Goal: Task Accomplishment & Management: Complete application form

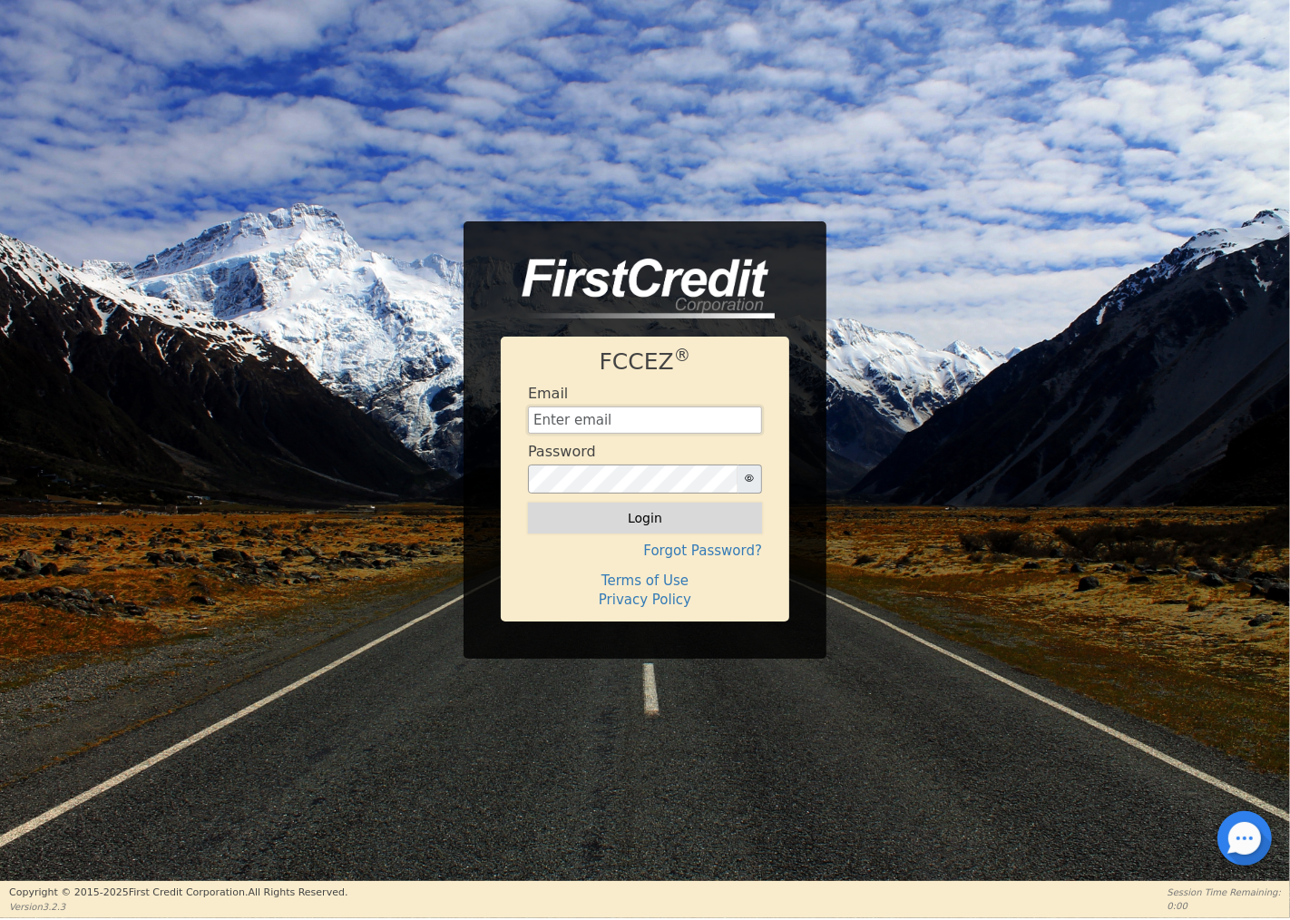
type input "[EMAIL_ADDRESS][DOMAIN_NAME]"
click at [624, 513] on button "Login" at bounding box center [645, 517] width 234 height 31
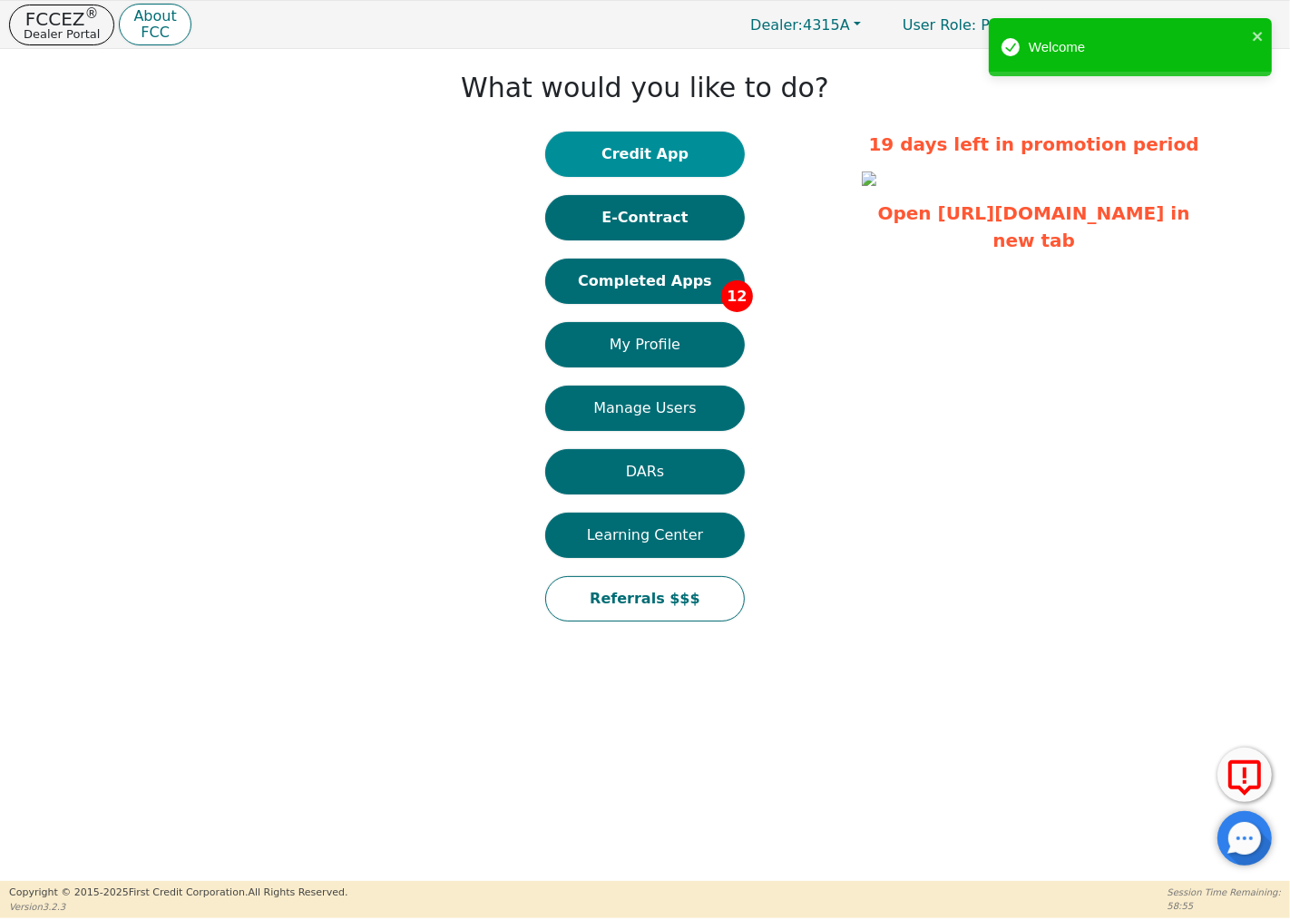
click at [667, 151] on button "Credit App" at bounding box center [645, 154] width 200 height 45
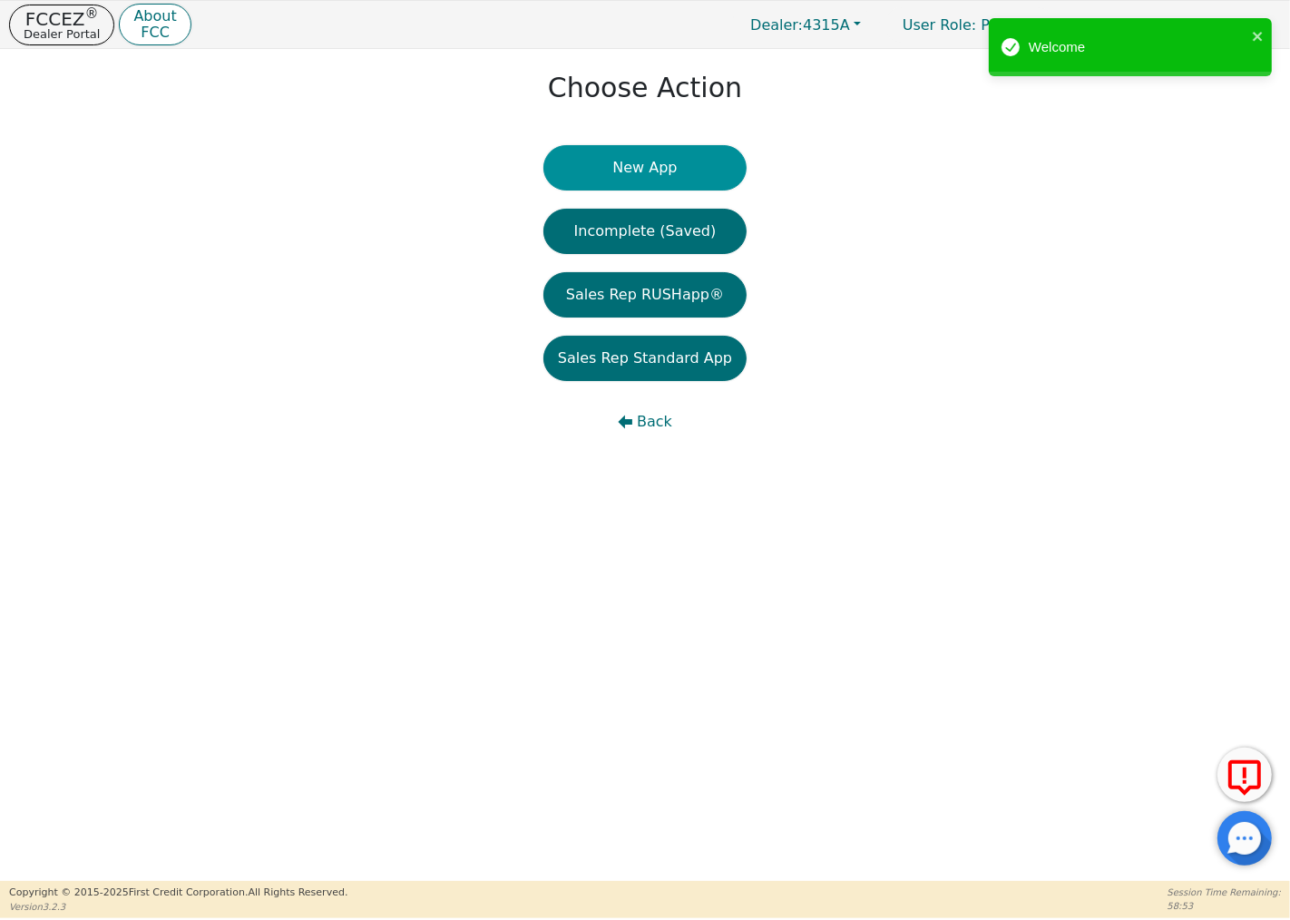
click at [659, 163] on button "New App" at bounding box center [644, 167] width 203 height 45
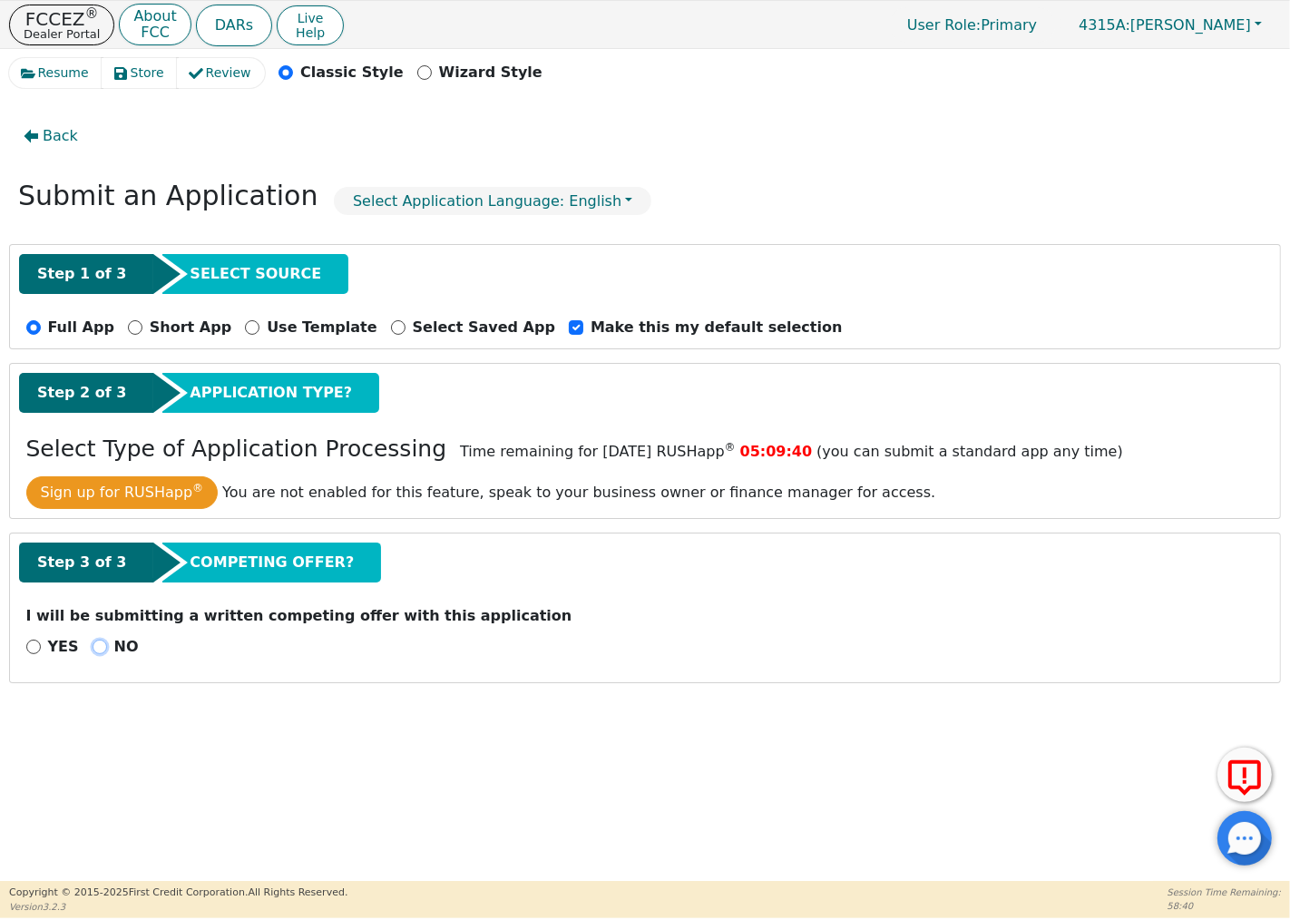
drag, startPoint x: 85, startPoint y: 648, endPoint x: 259, endPoint y: 677, distance: 176.5
click at [93, 648] on input "NO" at bounding box center [100, 646] width 15 height 15
radio input "true"
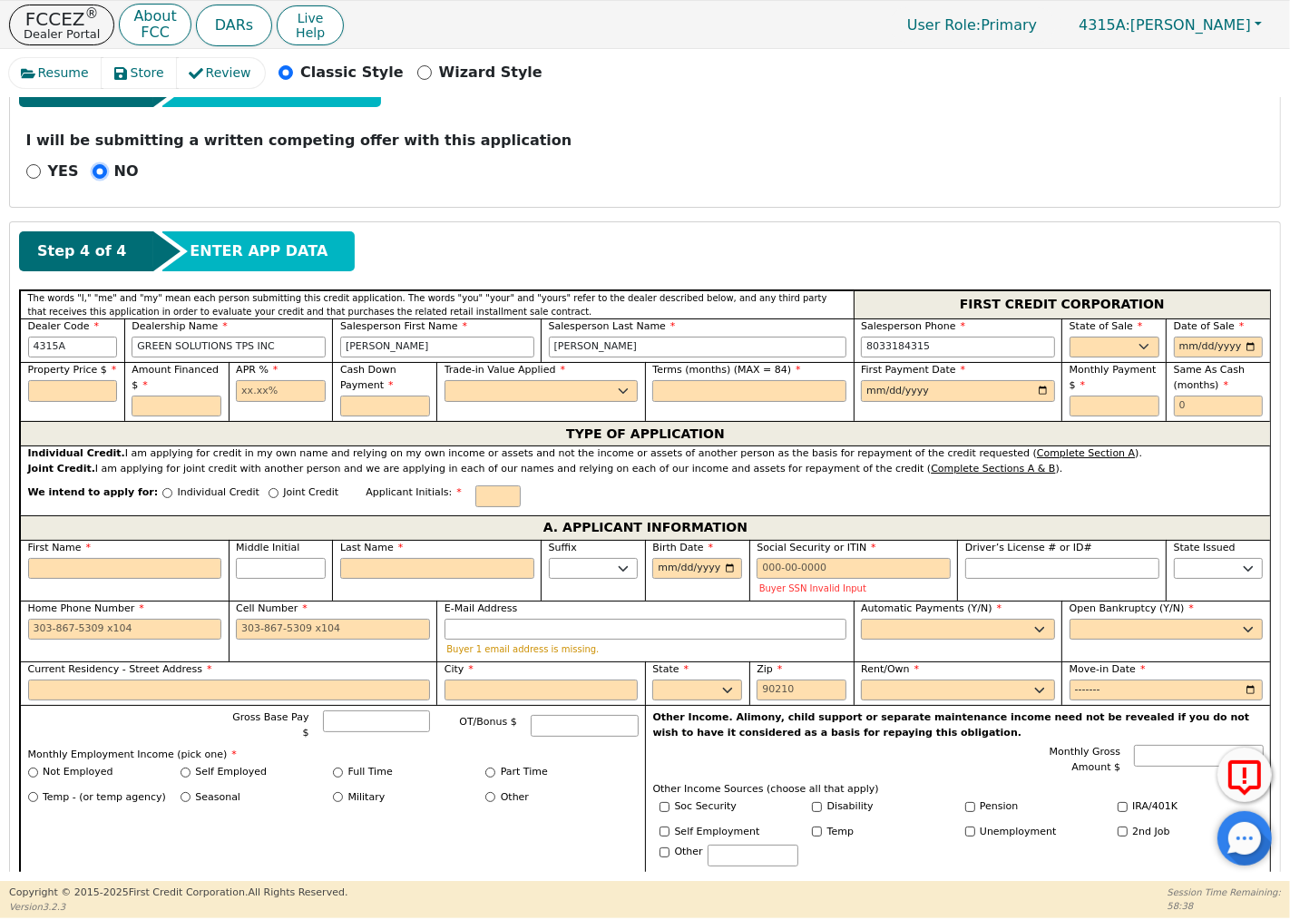
scroll to position [503, 0]
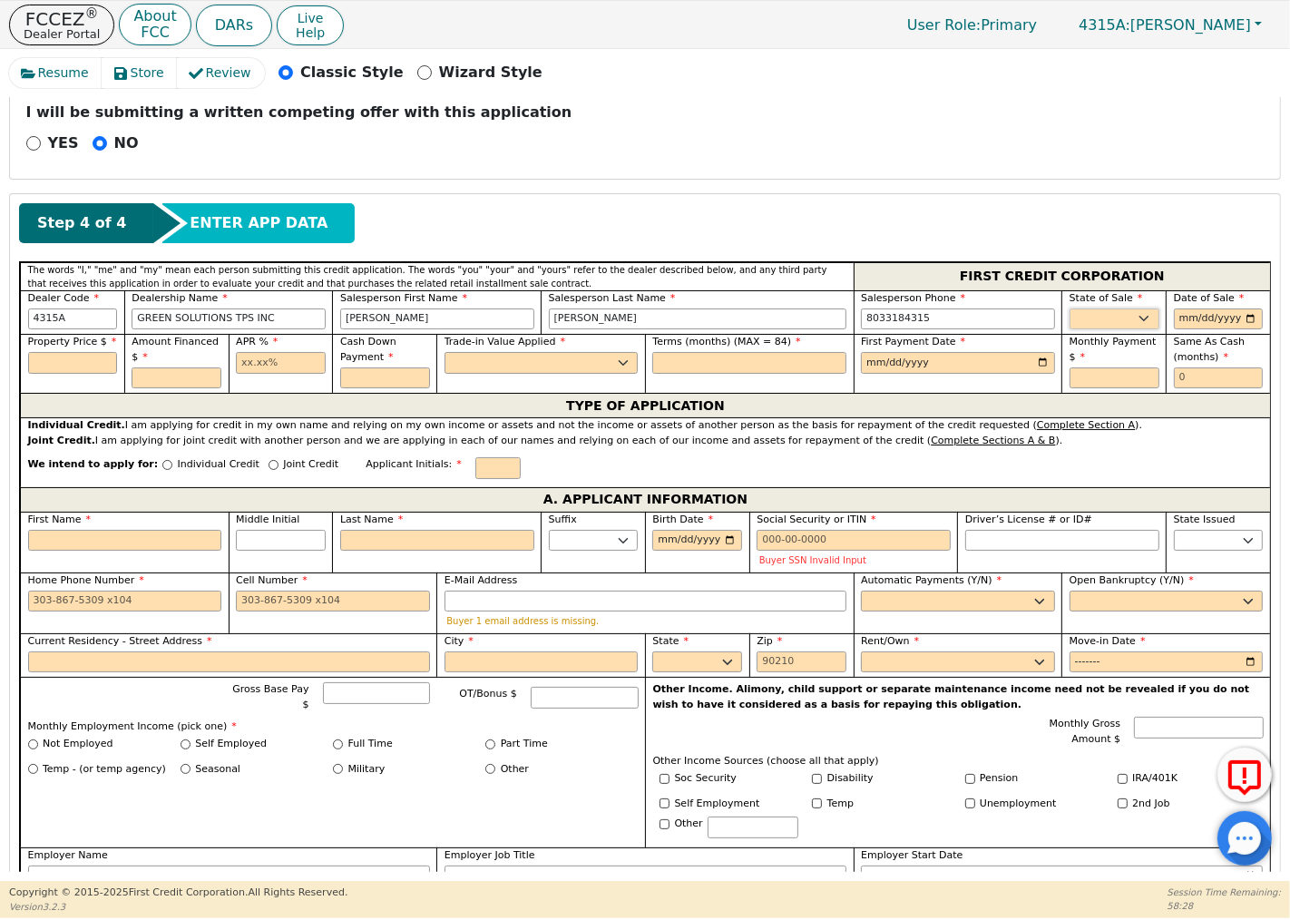
click at [1112, 322] on select "AK AL AR AZ CA CO CT DC DE FL [GEOGRAPHIC_DATA] HI IA ID IL IN KS [GEOGRAPHIC_D…" at bounding box center [1114, 319] width 90 height 22
select select "SC"
click at [1069, 309] on select "AK AL AR AZ CA CO CT DC DE FL [GEOGRAPHIC_DATA] HI IA ID IL IN KS [GEOGRAPHIC_D…" at bounding box center [1114, 319] width 90 height 22
click at [1209, 321] on input "date" at bounding box center [1219, 319] width 90 height 22
type input "[DATE]"
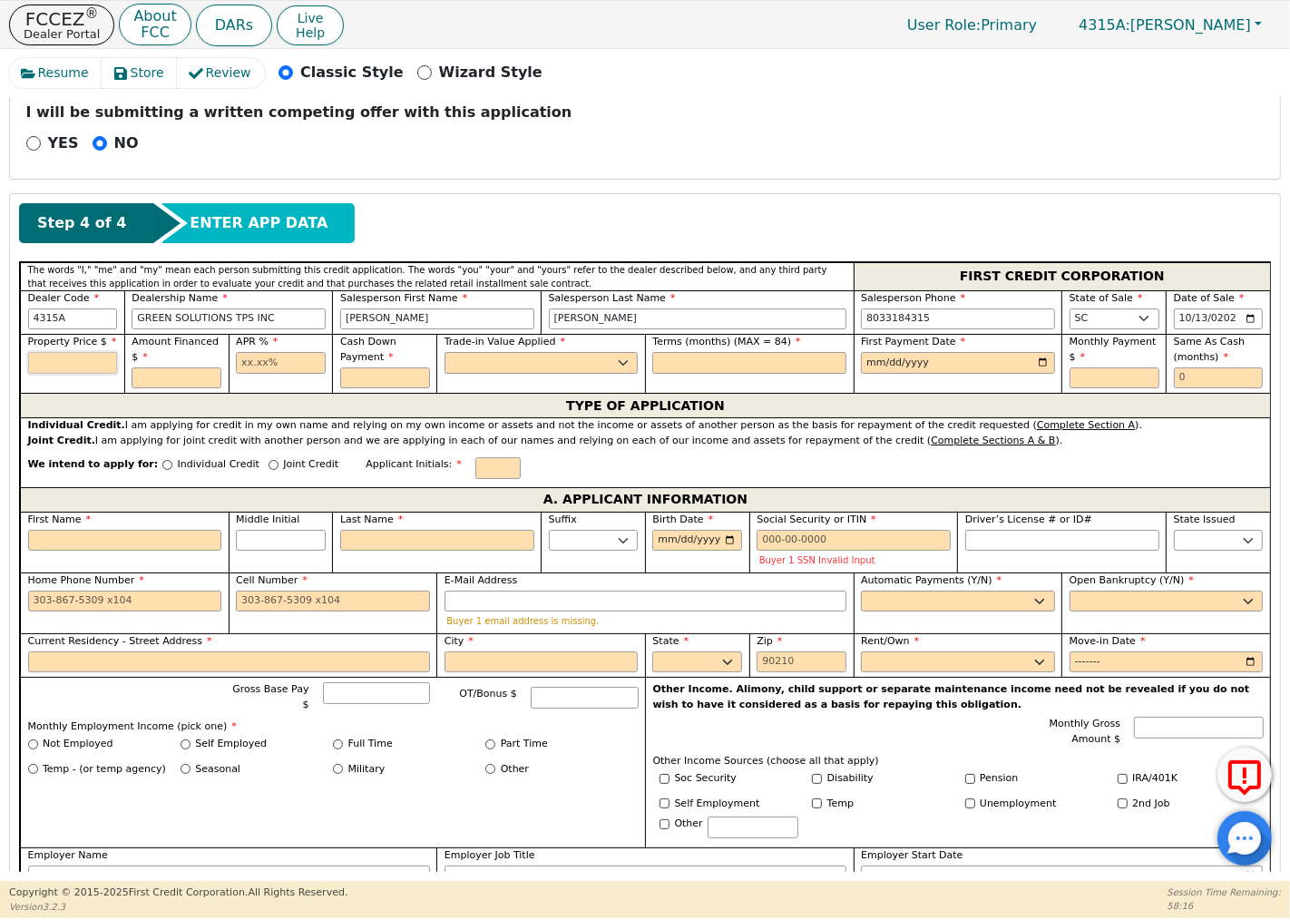
click at [73, 361] on input "text" at bounding box center [73, 363] width 90 height 22
click at [159, 381] on input "text" at bounding box center [177, 378] width 90 height 22
type input "9490.00"
click at [151, 384] on input "text" at bounding box center [177, 378] width 90 height 22
click at [254, 386] on div "APR %" at bounding box center [281, 363] width 104 height 59
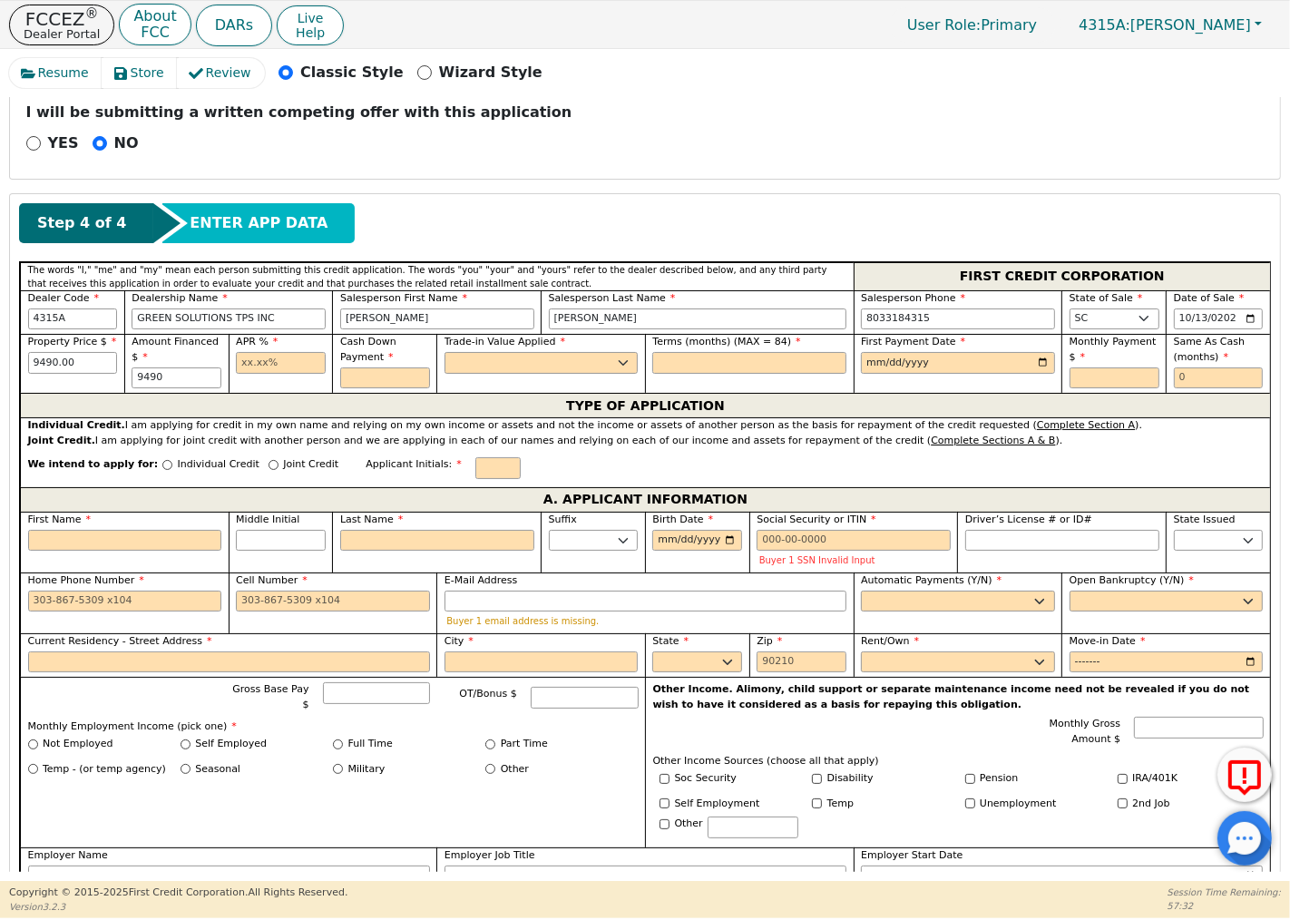
type input "9490.00"
drag, startPoint x: 92, startPoint y: 367, endPoint x: 24, endPoint y: 361, distance: 67.4
click at [24, 361] on div "Property Price $ 9490.00" at bounding box center [72, 363] width 104 height 59
click at [356, 382] on input "text" at bounding box center [385, 378] width 90 height 22
click at [494, 359] on select "Yes No" at bounding box center [541, 363] width 194 height 22
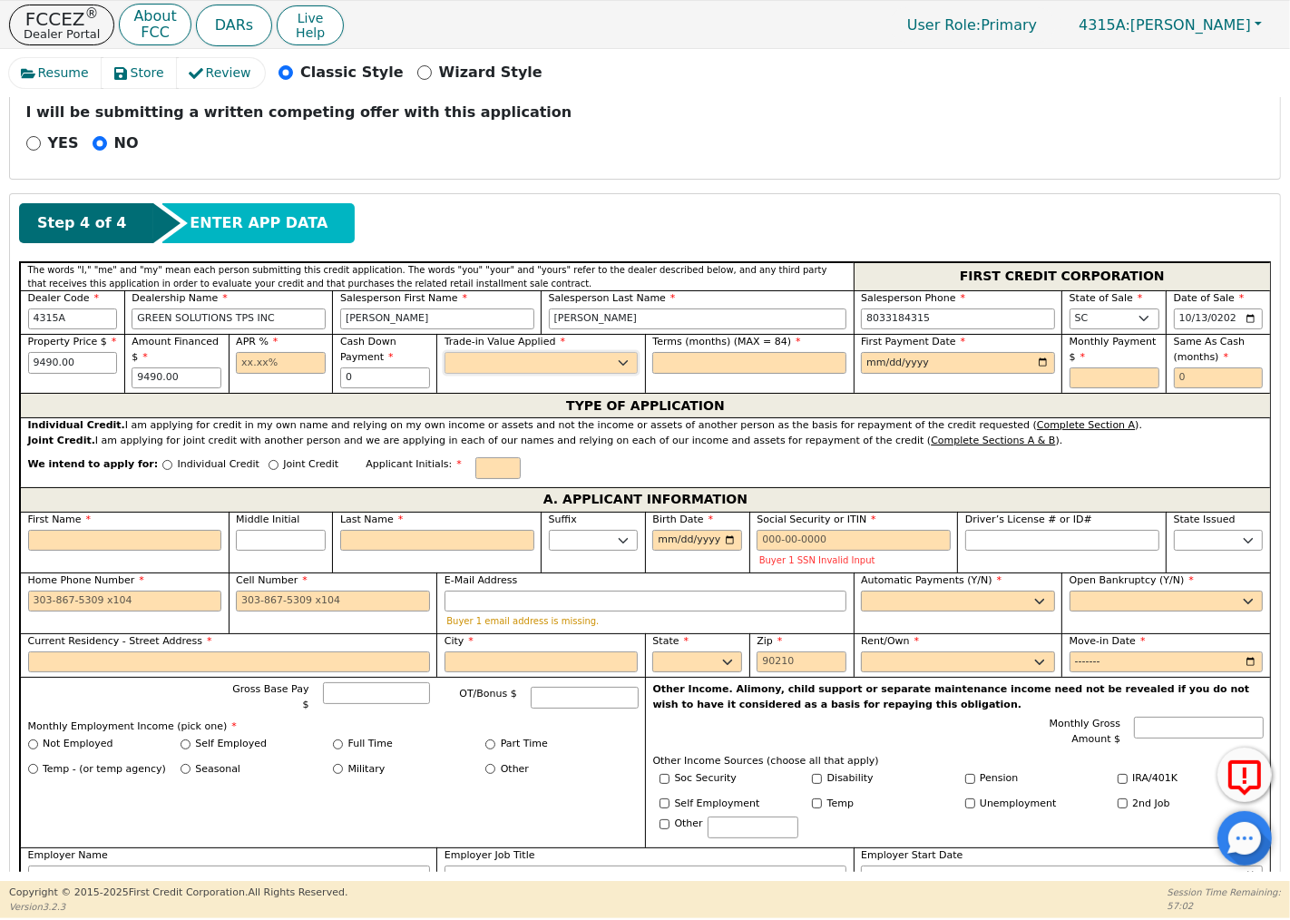
type input "0.00"
select select "n"
click at [444, 353] on select "Yes No" at bounding box center [541, 363] width 194 height 22
click at [737, 367] on input "text" at bounding box center [749, 363] width 194 height 22
type input "84"
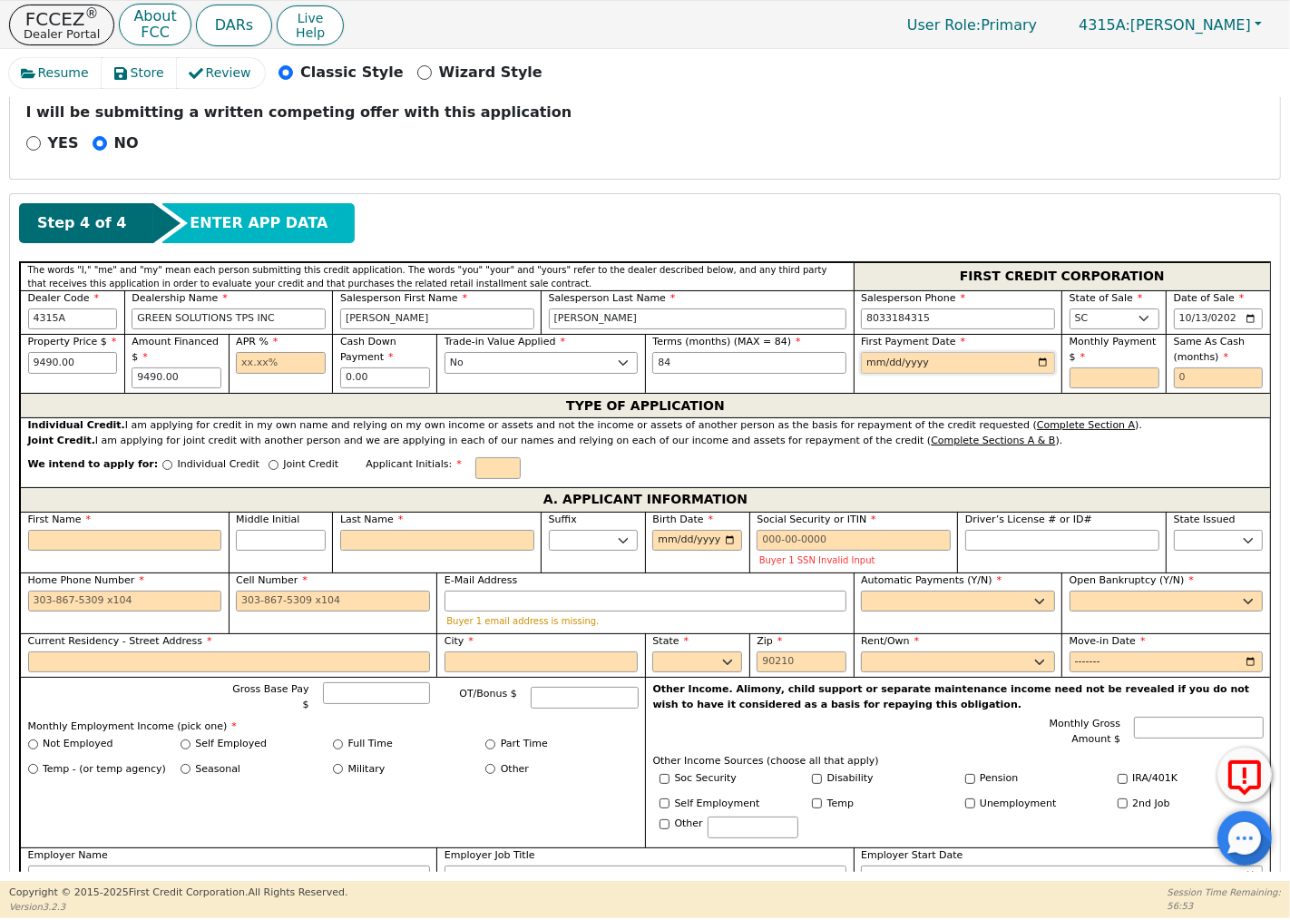
click at [1034, 364] on input "date" at bounding box center [958, 363] width 194 height 22
type input "[DATE]"
click at [292, 366] on input "text" at bounding box center [281, 363] width 90 height 22
type input "13.50"
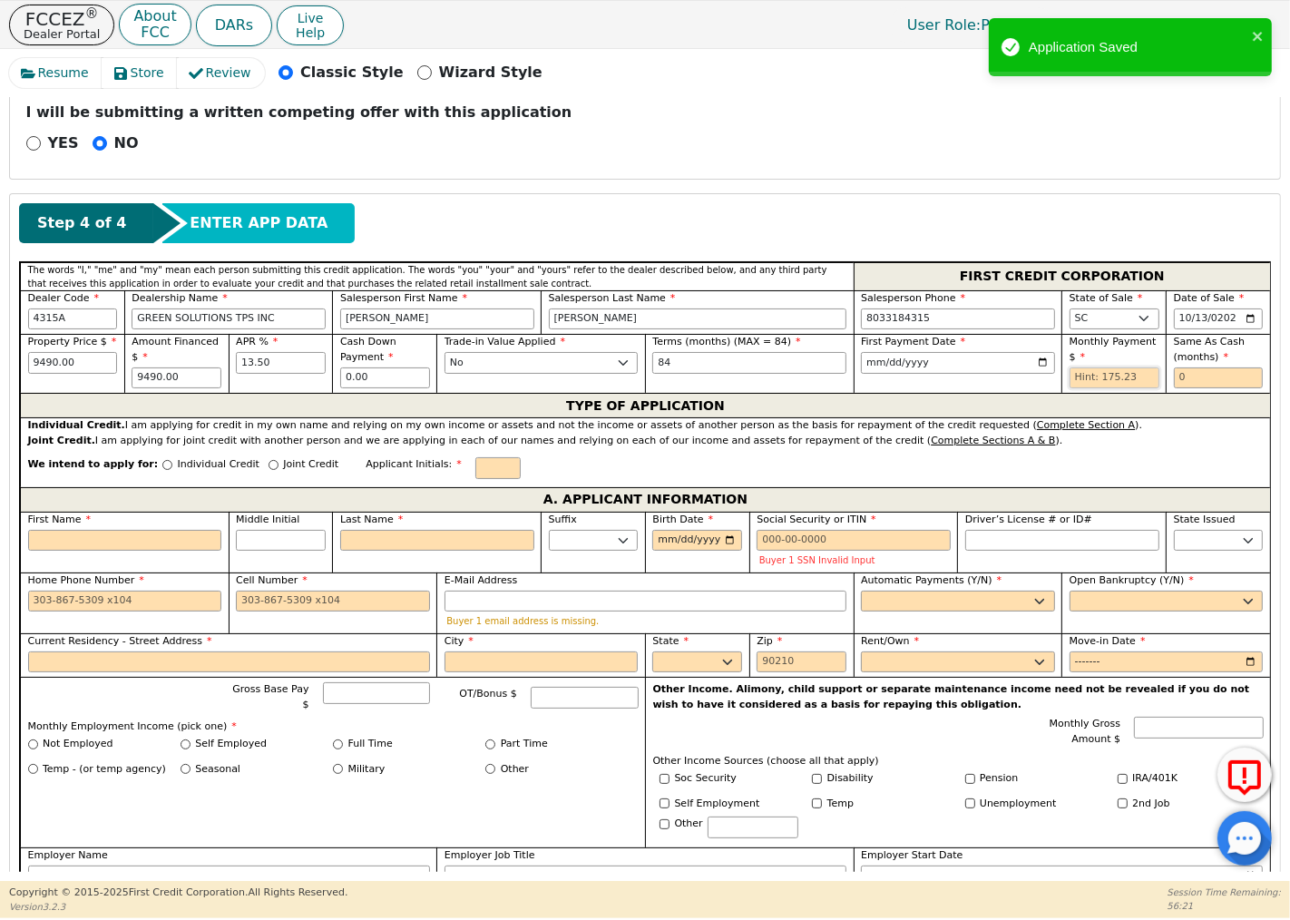
click at [1126, 376] on input "text" at bounding box center [1114, 378] width 90 height 22
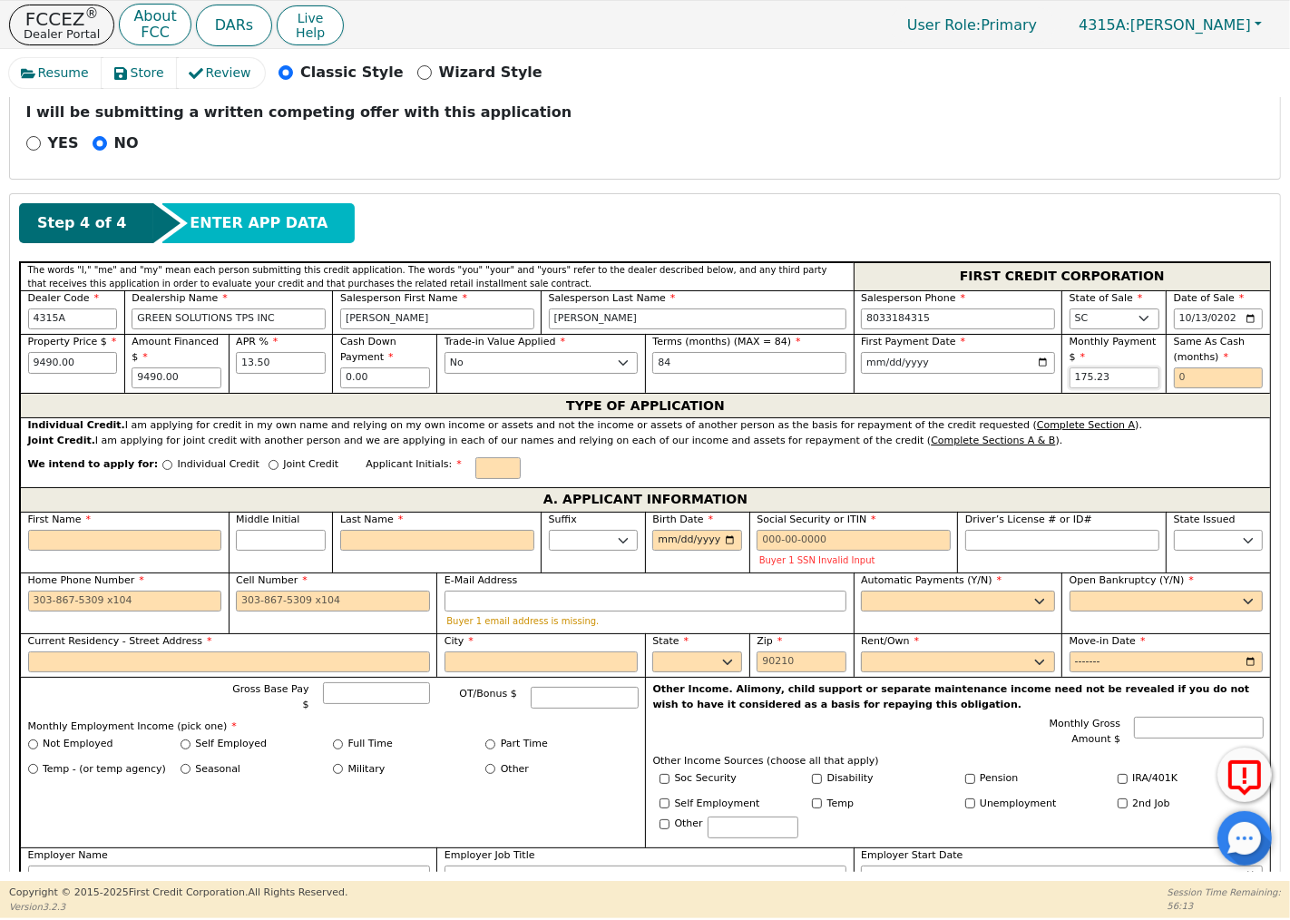
type input "175.23"
click at [1109, 405] on div "TYPE OF APPLICATION" at bounding box center [645, 405] width 1250 height 24
click at [1204, 382] on input "text" at bounding box center [1219, 378] width 90 height 22
click at [1090, 399] on div "TYPE OF APPLICATION" at bounding box center [645, 405] width 1250 height 24
click at [475, 465] on input "text" at bounding box center [497, 468] width 45 height 22
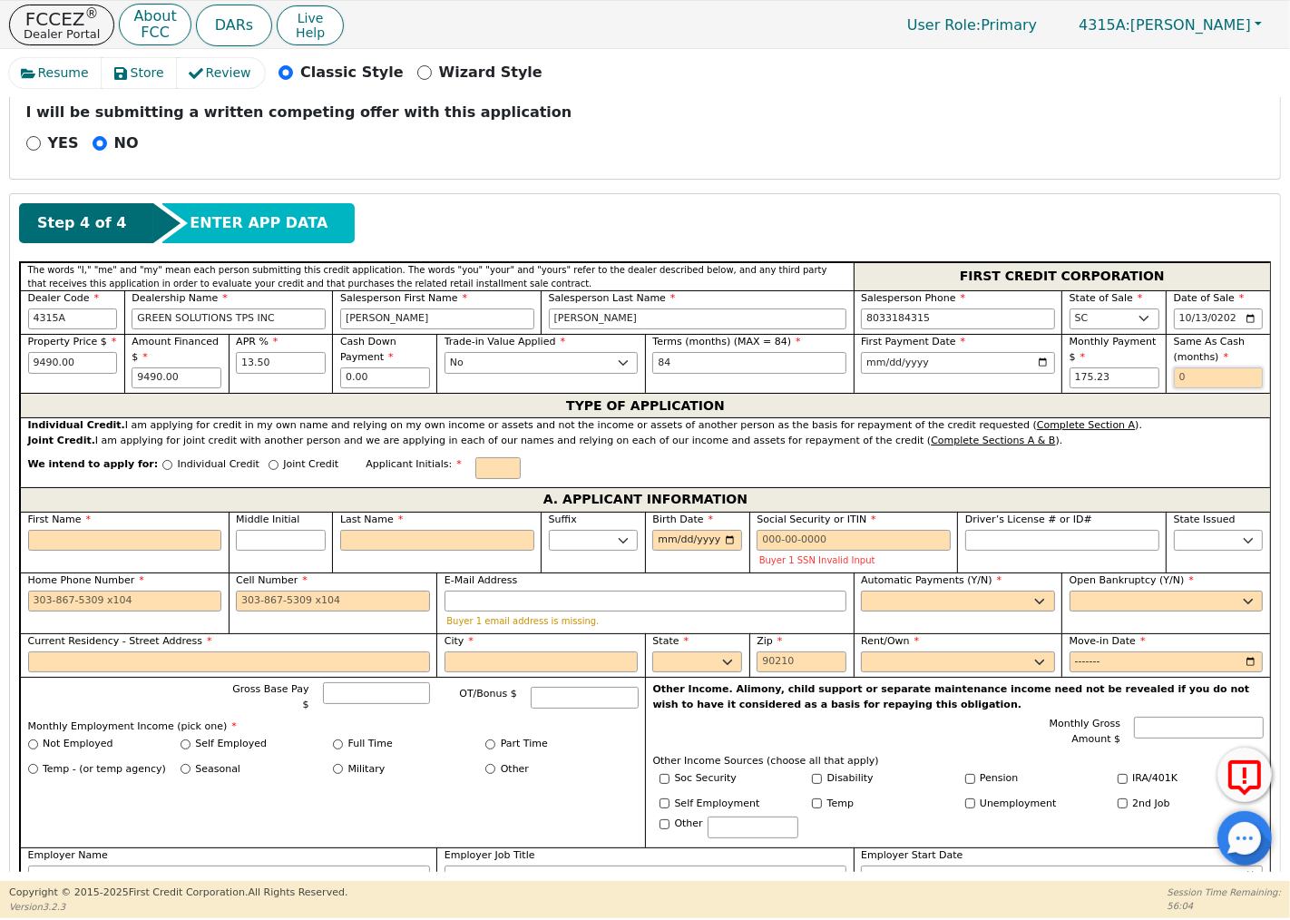
click at [1188, 379] on input "text" at bounding box center [1219, 378] width 90 height 22
type input "0"
drag, startPoint x: 450, startPoint y: 465, endPoint x: 459, endPoint y: 466, distance: 9.1
click at [475, 465] on input "text" at bounding box center [497, 468] width 45 height 22
type input "kp"
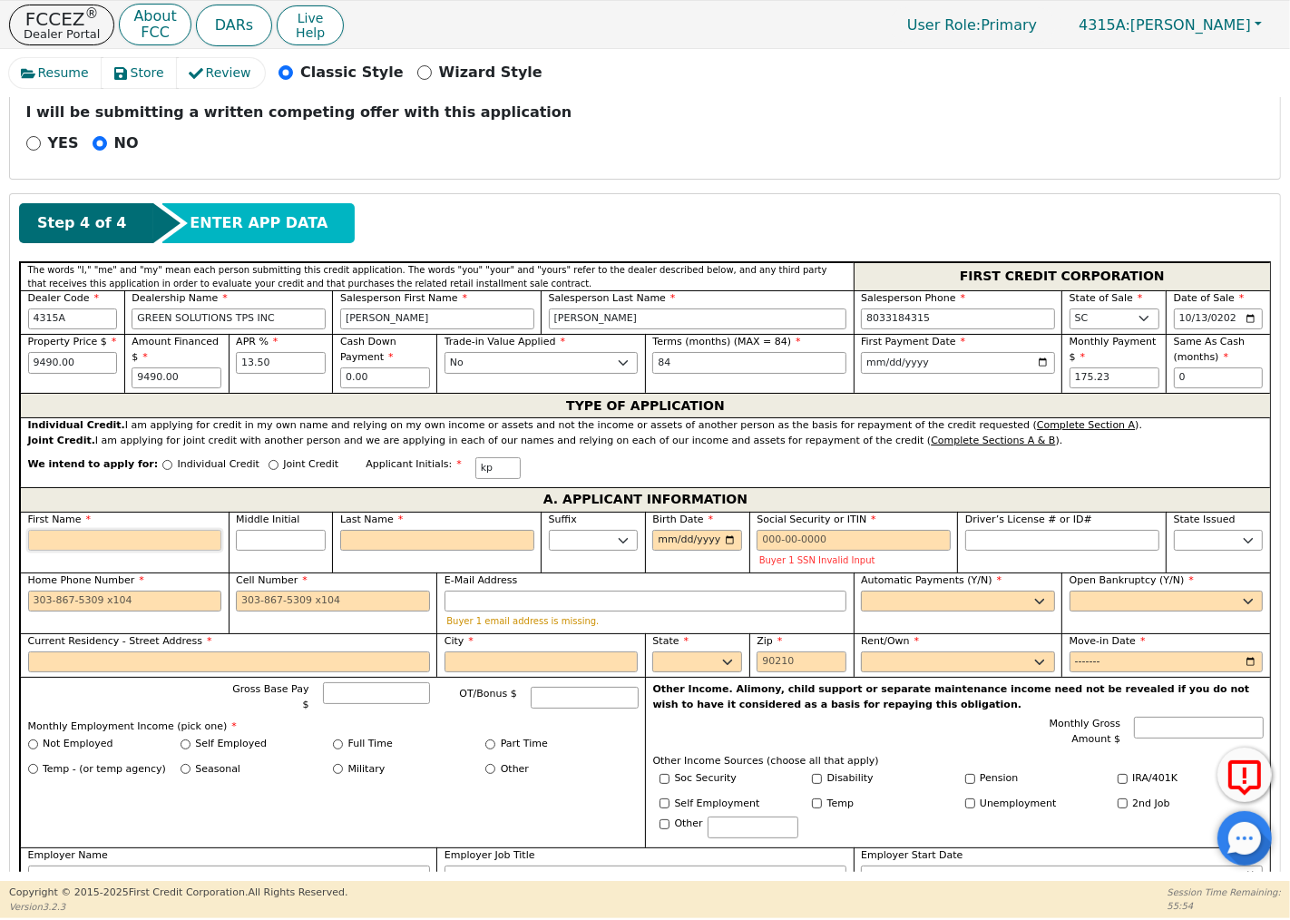
click at [138, 541] on input "First Name" at bounding box center [125, 541] width 194 height 22
type input "Z"
type input "ZY"
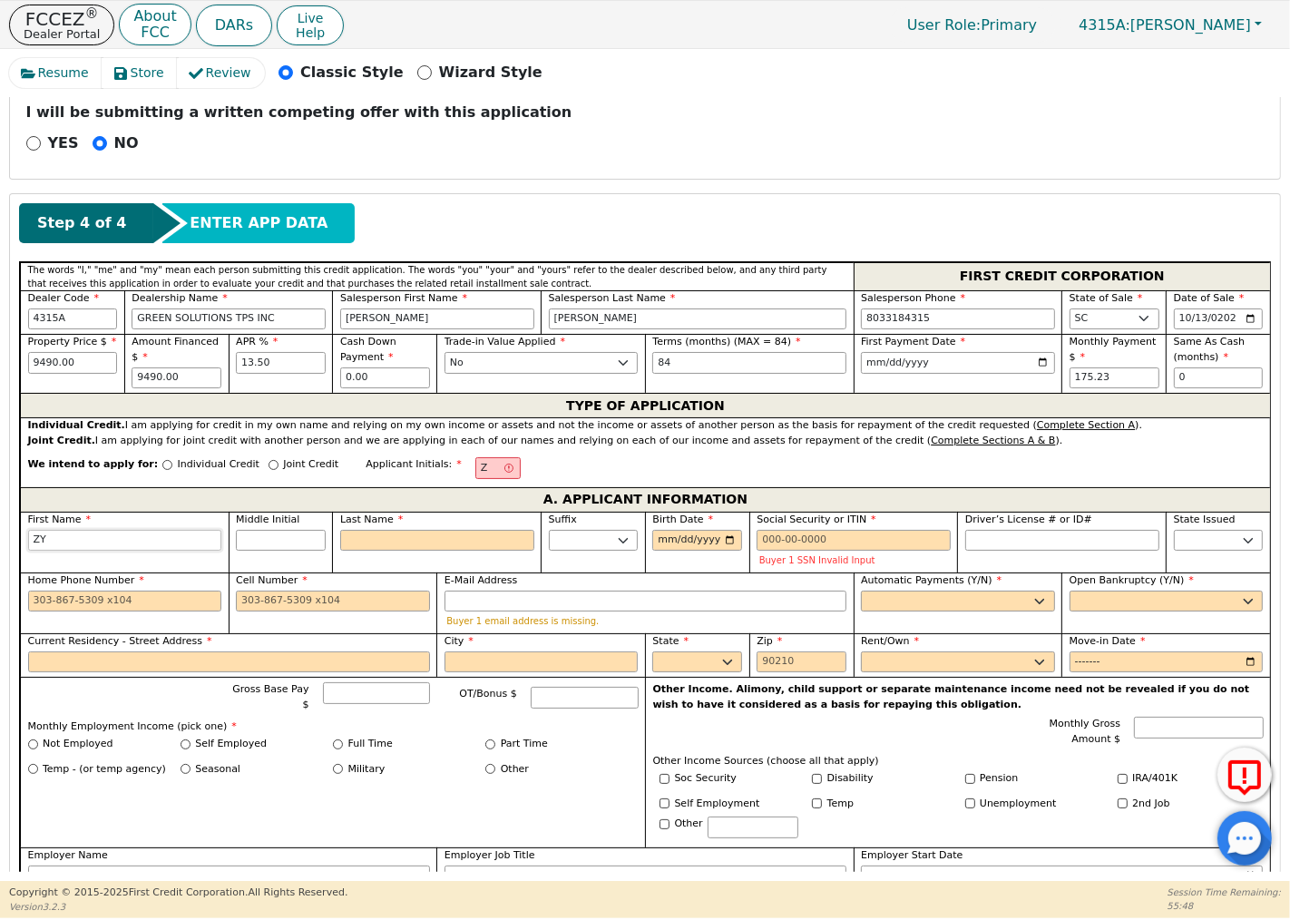
type input "ZY"
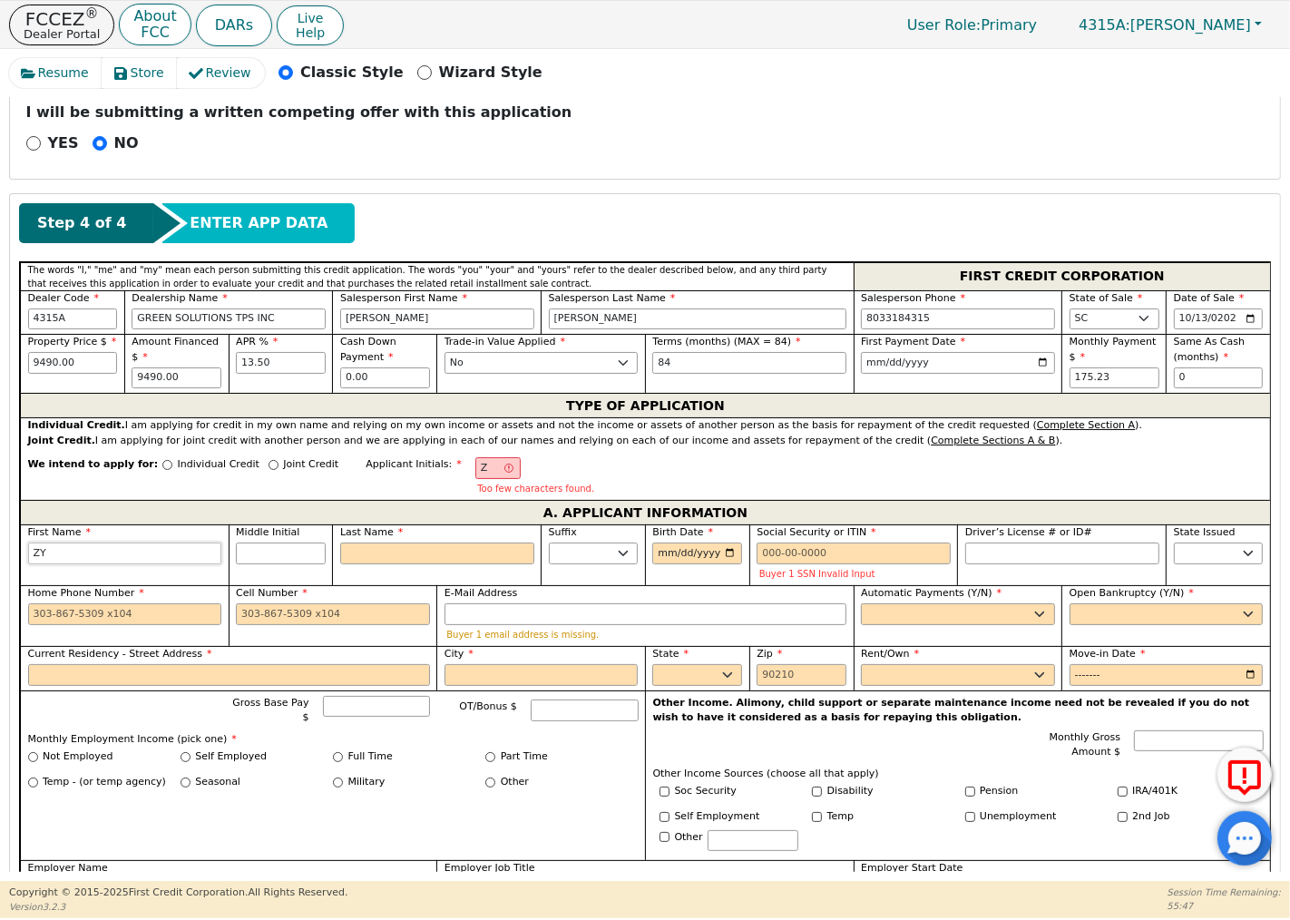
type input "ZYK"
type input "ZYKI"
type input "ZYKIR"
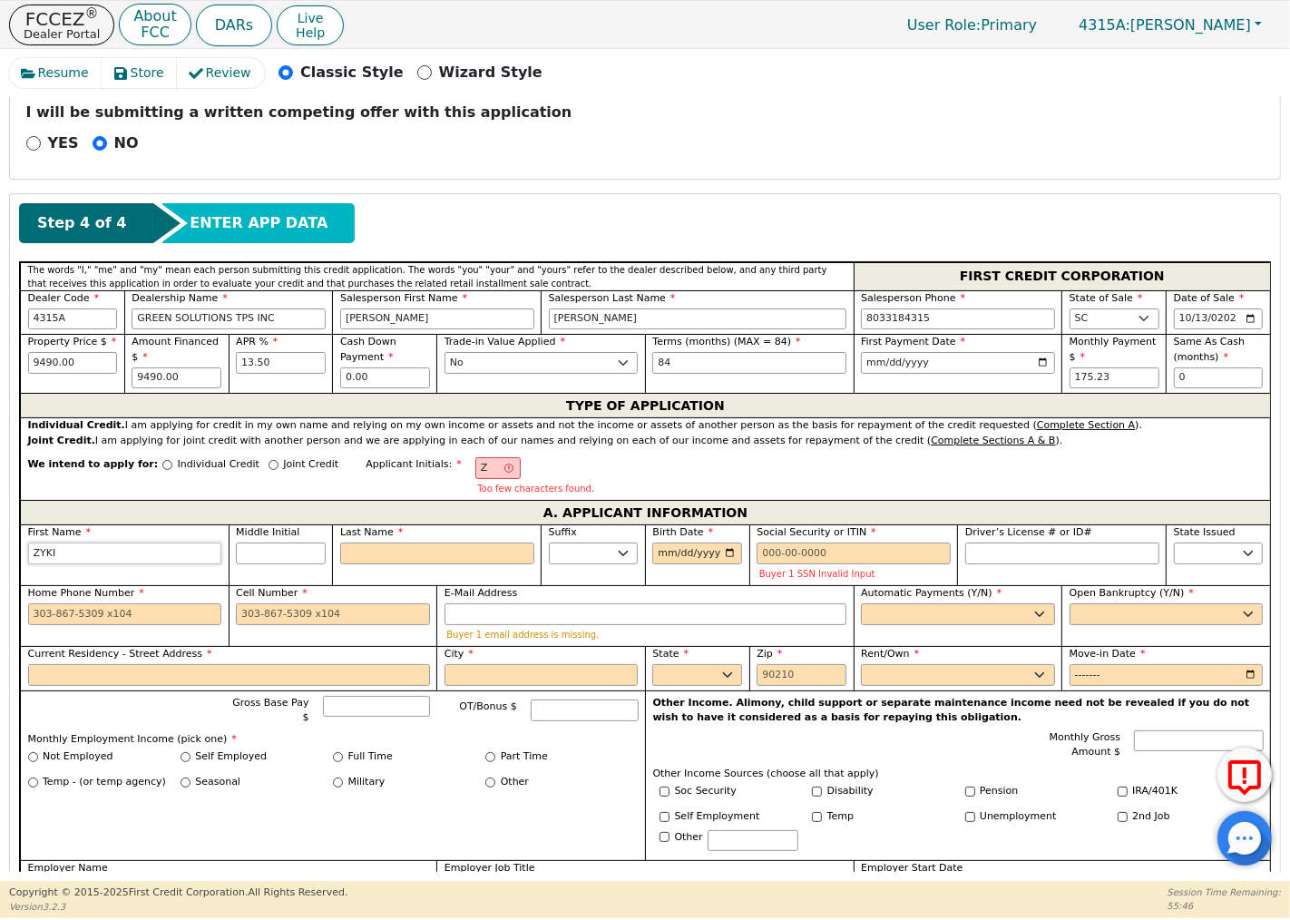
type input "ZYKIR"
type input "ZYKIRA"
type input "ZYKIRAH"
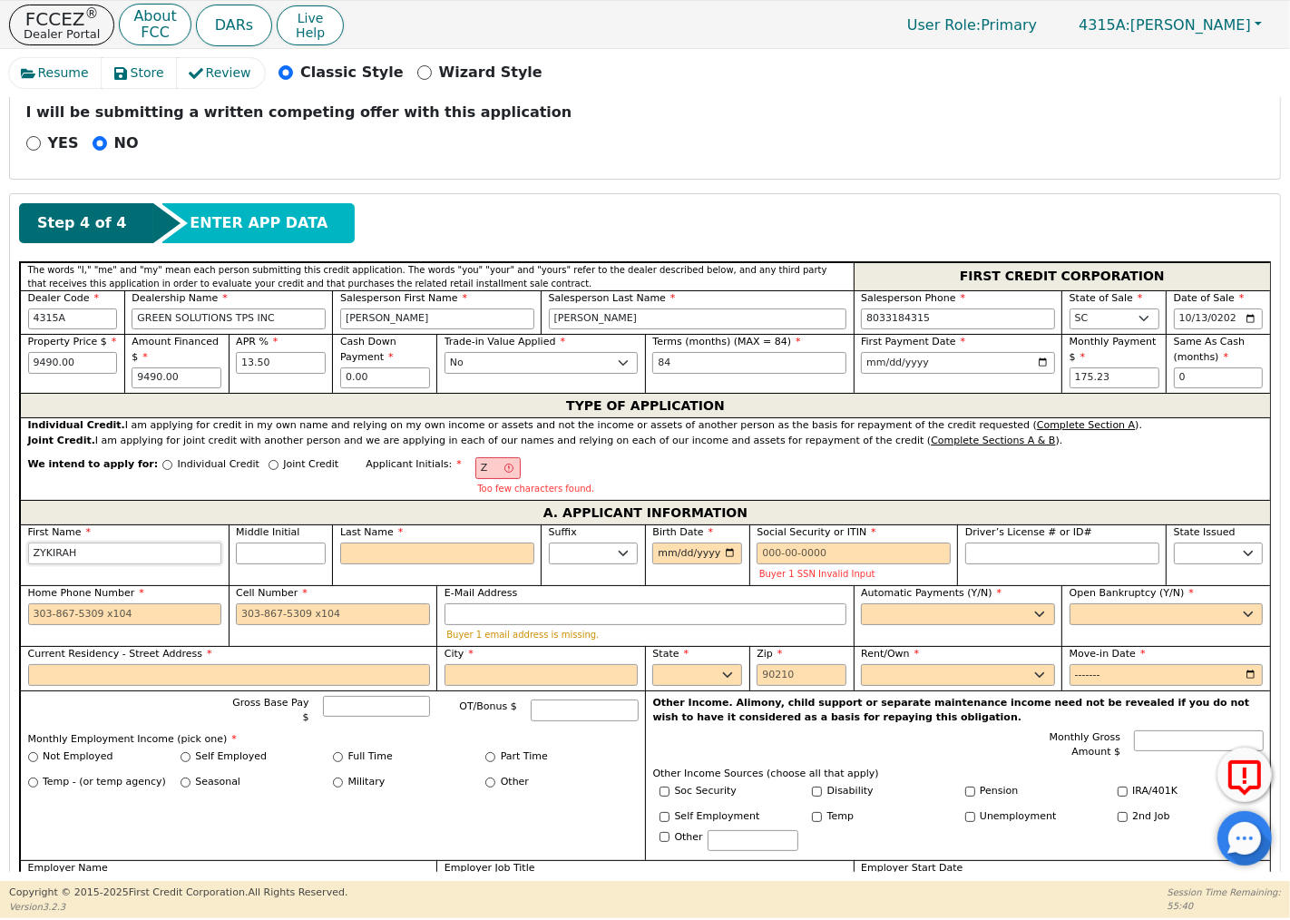
type input "ZYKIRAH"
type input "ZR"
type input "R"
type input "ZYKIRAH R"
type input "R"
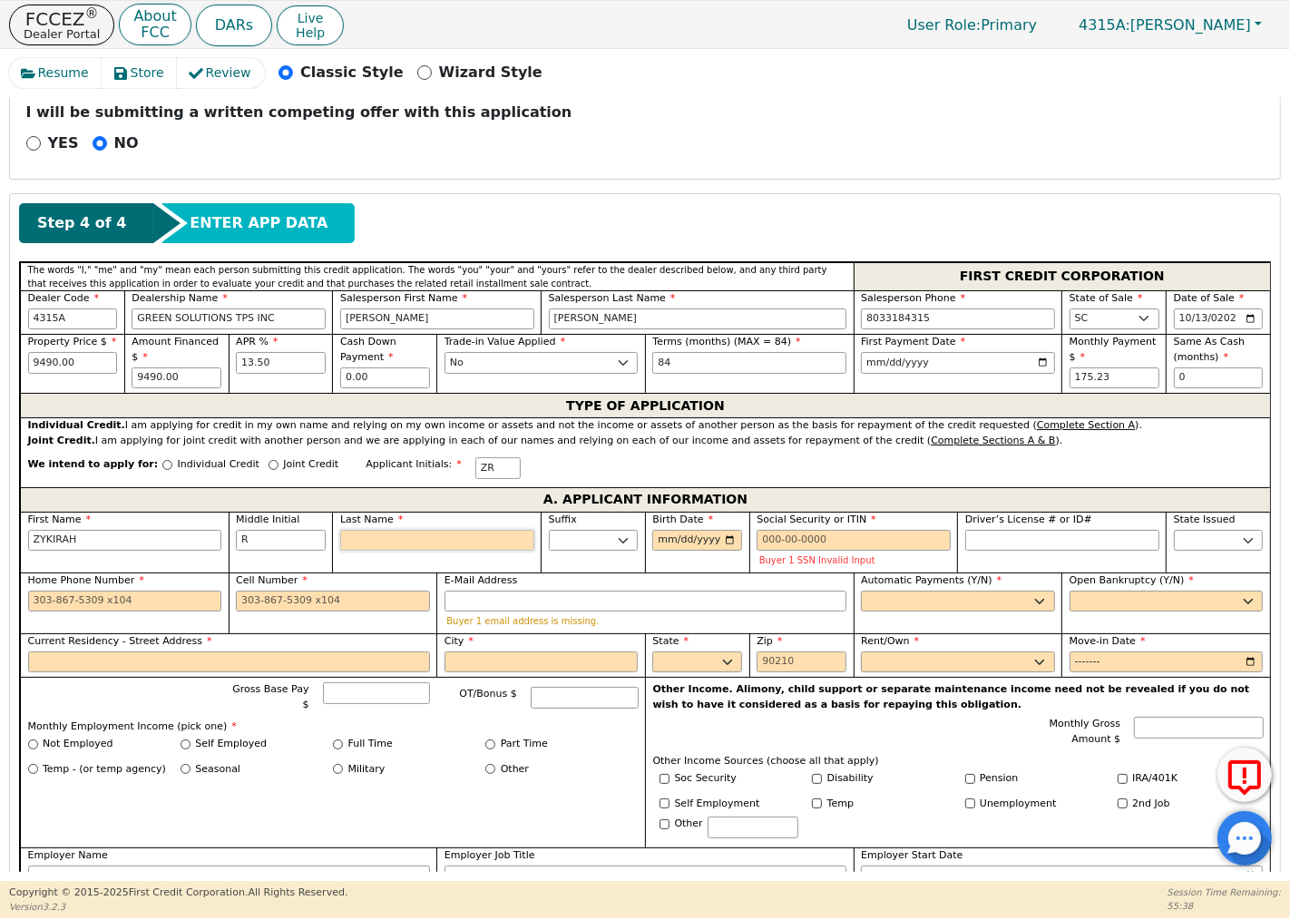
type input "ZRP"
type input "P"
type input "ZYKIRAH R P"
type input "PA"
type input "ZYKIRAH R PA"
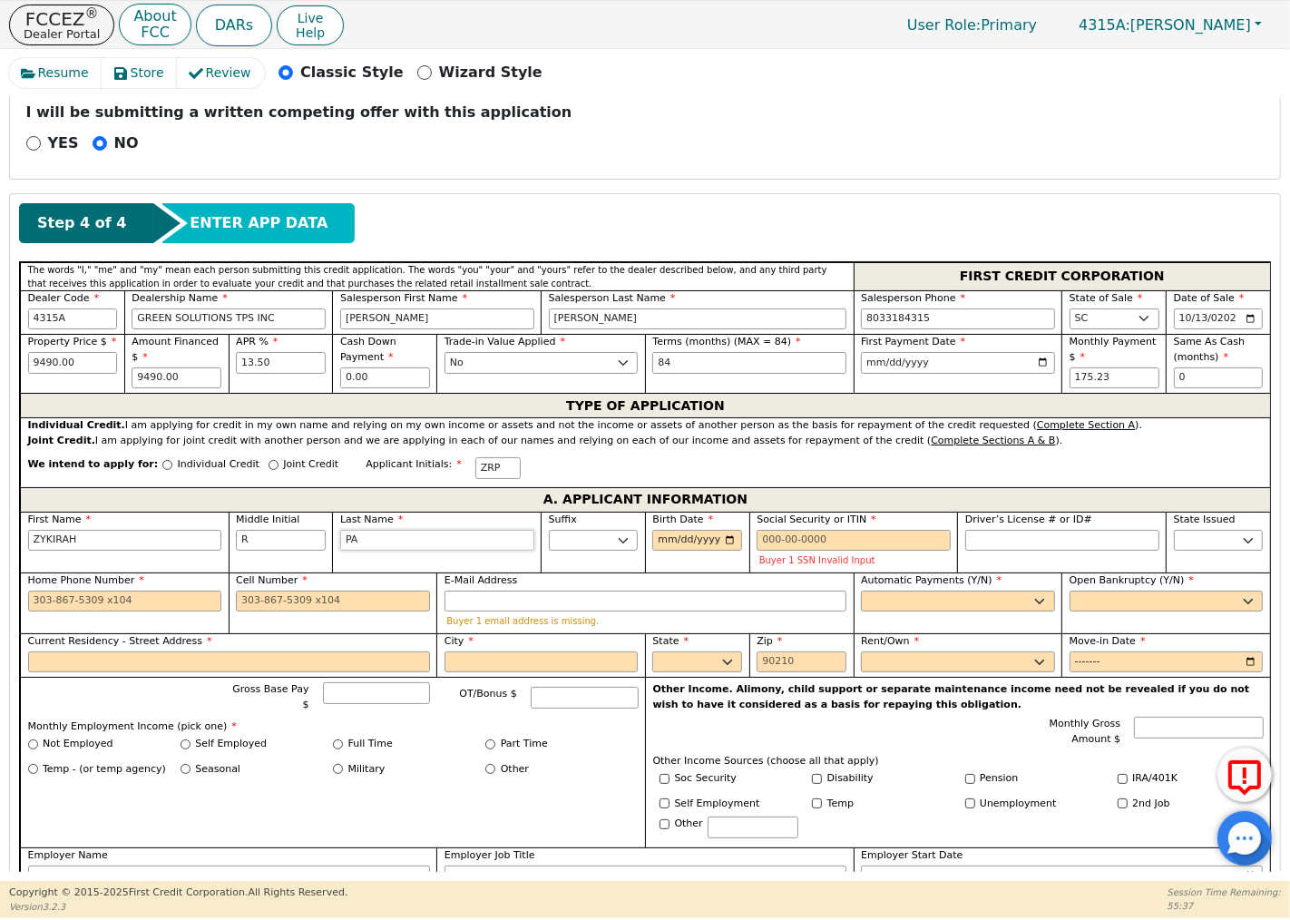
type input "PAR"
type input "ZYKIRAH R PAR"
type input "PARK"
type input "[GEOGRAPHIC_DATA]"
type input "PARKS"
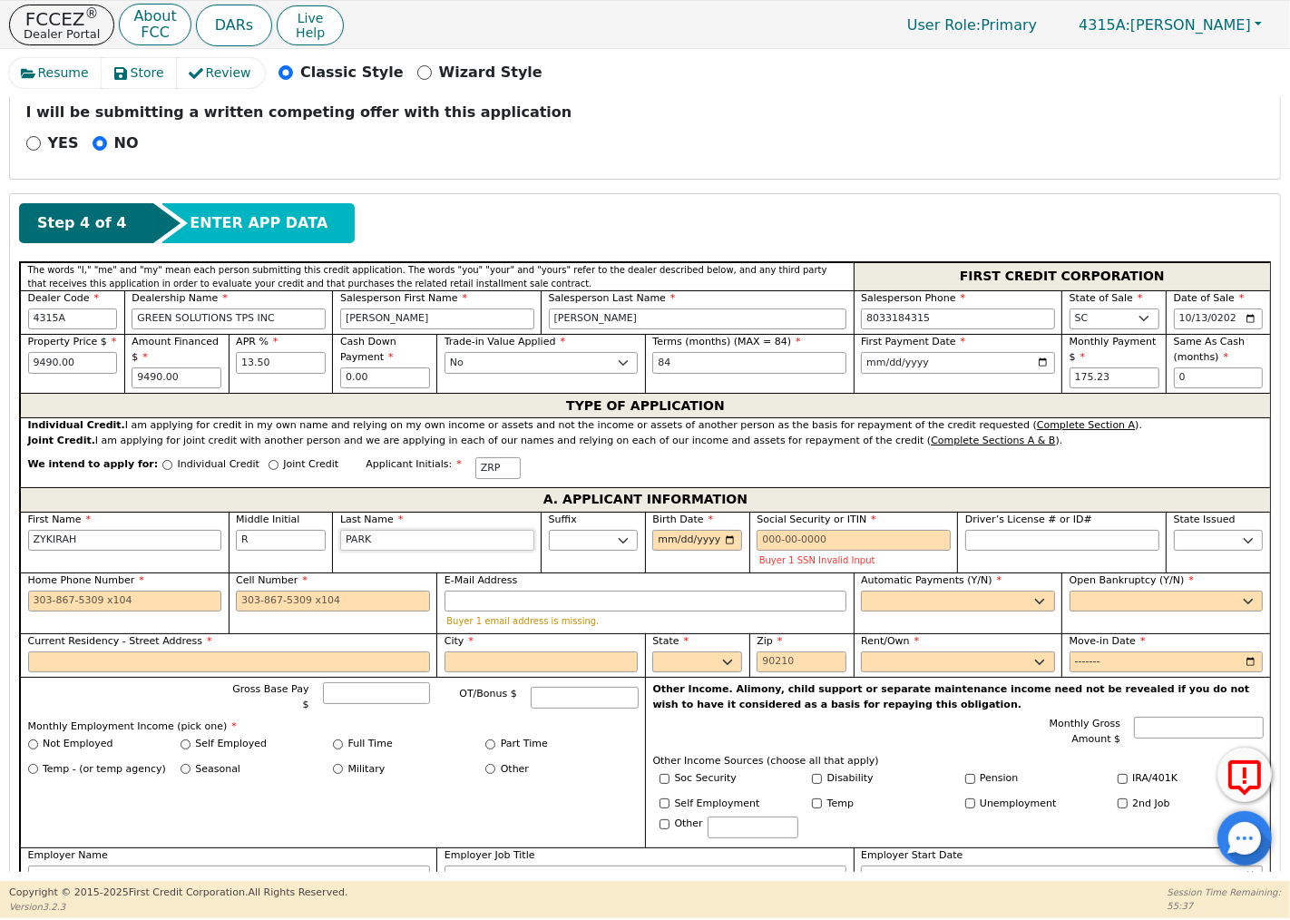
type input "ZYKIRAH R PARKS"
type input "PARKS"
click at [655, 539] on input "Birth Date" at bounding box center [697, 541] width 90 height 22
type input "[DATE]"
click at [790, 540] on input "Social Security or ITIN" at bounding box center [853, 541] width 194 height 22
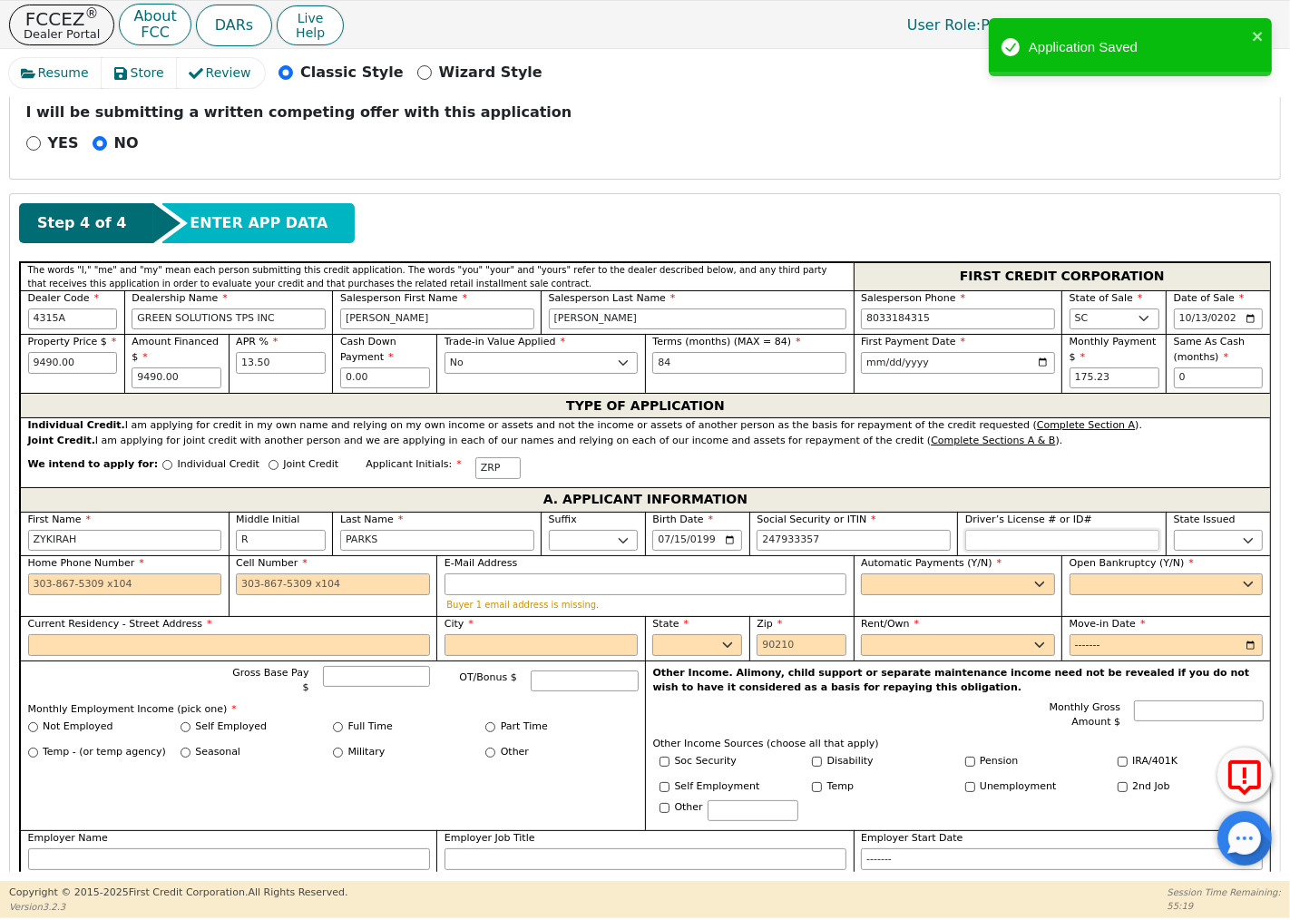
type input "***-**-3357"
click at [984, 545] on input "Driver’s License # or ID#" at bounding box center [1062, 541] width 194 height 22
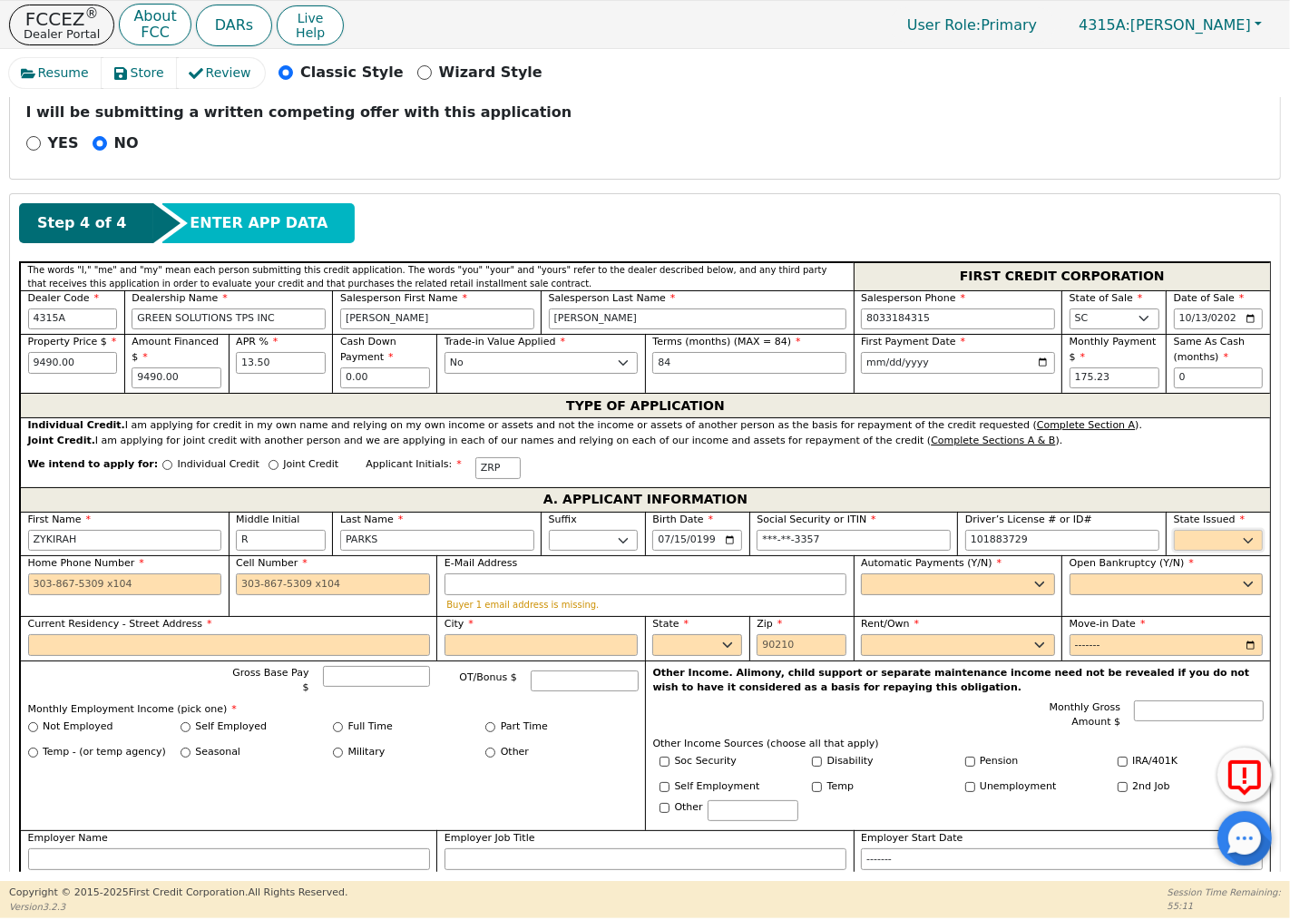
type input "*********"
click at [1195, 540] on select "AK AL AR AZ CA CO CT DC DE FL [GEOGRAPHIC_DATA] HI IA ID IL IN KS [GEOGRAPHIC_D…" at bounding box center [1219, 541] width 90 height 22
select select "SC"
click at [1174, 531] on select "AK AL AR AZ CA CO CT DC DE FL [GEOGRAPHIC_DATA] HI IA ID IL IN KS [GEOGRAPHIC_D…" at bounding box center [1219, 541] width 90 height 22
click at [158, 590] on input "Home Phone Number" at bounding box center [125, 584] width 194 height 22
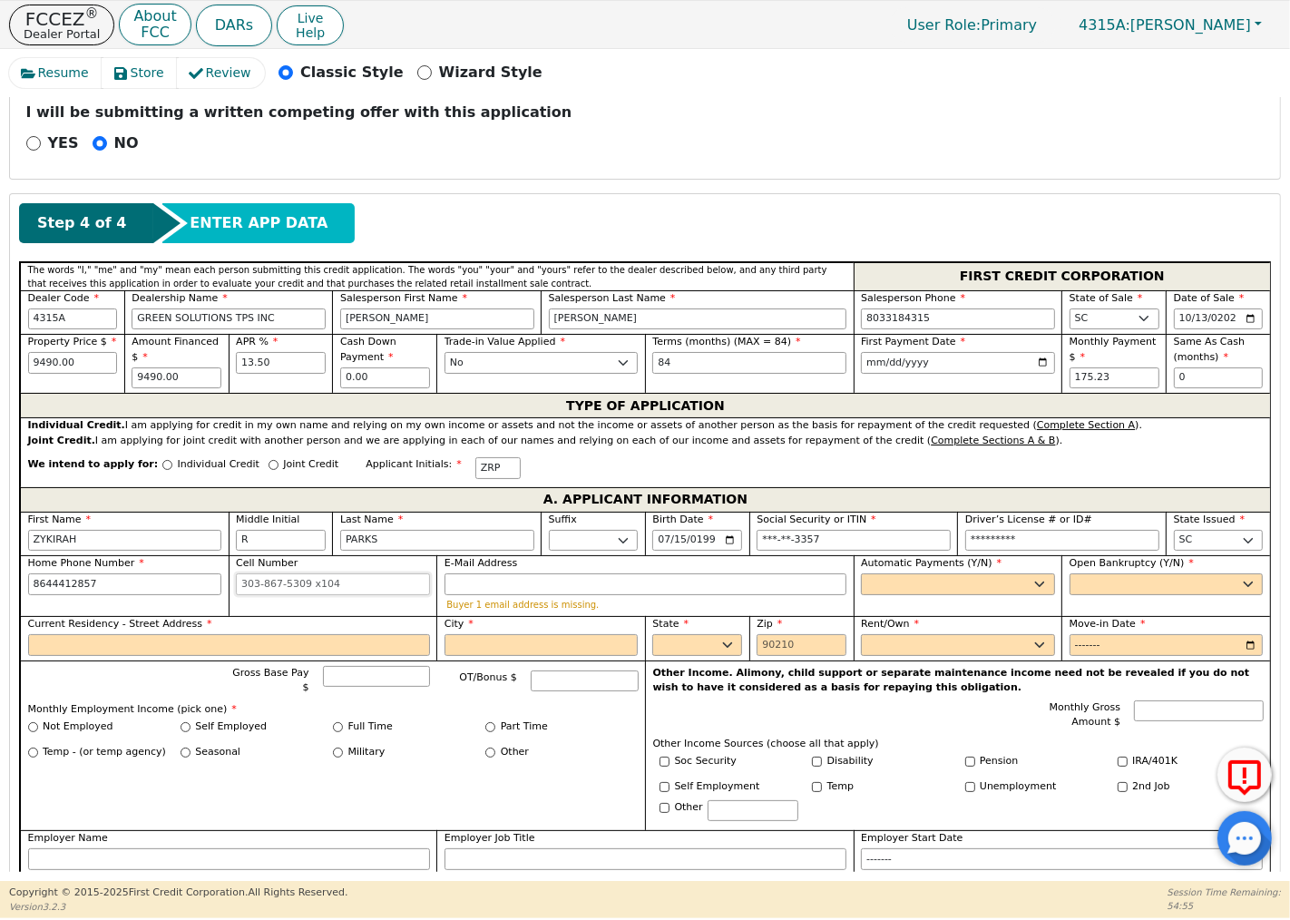
type input "[PHONE_NUMBER]"
click at [276, 588] on input "Cell Number" at bounding box center [333, 584] width 194 height 22
type input "[PHONE_NUMBER]"
click at [481, 591] on input "E-Mail Address" at bounding box center [645, 584] width 402 height 22
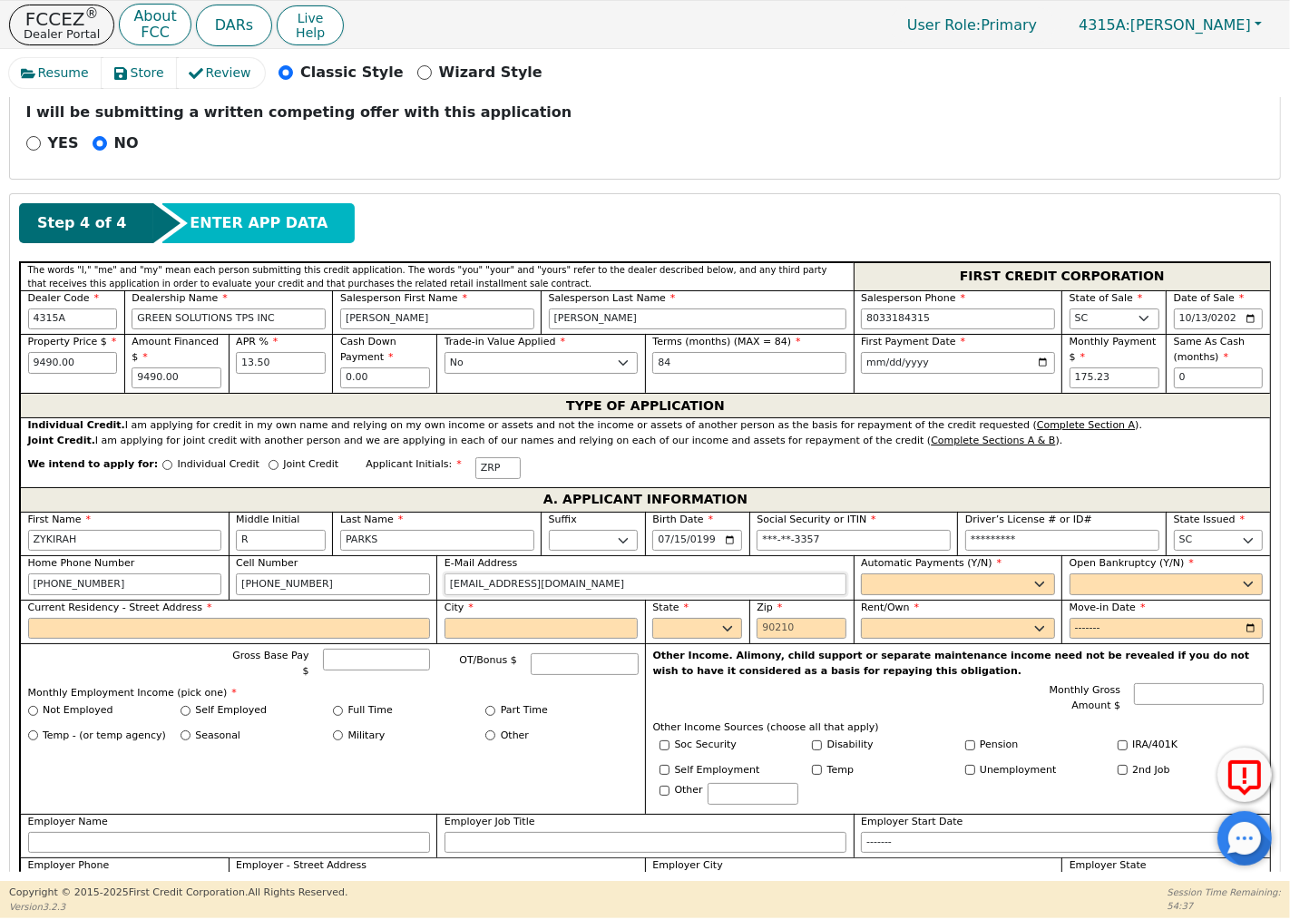
type input "[EMAIL_ADDRESS][DOMAIN_NAME]"
click at [1026, 583] on select "Yes No" at bounding box center [958, 584] width 194 height 22
select select "y"
click at [861, 576] on select "Yes No" at bounding box center [958, 584] width 194 height 22
type input "ZYKIRAH R PARKS"
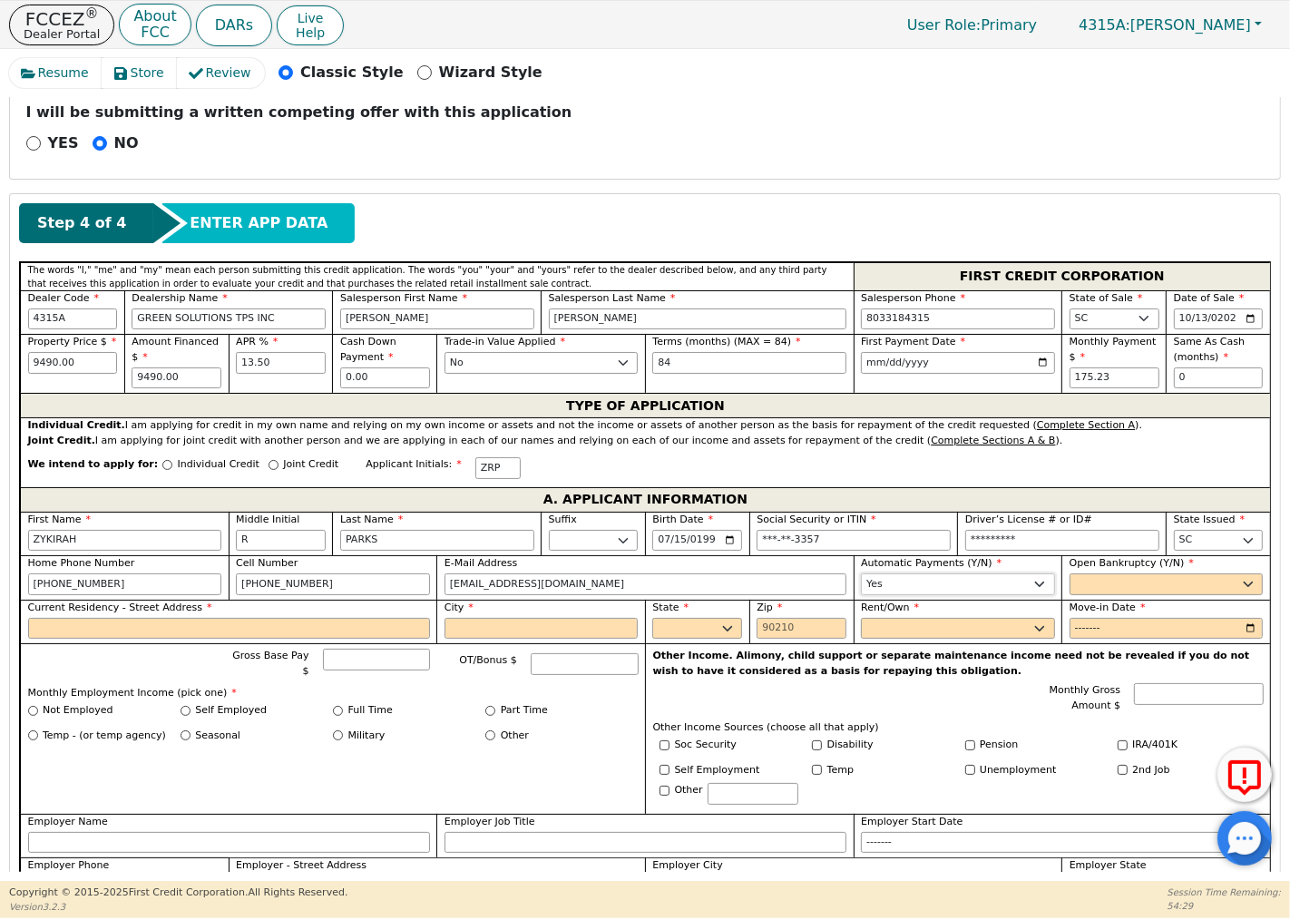
click at [991, 595] on select "Yes No" at bounding box center [958, 584] width 194 height 22
select select "n"
click at [861, 576] on select "Yes No" at bounding box center [958, 584] width 194 height 22
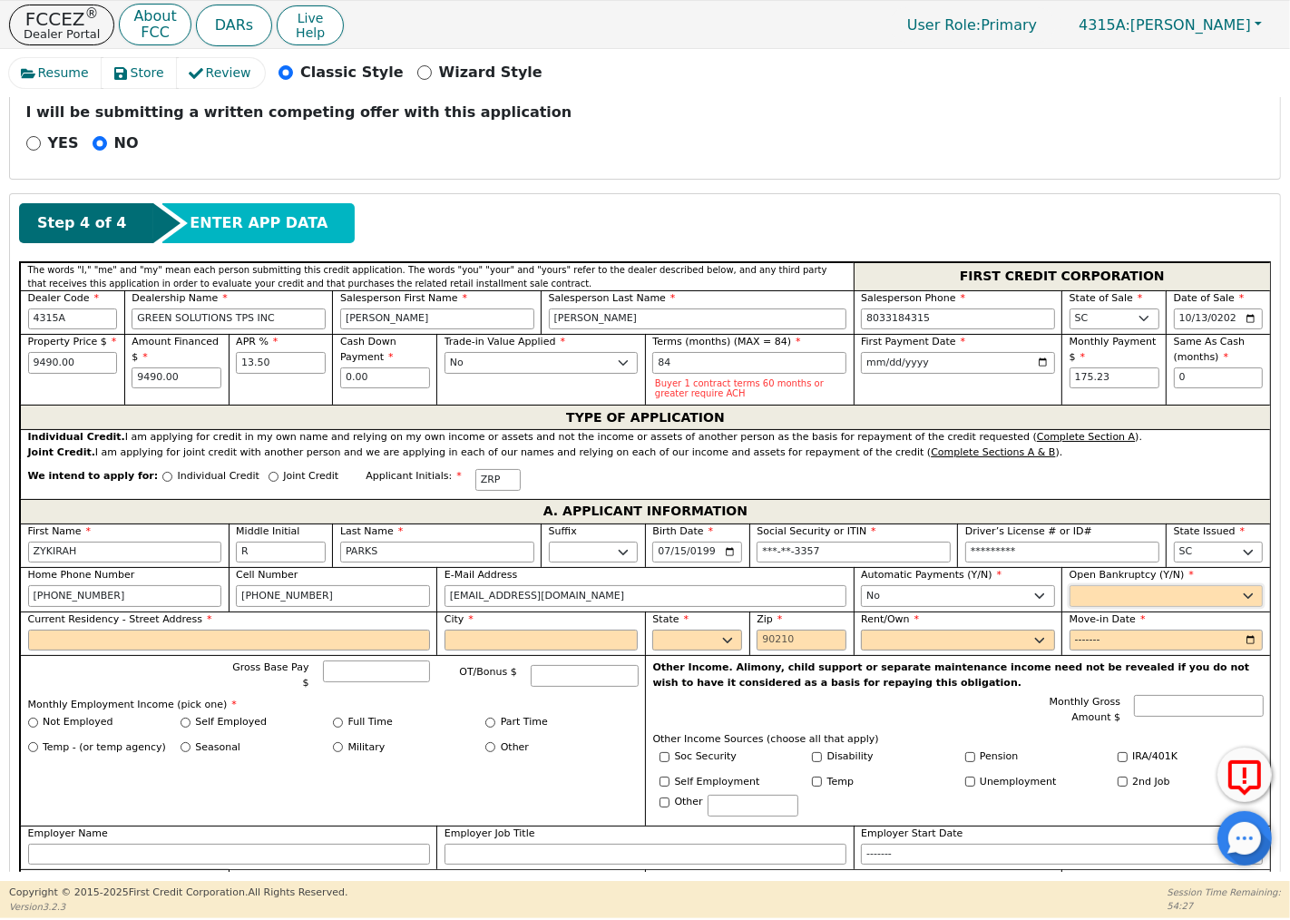
click at [1116, 588] on select "Yes No" at bounding box center [1166, 596] width 194 height 22
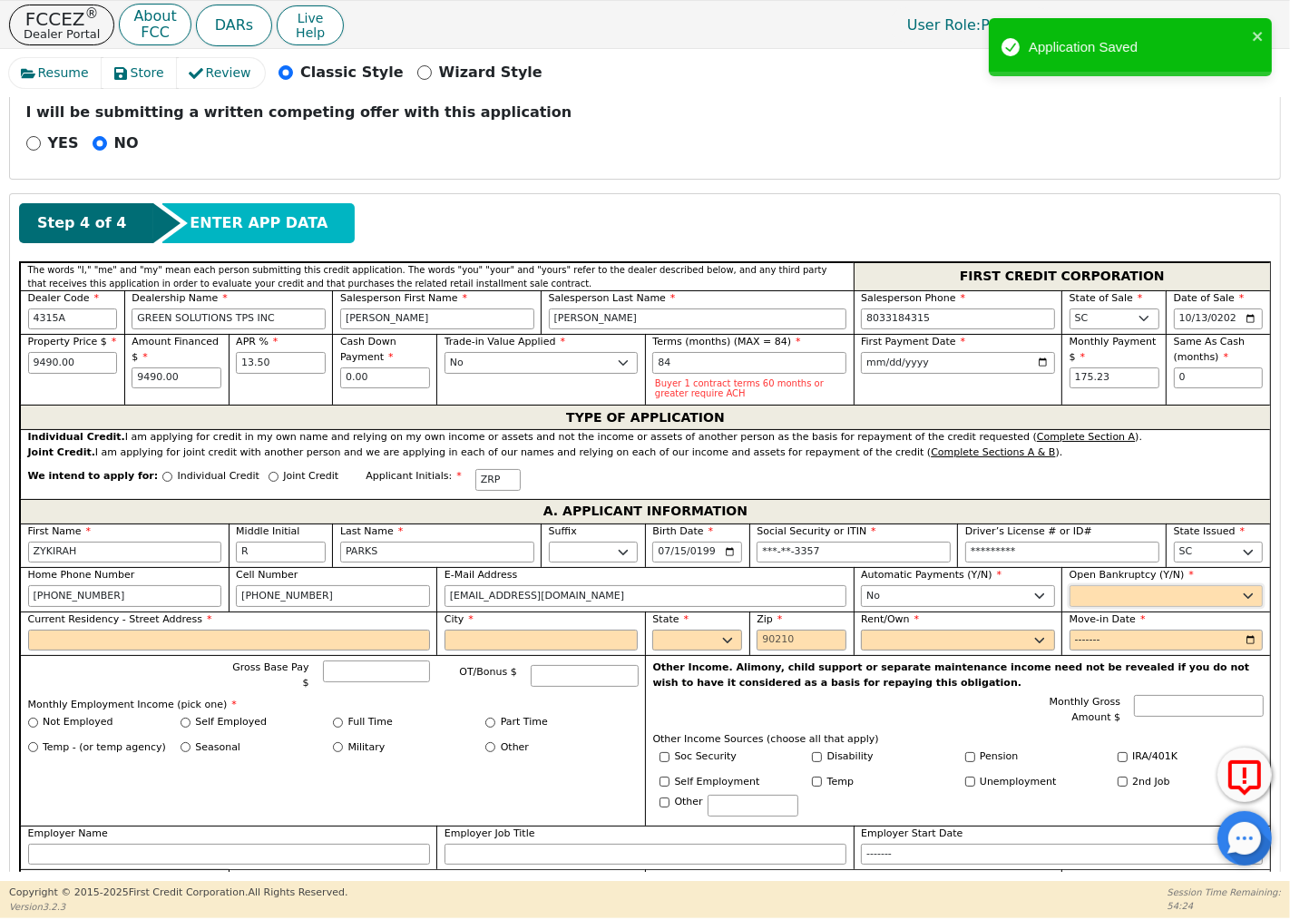
select select "n"
click at [1069, 588] on select "Yes No" at bounding box center [1166, 596] width 194 height 22
click at [160, 645] on input "Current Residency - Street Address" at bounding box center [229, 640] width 402 height 22
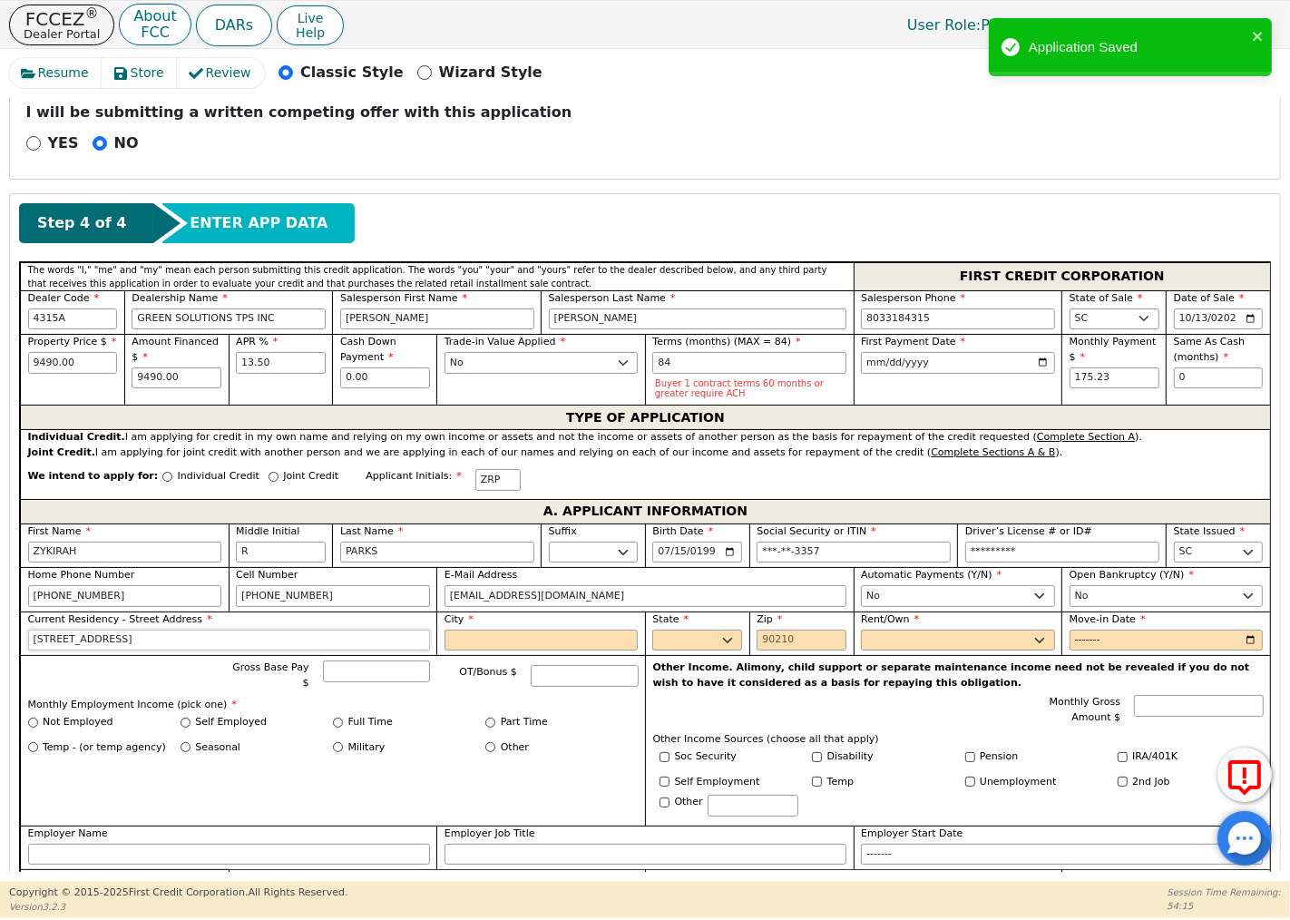
type input "[STREET_ADDRESS]"
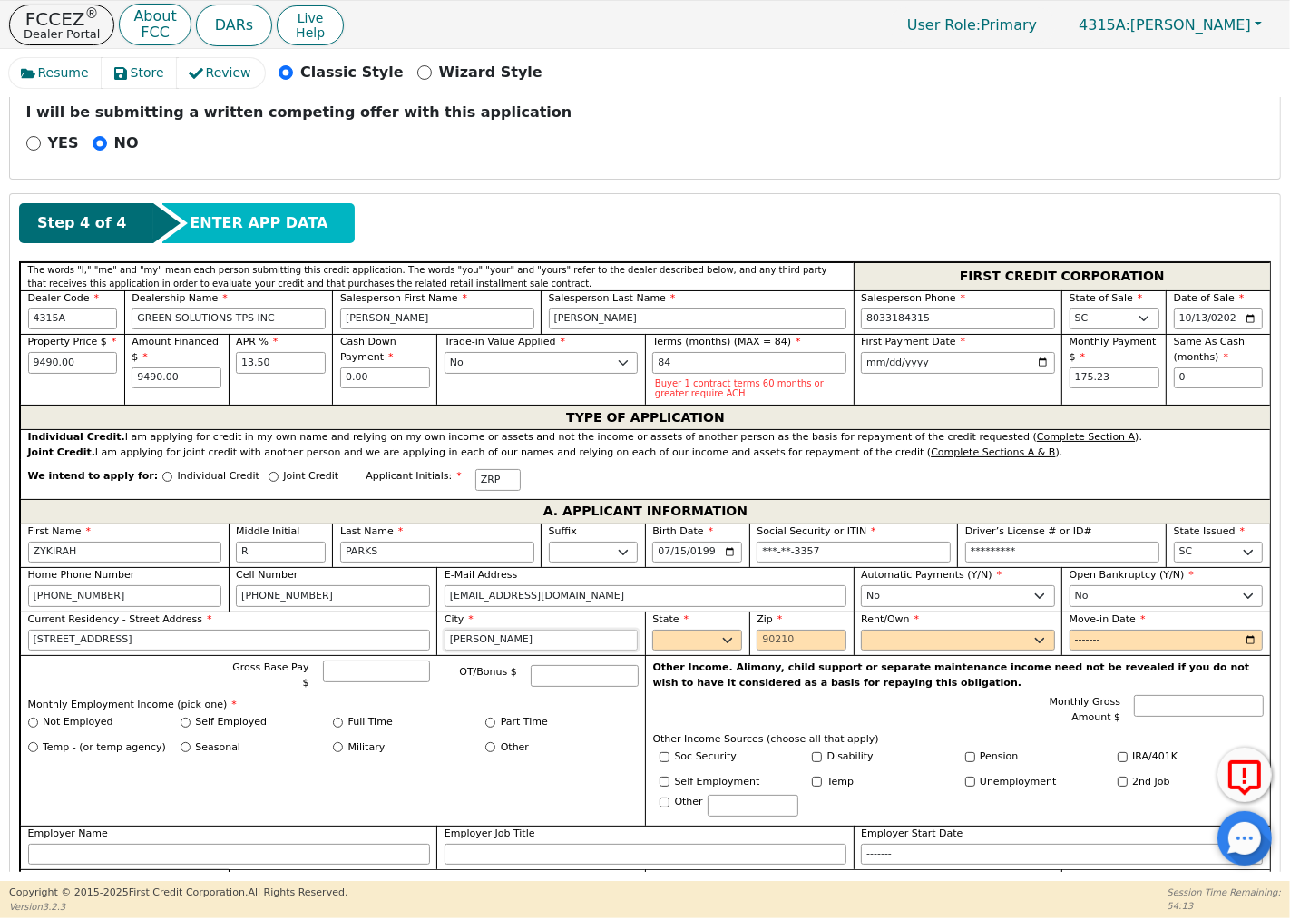
type input "[PERSON_NAME]"
click at [673, 644] on select "AK AL AR AZ CA CO CT DC DE FL [GEOGRAPHIC_DATA] HI IA ID IL IN KS [GEOGRAPHIC_D…" at bounding box center [697, 640] width 90 height 22
select select "SC"
click at [652, 631] on select "AK AL AR AZ CA CO CT DC DE FL [GEOGRAPHIC_DATA] HI IA ID IL IN KS [GEOGRAPHIC_D…" at bounding box center [697, 640] width 90 height 22
click at [790, 645] on input "Zip" at bounding box center [801, 640] width 90 height 22
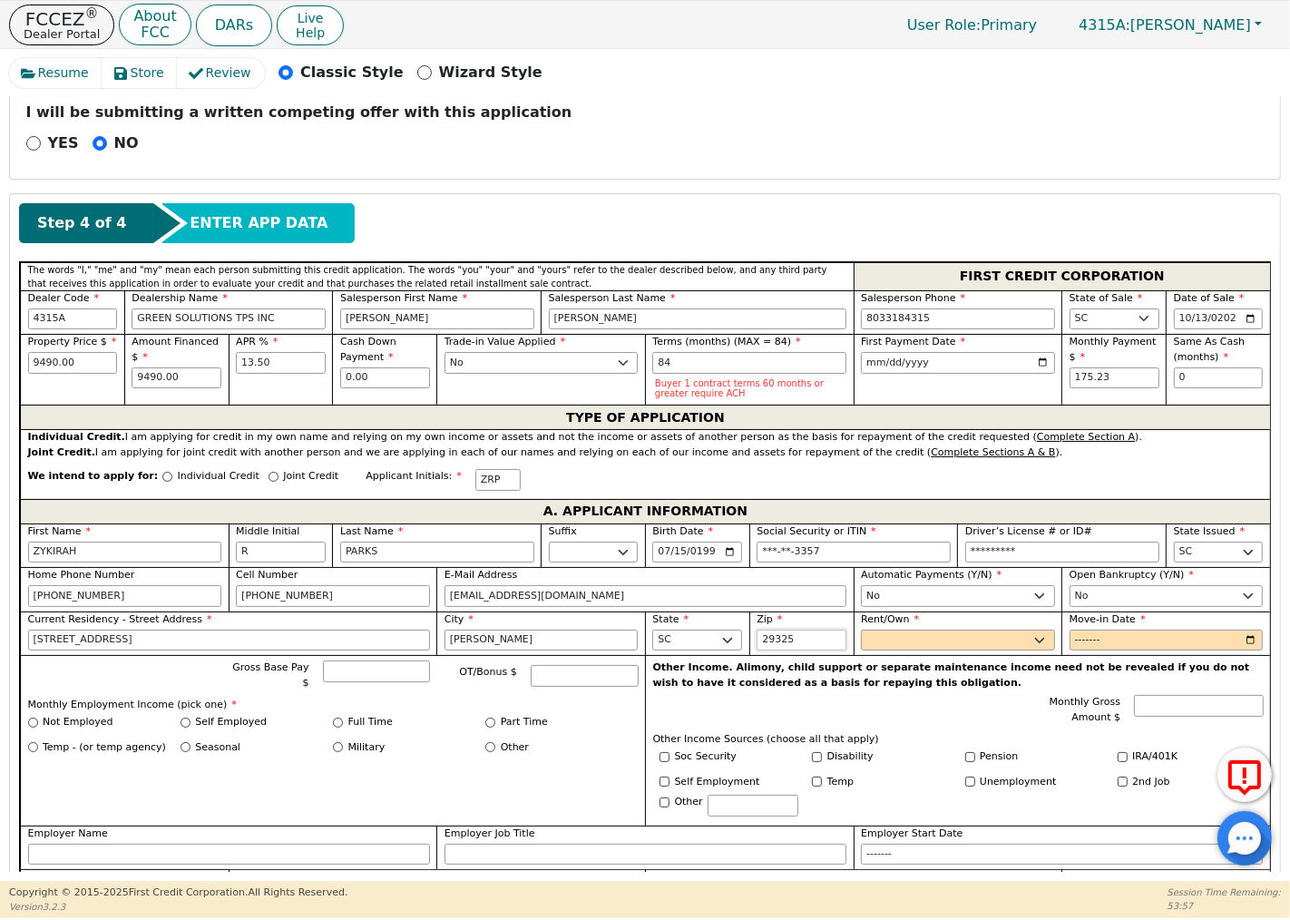
type input "29325"
click at [894, 644] on select "Rent Own" at bounding box center [958, 640] width 194 height 22
select select "Own"
click at [861, 631] on select "Rent Own" at bounding box center [958, 640] width 194 height 22
click at [1093, 641] on input "Move-in Date" at bounding box center [1166, 640] width 194 height 22
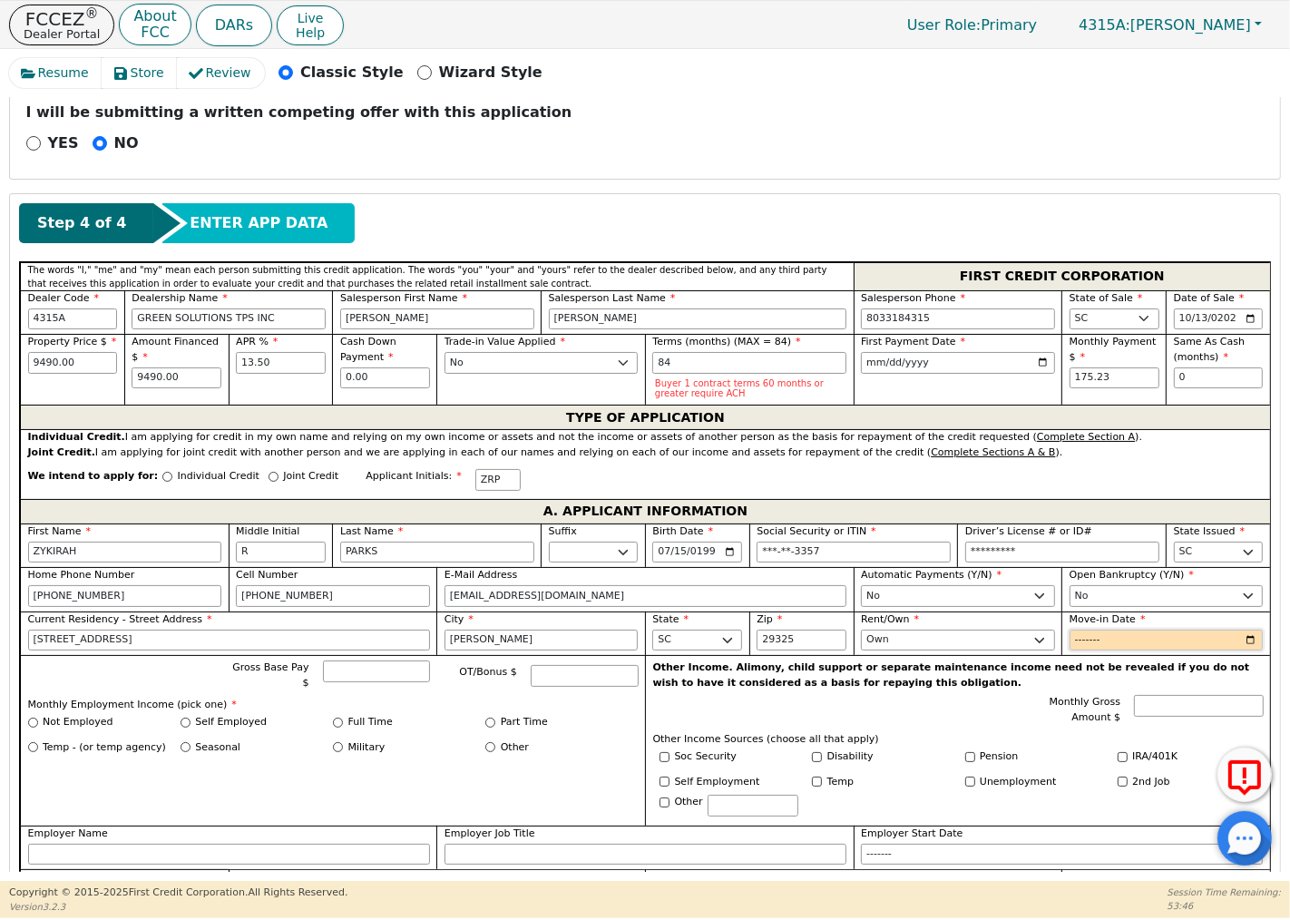
click at [1247, 640] on input "Move-in Date" at bounding box center [1166, 640] width 194 height 22
click at [1244, 641] on input "Move-in Date" at bounding box center [1166, 640] width 194 height 22
type input "2025-09"
click at [1136, 642] on input "2025-09" at bounding box center [1166, 640] width 194 height 22
type input "2023-09"
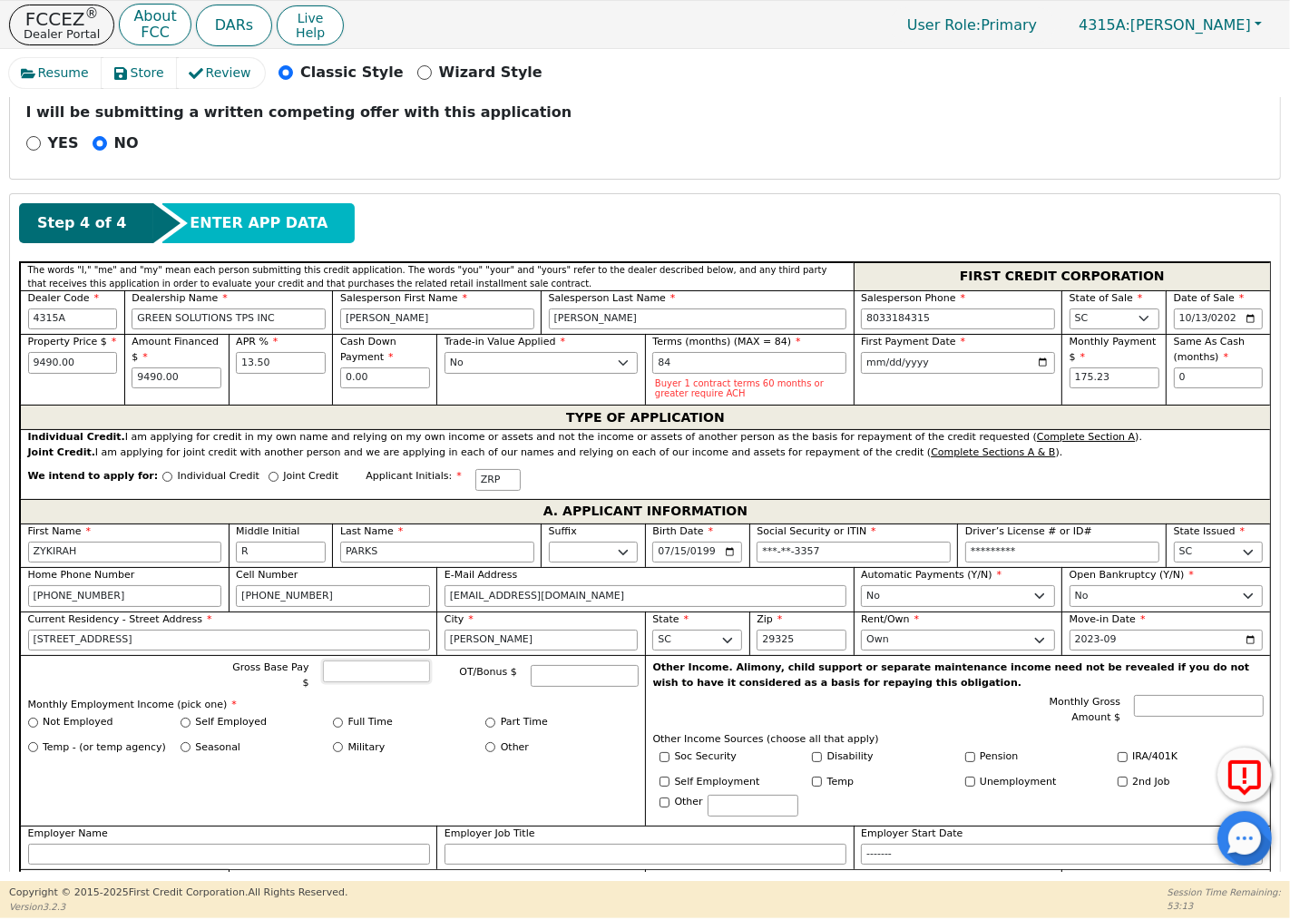
click at [395, 672] on input "Gross Base Pay $" at bounding box center [377, 671] width 108 height 22
type input "69000"
click at [336, 717] on input "Full Time" at bounding box center [338, 722] width 10 height 10
radio input "true"
type input "69000.00"
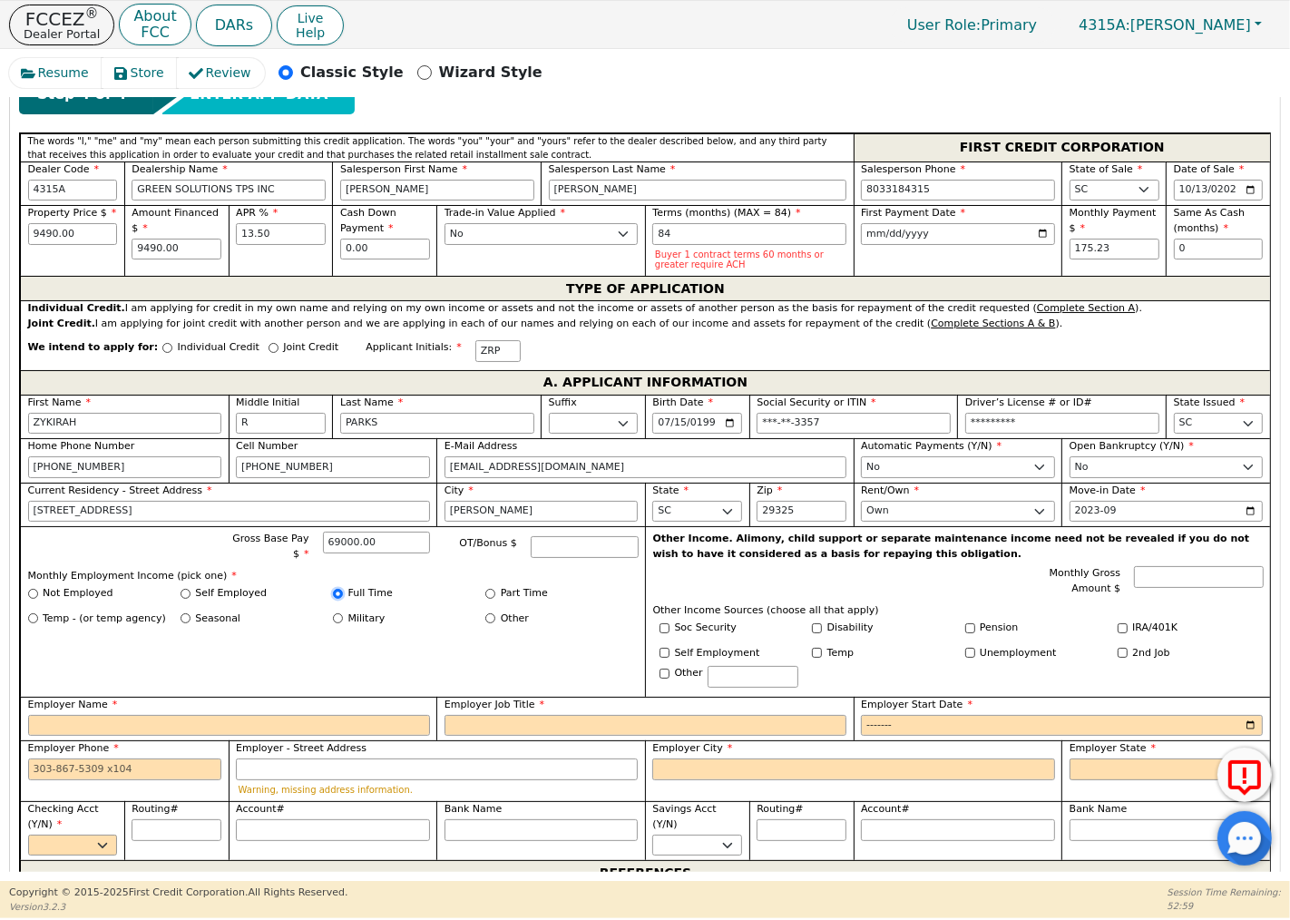
scroll to position [705, 0]
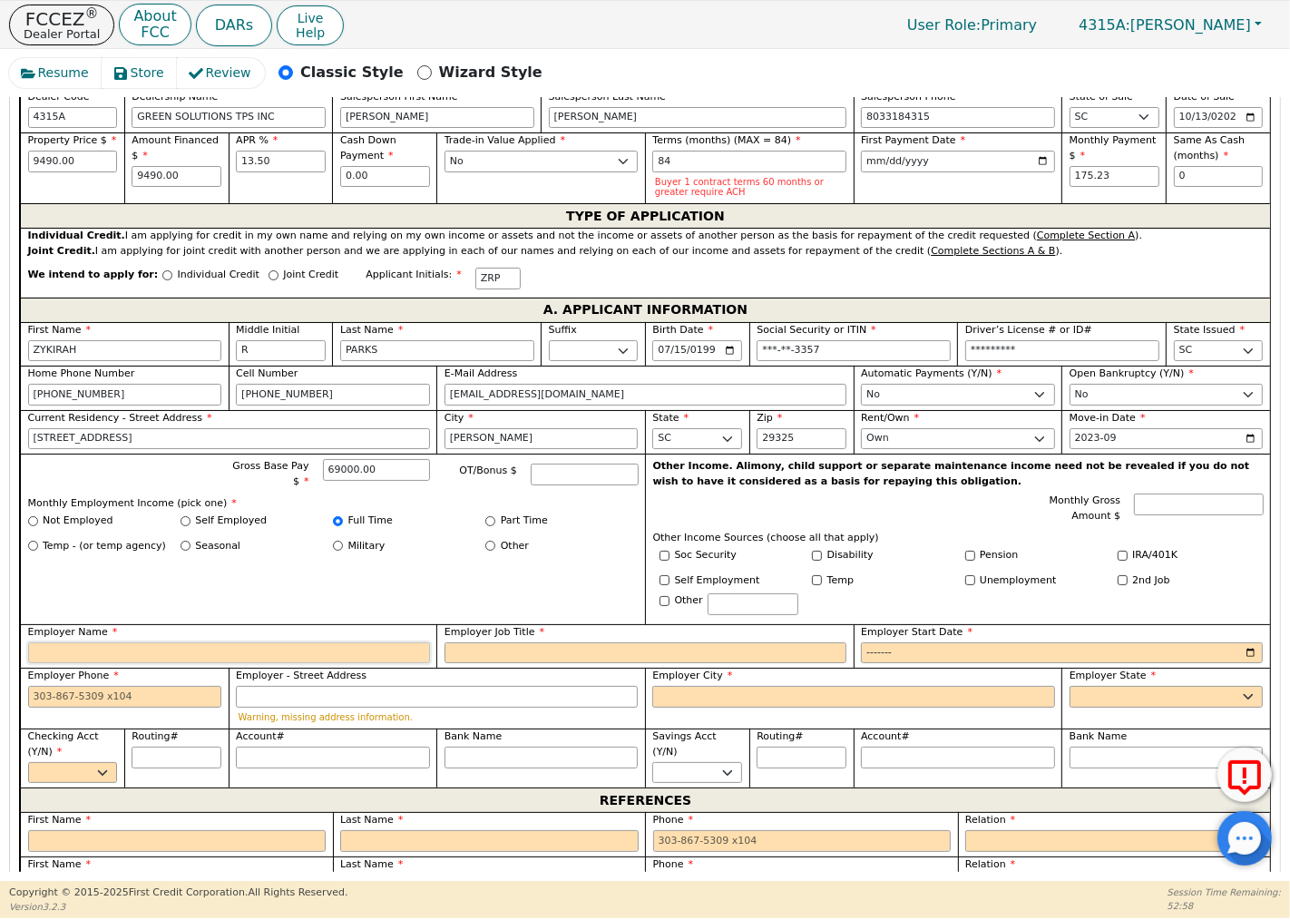
click at [278, 649] on input "Employer Name" at bounding box center [229, 653] width 402 height 22
type input "USPS"
click at [496, 646] on input "Employer Job Title" at bounding box center [645, 653] width 402 height 22
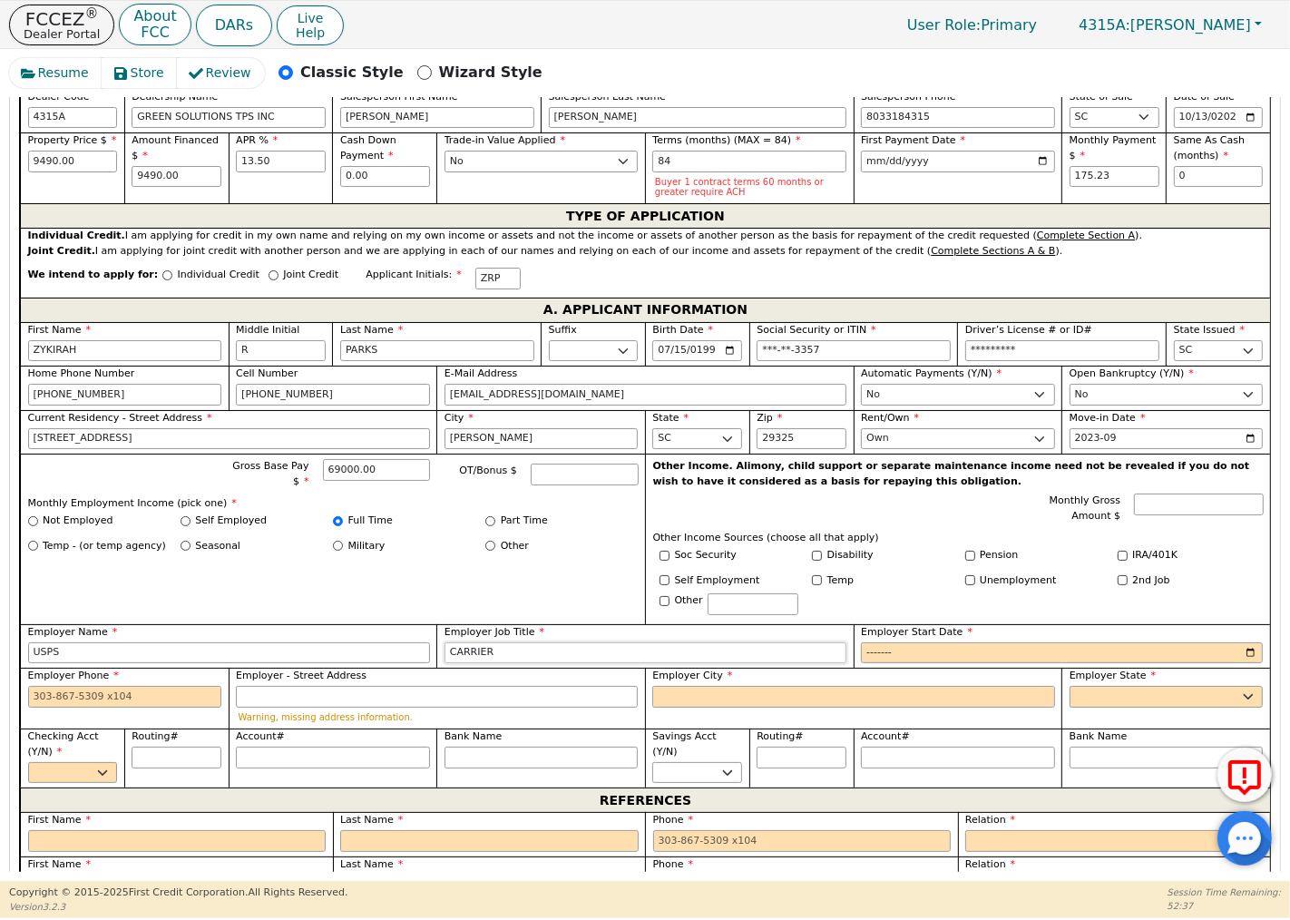
type input "CARRIER"
click at [872, 645] on input "Employer Start Date" at bounding box center [1062, 653] width 402 height 22
click at [923, 650] on input "Employer Start Date" at bounding box center [1062, 653] width 402 height 22
type input "2021-09"
click at [164, 690] on input "Employer Phone" at bounding box center [125, 697] width 194 height 22
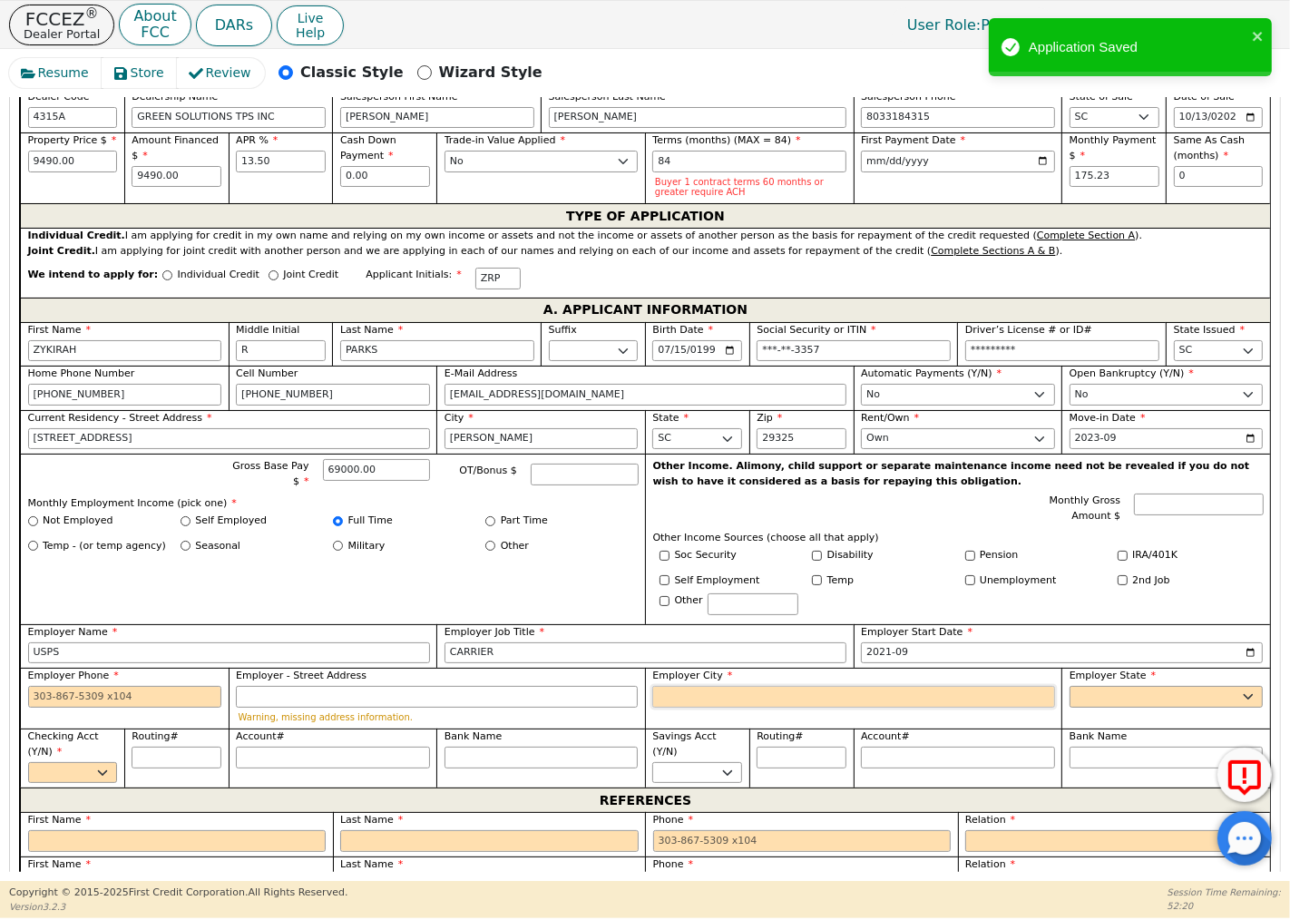
click at [677, 692] on input "Employer City" at bounding box center [853, 697] width 402 height 22
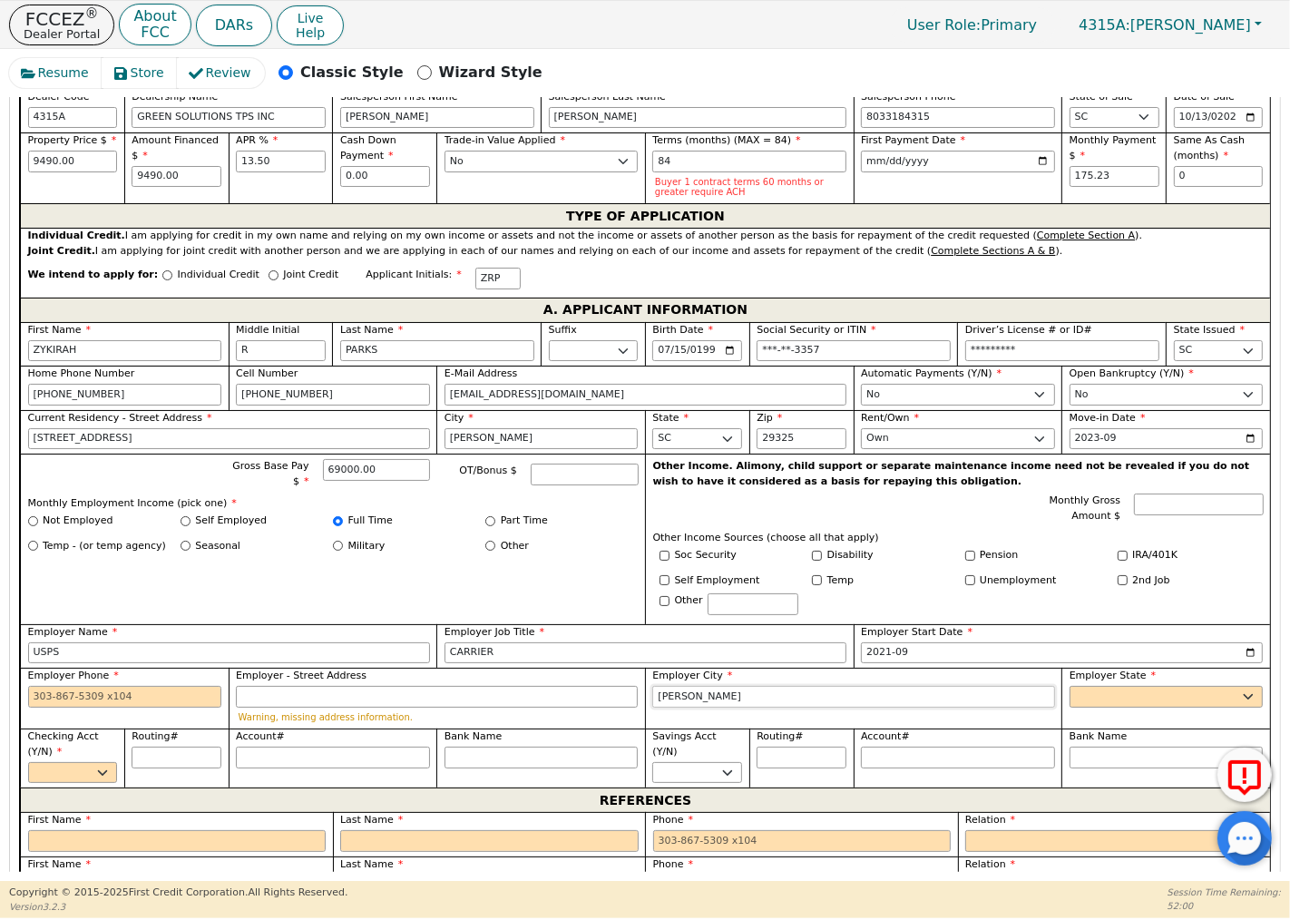
type input "[PERSON_NAME]"
click at [127, 696] on input "Employer Phone" at bounding box center [125, 697] width 194 height 22
click at [1117, 692] on select "AK AL AR AZ CA CO CT DC DE FL [GEOGRAPHIC_DATA] HI IA ID [GEOGRAPHIC_DATA] IN K…" at bounding box center [1166, 697] width 194 height 22
type input "[PHONE_NUMBER]"
select select "SC"
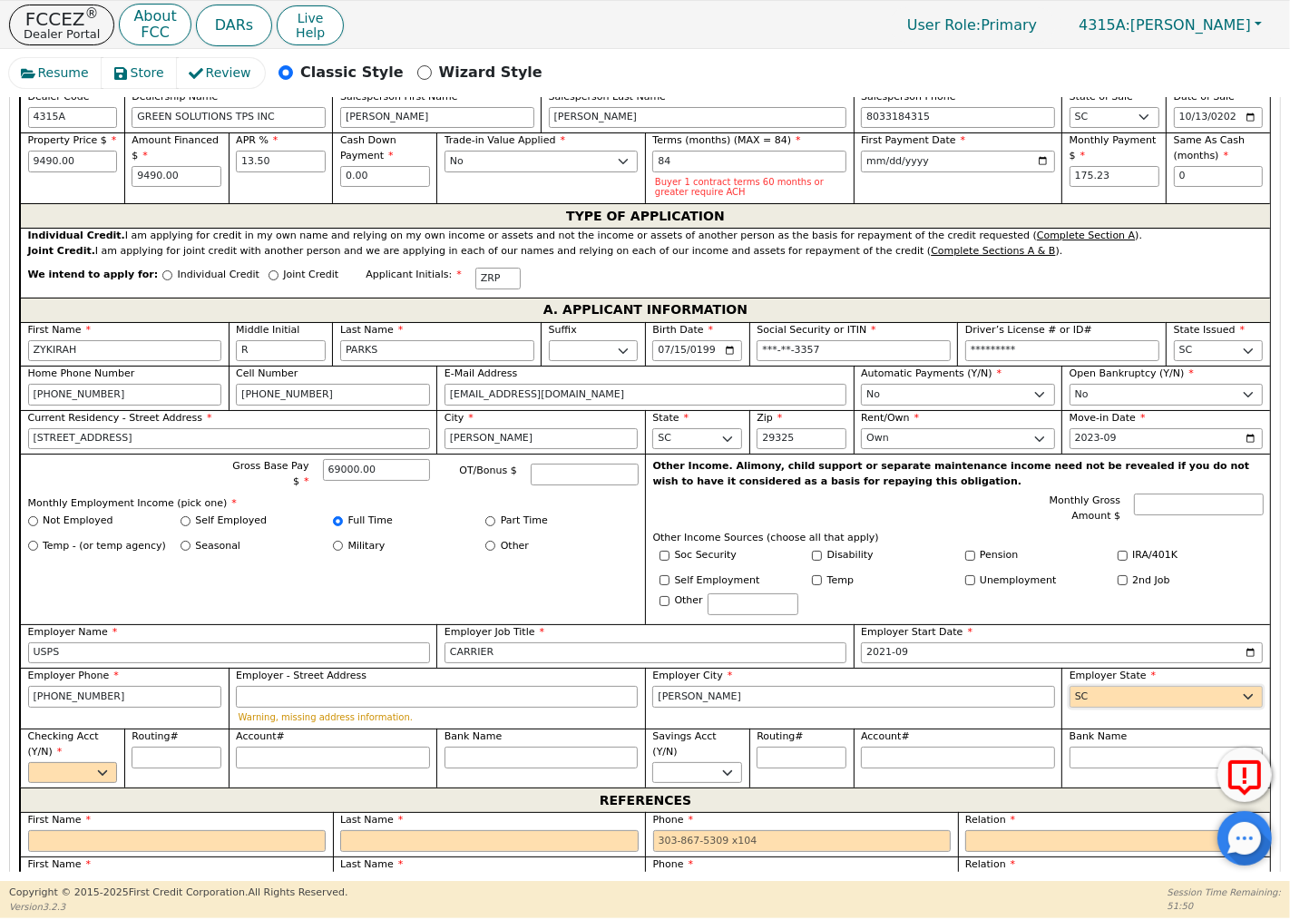
click at [1069, 686] on select "AK AL AR AZ CA CO CT DC DE FL [GEOGRAPHIC_DATA] HI IA ID [GEOGRAPHIC_DATA] IN K…" at bounding box center [1166, 697] width 194 height 22
click at [97, 765] on select "Yes No" at bounding box center [73, 773] width 90 height 22
select select "n"
click at [28, 762] on select "Yes No" at bounding box center [73, 773] width 90 height 22
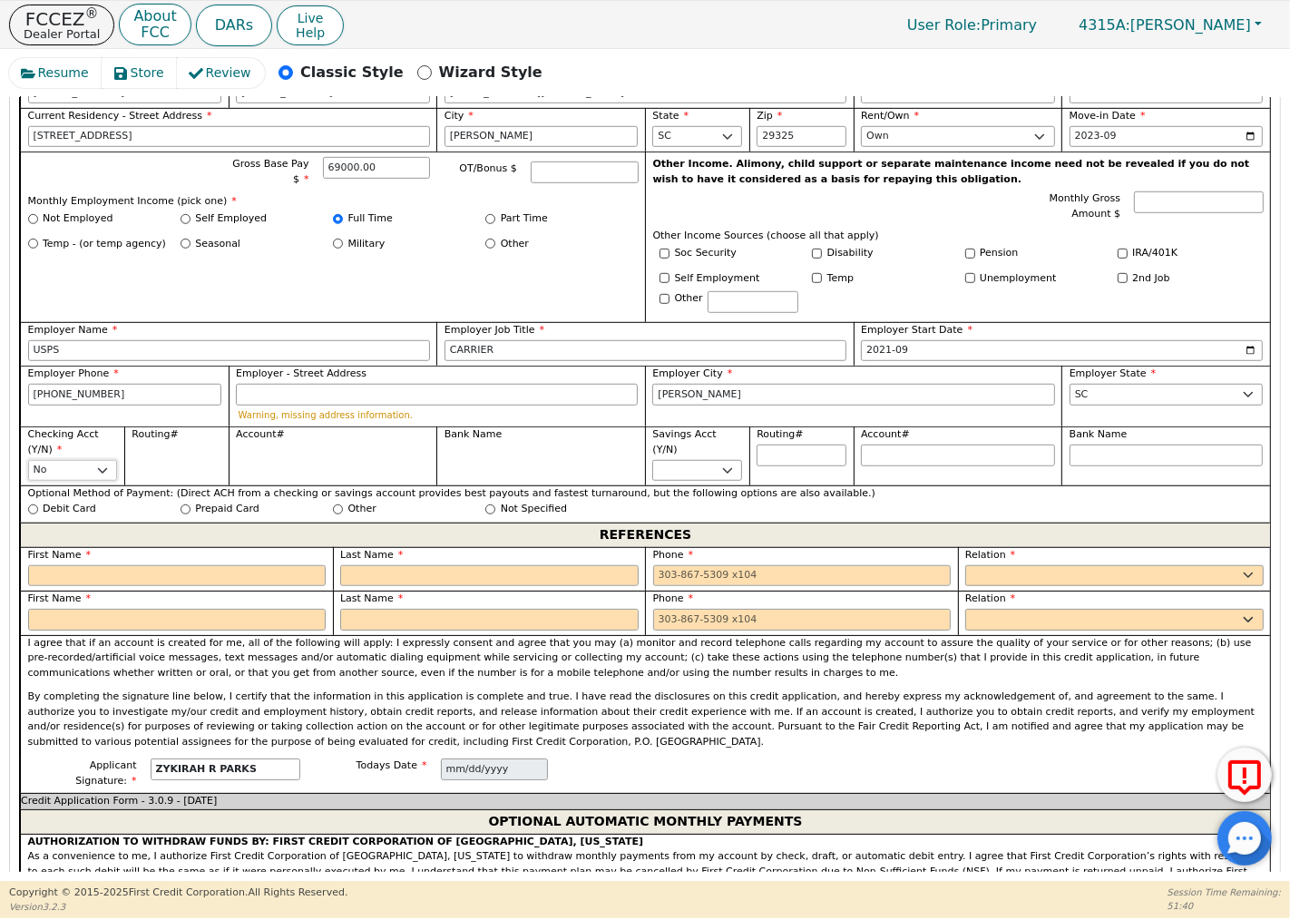
scroll to position [1008, 0]
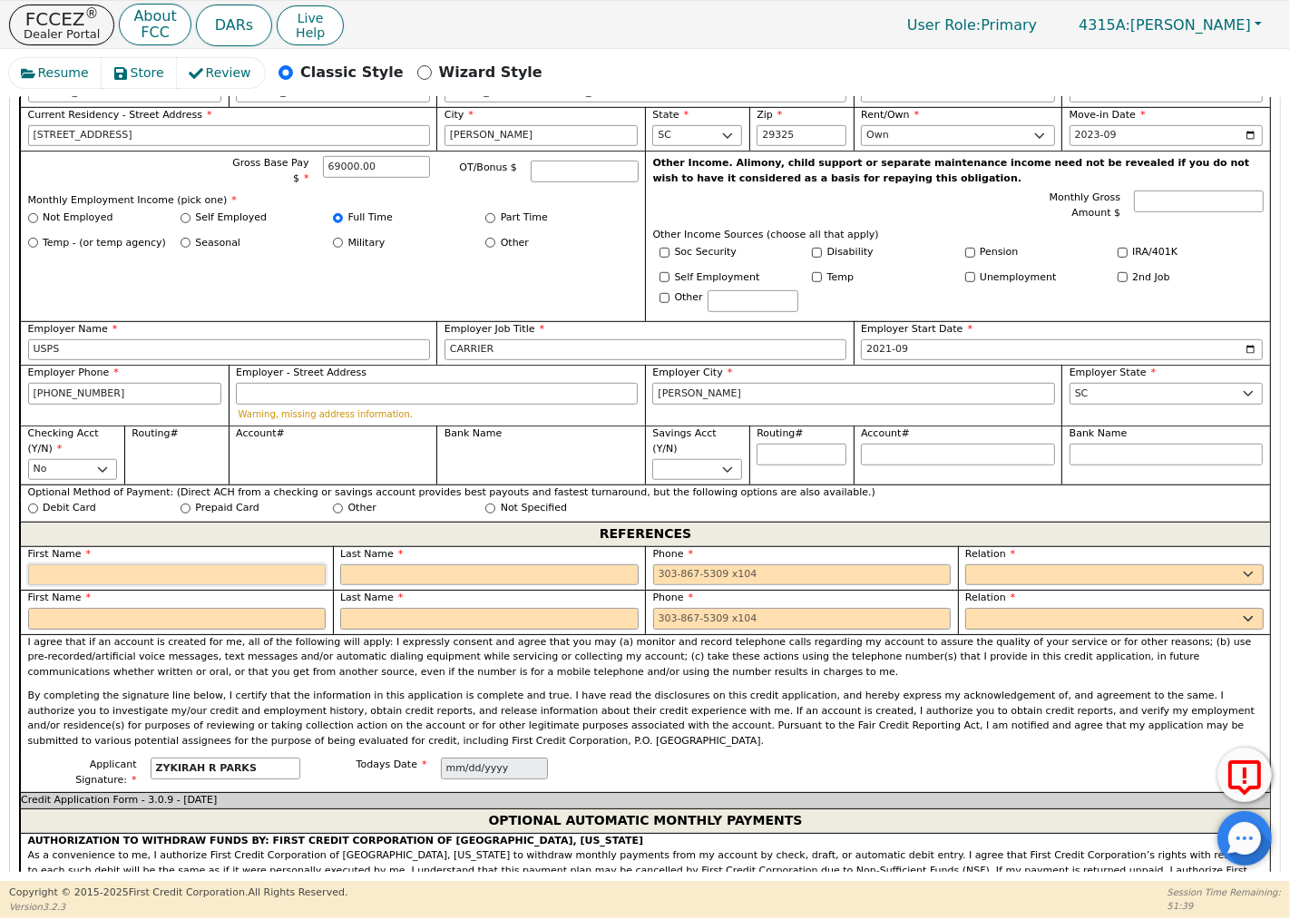
click at [211, 573] on input "text" at bounding box center [177, 575] width 298 height 22
type input "[PERSON_NAME]"
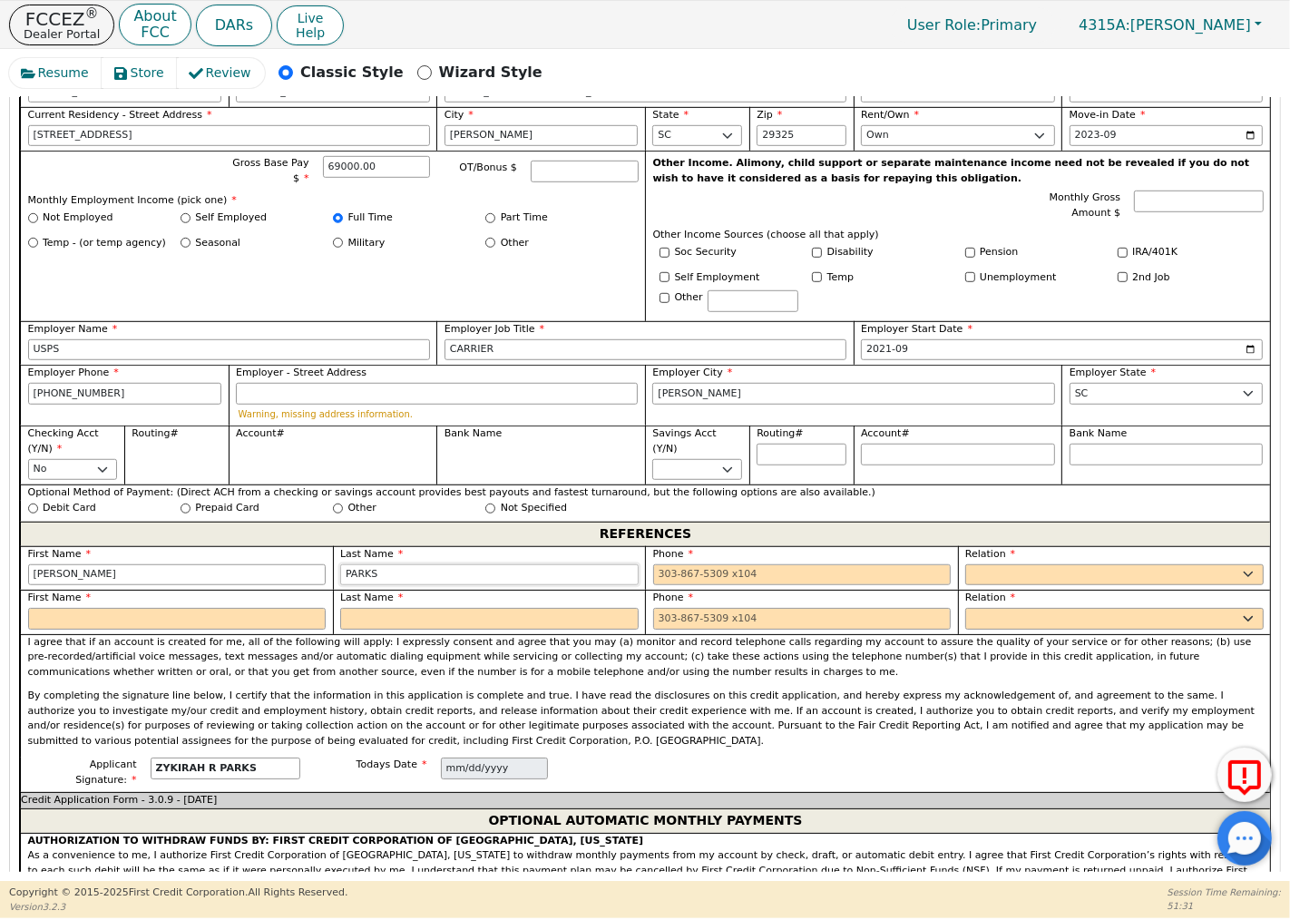
type input "PARKS"
type input "[PHONE_NUMBER]"
click at [1003, 567] on select "FATHER MOTHER SISTER BROTHER DAUGHTER SON CO-WORKER NEIGHBOR FRIEND COUSIN G-MO…" at bounding box center [1114, 575] width 298 height 22
select select "MOTHER"
click at [965, 564] on select "FATHER MOTHER SISTER BROTHER DAUGHTER SON CO-WORKER NEIGHBOR FRIEND COUSIN G-MO…" at bounding box center [1114, 575] width 298 height 22
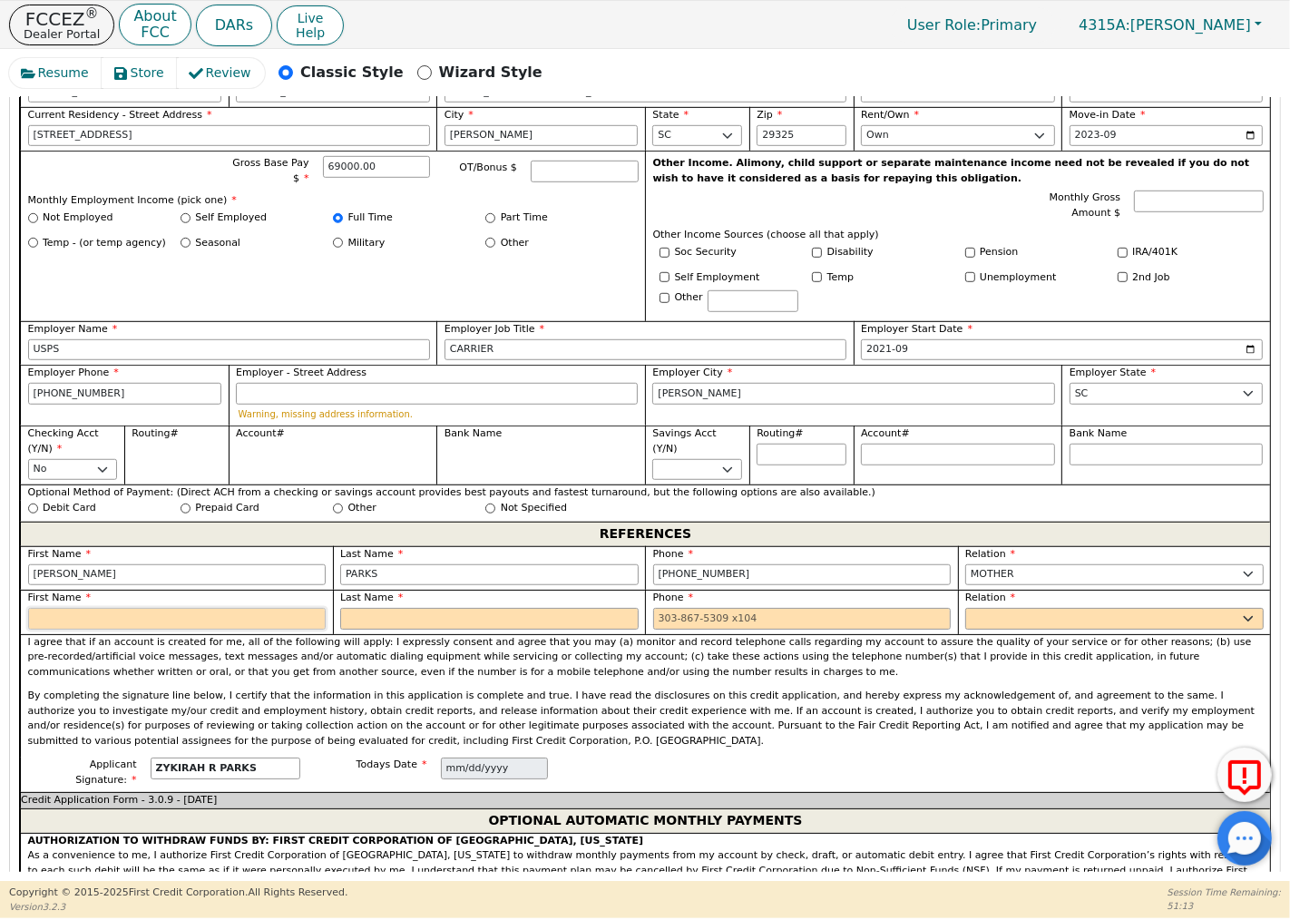
click at [268, 613] on input "text" at bounding box center [177, 619] width 298 height 22
type input "FANCY"
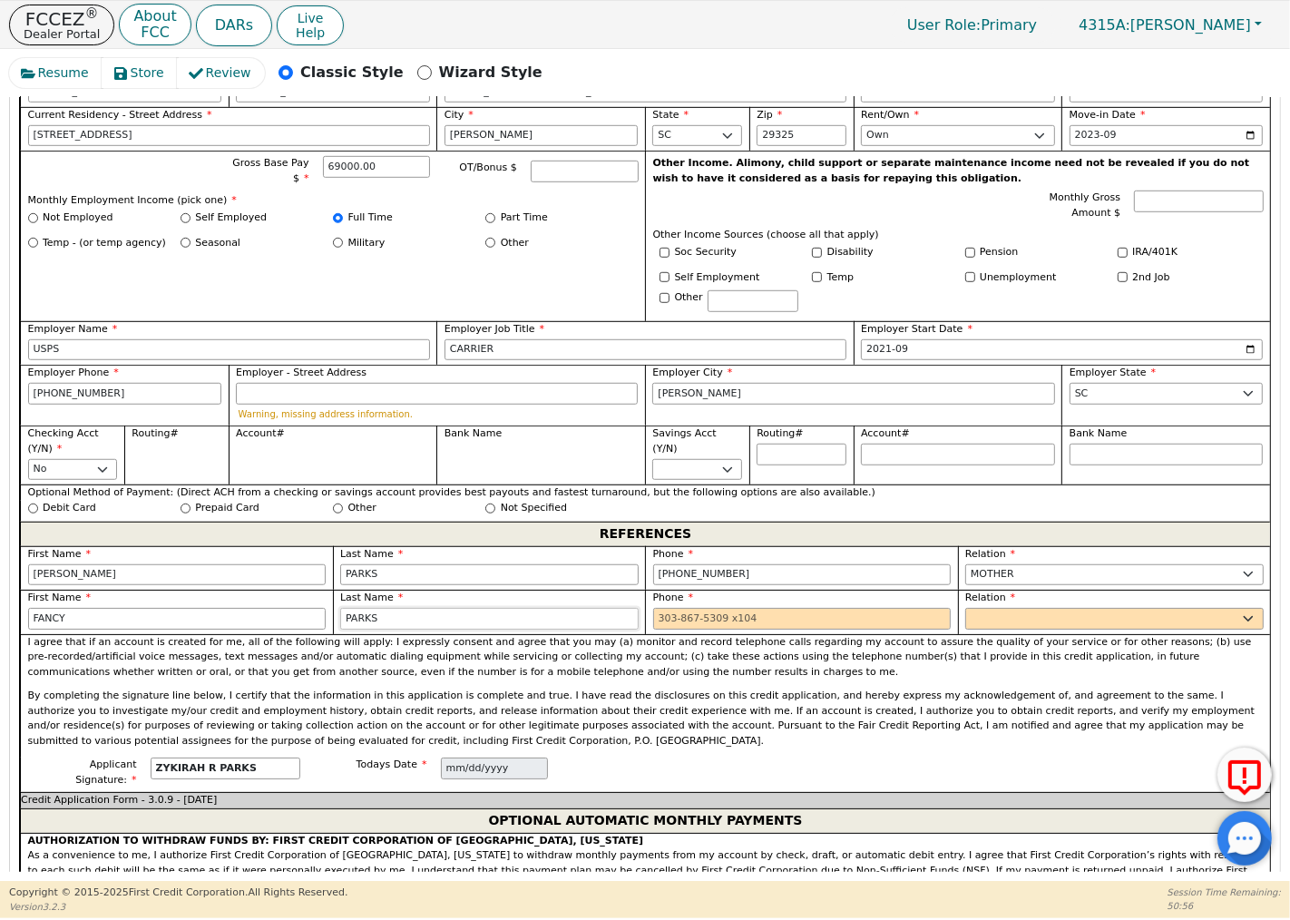
type input "PARKS"
click at [996, 617] on select "FATHER MOTHER SISTER BROTHER DAUGHTER SON CO-WORKER NEIGHBOR FRIEND COUSIN G-MO…" at bounding box center [1114, 619] width 298 height 22
type input "[PHONE_NUMBER]"
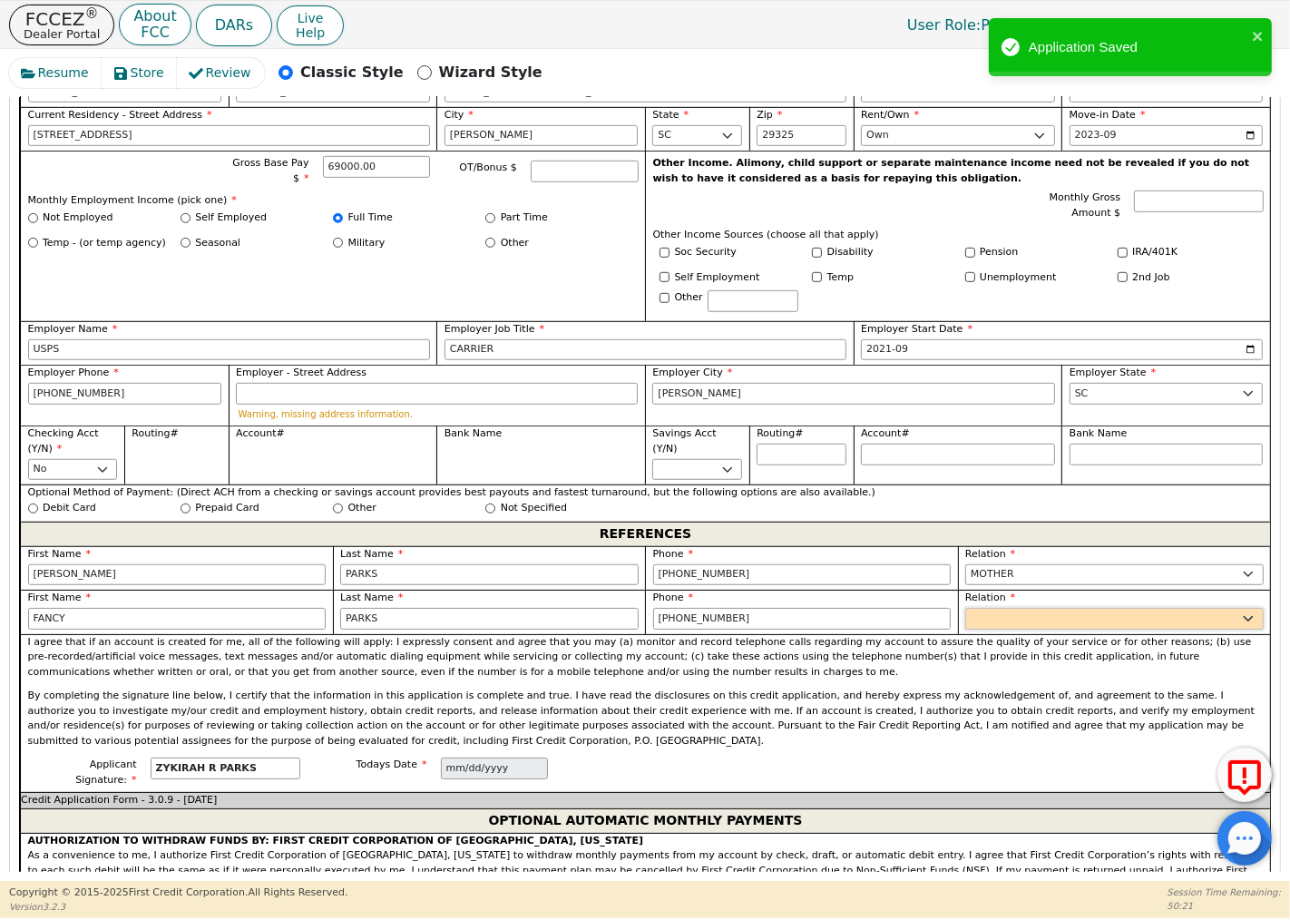
select select "DAUGHTER"
click at [965, 608] on select "FATHER MOTHER SISTER BROTHER DAUGHTER SON CO-WORKER NEIGHBOR FRIEND COUSIN G-MO…" at bounding box center [1114, 619] width 298 height 22
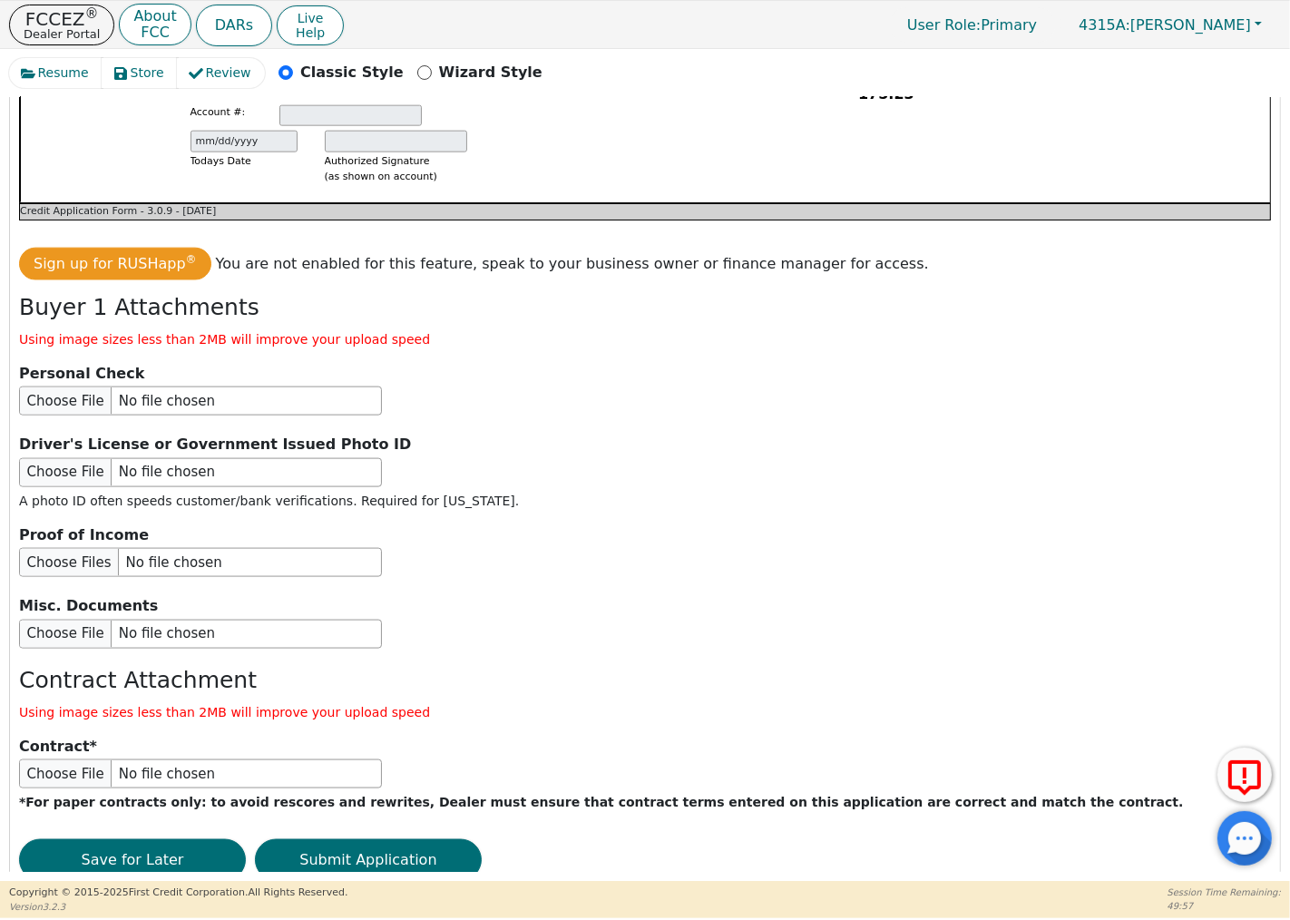
scroll to position [1957, 0]
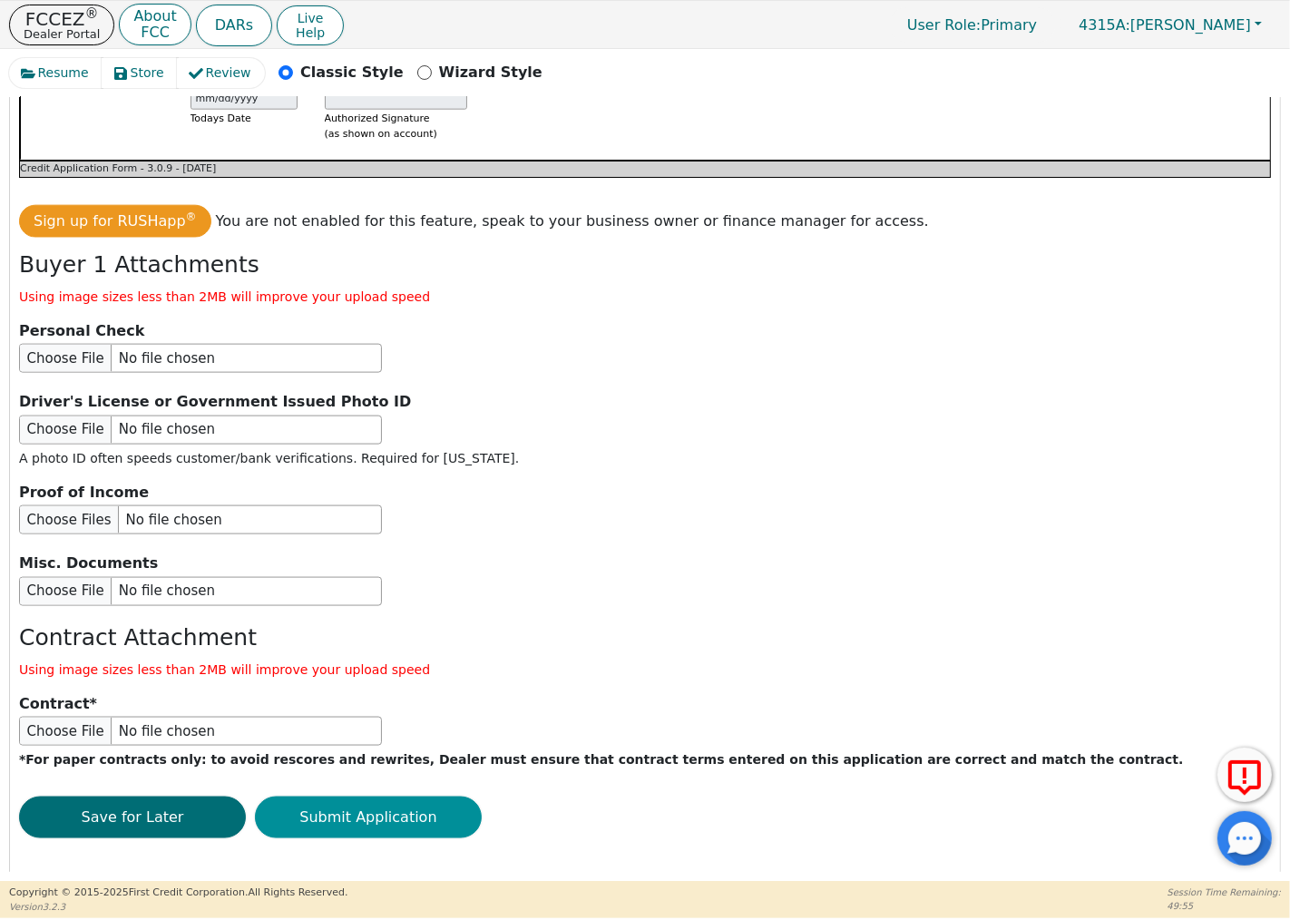
click at [404, 796] on button "Submit Application" at bounding box center [368, 817] width 227 height 42
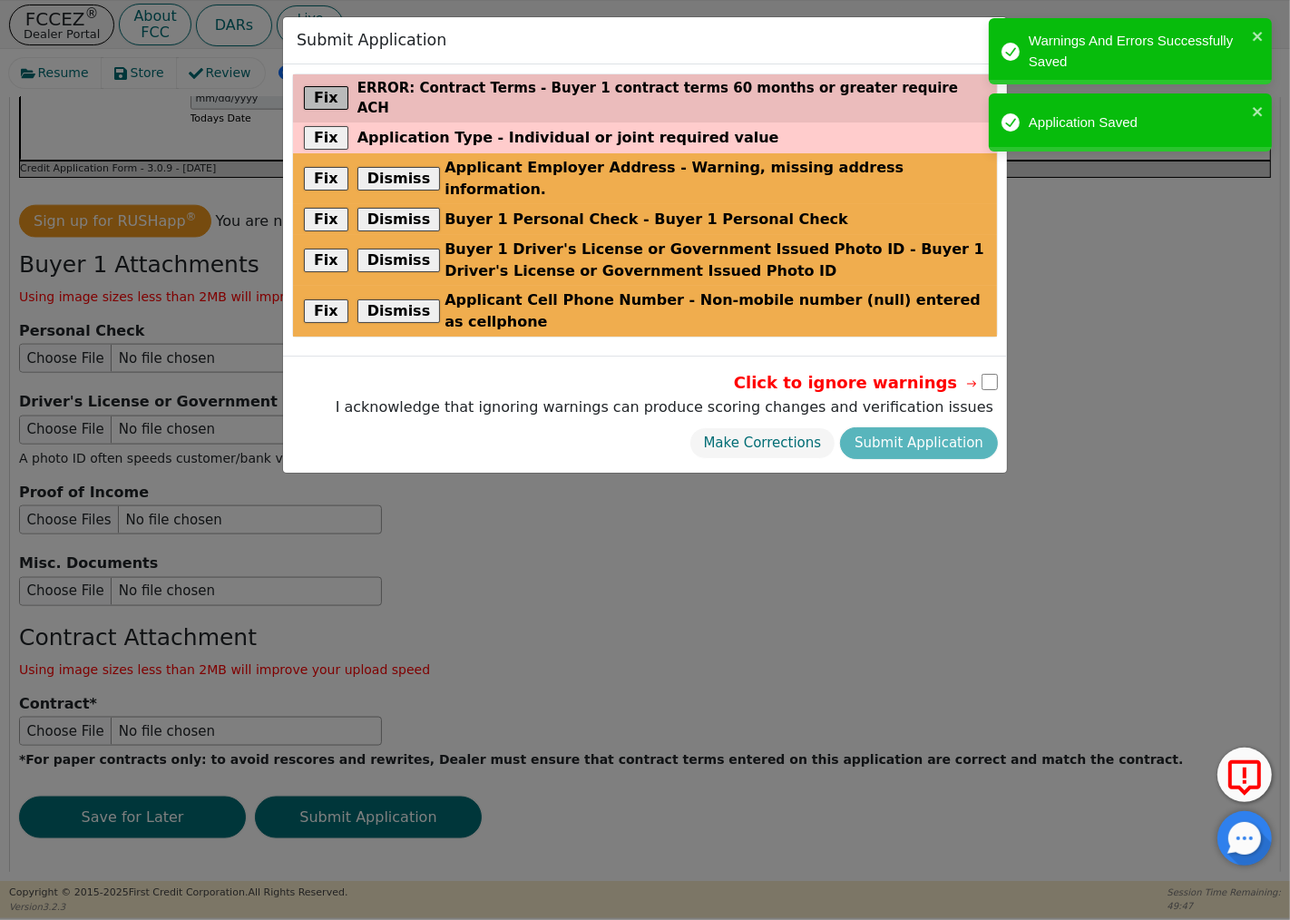
click at [329, 93] on button "Fix" at bounding box center [326, 98] width 44 height 24
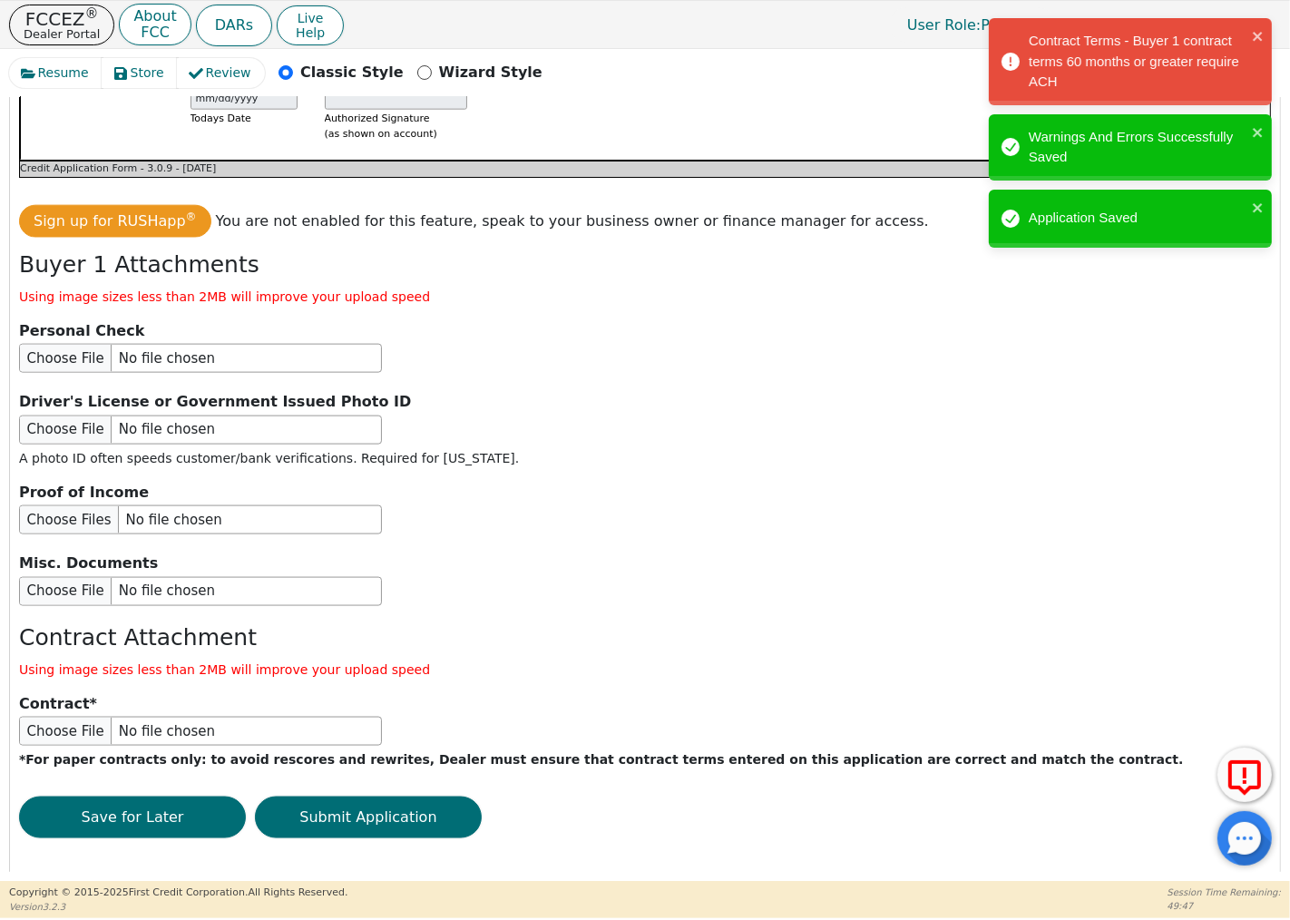
scroll to position [384, 0]
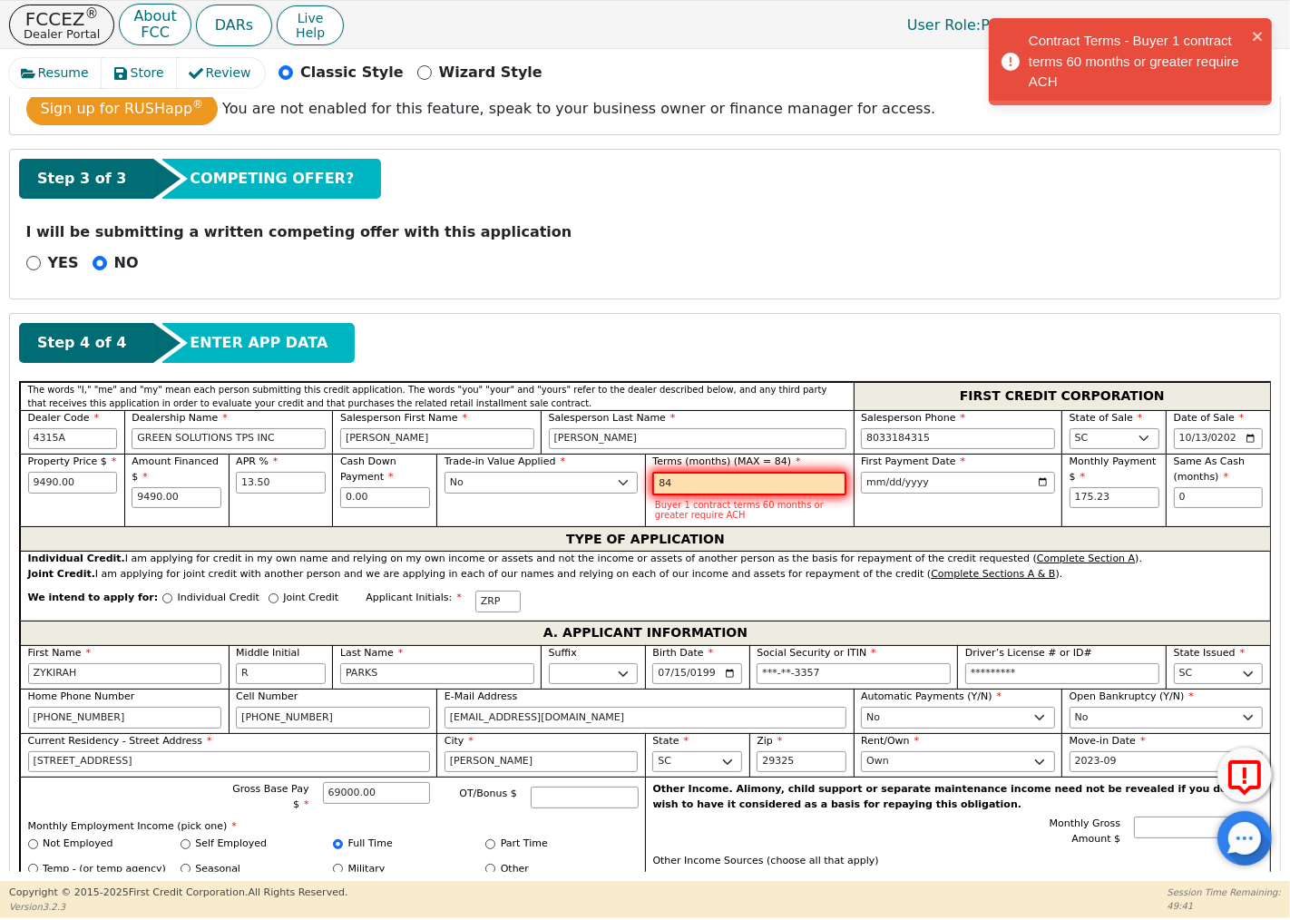
click at [706, 482] on input "84" at bounding box center [749, 484] width 194 height 24
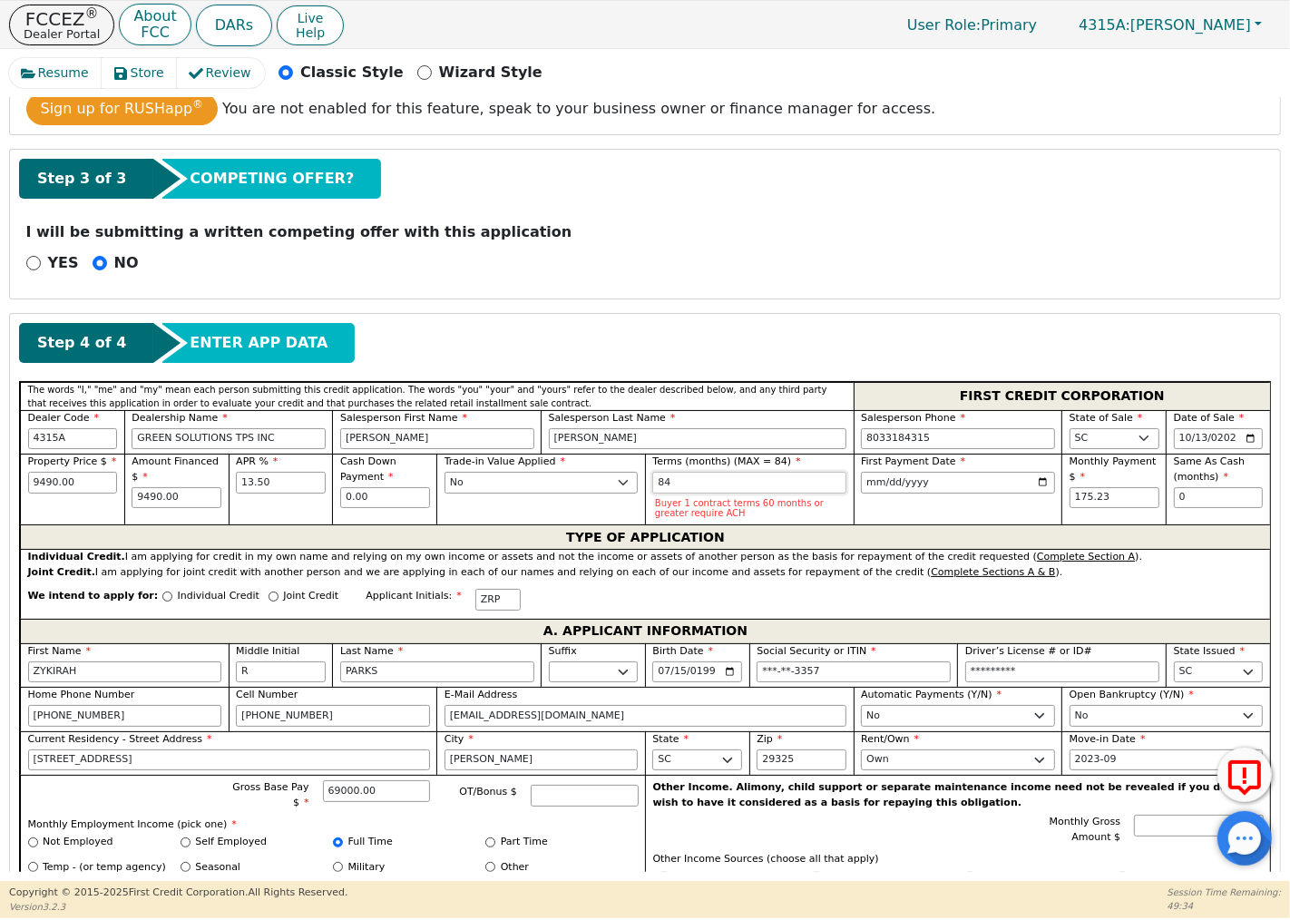
type input "8"
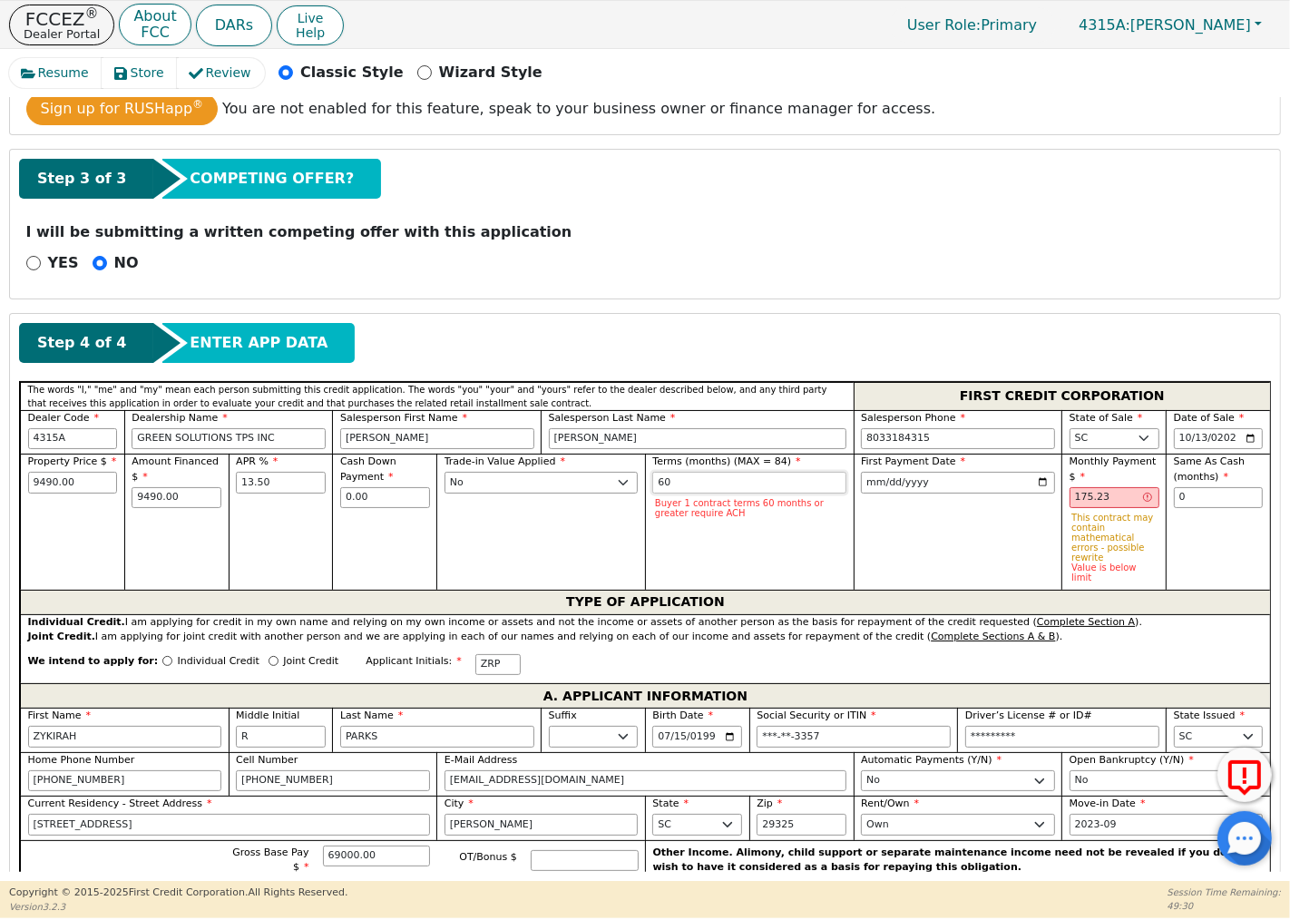
type input "60"
click at [1104, 499] on input "175.23" at bounding box center [1114, 498] width 90 height 22
type input "1"
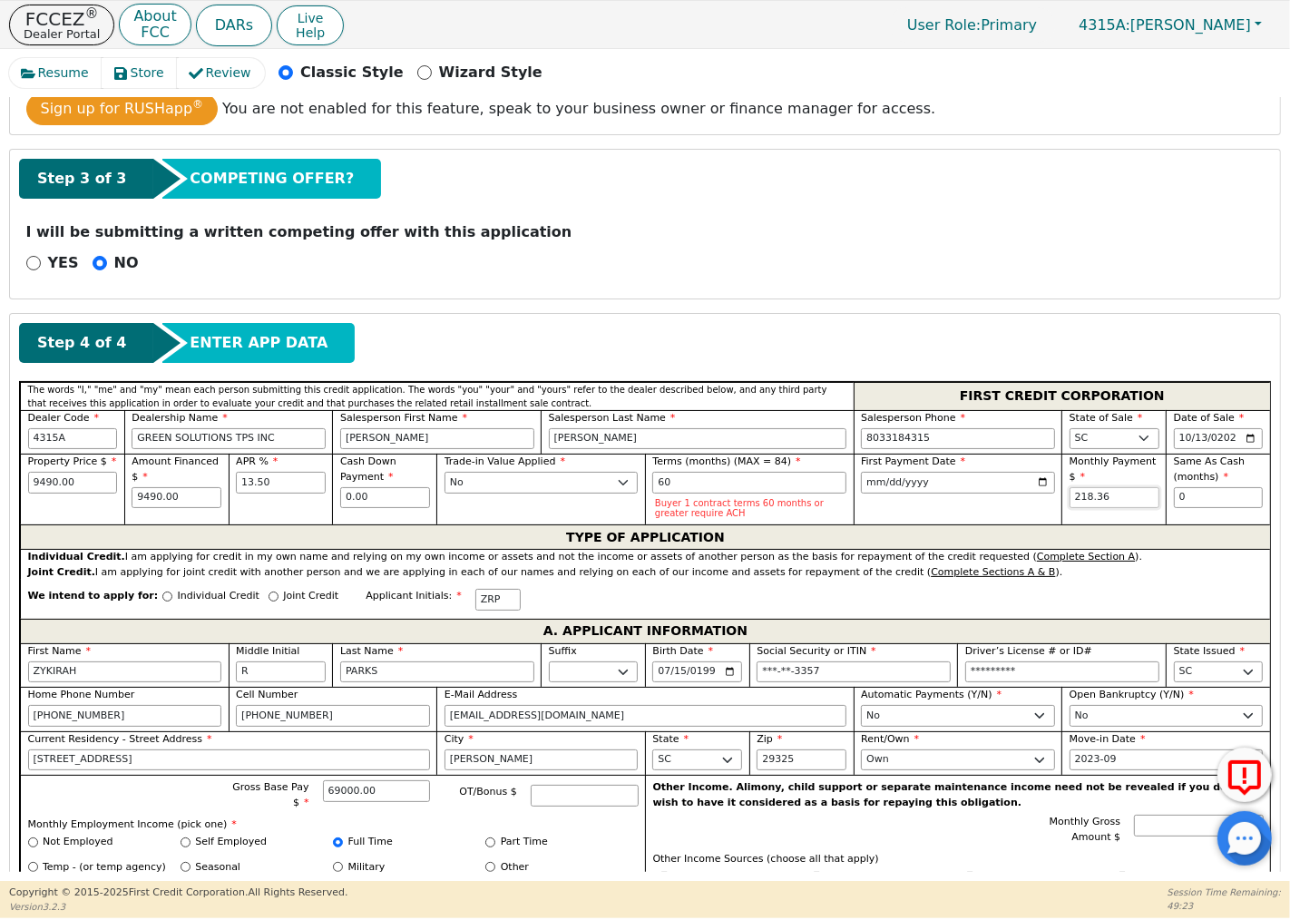
type input "218.36"
click at [958, 504] on div "First Payment Date [DATE]" at bounding box center [957, 488] width 209 height 71
drag, startPoint x: 1246, startPoint y: 784, endPoint x: 1222, endPoint y: 719, distance: 68.9
click at [1247, 784] on icon at bounding box center [1245, 777] width 44 height 45
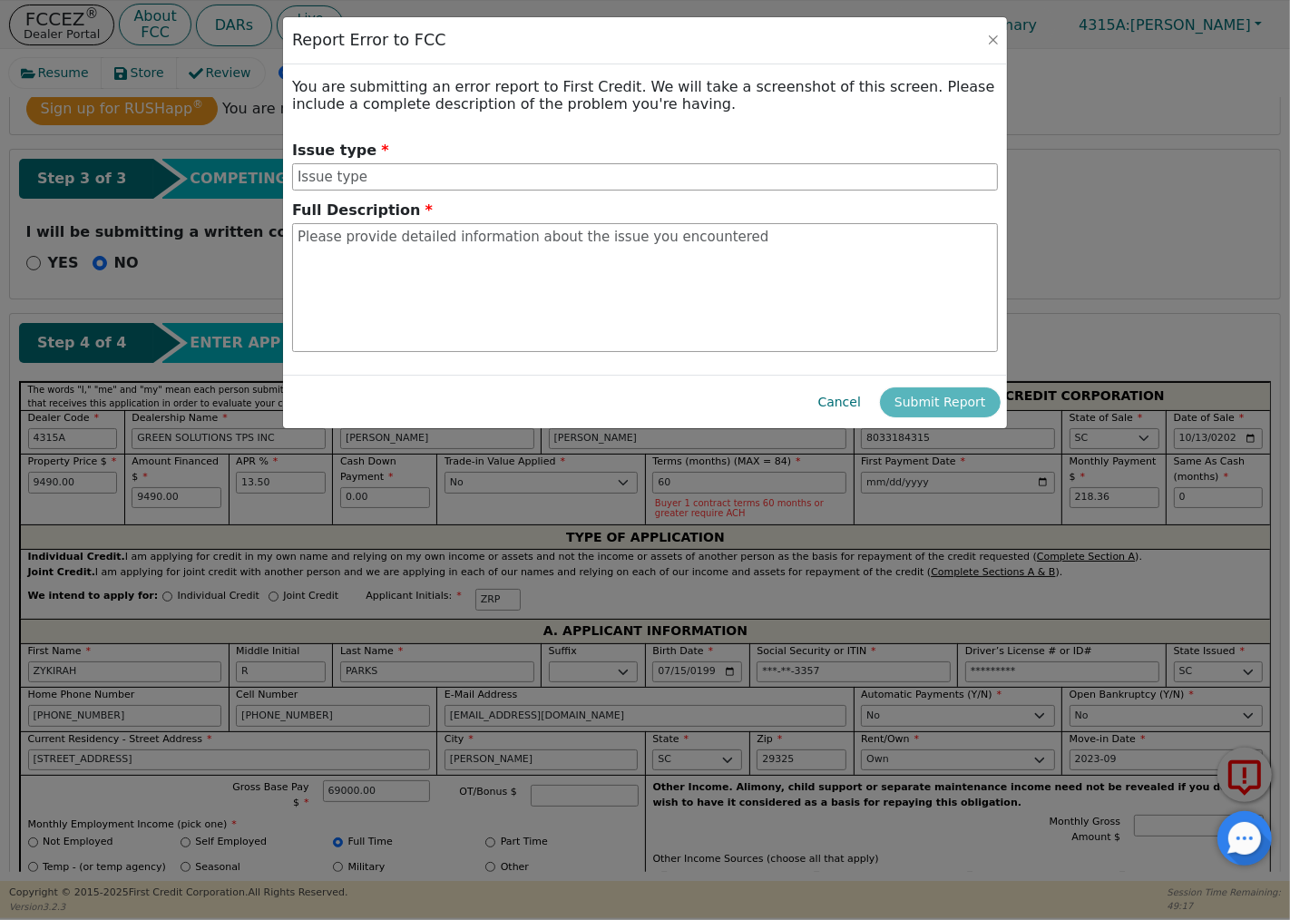
click at [836, 396] on button "Cancel" at bounding box center [840, 402] width 72 height 30
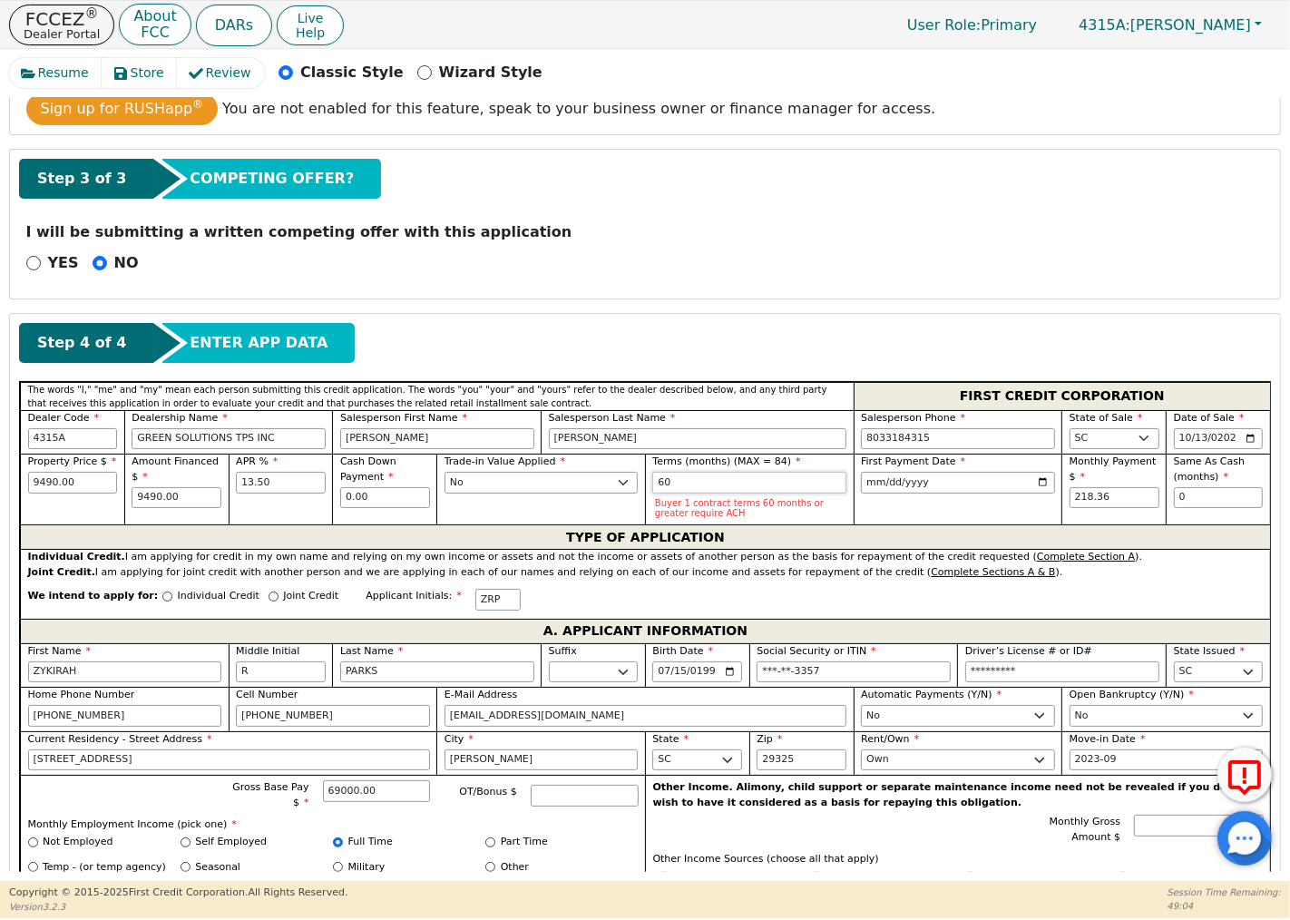
drag, startPoint x: 684, startPoint y: 482, endPoint x: 633, endPoint y: 482, distance: 50.8
click at [633, 482] on div "Property Price $ 9490.00 Amount Financed $ 9490.00 APR % 13.50 Cash Down Paymen…" at bounding box center [645, 488] width 1250 height 71
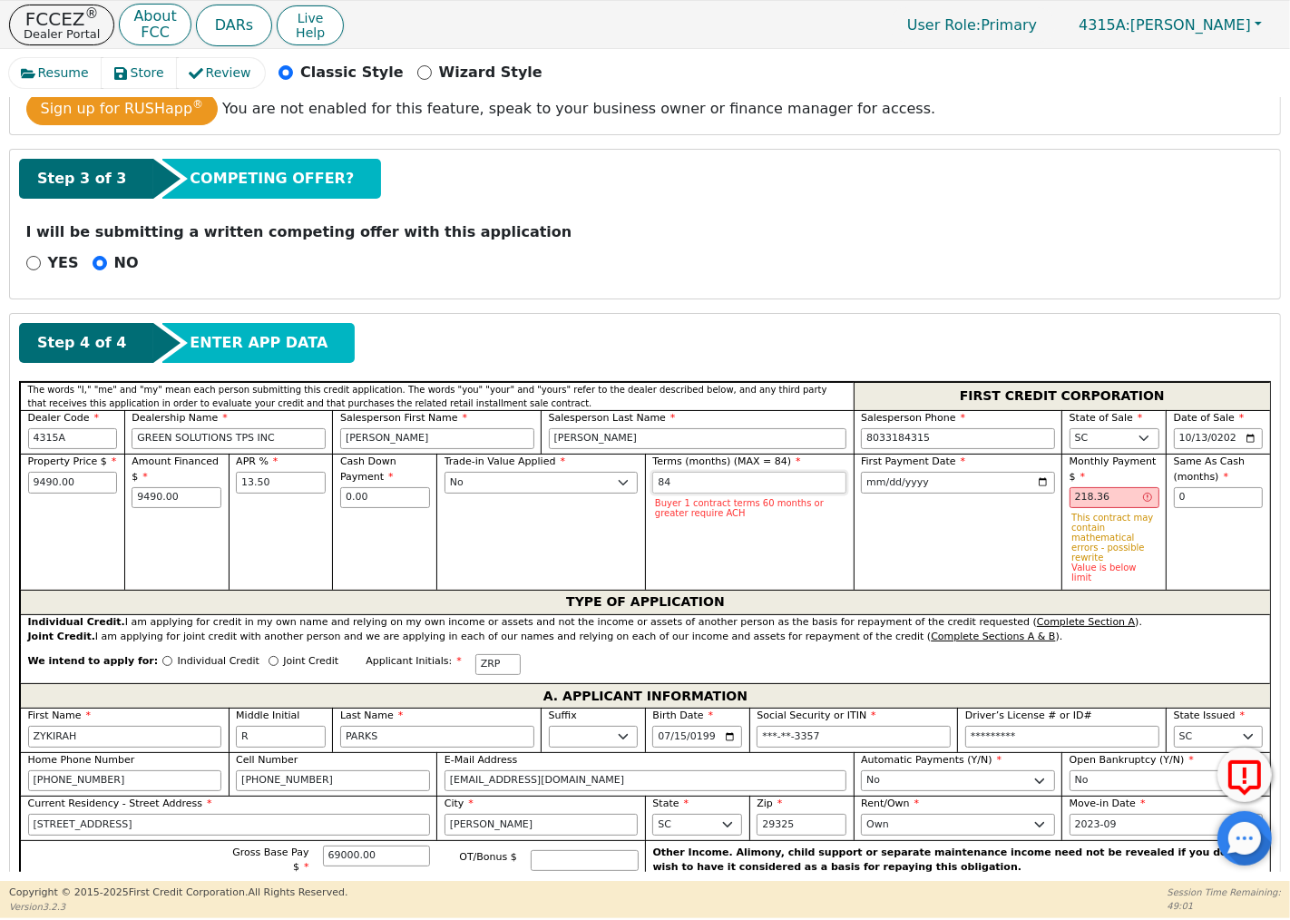
type input "84"
click at [1110, 495] on input "218.36" at bounding box center [1114, 498] width 90 height 22
type input "2"
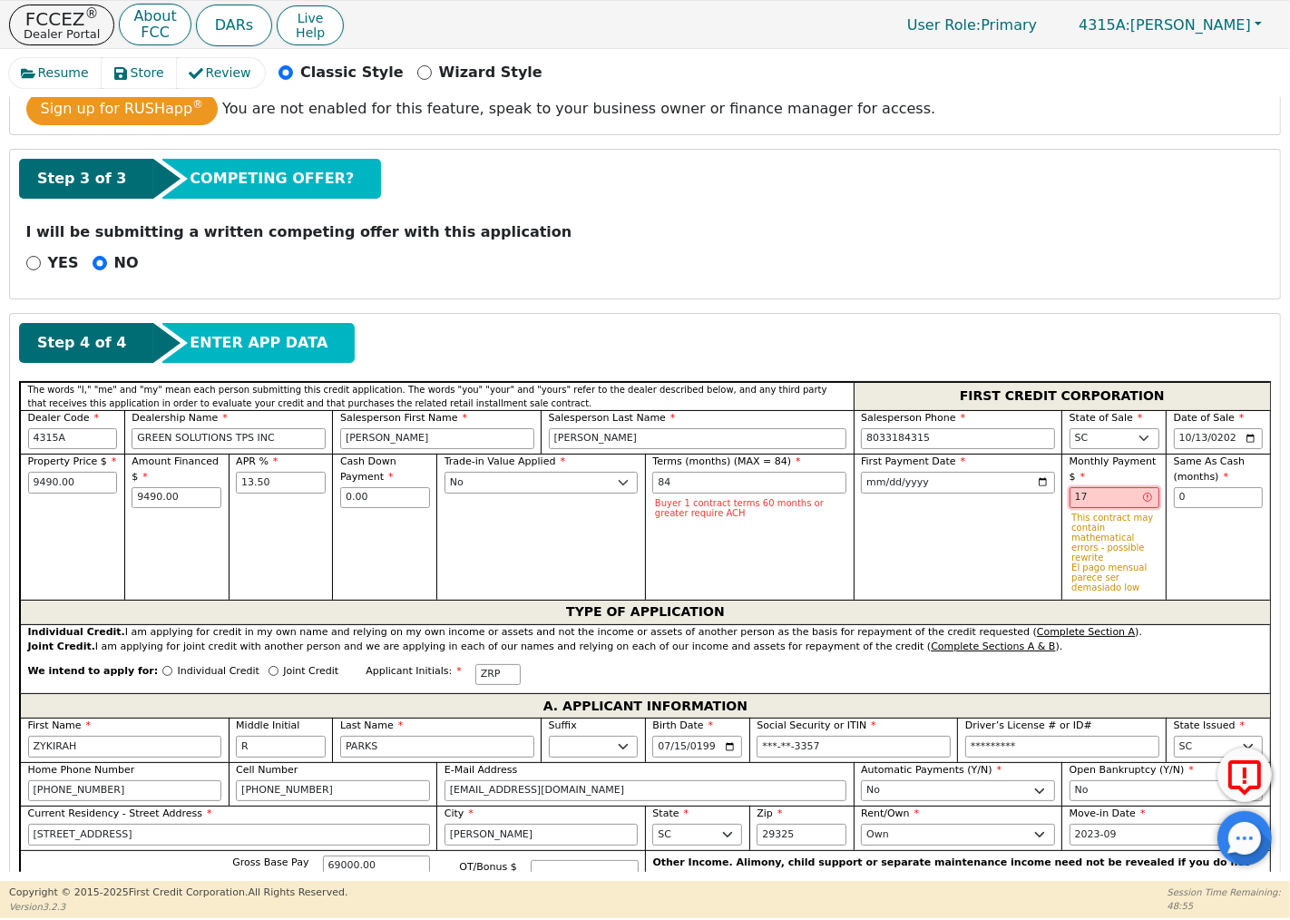
type input "1"
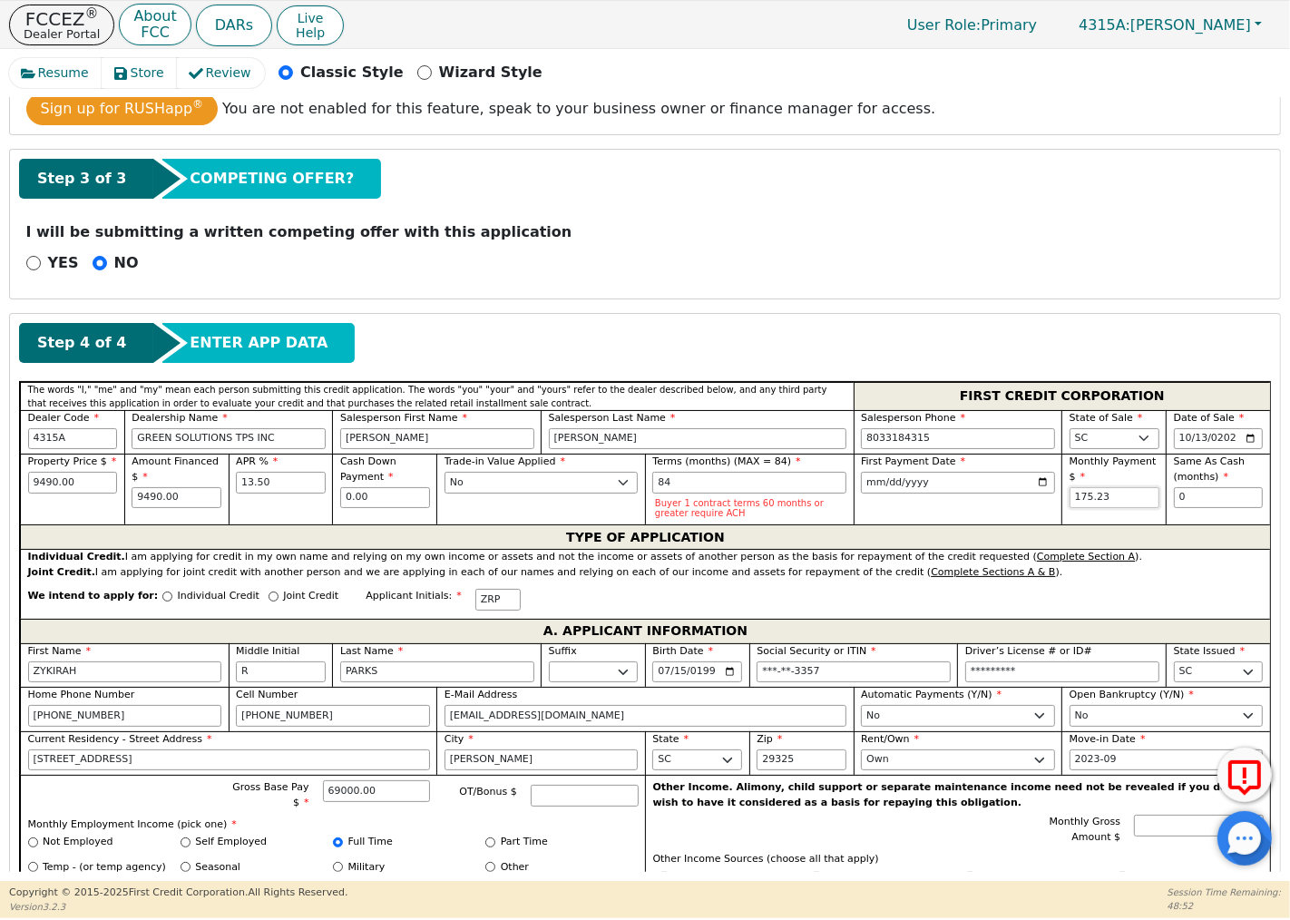
type input "175.23"
click at [983, 505] on div "First Payment Date [DATE]" at bounding box center [957, 488] width 209 height 71
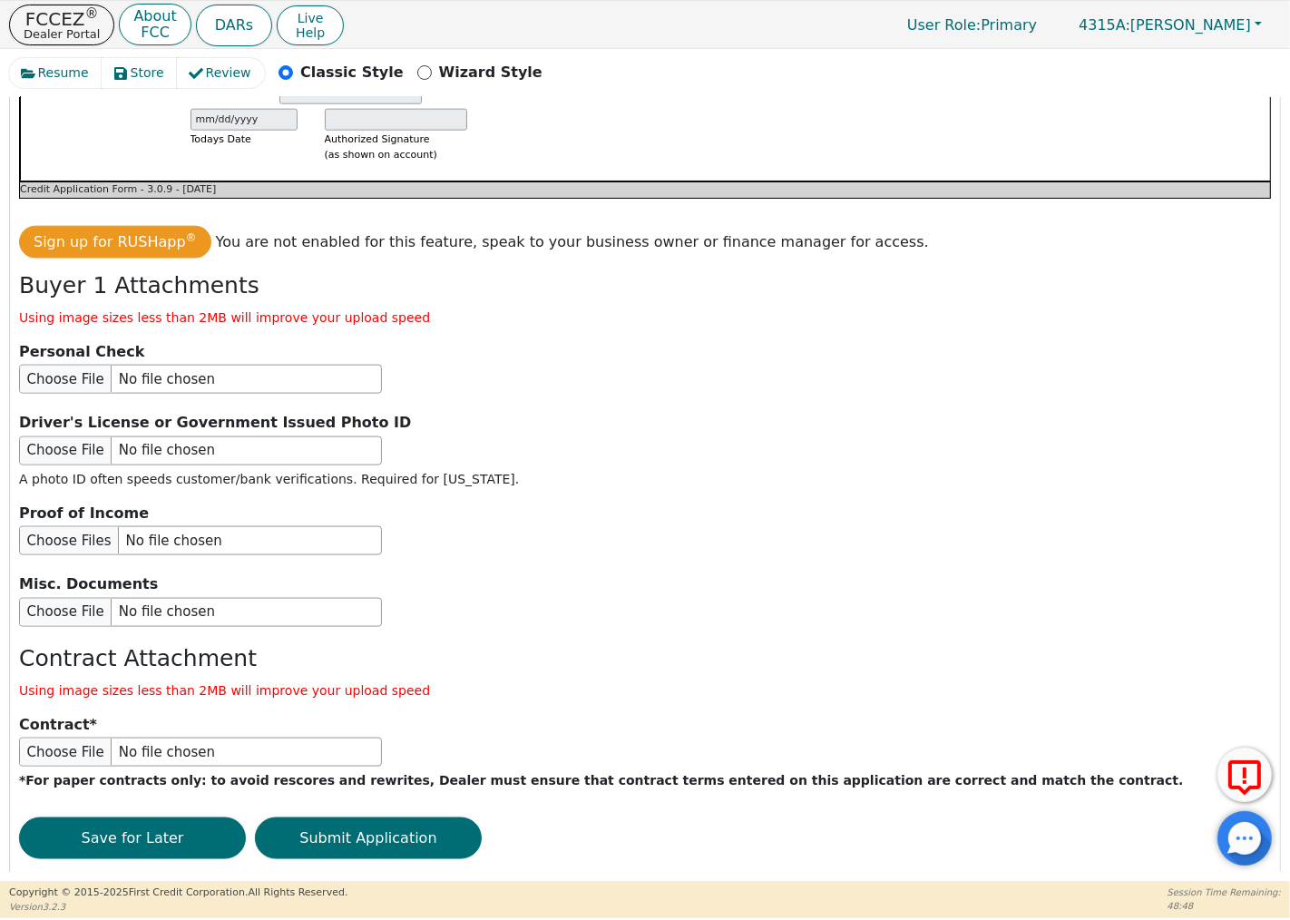
scroll to position [1957, 0]
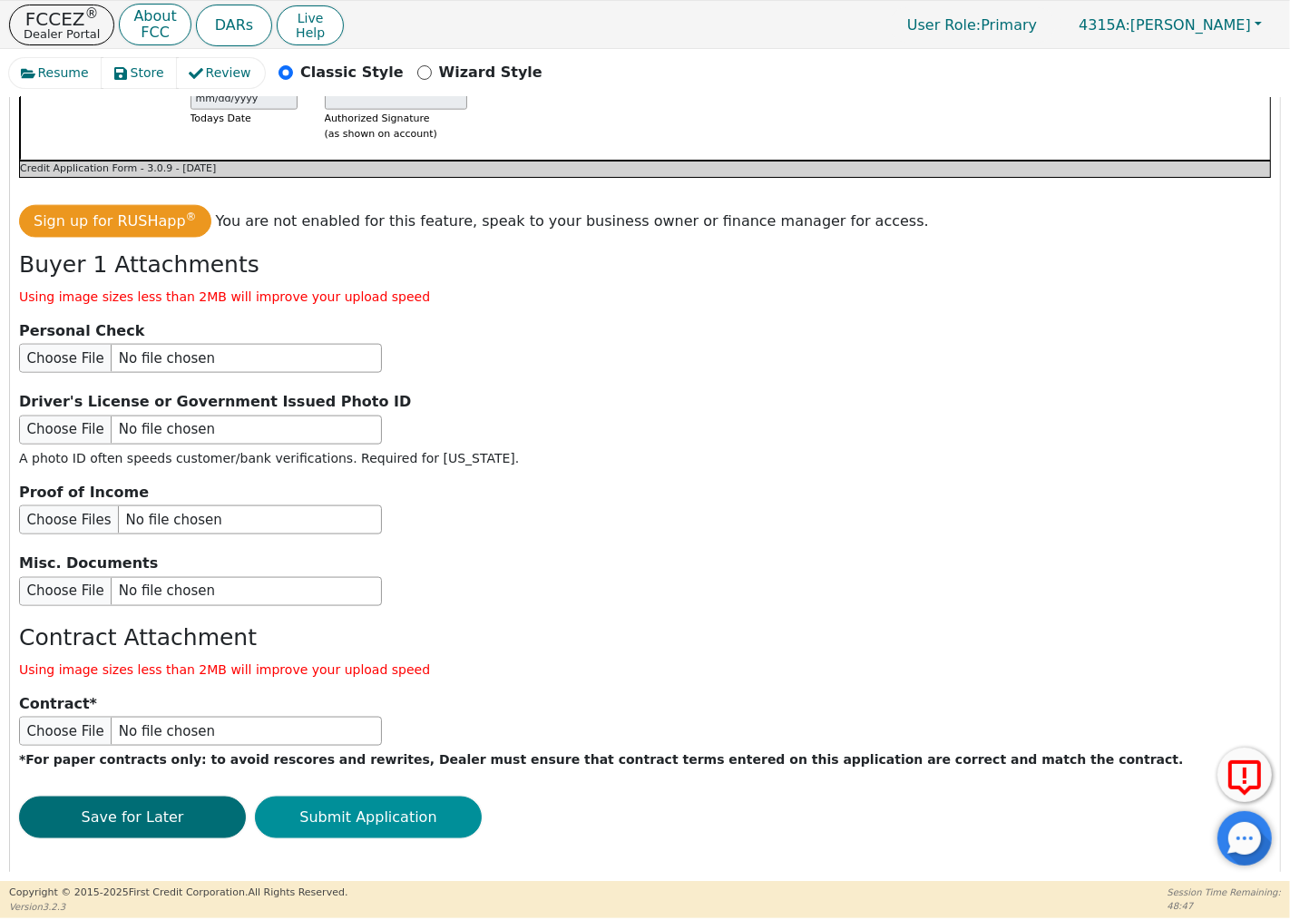
click at [369, 796] on button "Submit Application" at bounding box center [368, 817] width 227 height 42
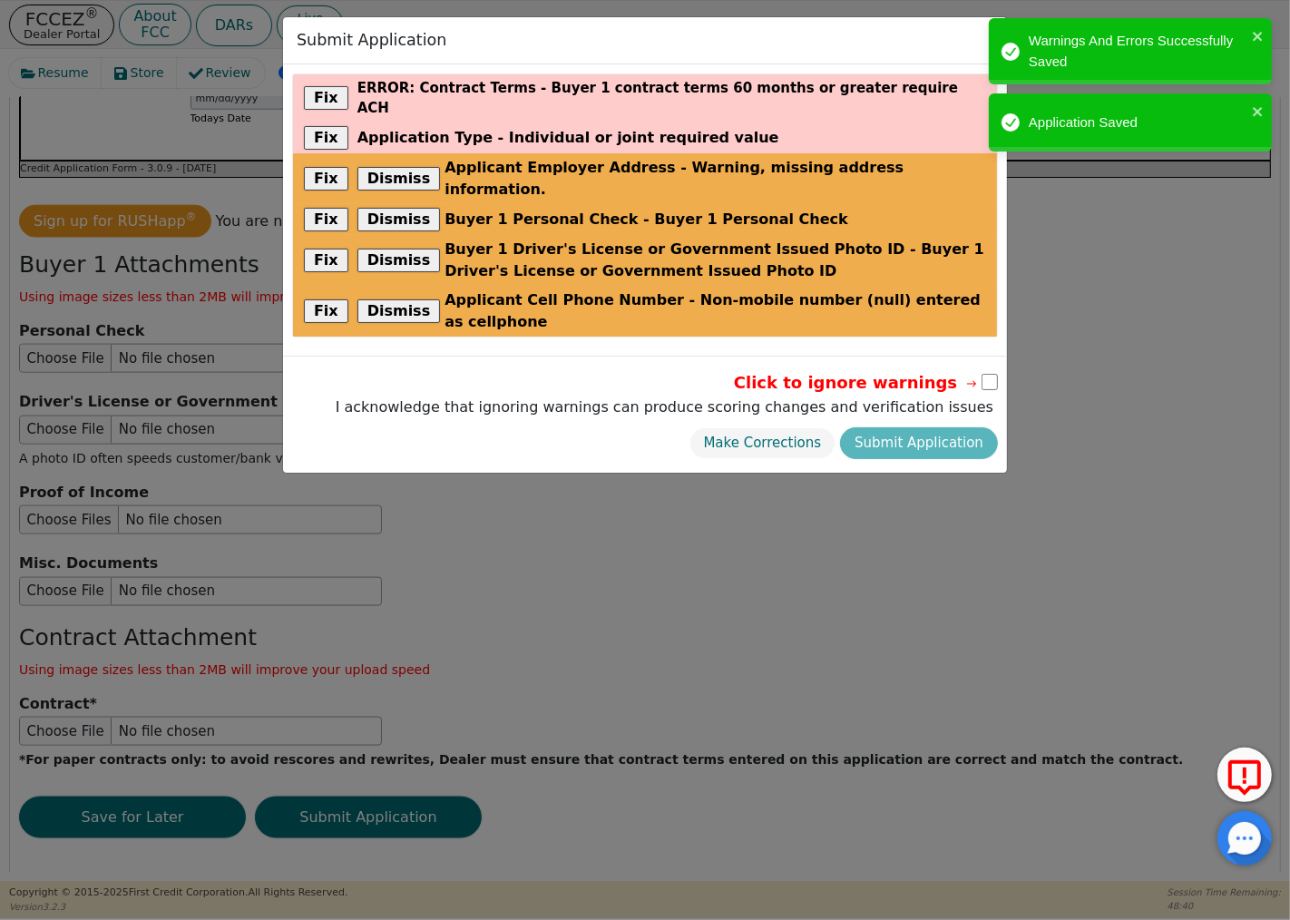
click at [990, 374] on input "checkbox" at bounding box center [989, 382] width 16 height 16
checkbox input "true"
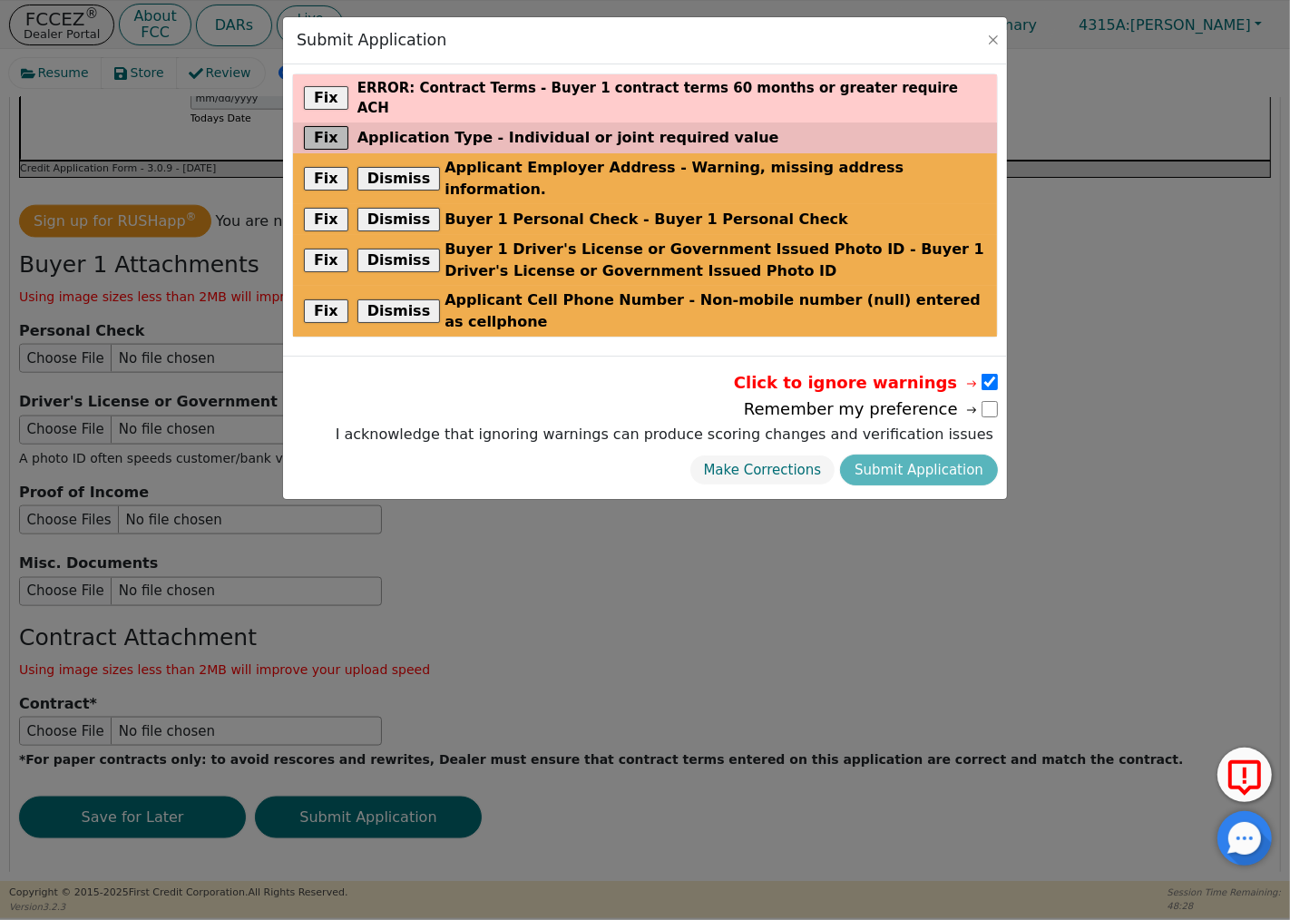
click at [323, 126] on button "Fix" at bounding box center [326, 138] width 44 height 24
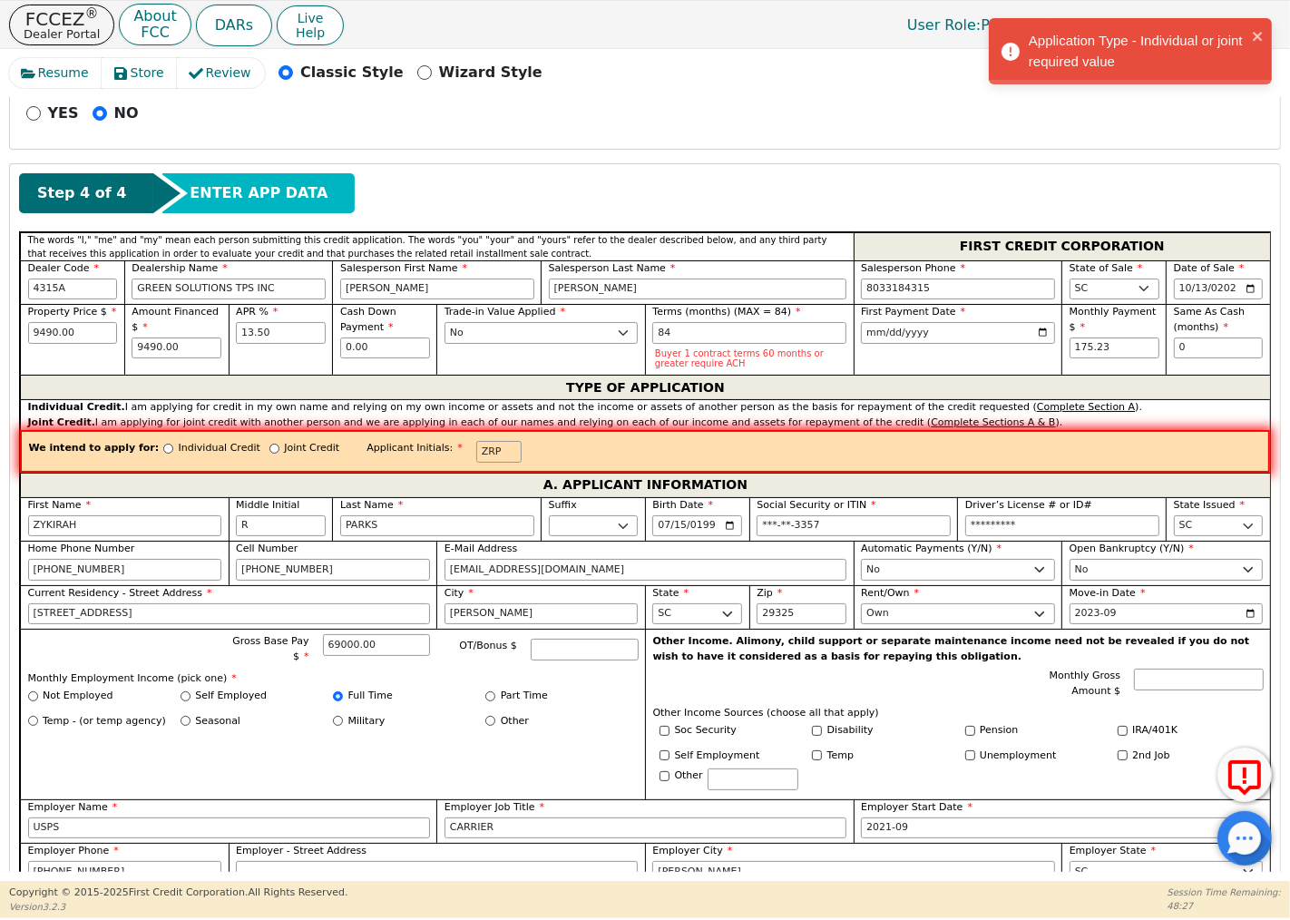
scroll to position [502, 0]
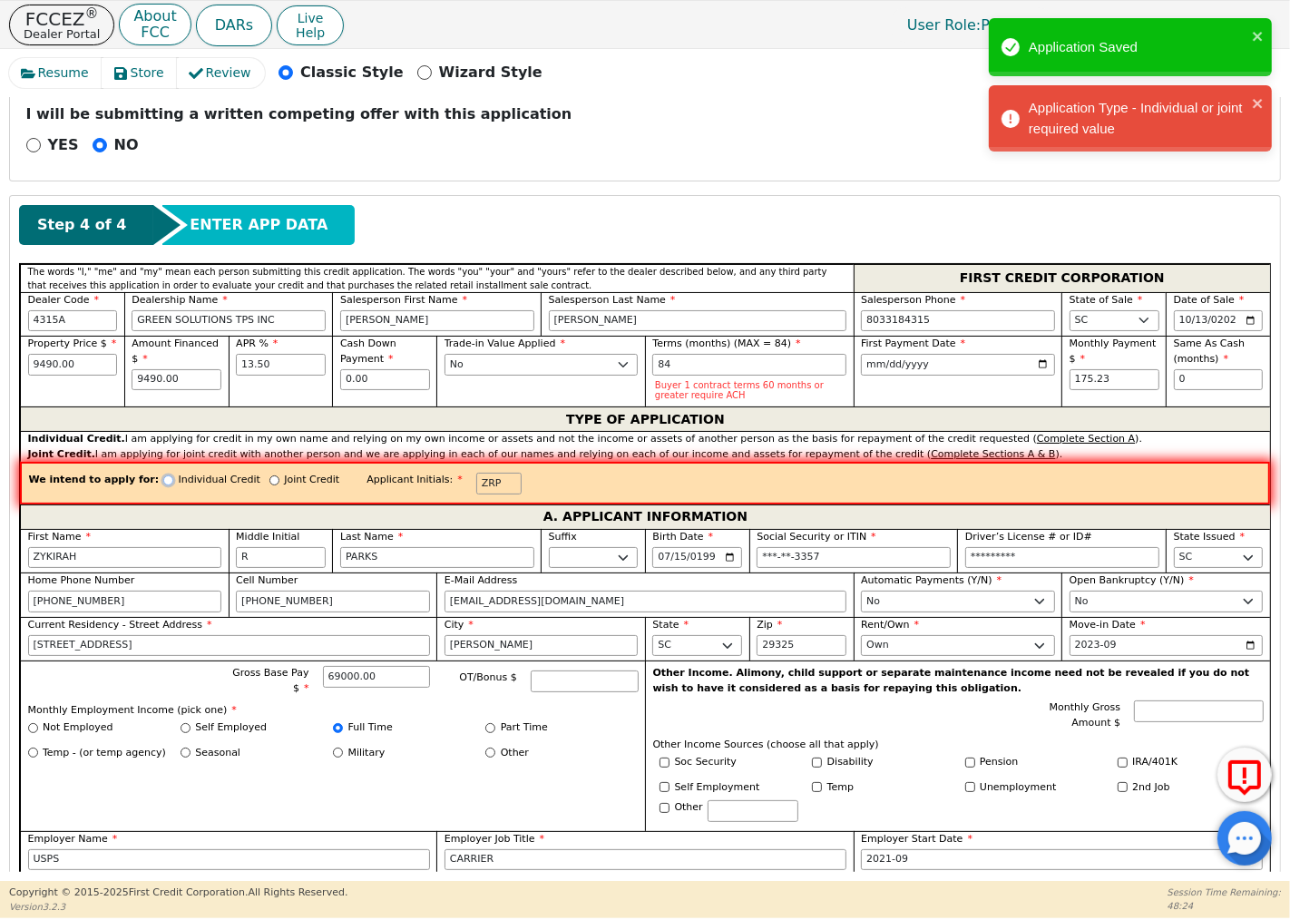
click at [163, 482] on input "Individual Credit" at bounding box center [168, 480] width 10 height 10
radio input "true"
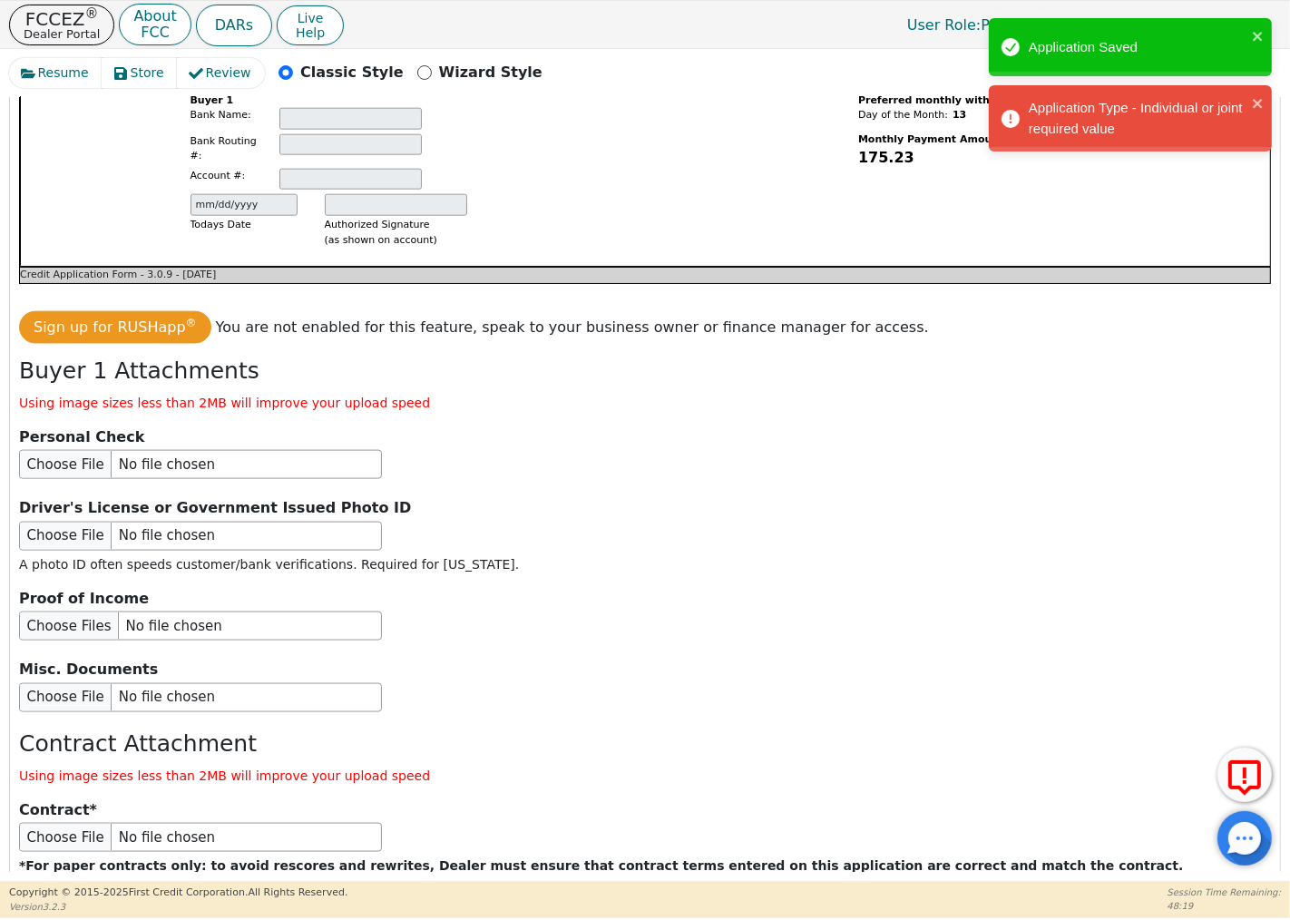
scroll to position [1960, 0]
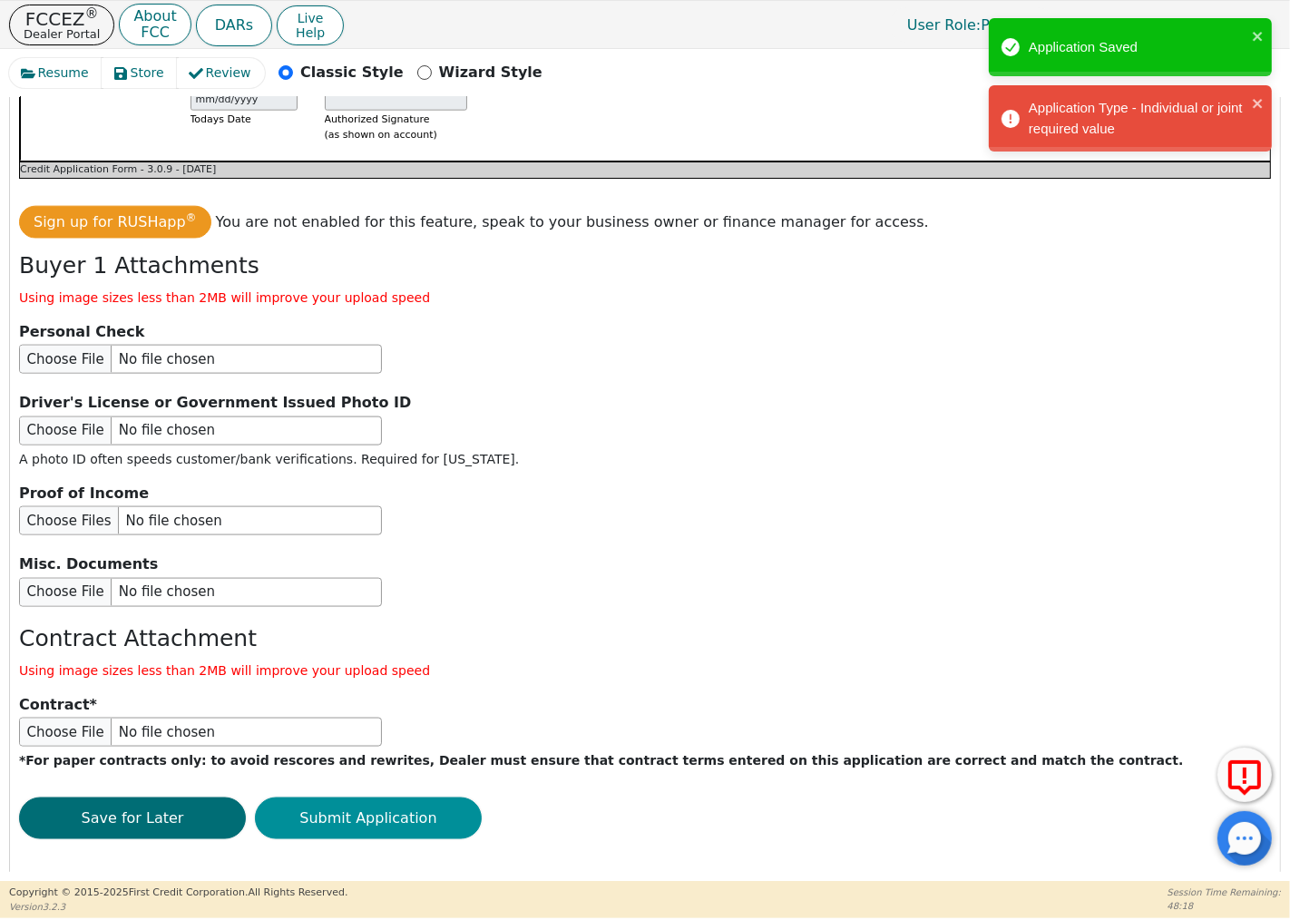
click at [388, 814] on button "Submit Application" at bounding box center [368, 818] width 227 height 42
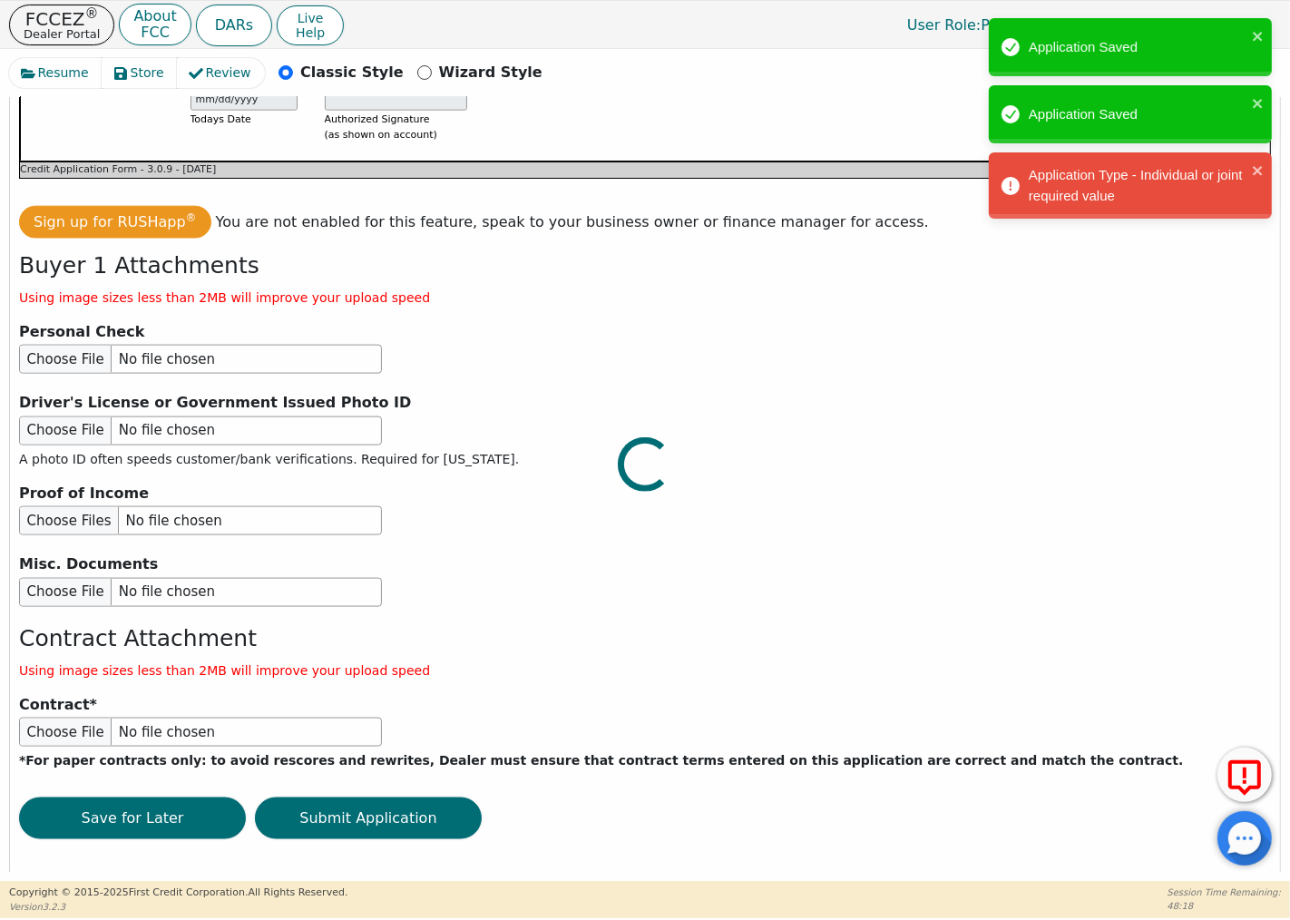
scroll to position [1957, 0]
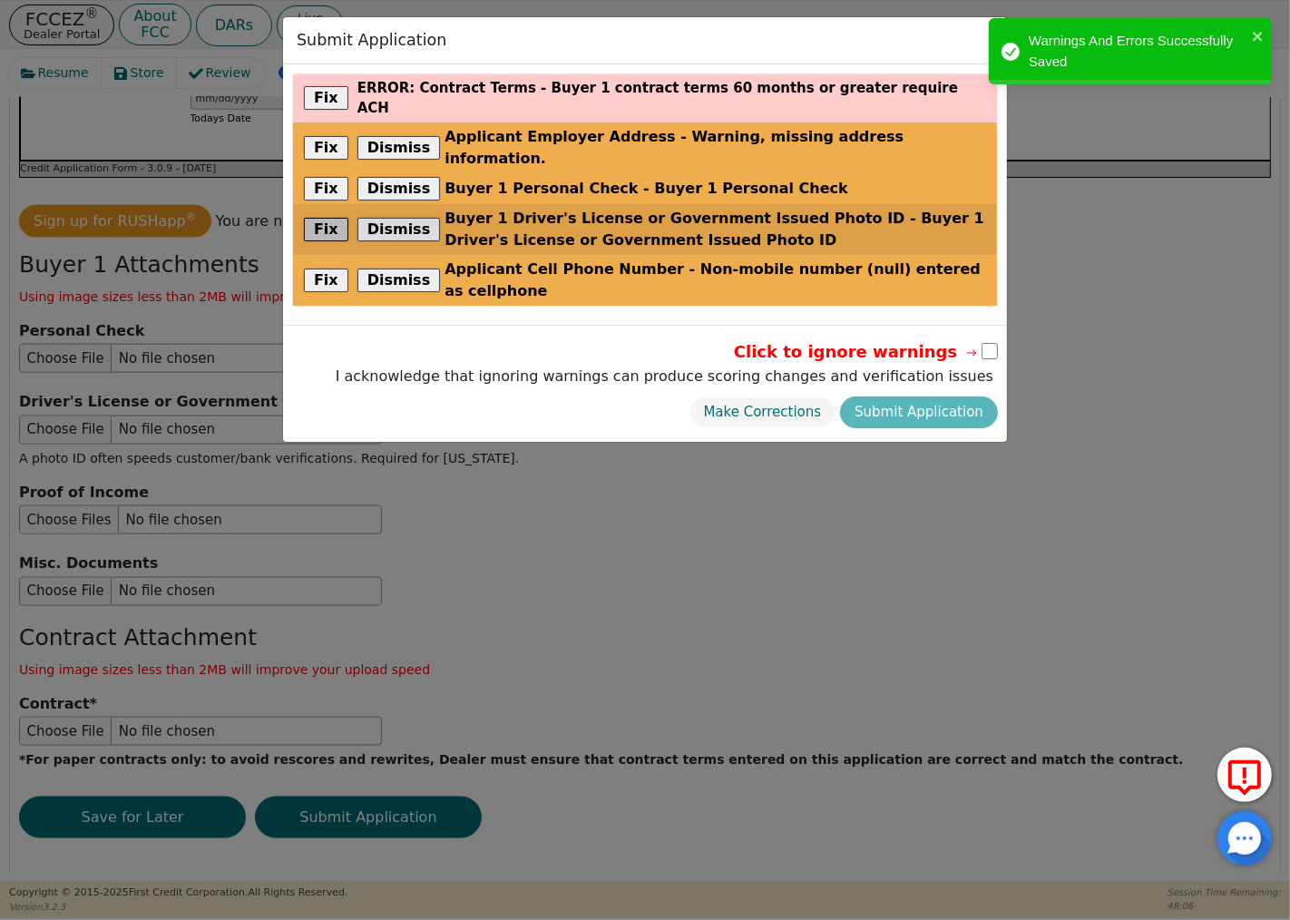
click at [314, 218] on button "Fix" at bounding box center [326, 230] width 44 height 24
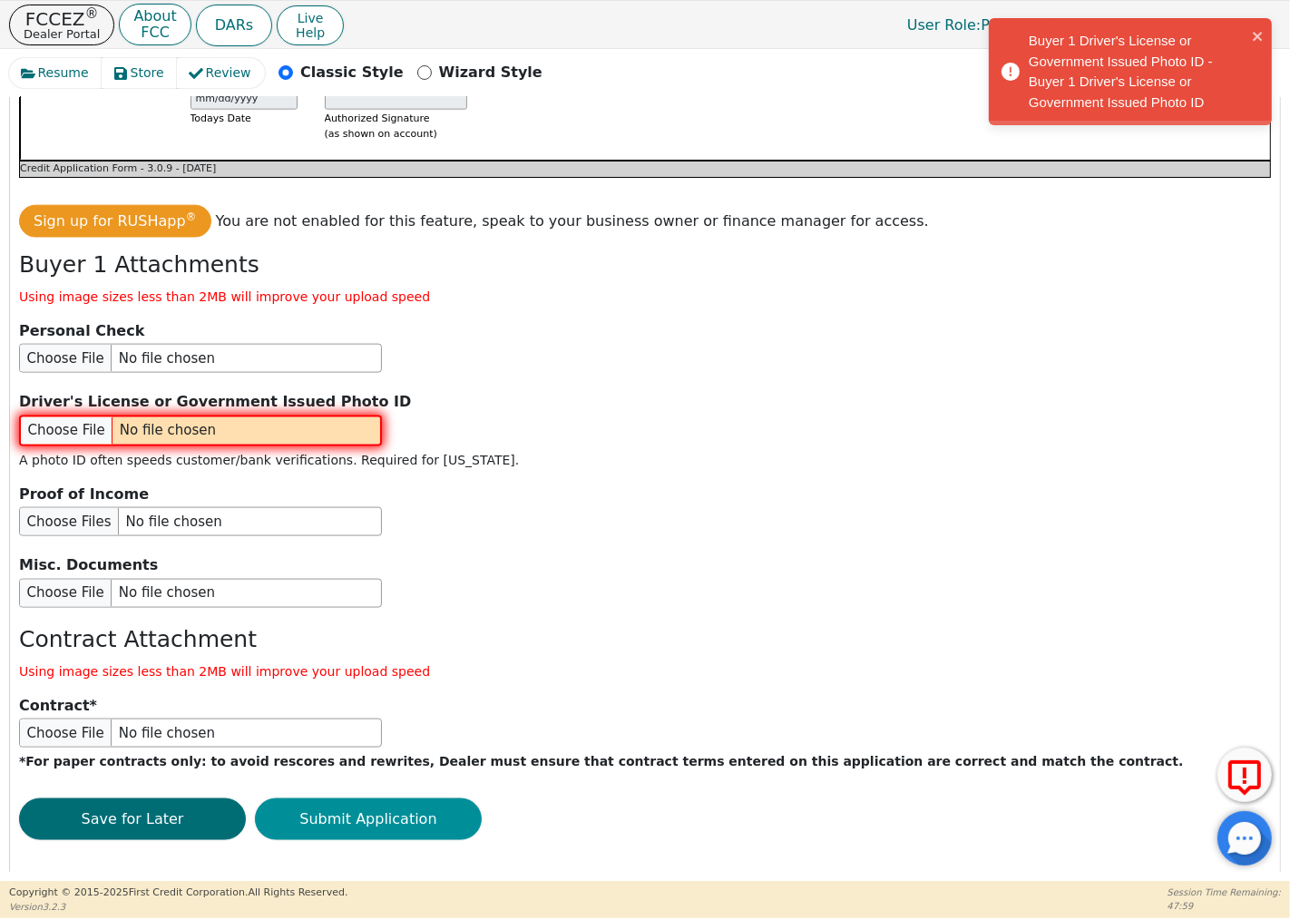
click at [377, 799] on button "Submit Application" at bounding box center [368, 819] width 227 height 42
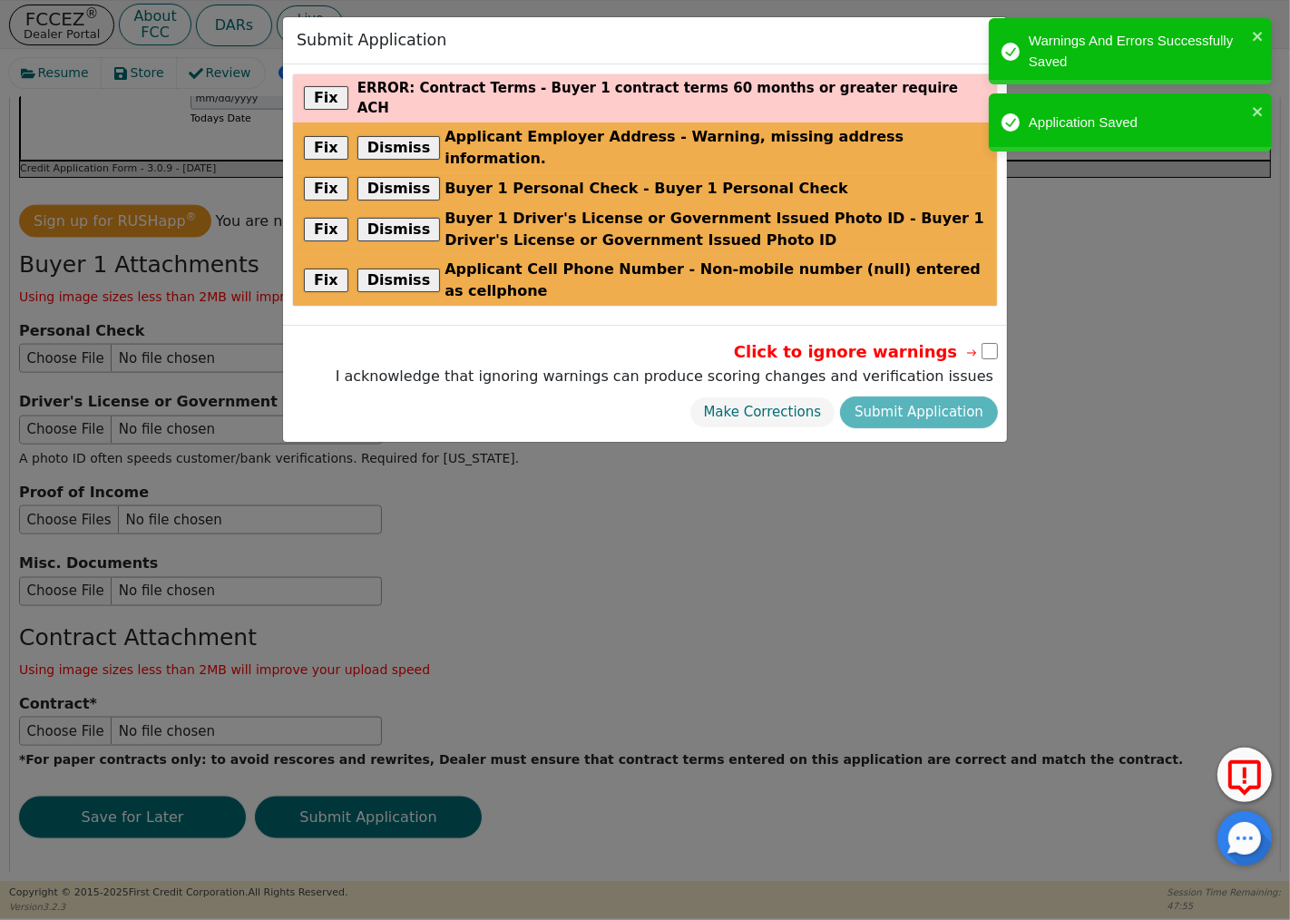
click at [983, 343] on input "checkbox" at bounding box center [989, 351] width 16 height 16
checkbox input "true"
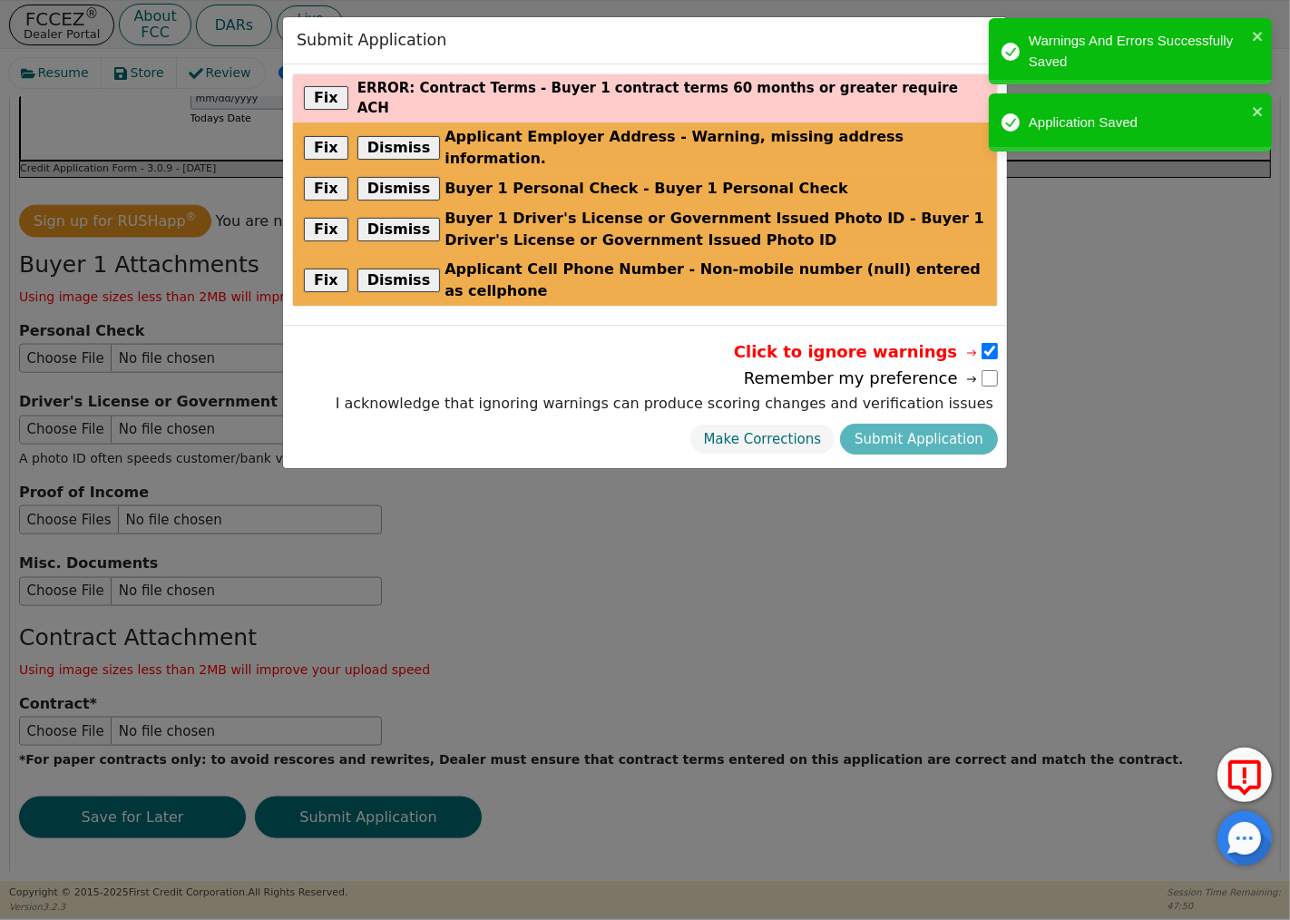
click at [944, 419] on div "Make Corrections Submit Application" at bounding box center [664, 439] width 667 height 41
click at [991, 370] on input "checkbox" at bounding box center [989, 378] width 16 height 16
checkbox input "true"
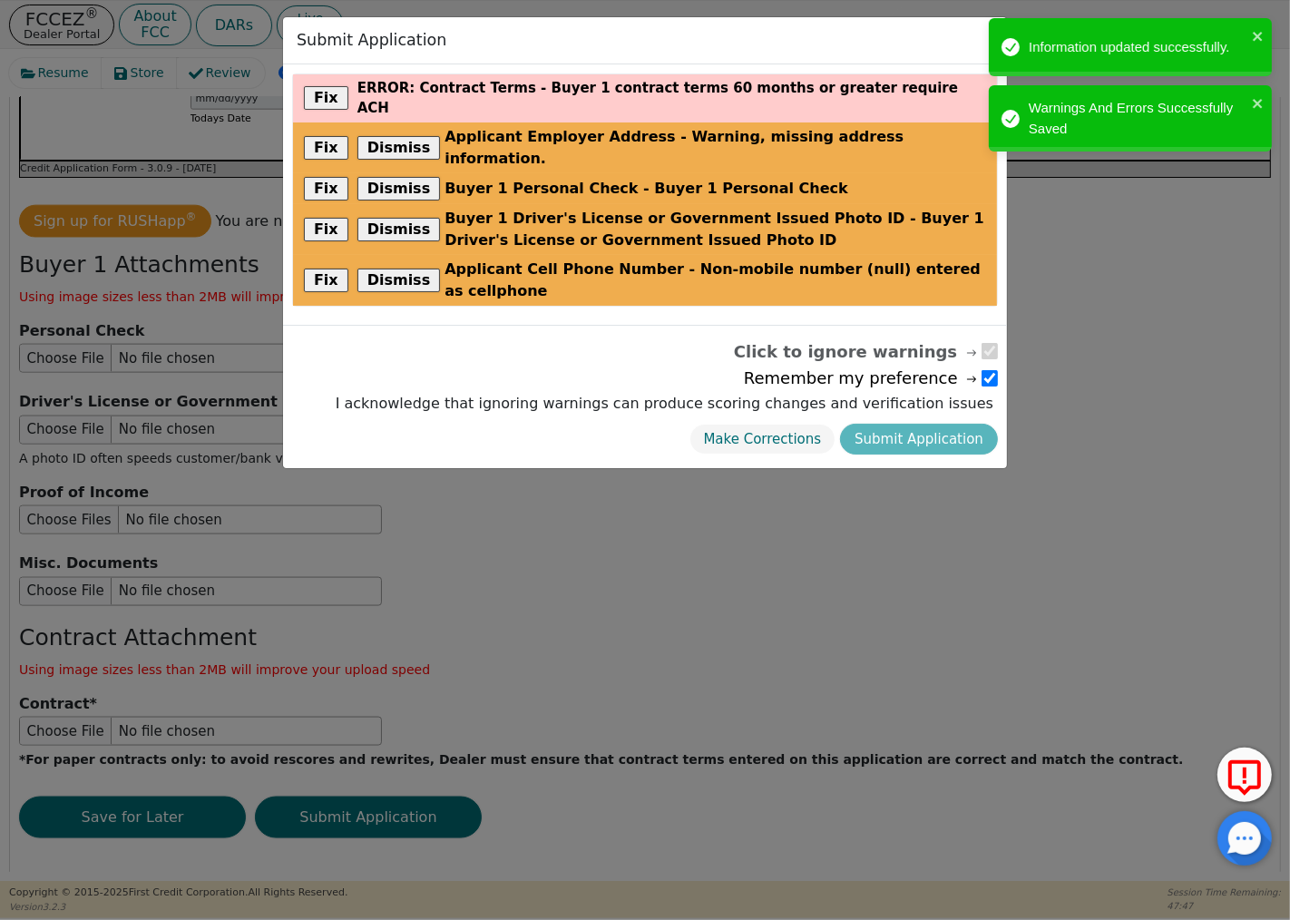
click at [946, 419] on div "Make Corrections Submit Application" at bounding box center [664, 439] width 667 height 41
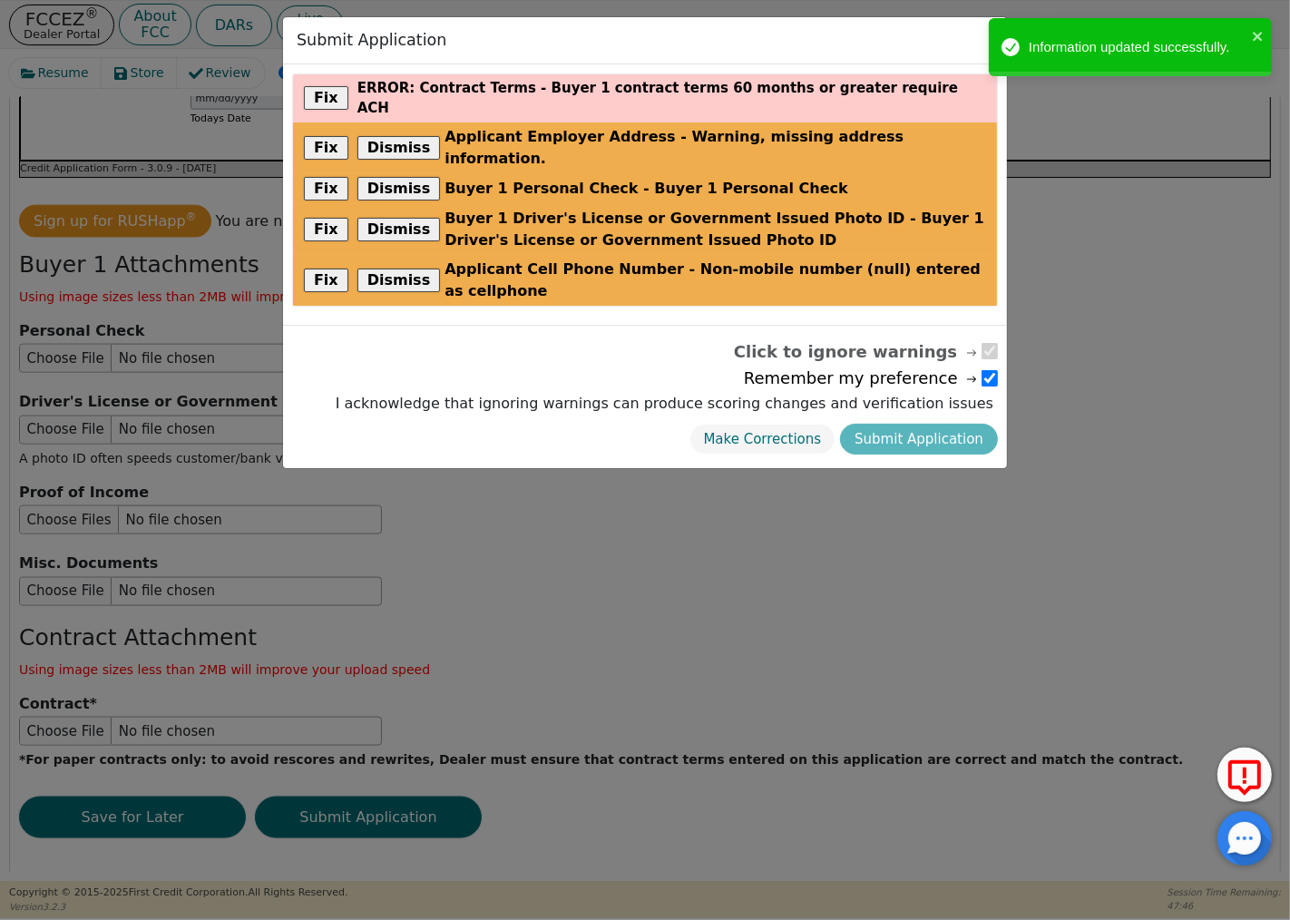
click at [904, 419] on div "Make Corrections Submit Application" at bounding box center [664, 439] width 667 height 41
click at [878, 419] on div "Make Corrections Submit Application" at bounding box center [664, 439] width 667 height 41
click at [945, 419] on div "Make Corrections Submit Application" at bounding box center [664, 439] width 667 height 41
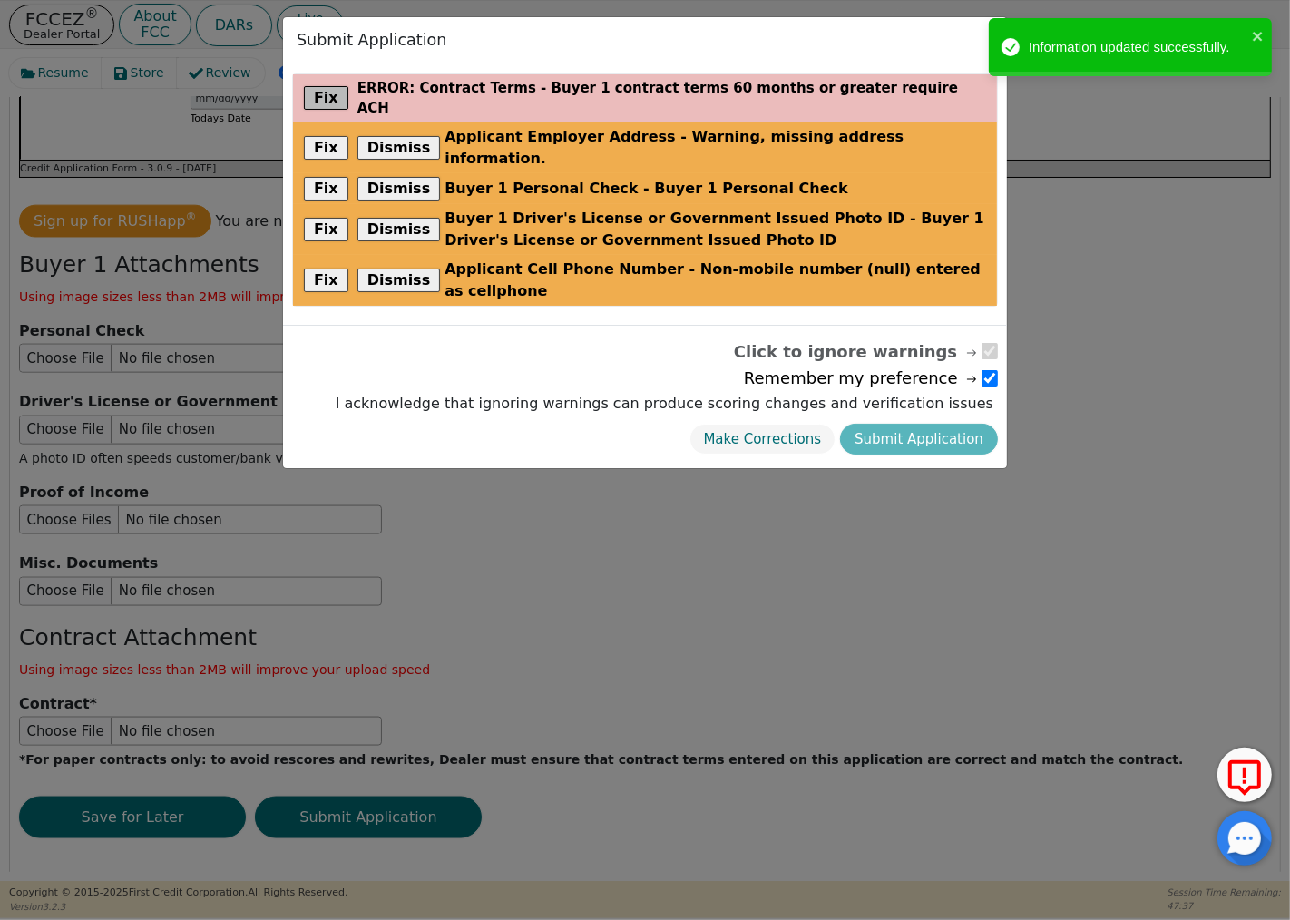
click at [321, 86] on button "Fix" at bounding box center [326, 98] width 44 height 24
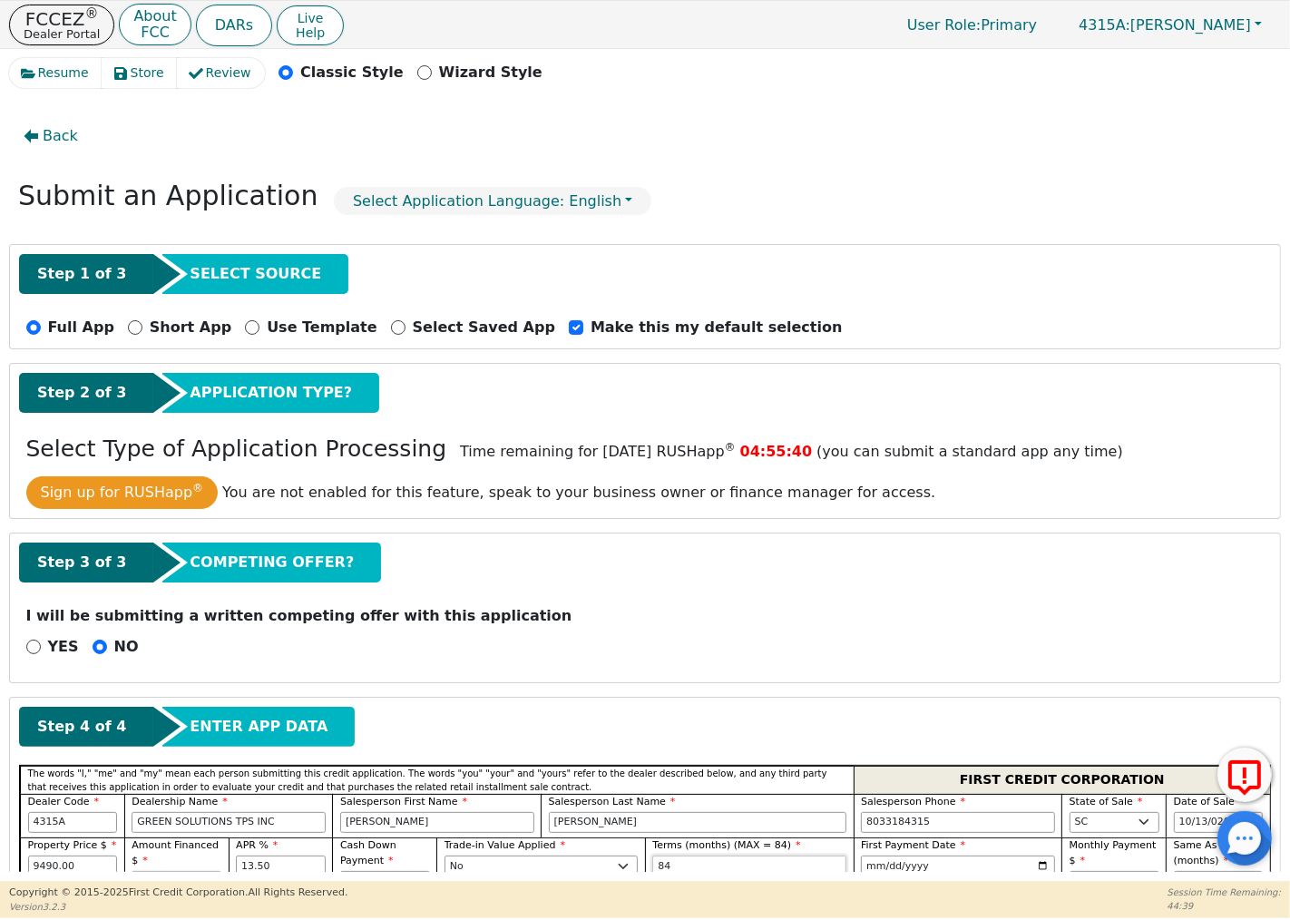
scroll to position [201, 0]
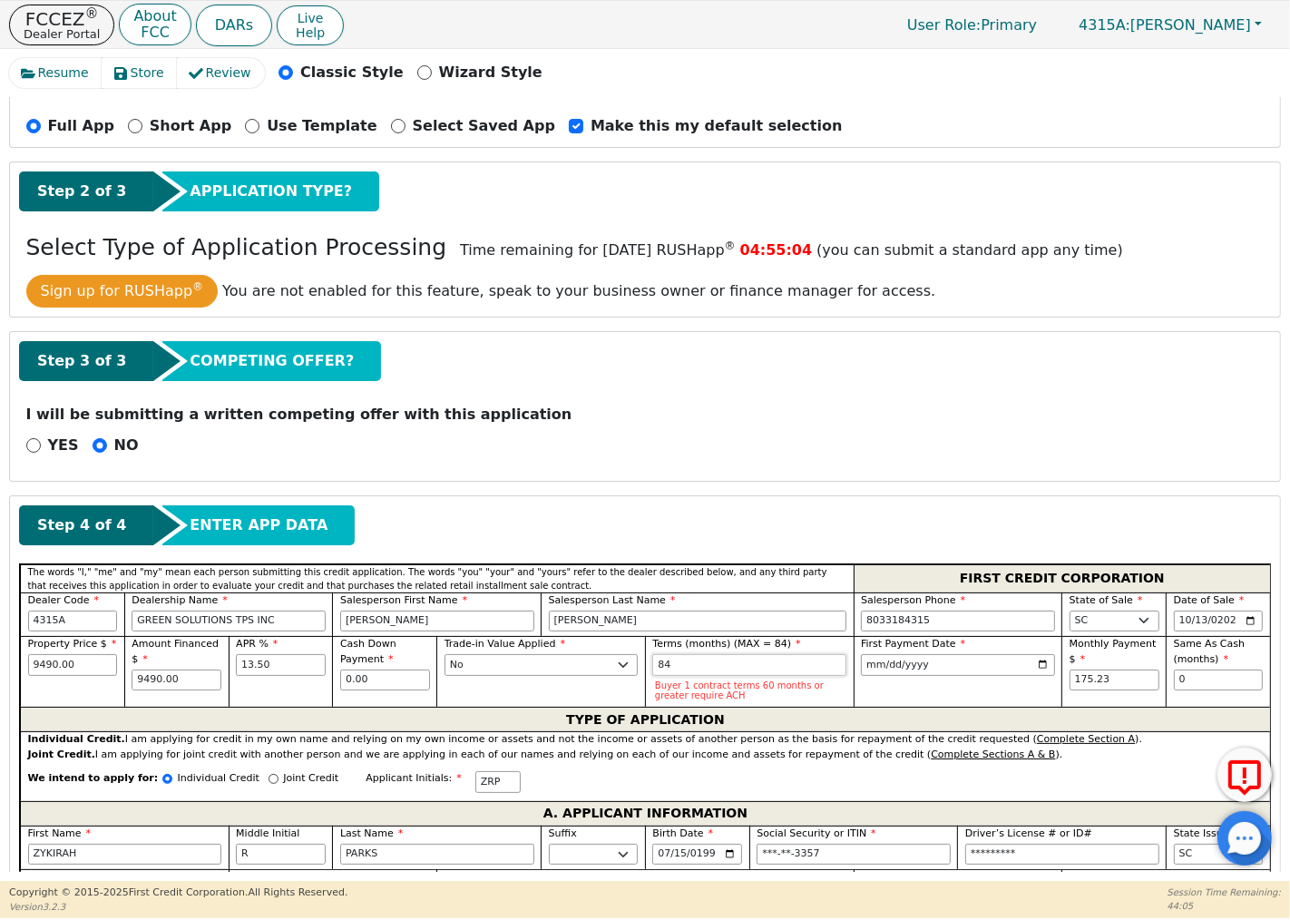
type input "8"
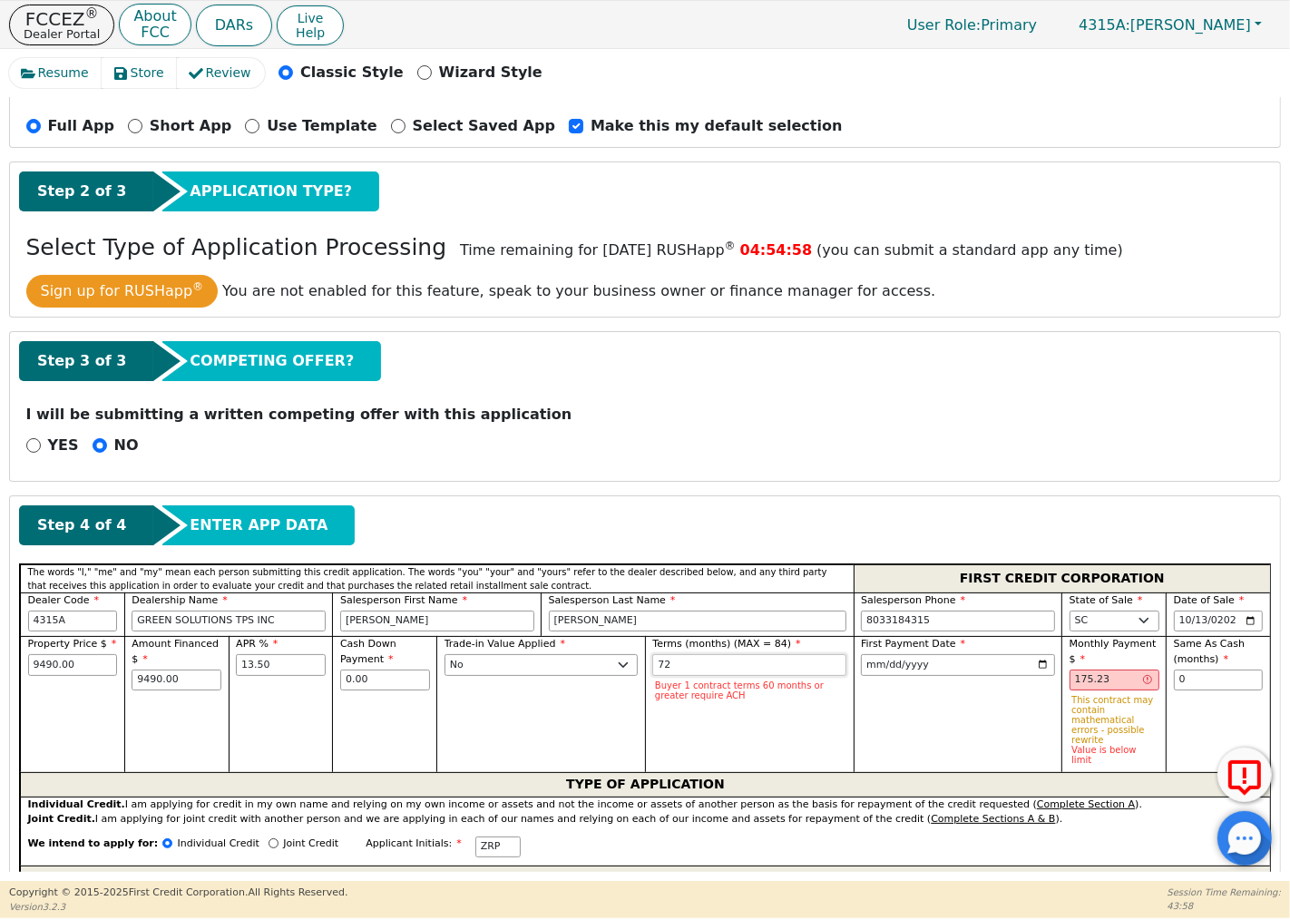
type input "72"
drag, startPoint x: 1110, startPoint y: 682, endPoint x: 1056, endPoint y: 682, distance: 54.4
click at [1061, 682] on div "Monthly Payment $ 175.23 This contract may contain mathematical errors - possib…" at bounding box center [1113, 704] width 104 height 136
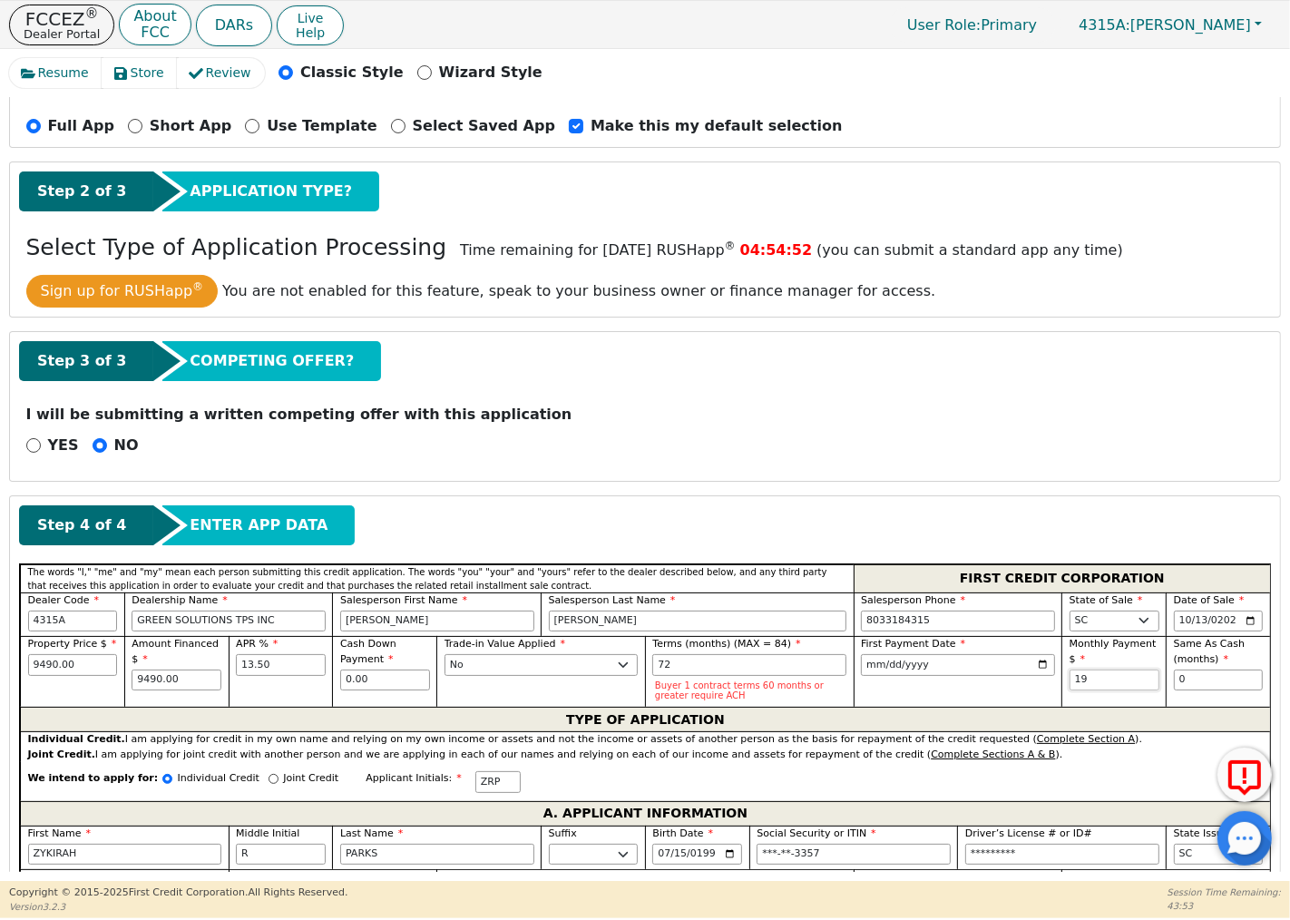
type input "1"
type input "193.02"
click at [857, 521] on div "Step 4 of 4 ENTER APP DATA" at bounding box center [645, 525] width 1252 height 40
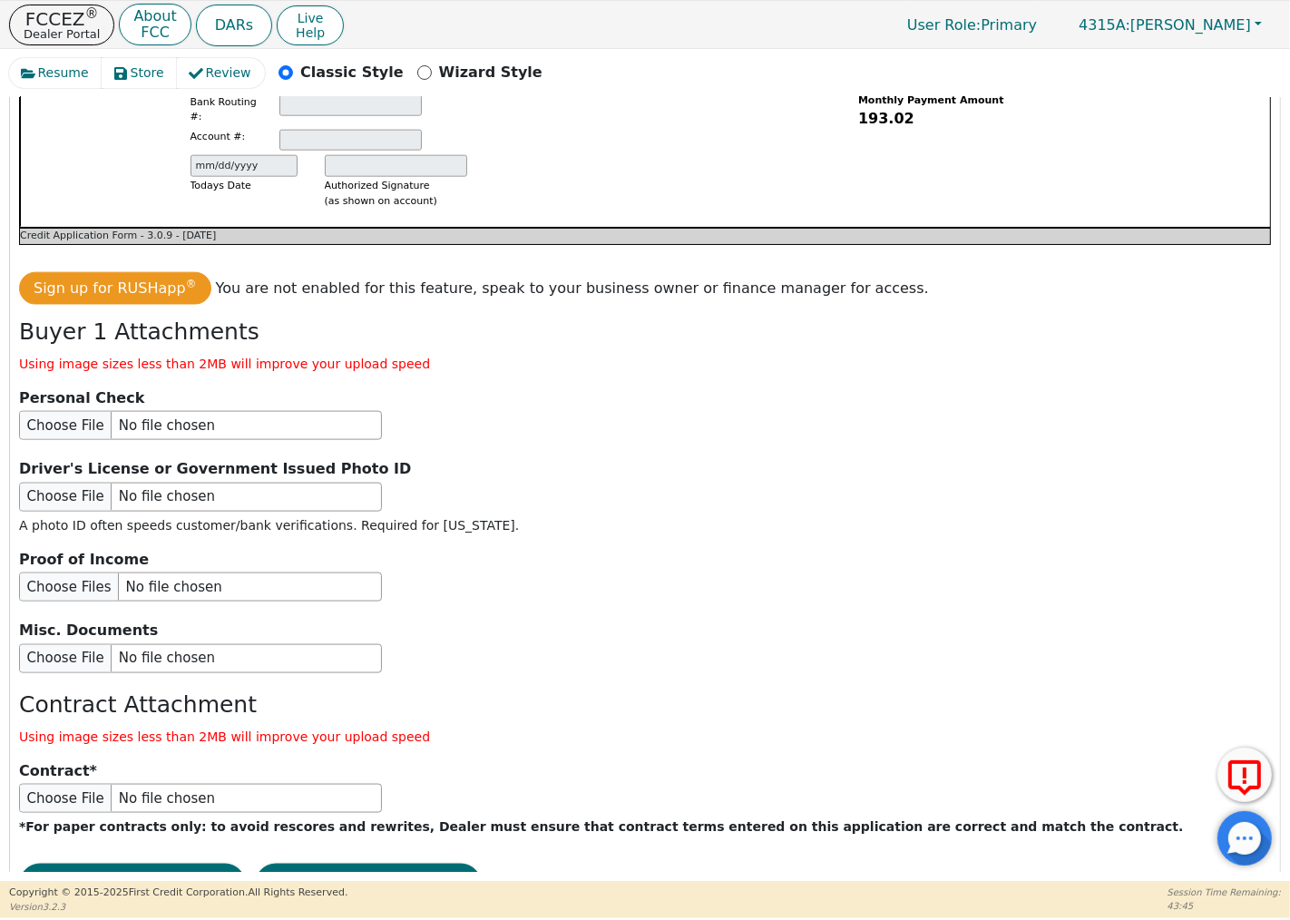
scroll to position [1957, 0]
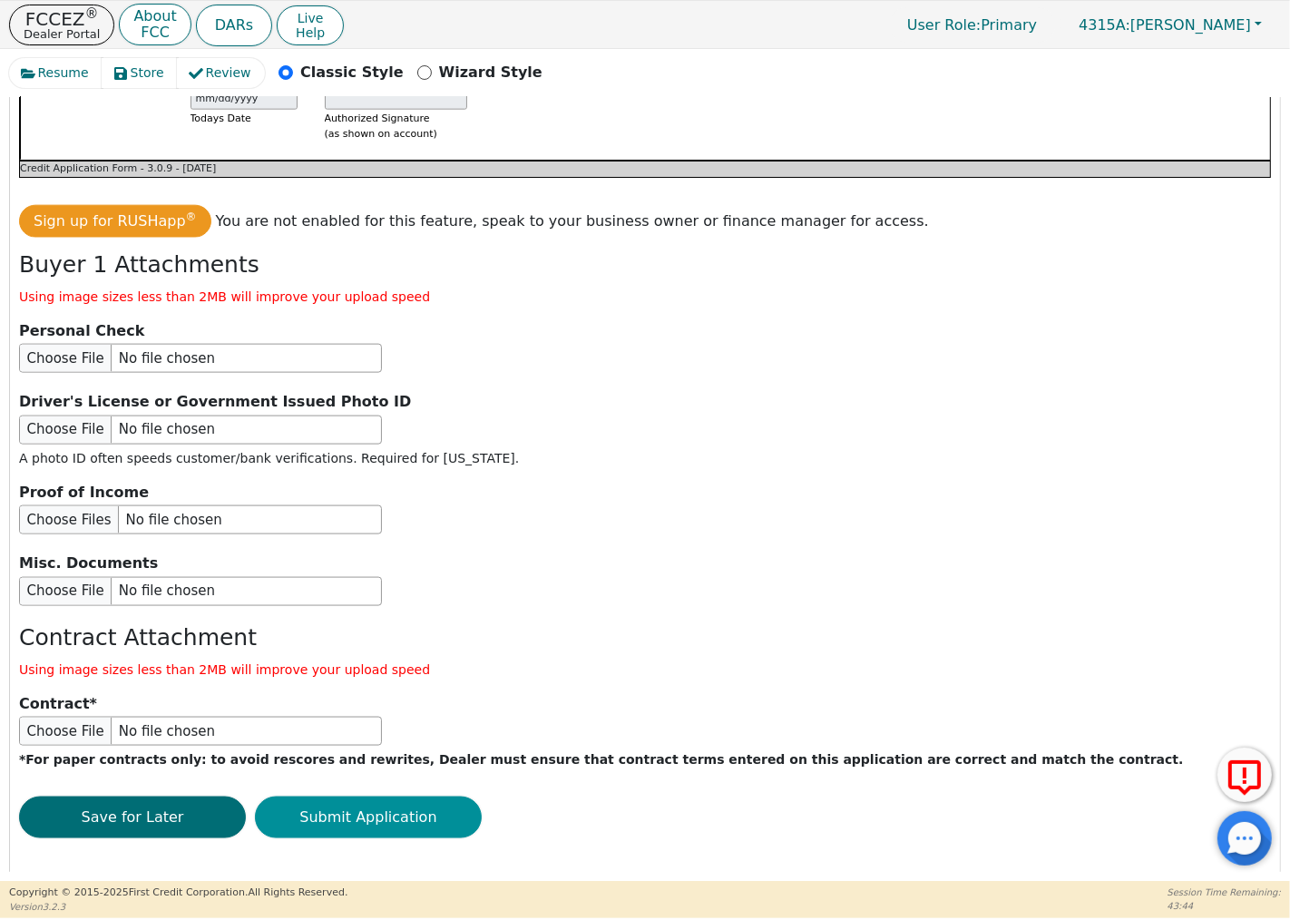
click at [370, 799] on button "Submit Application" at bounding box center [368, 817] width 227 height 42
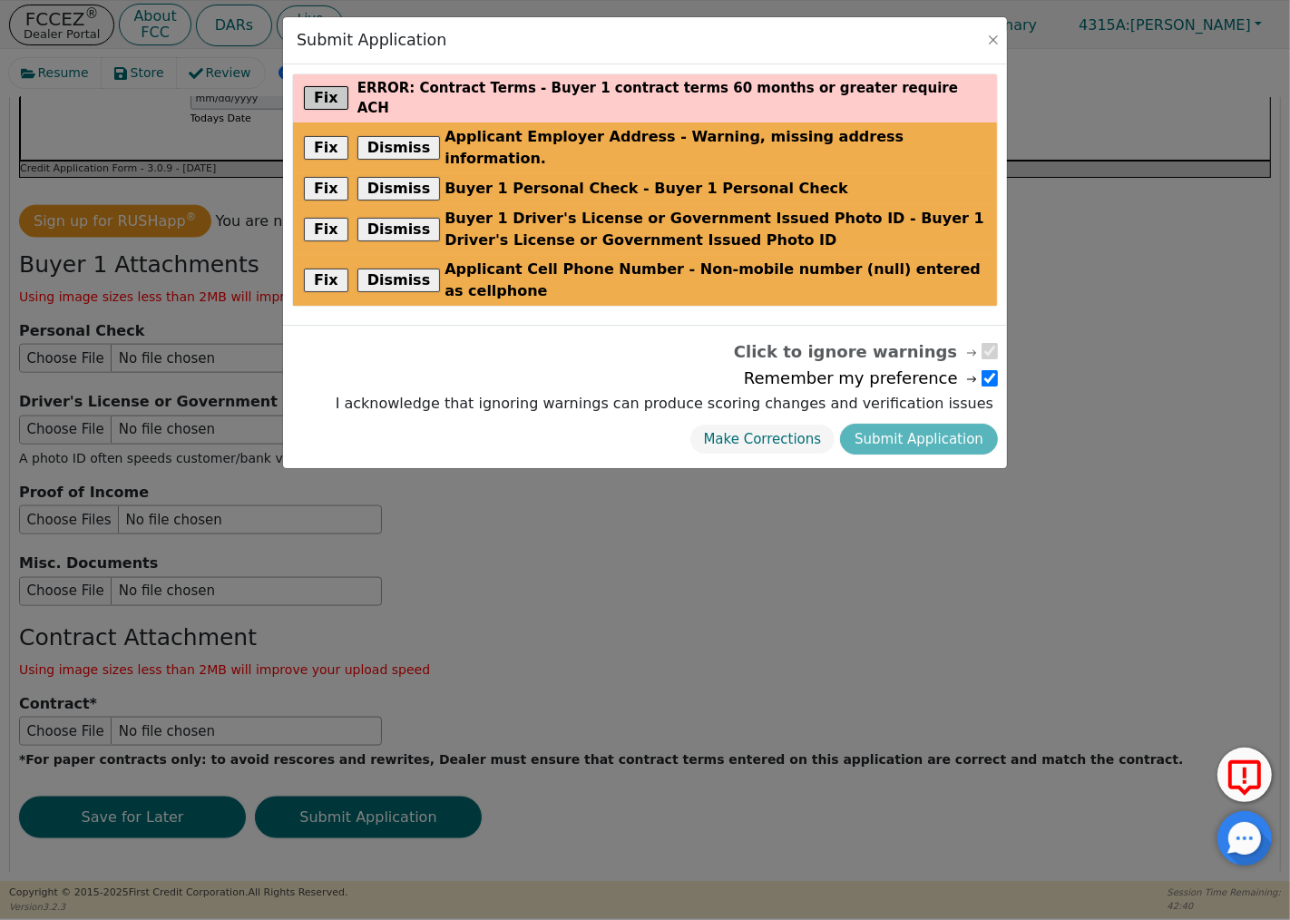
drag, startPoint x: 313, startPoint y: 87, endPoint x: 386, endPoint y: 112, distance: 77.7
click at [313, 88] on button "Fix" at bounding box center [326, 98] width 44 height 24
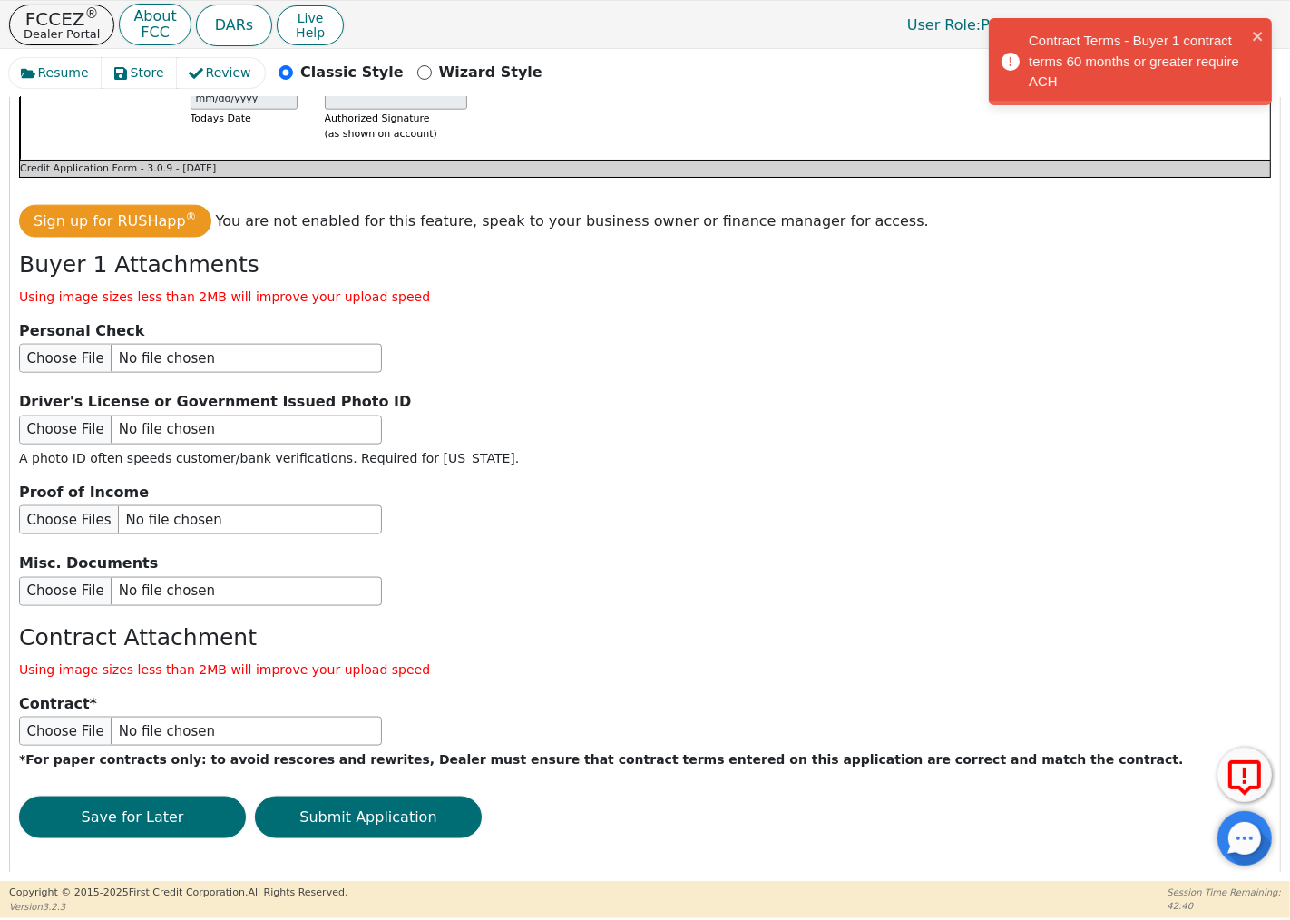
scroll to position [384, 0]
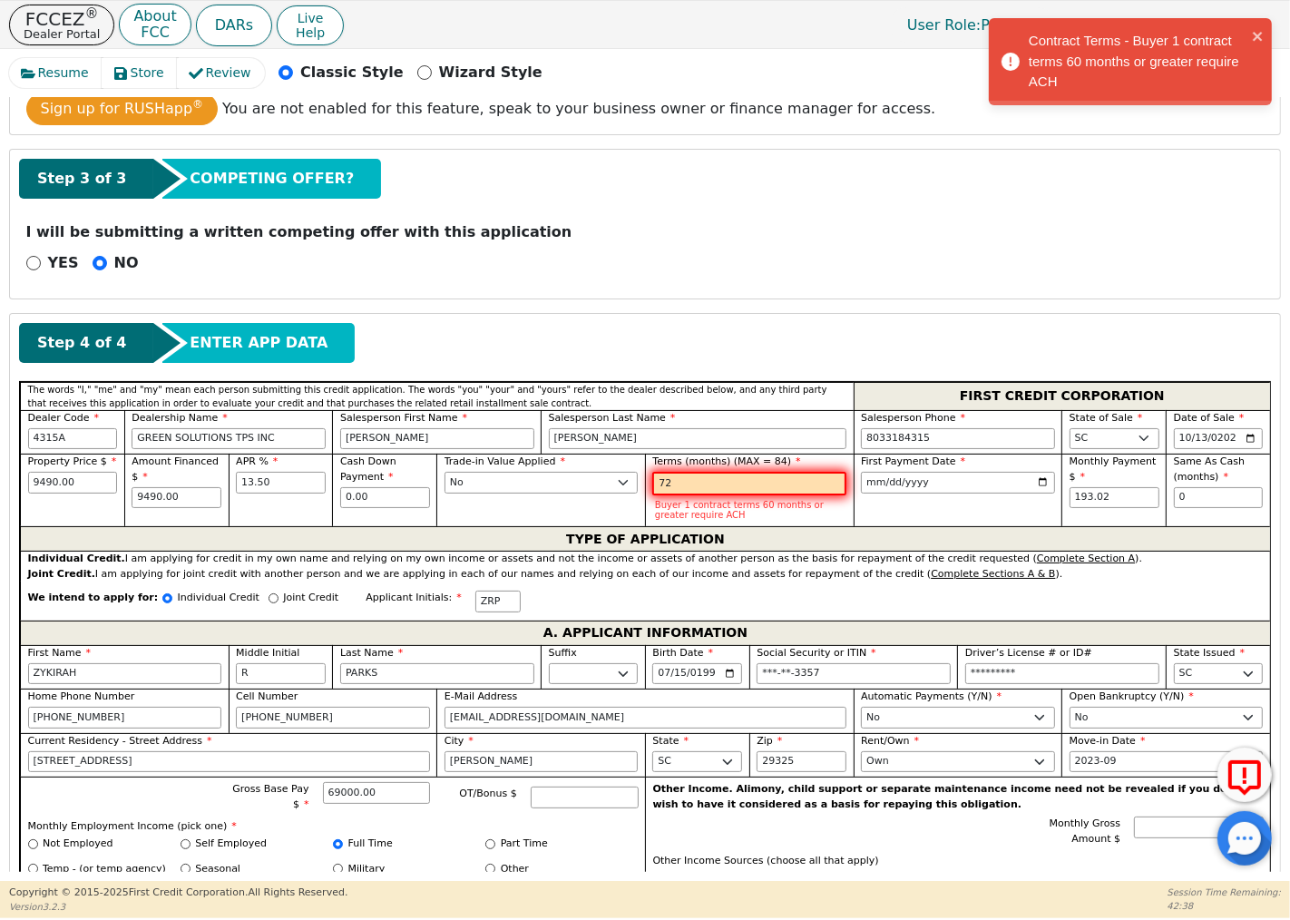
drag, startPoint x: 789, startPoint y: 487, endPoint x: 626, endPoint y: 492, distance: 163.3
click at [626, 492] on div "Property Price $ 9490.00 Amount Financed $ 9490.00 APR % 13.50 Cash Down Paymen…" at bounding box center [645, 489] width 1250 height 73
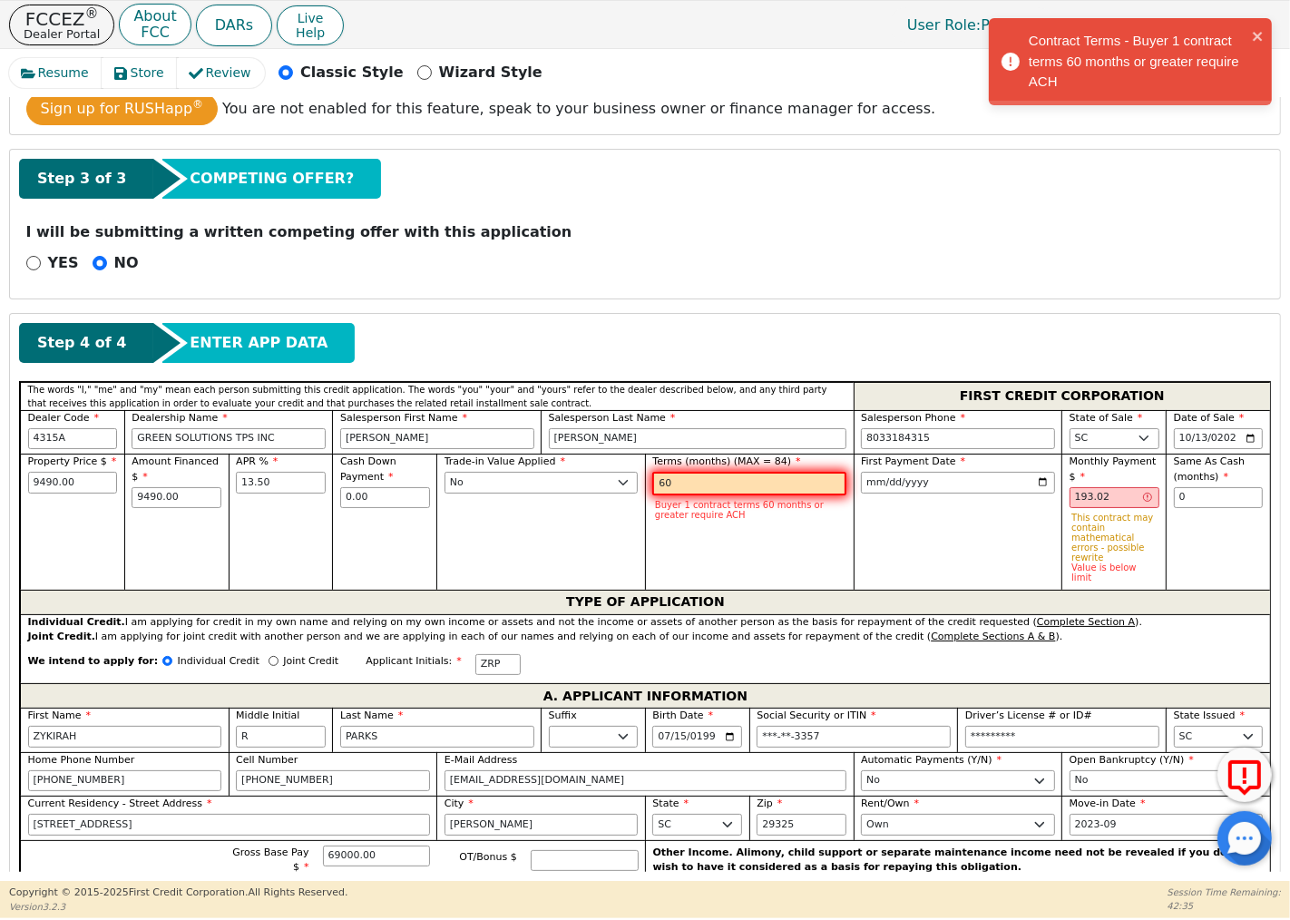
type input "60"
drag, startPoint x: 1131, startPoint y: 501, endPoint x: 1044, endPoint y: 493, distance: 87.4
click at [1044, 493] on div "Property Price $ 9490.00 Amount Financed $ 9490.00 APR % 13.50 Cash Down Paymen…" at bounding box center [645, 521] width 1250 height 136
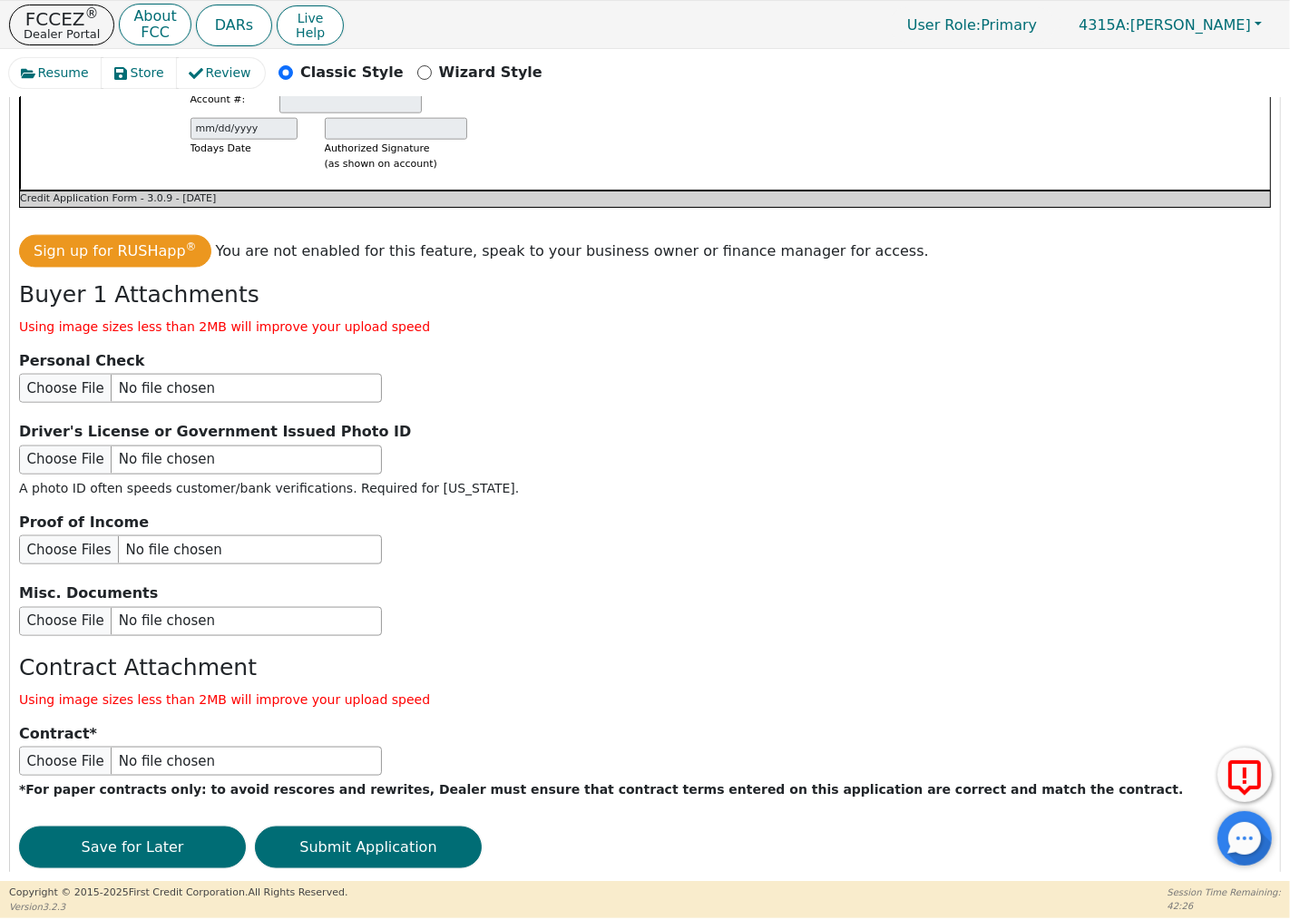
scroll to position [1957, 0]
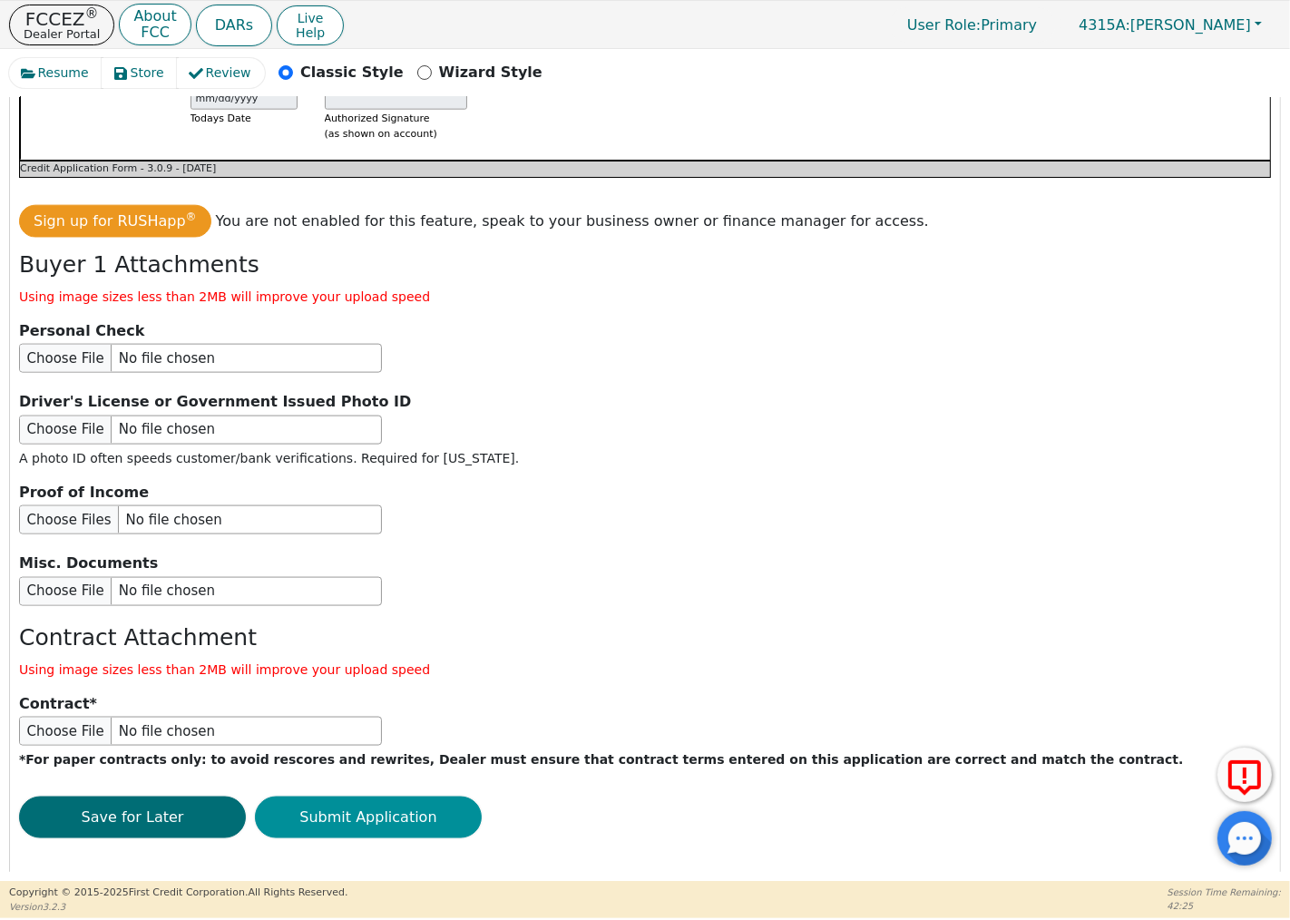
type input "218.36"
click at [383, 801] on button "Submit Application" at bounding box center [368, 817] width 227 height 42
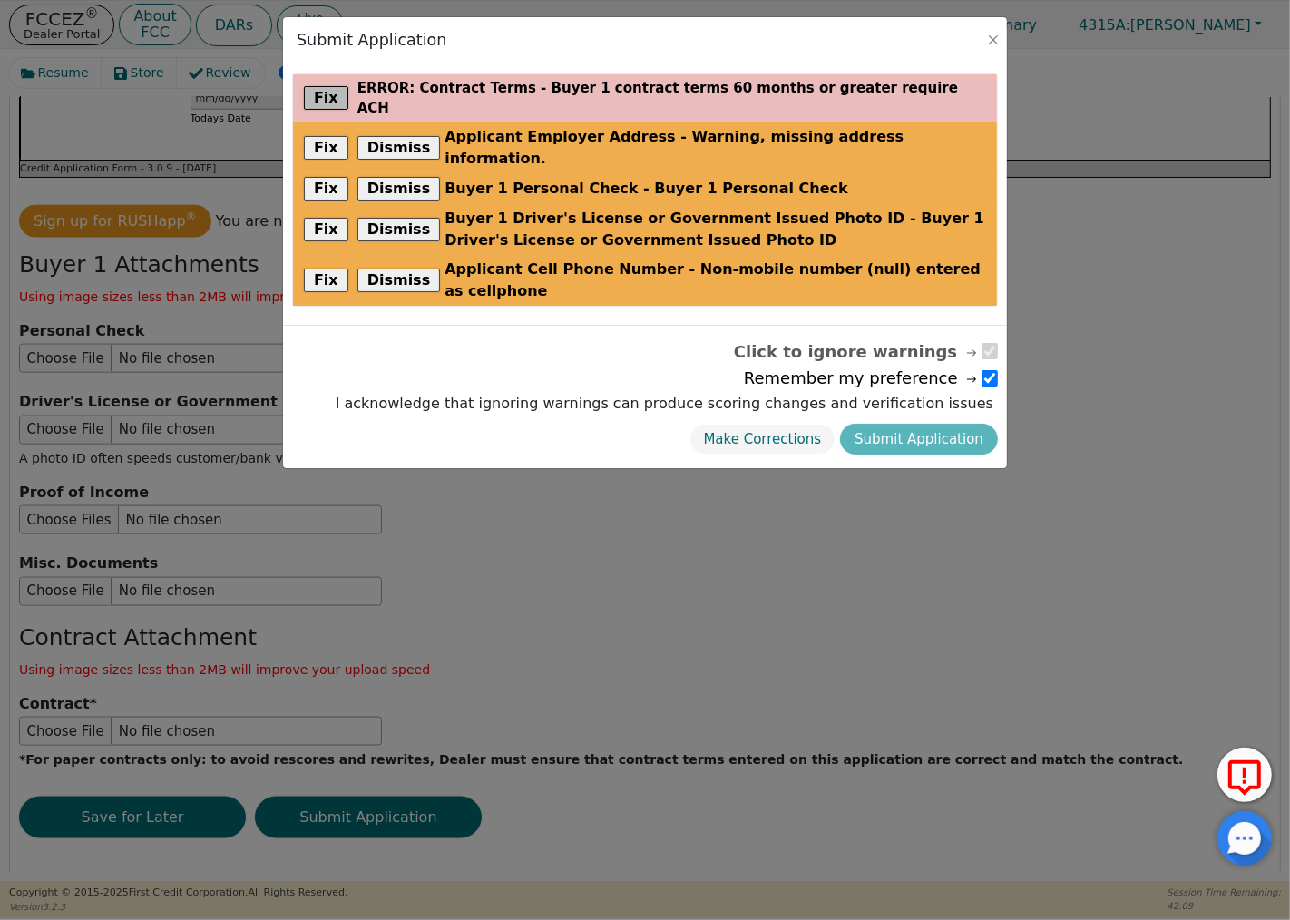
click at [327, 88] on button "Fix" at bounding box center [326, 98] width 44 height 24
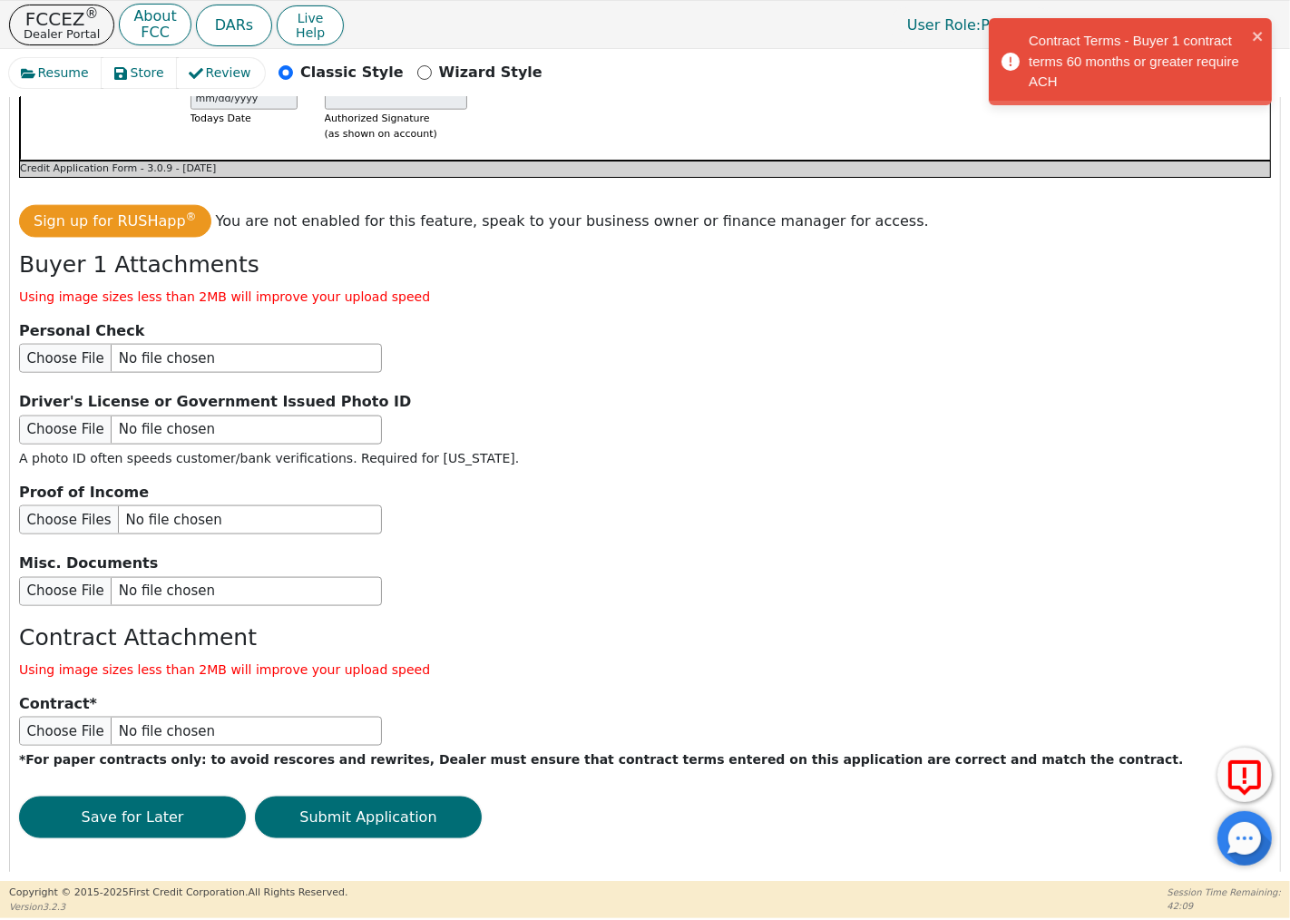
scroll to position [384, 0]
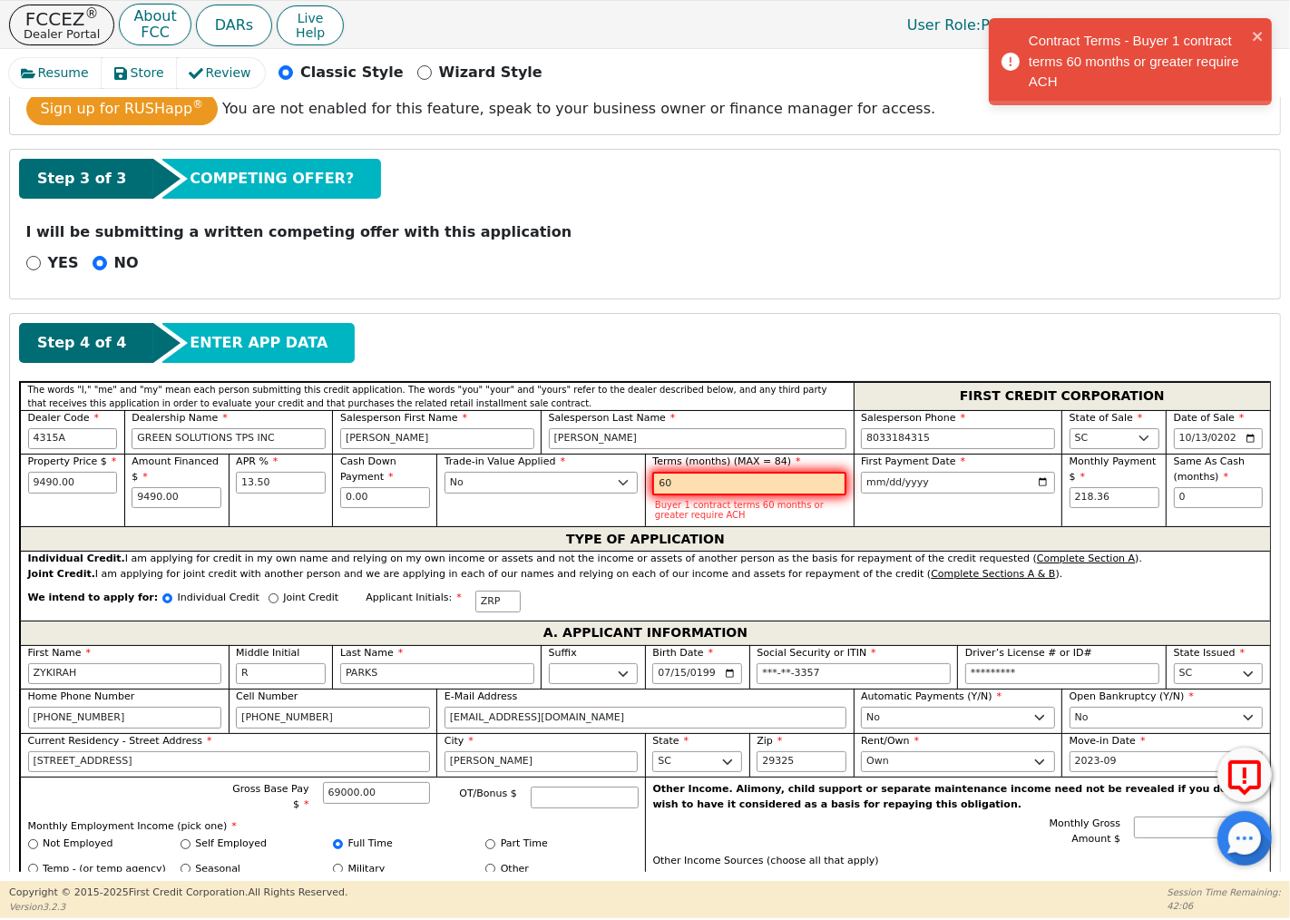
type input "6"
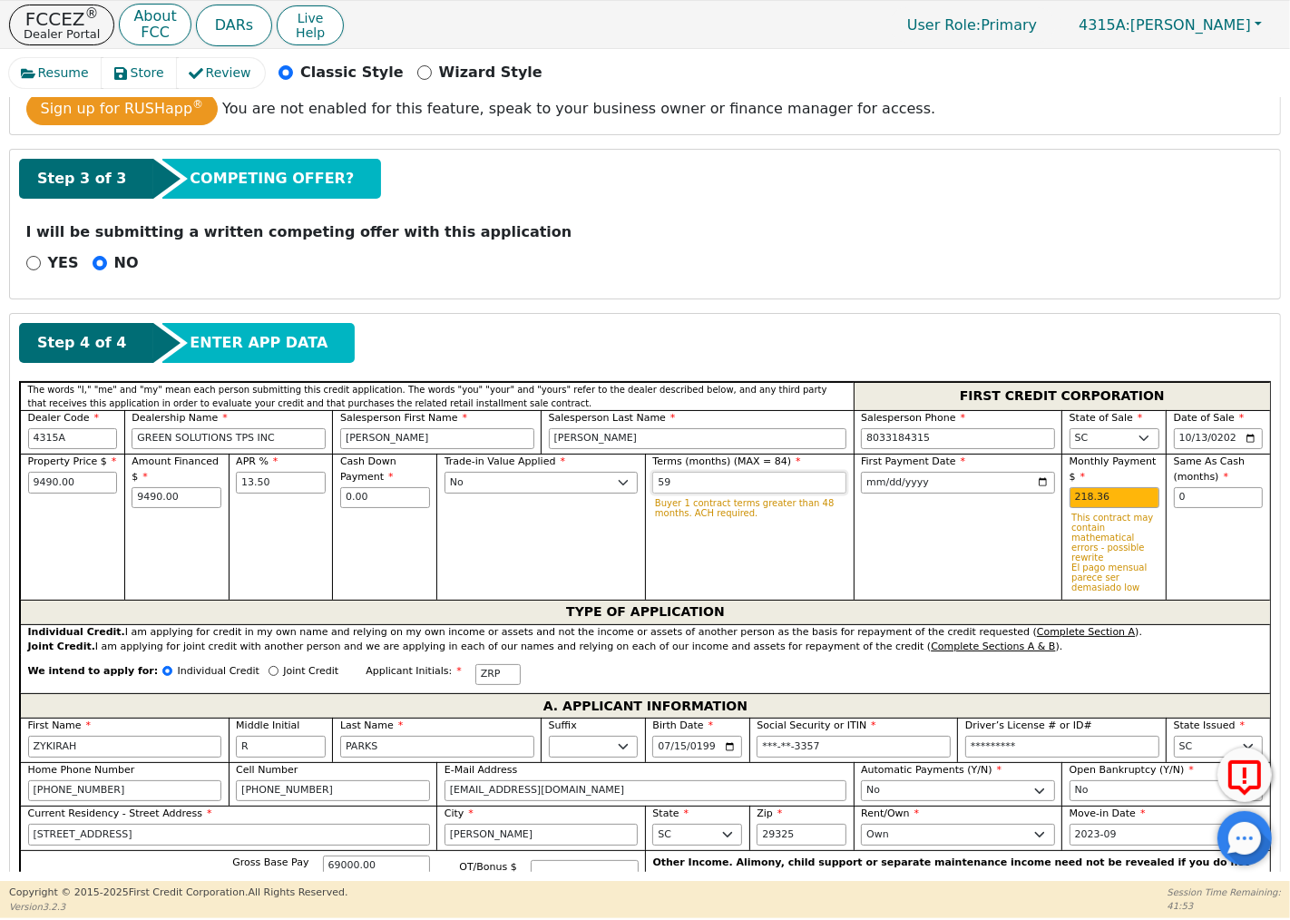
type input "59"
drag, startPoint x: 1105, startPoint y: 502, endPoint x: 1052, endPoint y: 502, distance: 52.6
click at [1052, 502] on div "Property Price $ 9490.00 Amount Financed $ 9490.00 APR % 13.50 Cash Down Paymen…" at bounding box center [645, 526] width 1250 height 146
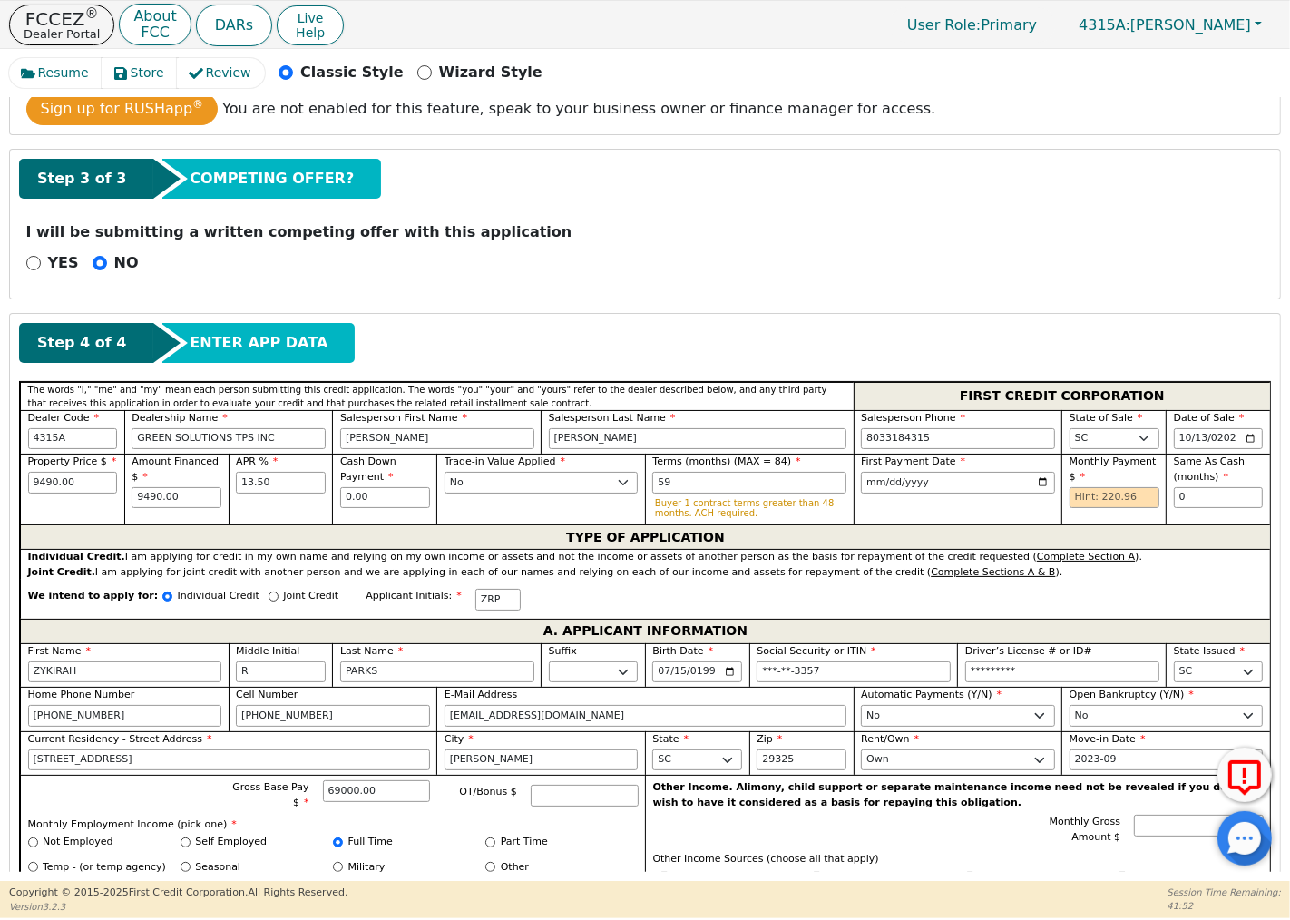
click at [1038, 521] on div "First Payment Date [DATE]" at bounding box center [957, 488] width 209 height 71
drag, startPoint x: 1101, startPoint y: 501, endPoint x: 1116, endPoint y: 502, distance: 14.6
click at [1101, 501] on input "text" at bounding box center [1114, 498] width 90 height 22
type input "220.96"
click at [959, 511] on div "First Payment Date [DATE]" at bounding box center [957, 488] width 209 height 71
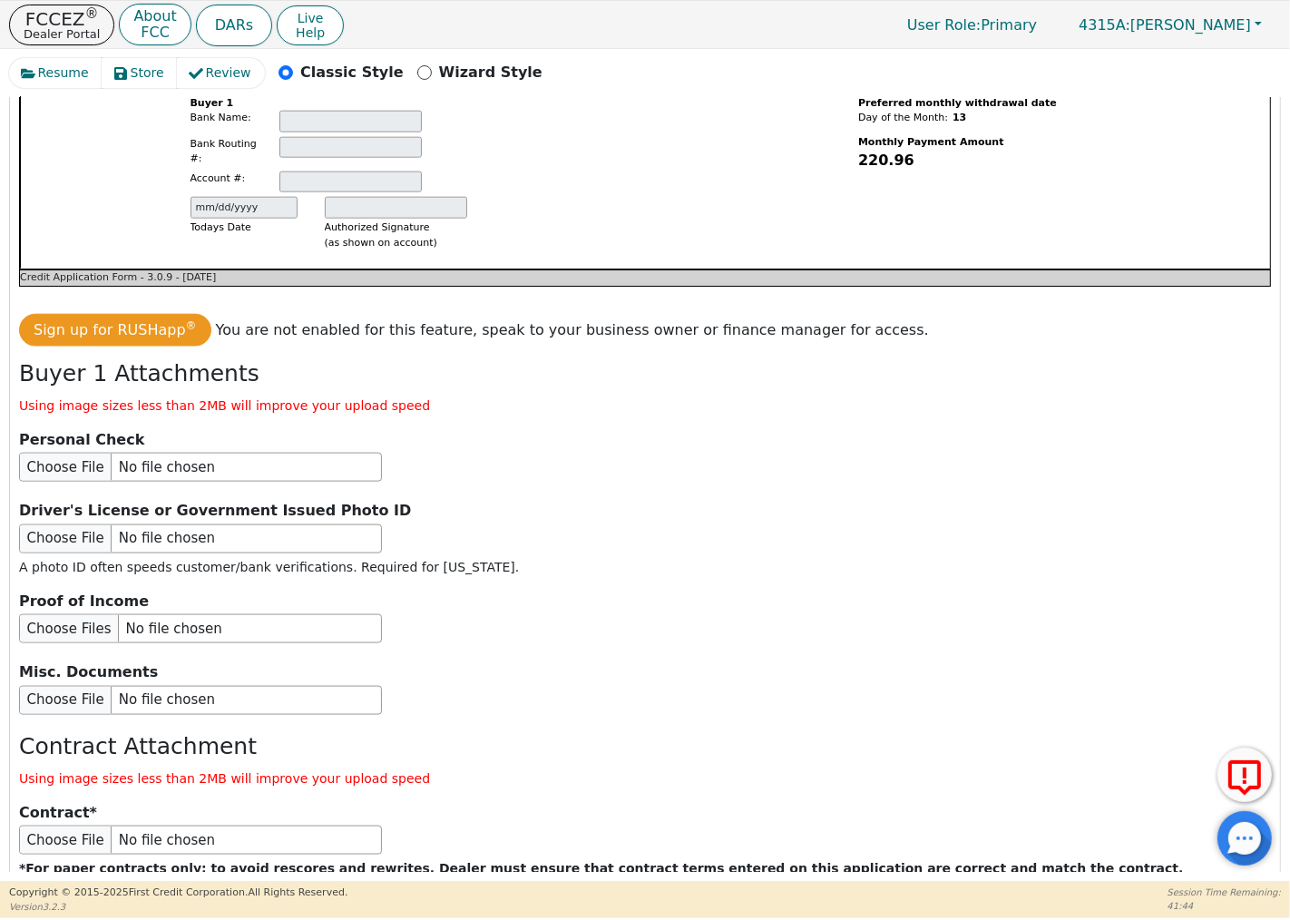
scroll to position [1957, 0]
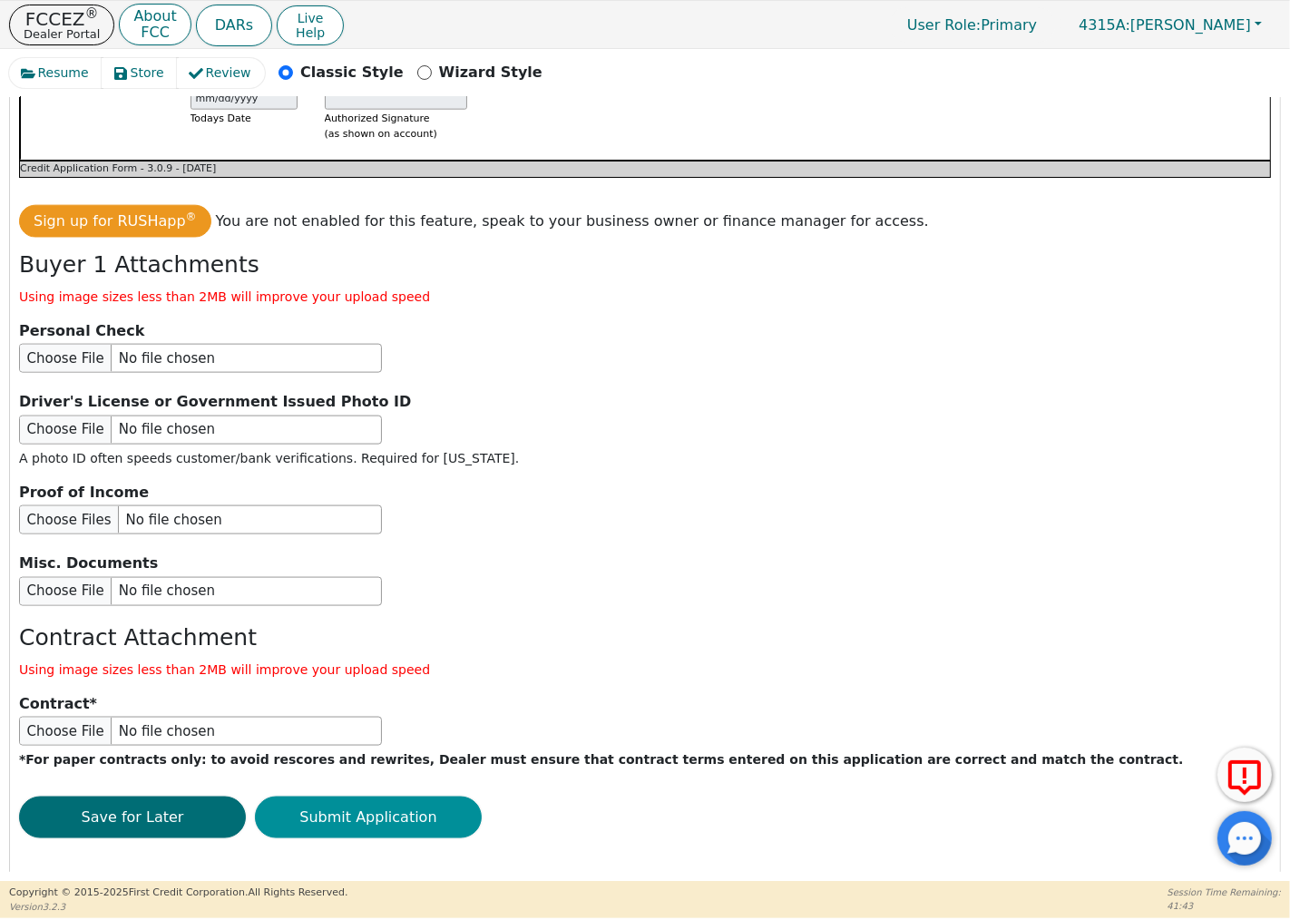
click at [394, 801] on button "Submit Application" at bounding box center [368, 817] width 227 height 42
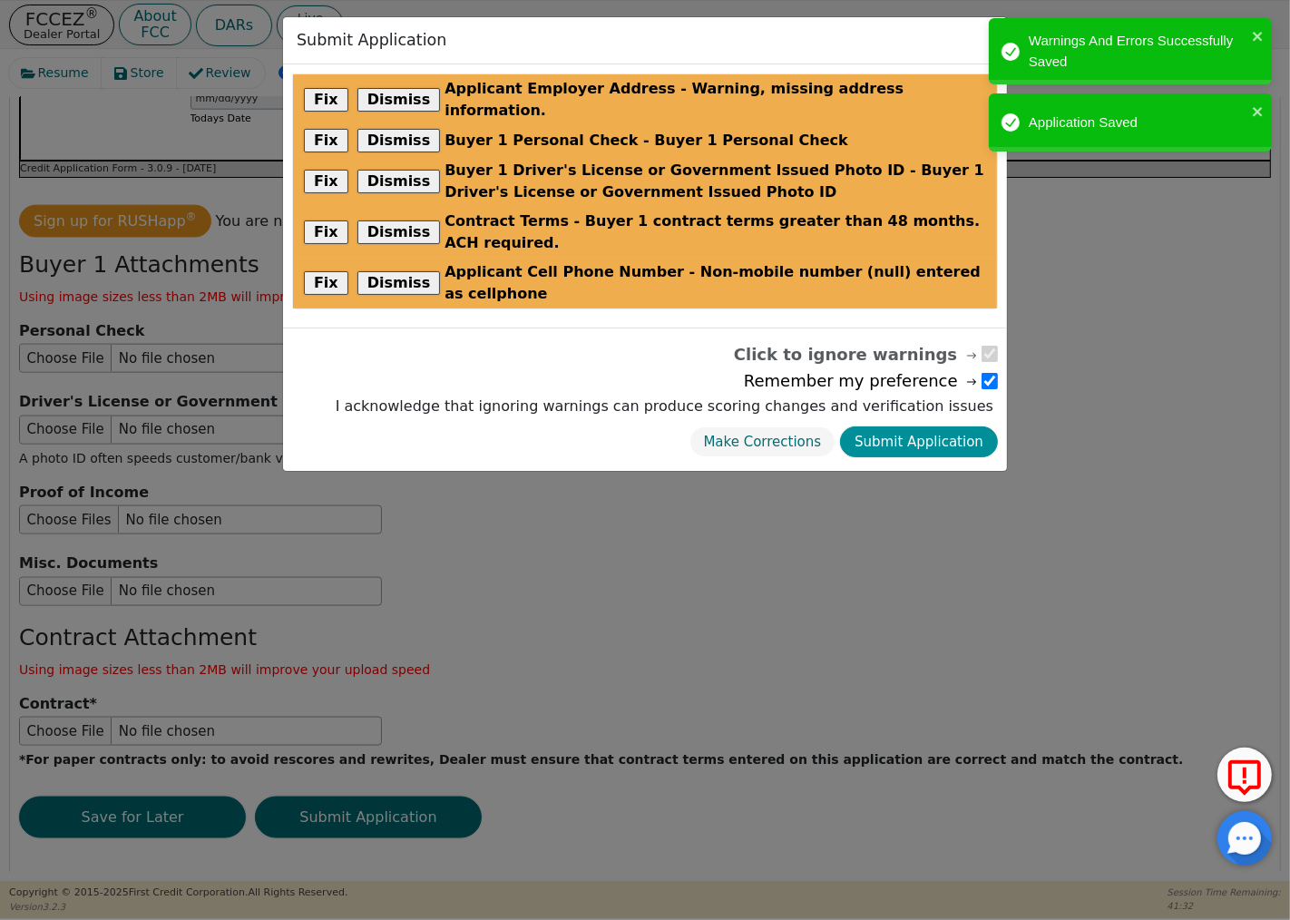
click at [948, 426] on button "Submit Application" at bounding box center [919, 442] width 158 height 32
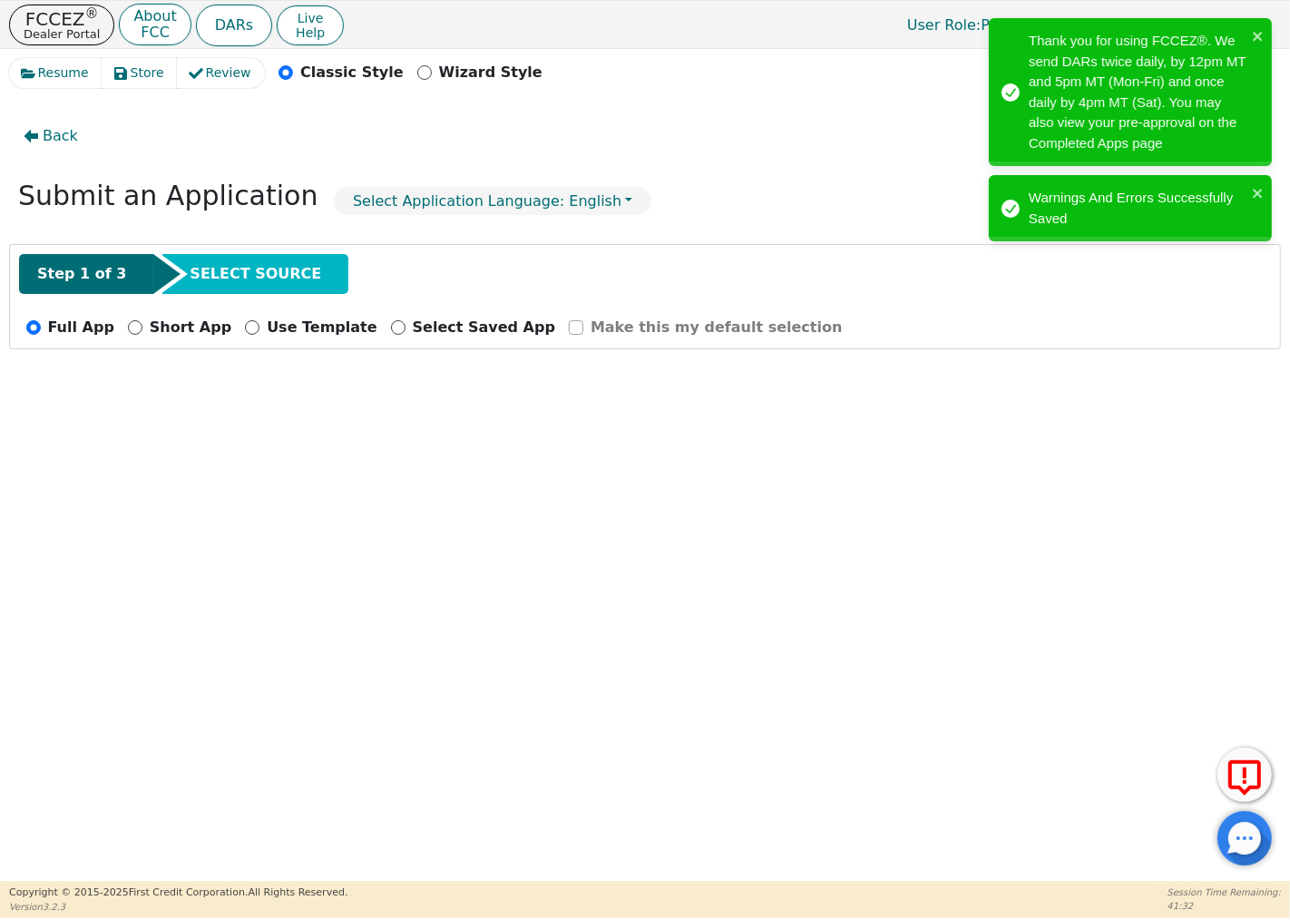
radio input "false"
checkbox input "false"
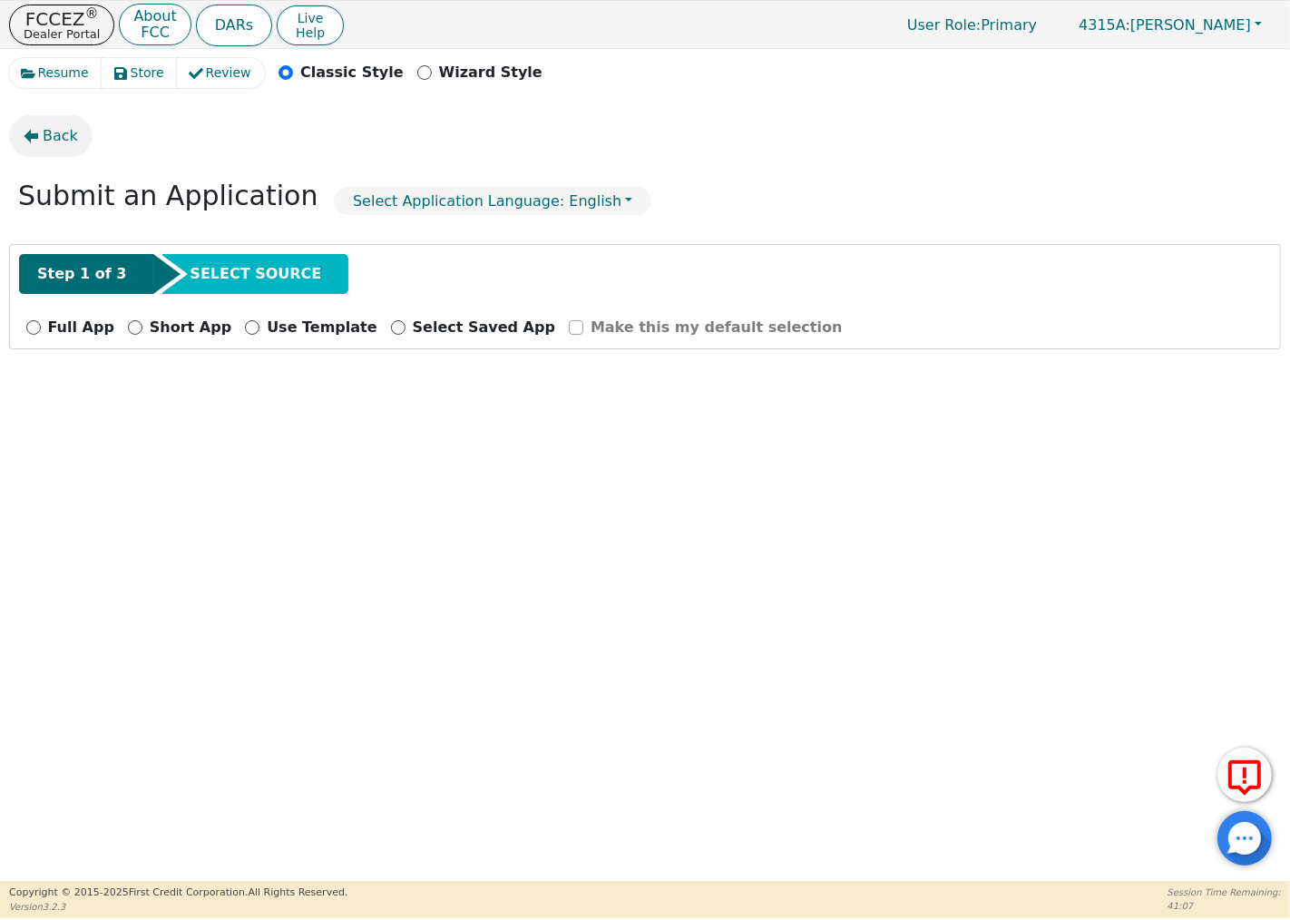
click at [47, 134] on span "Back" at bounding box center [60, 136] width 35 height 22
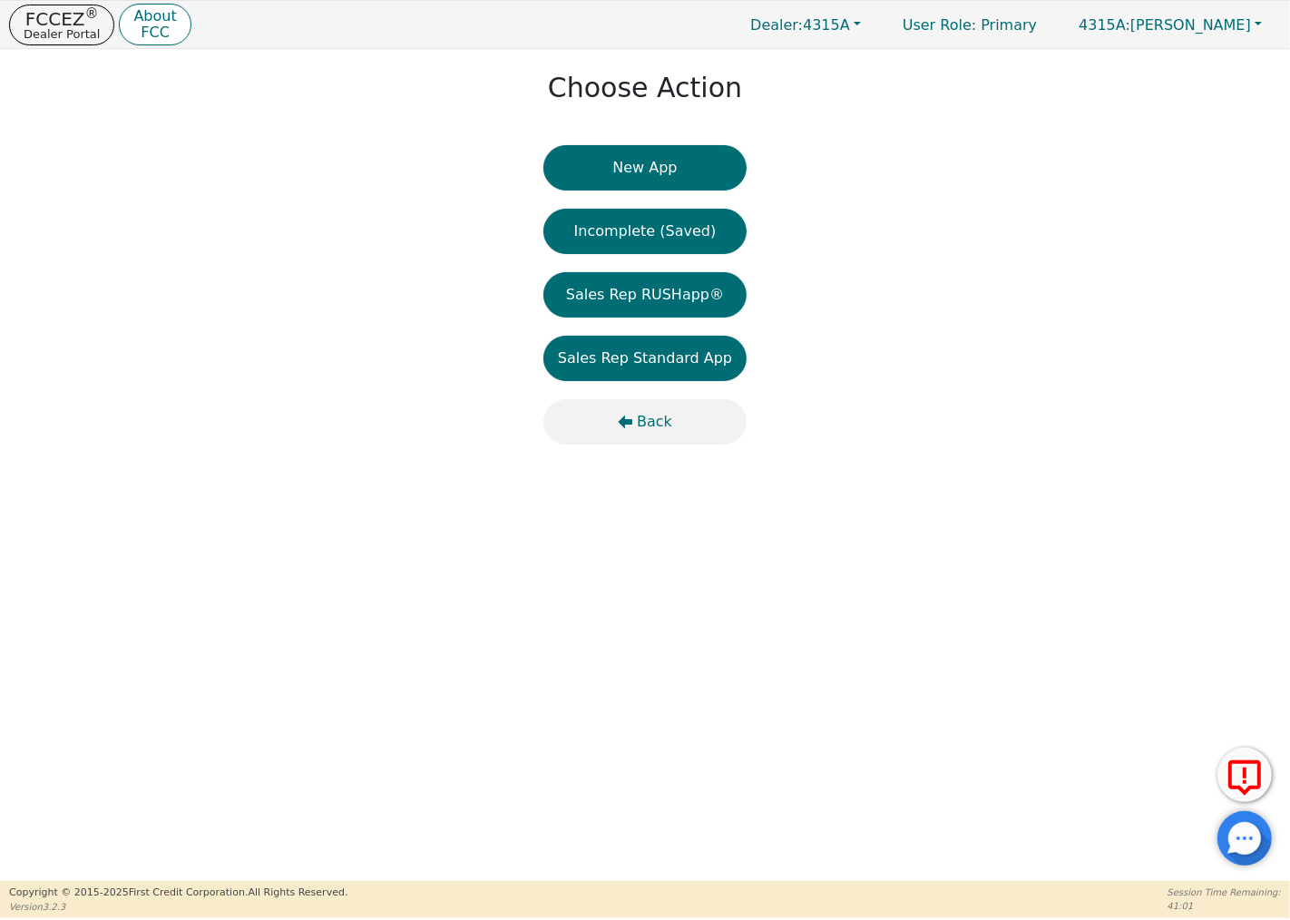
click at [640, 419] on span "Back" at bounding box center [654, 422] width 35 height 22
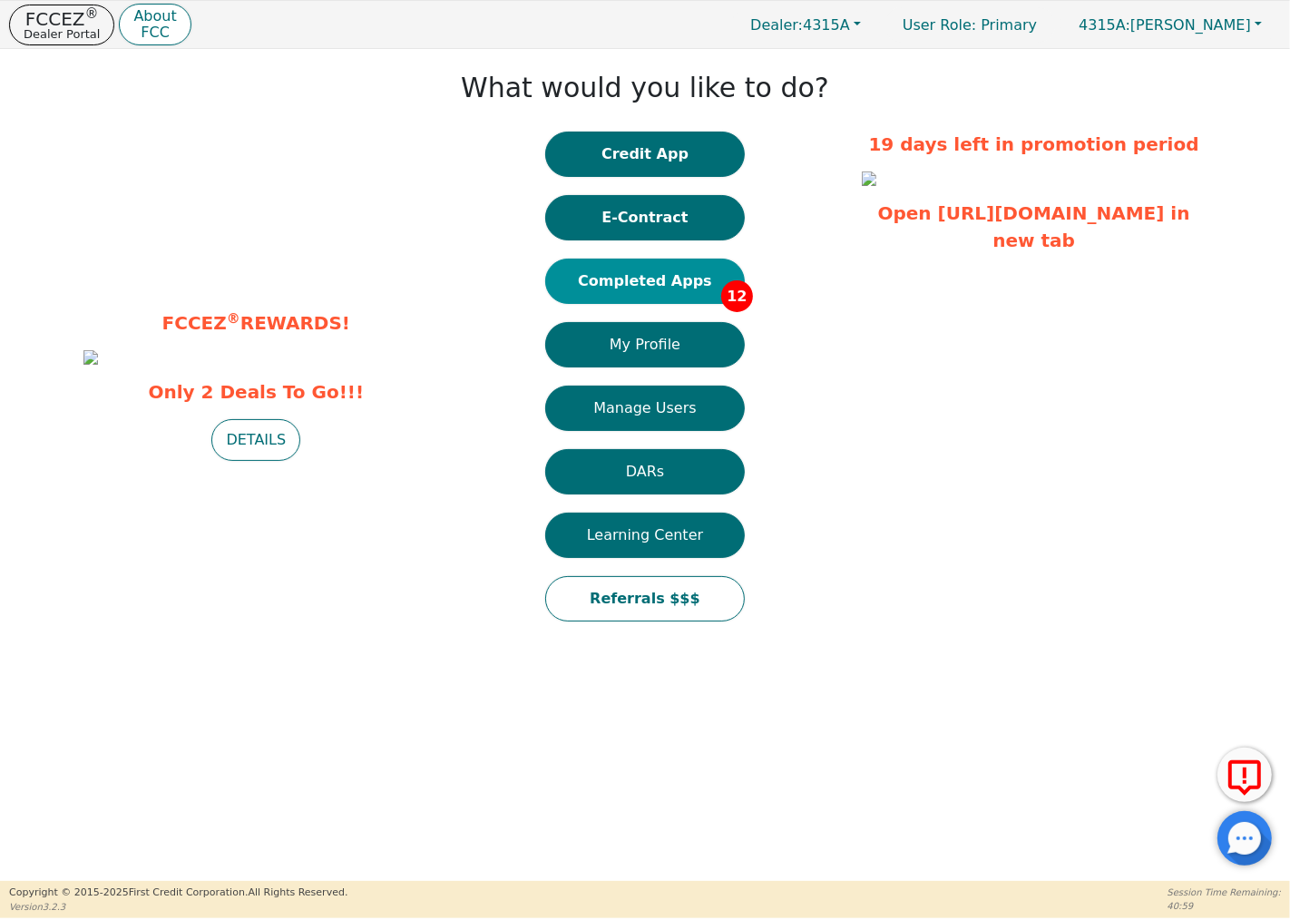
click at [657, 278] on button "Completed Apps 12" at bounding box center [645, 280] width 200 height 45
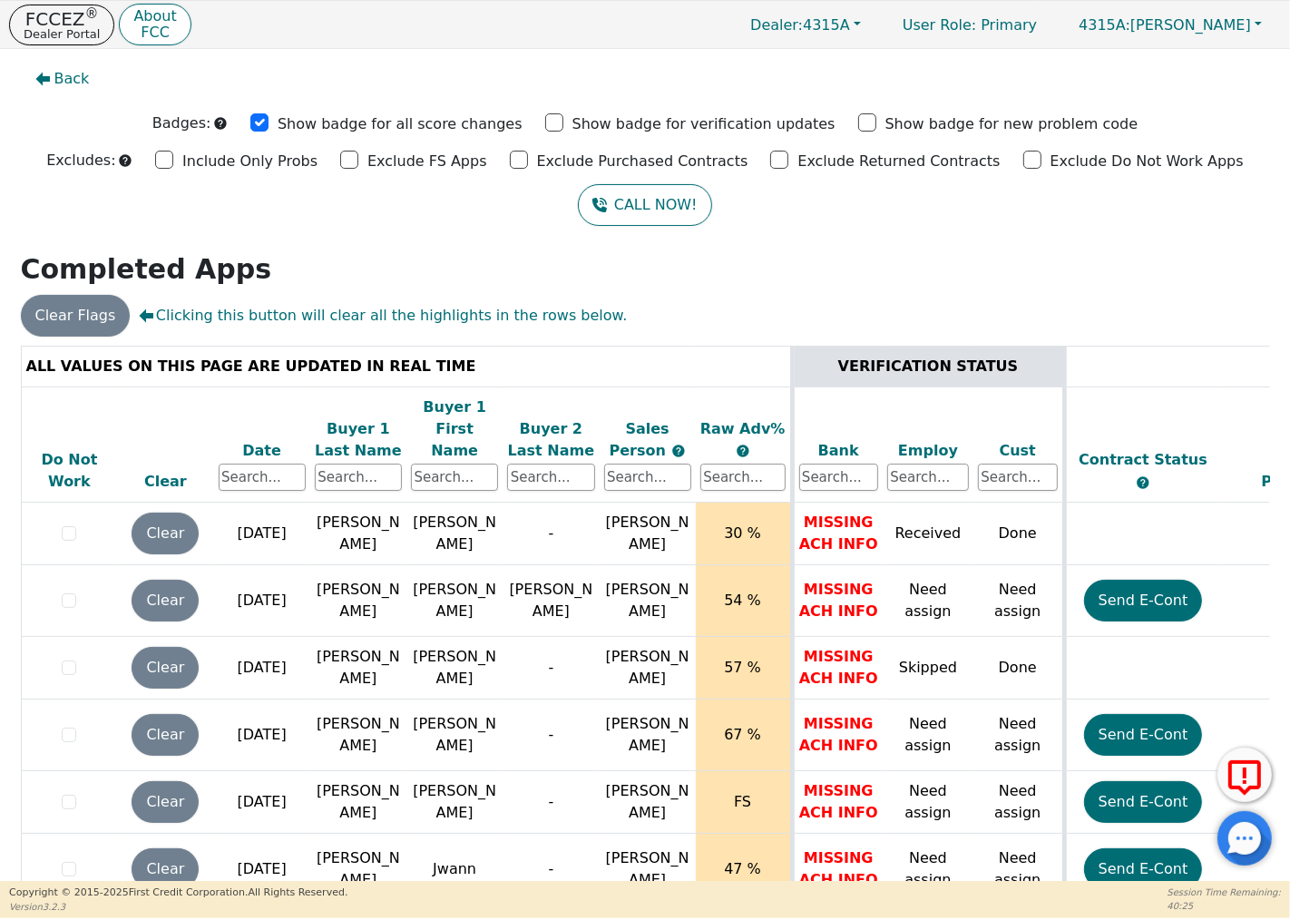
click at [639, 293] on div "Back Badges: Show badge for all score changes Show badge for verification updat…" at bounding box center [645, 465] width 1290 height 832
click at [62, 71] on span "Back" at bounding box center [71, 79] width 35 height 22
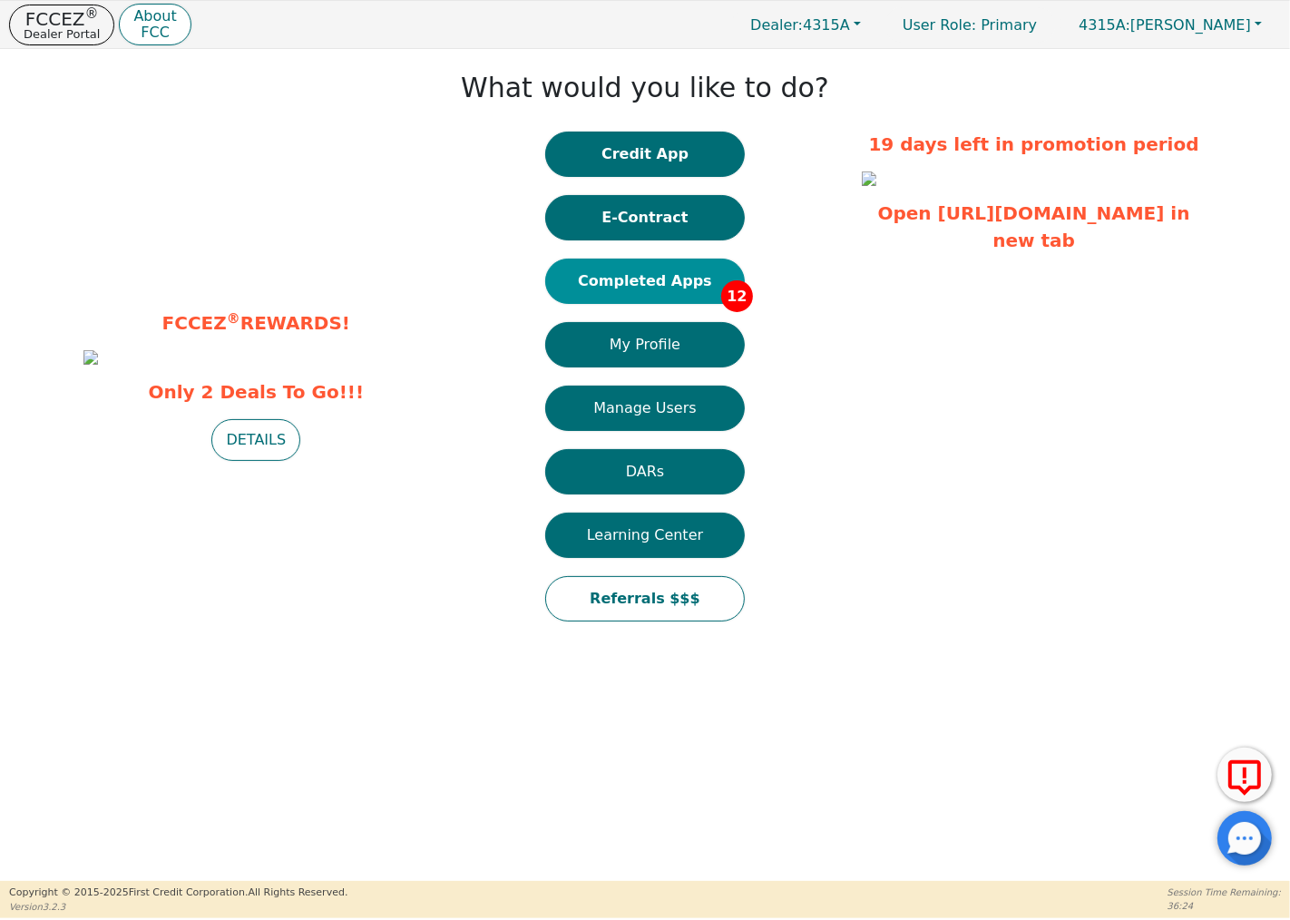
click at [680, 277] on button "Completed Apps 12" at bounding box center [645, 280] width 200 height 45
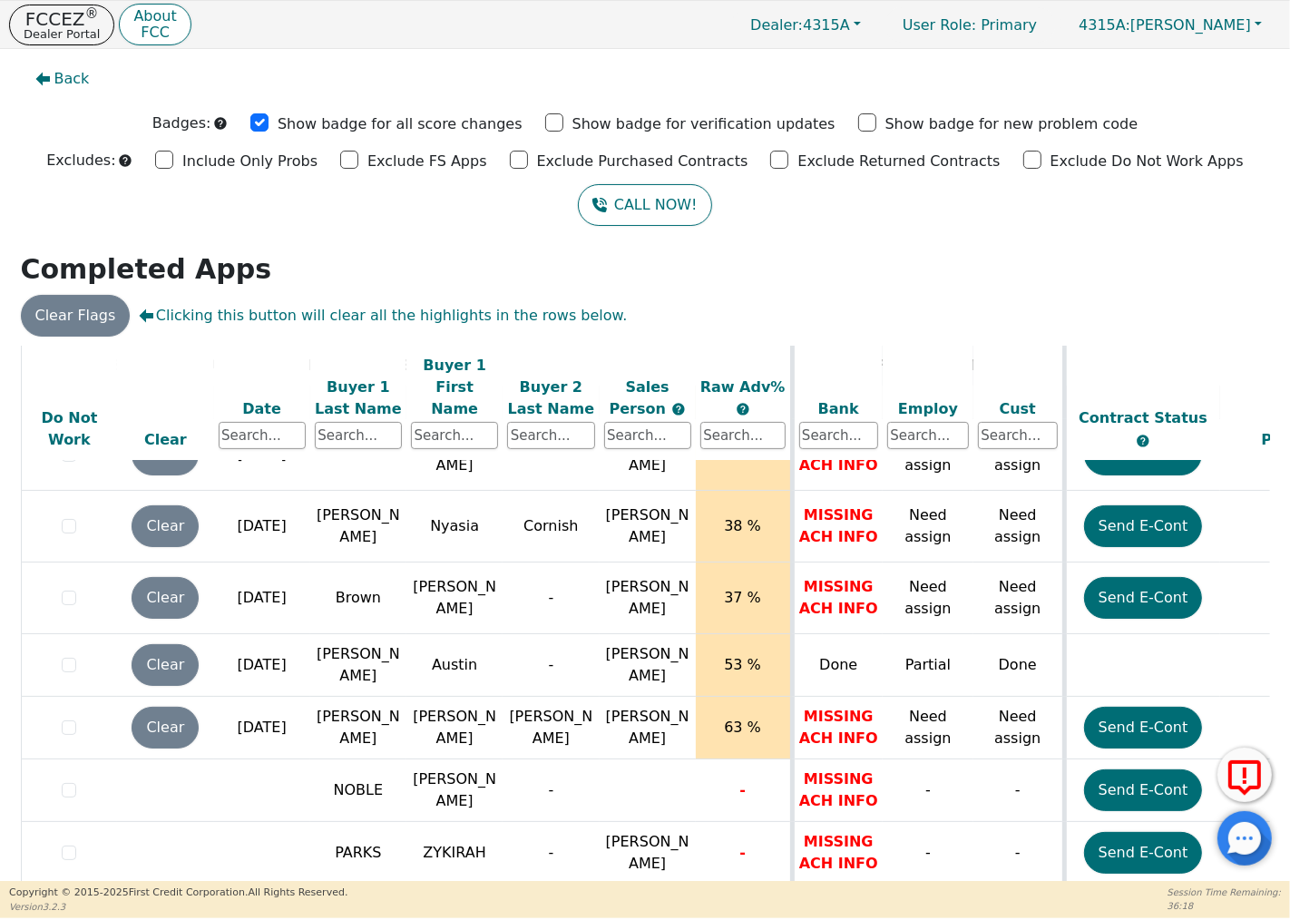
scroll to position [23, 0]
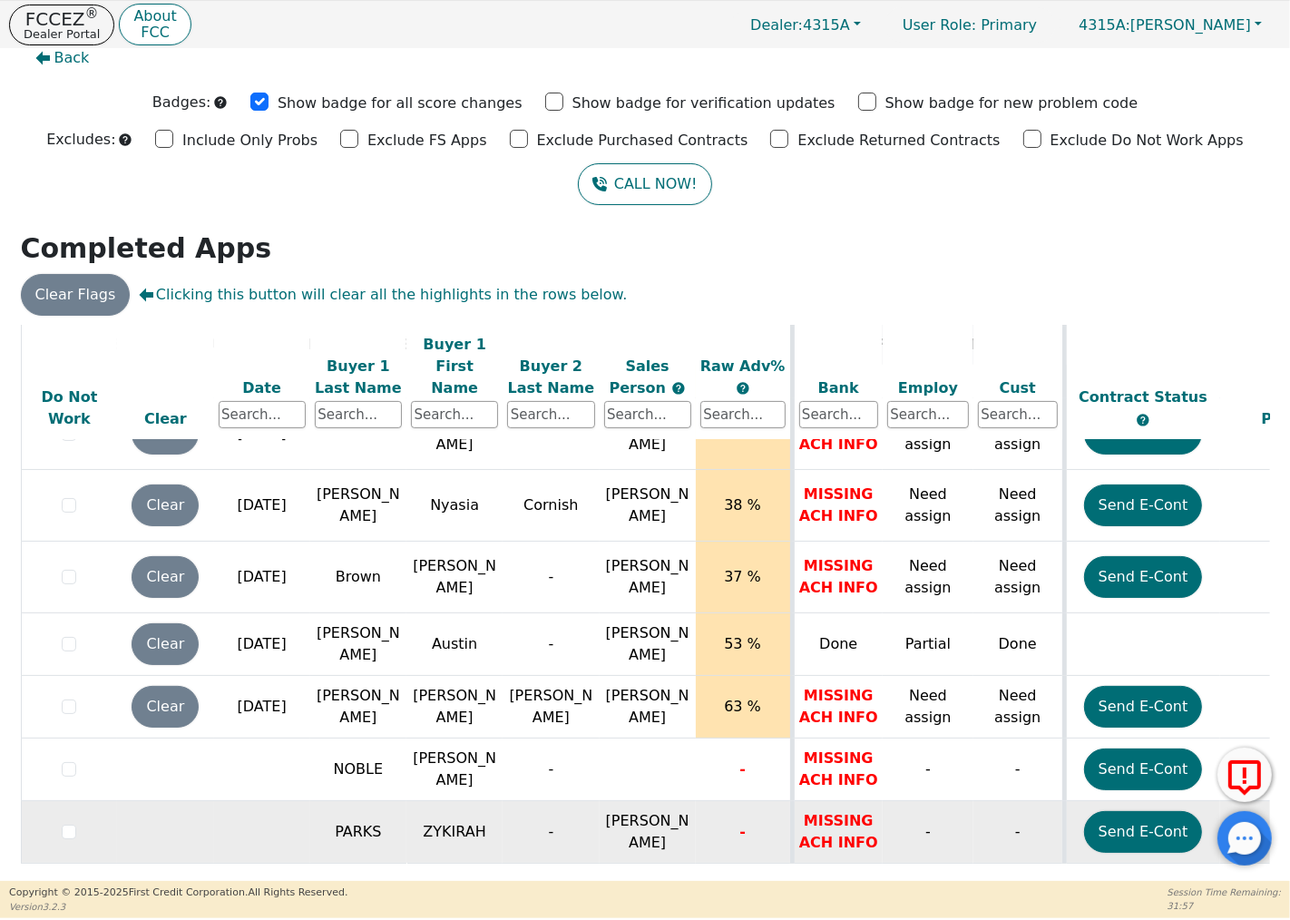
click at [374, 816] on td "PARKS" at bounding box center [358, 832] width 96 height 63
click at [64, 824] on input "checkbox" at bounding box center [69, 831] width 15 height 15
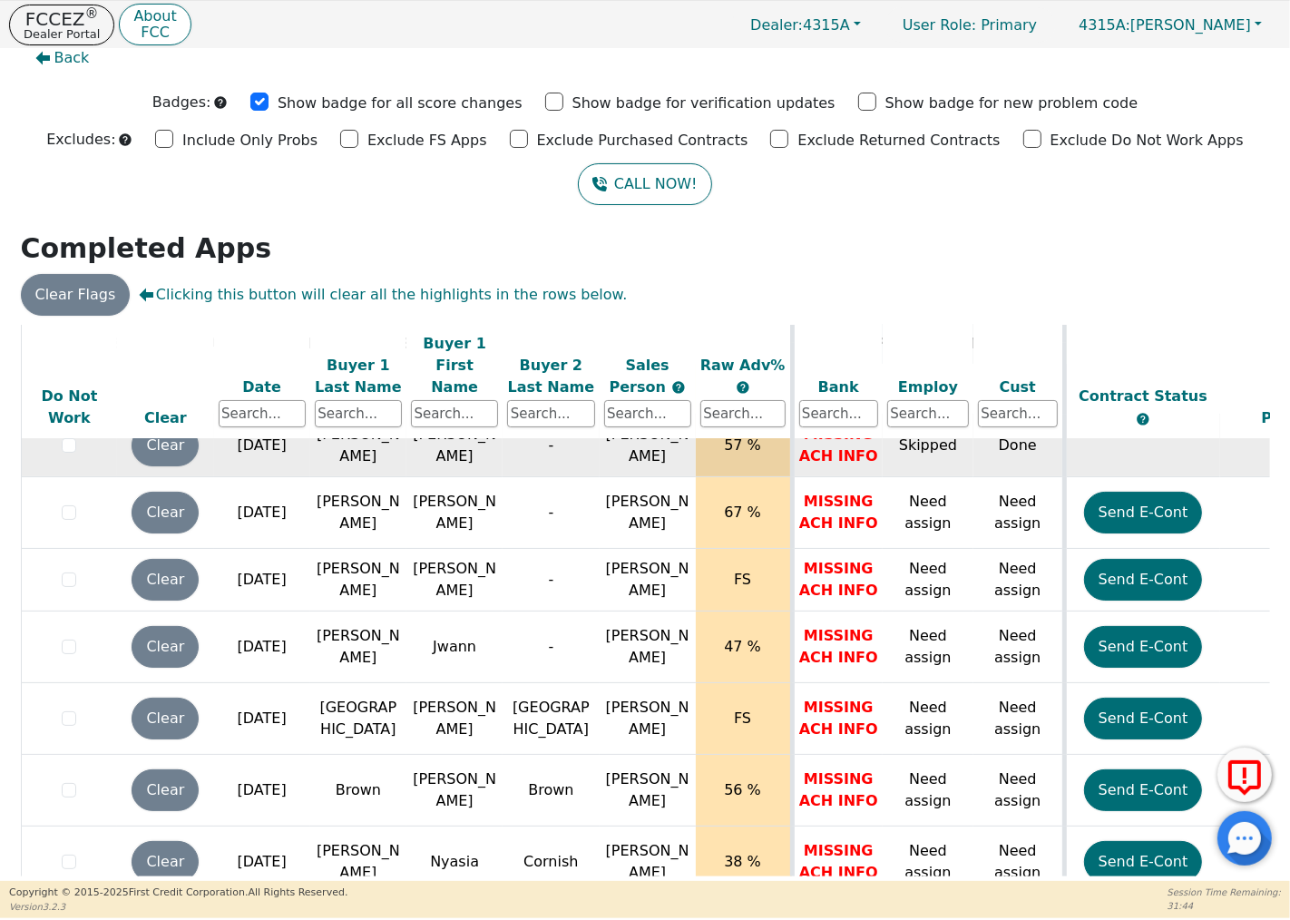
scroll to position [558, 0]
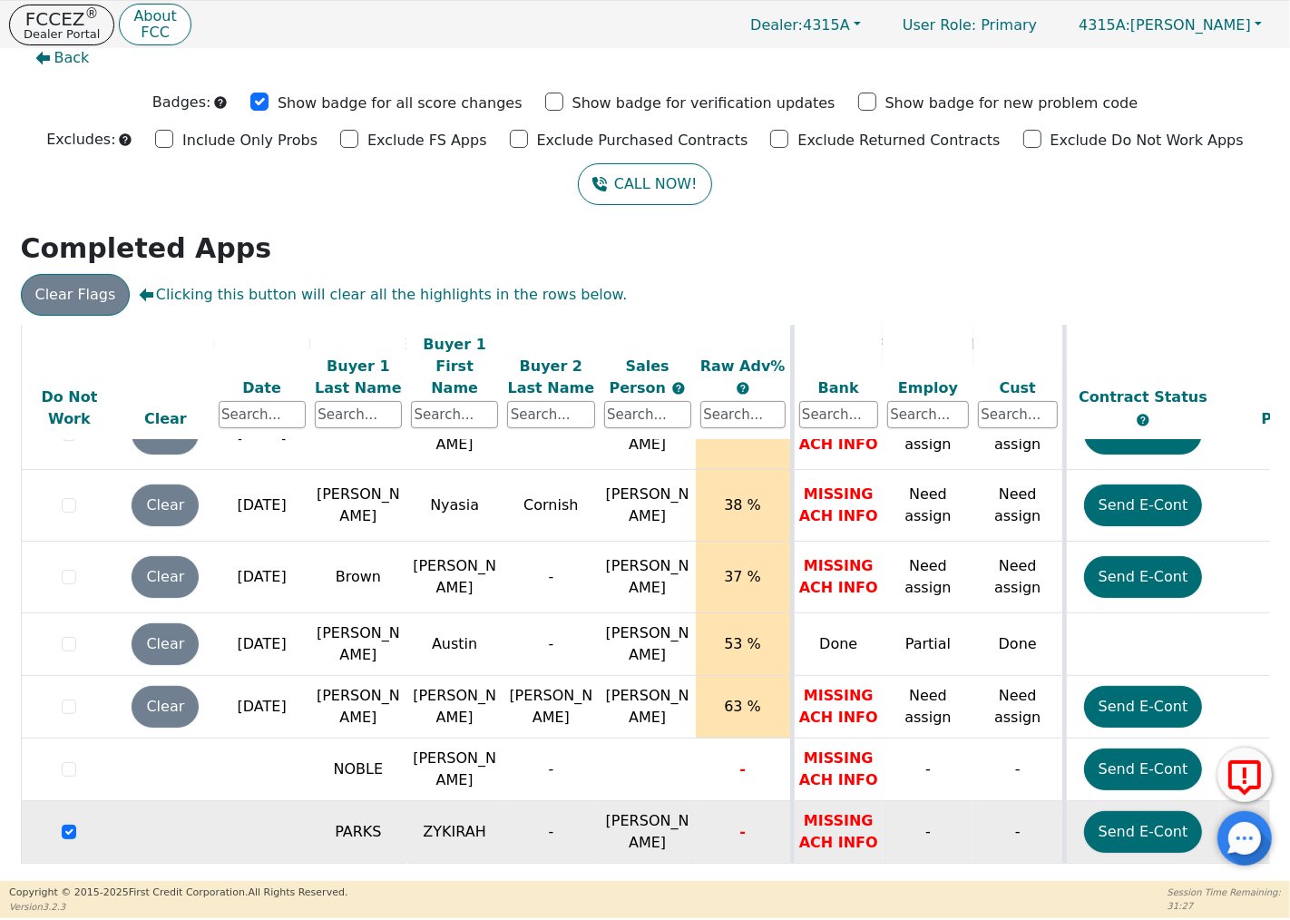
click at [88, 294] on button "Clear Flags" at bounding box center [76, 295] width 110 height 42
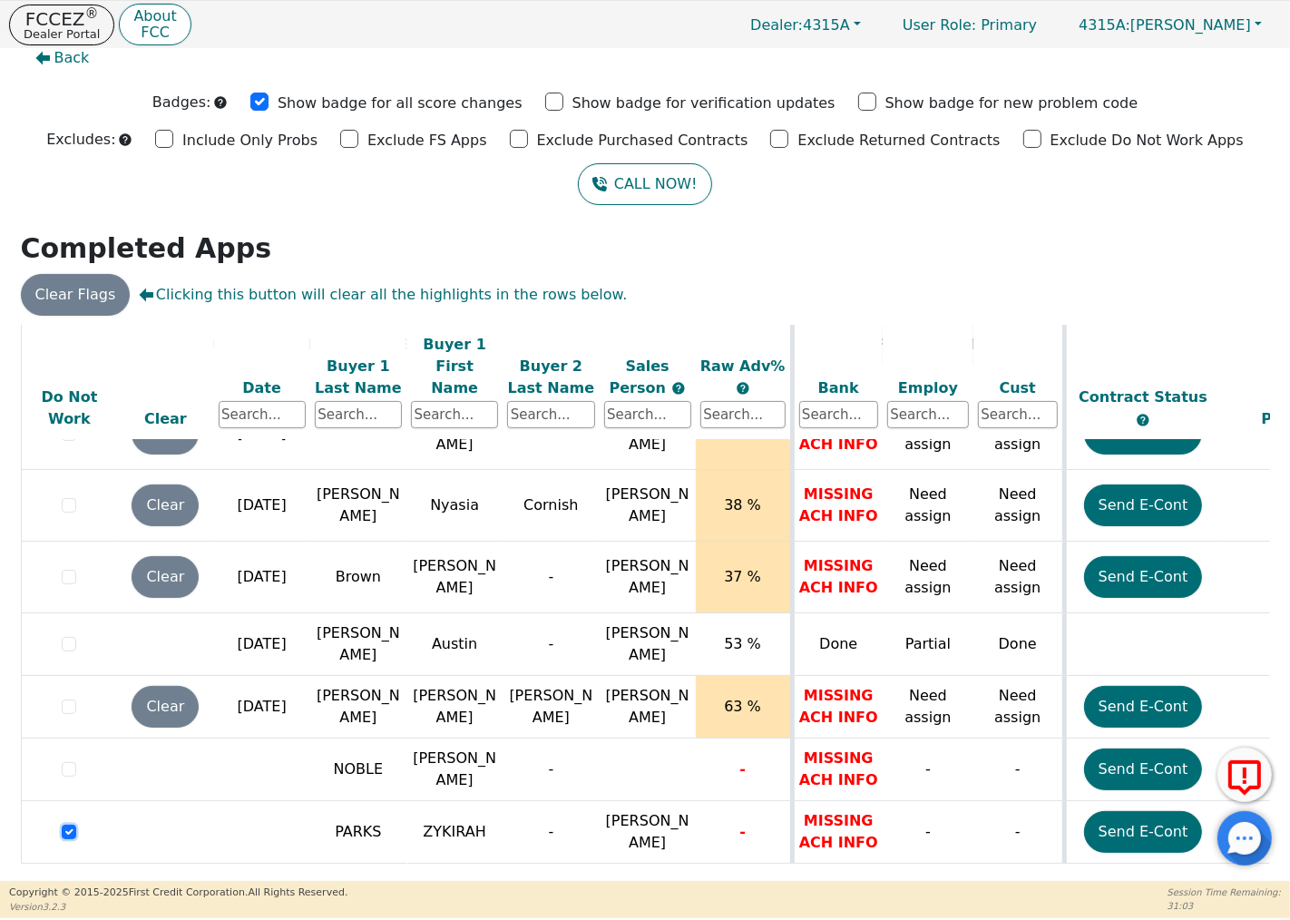
click at [66, 824] on input "checkbox" at bounding box center [69, 831] width 15 height 15
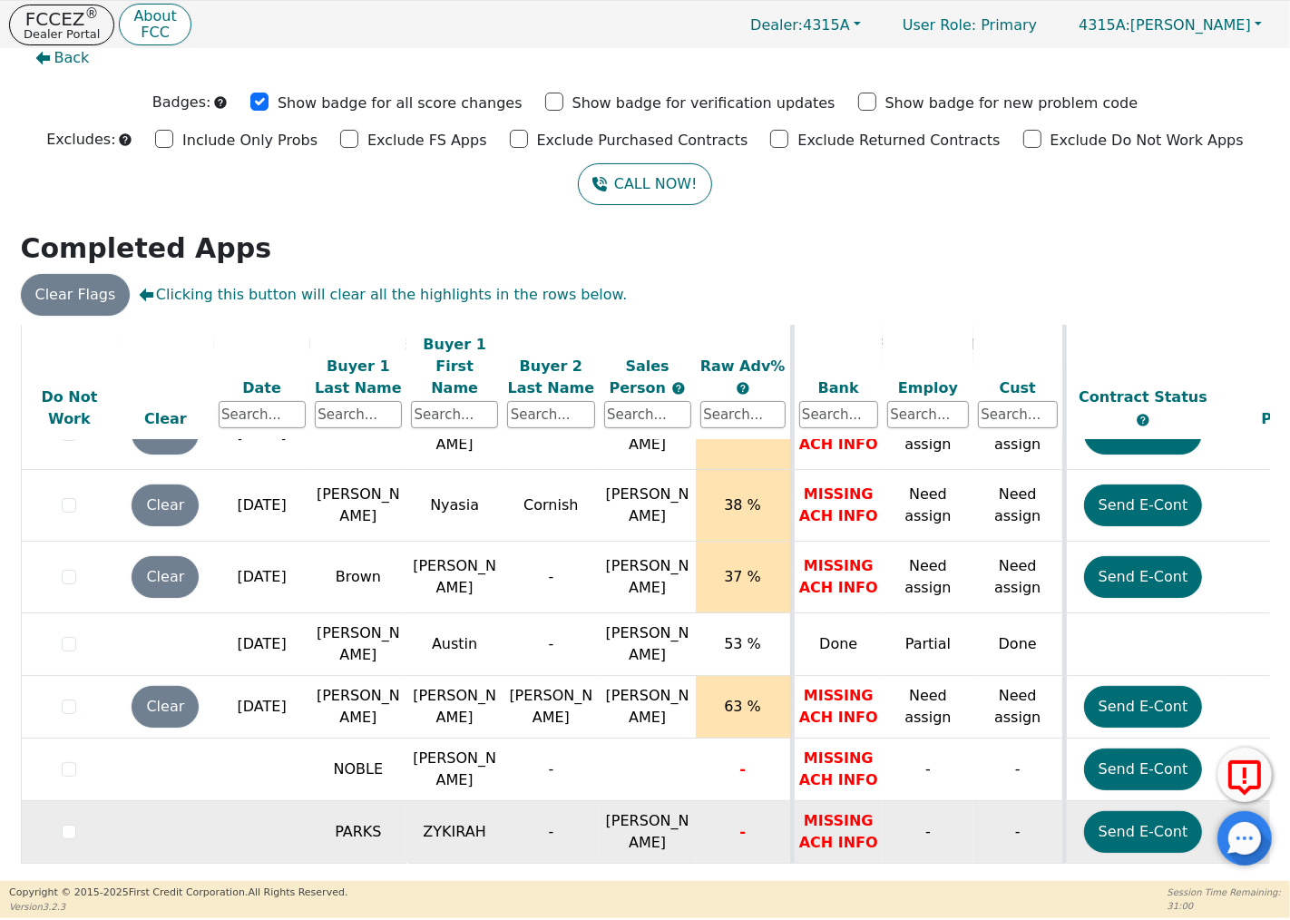
click at [439, 810] on td "ZYKIRAH" at bounding box center [454, 832] width 96 height 63
click at [497, 811] on td "ZYKIRAH" at bounding box center [454, 832] width 96 height 63
click at [163, 807] on td at bounding box center [165, 832] width 96 height 63
click at [354, 810] on td "PARKS" at bounding box center [358, 832] width 96 height 63
drag, startPoint x: 542, startPoint y: 810, endPoint x: 576, endPoint y: 811, distance: 33.6
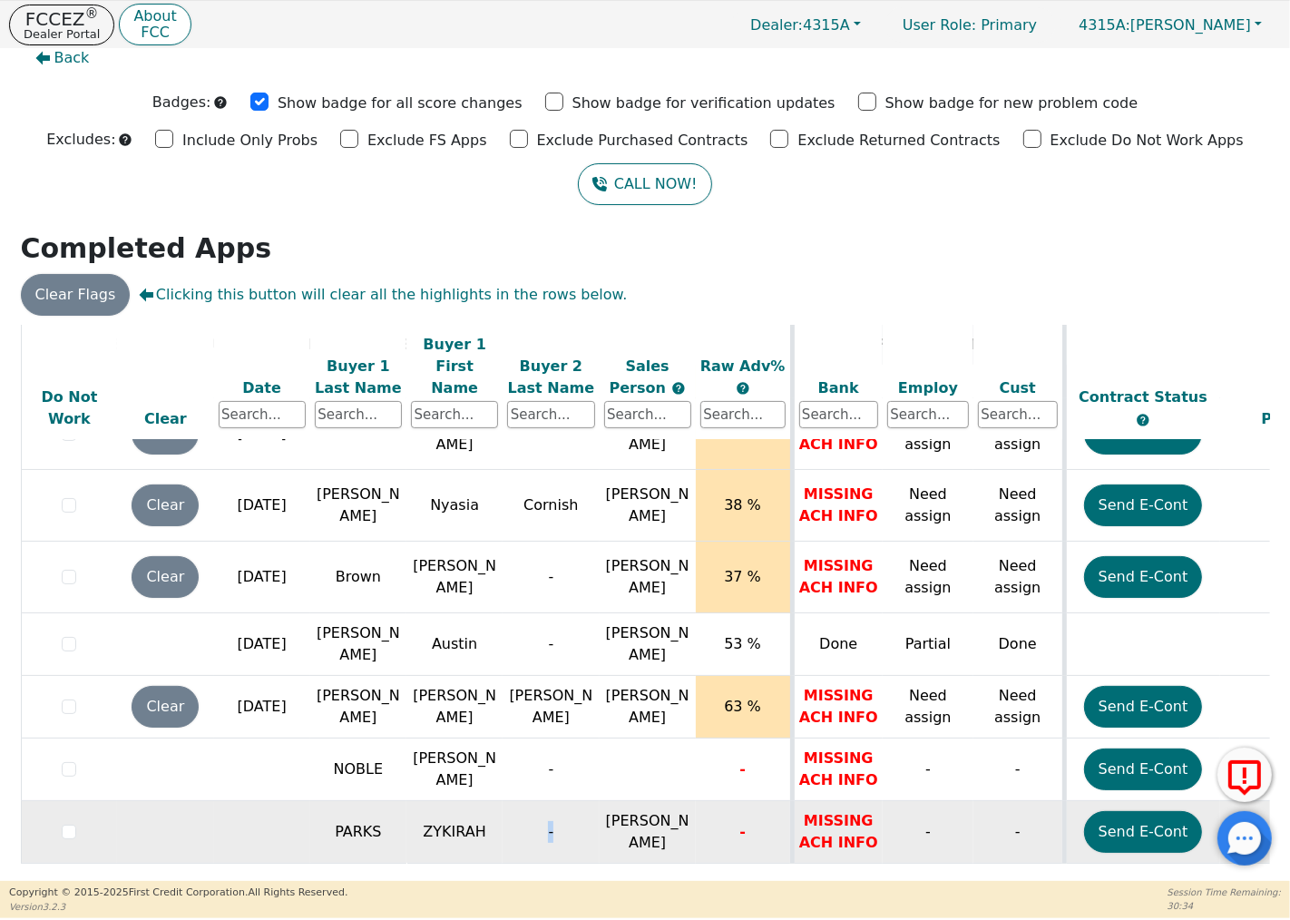
click at [576, 811] on td "-" at bounding box center [550, 832] width 96 height 63
drag, startPoint x: 629, startPoint y: 813, endPoint x: 658, endPoint y: 816, distance: 29.2
click at [630, 814] on span "[PERSON_NAME]" at bounding box center [647, 831] width 83 height 39
click at [693, 818] on td "[PERSON_NAME]" at bounding box center [647, 832] width 96 height 63
click at [742, 823] on span "-" at bounding box center [742, 831] width 6 height 17
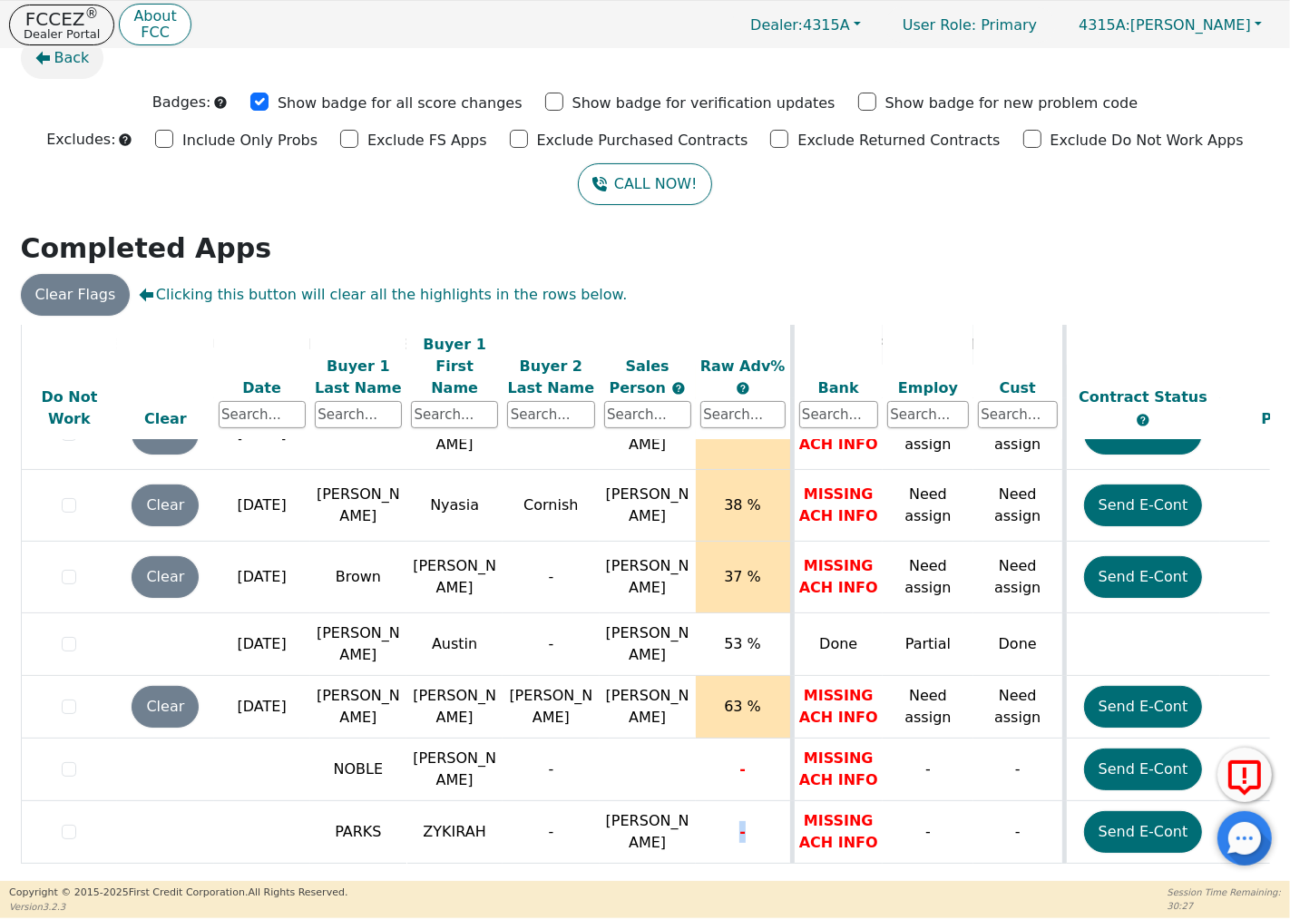
click at [73, 60] on span "Back" at bounding box center [71, 58] width 35 height 22
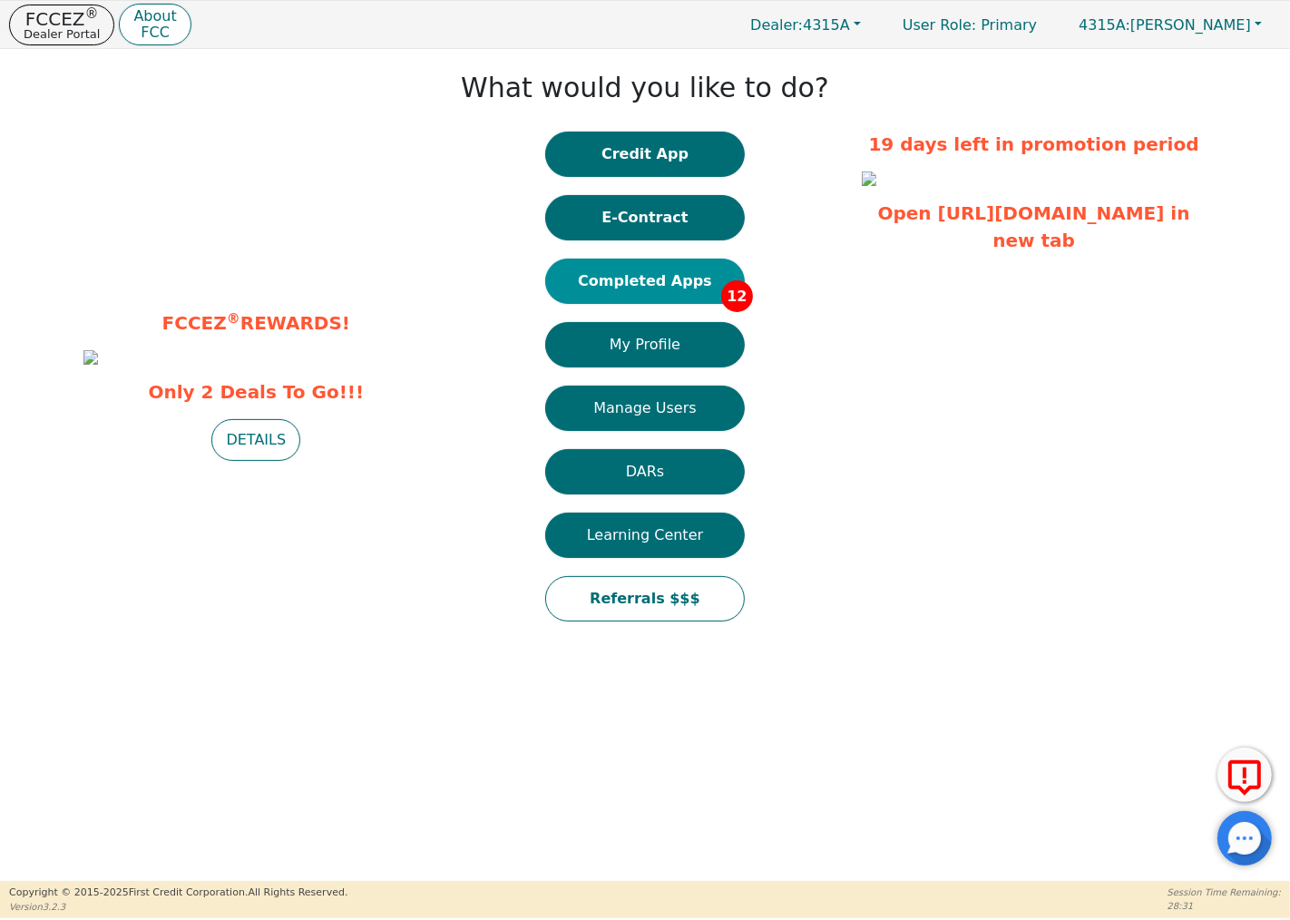
click at [646, 290] on button "Completed Apps 12" at bounding box center [645, 280] width 200 height 45
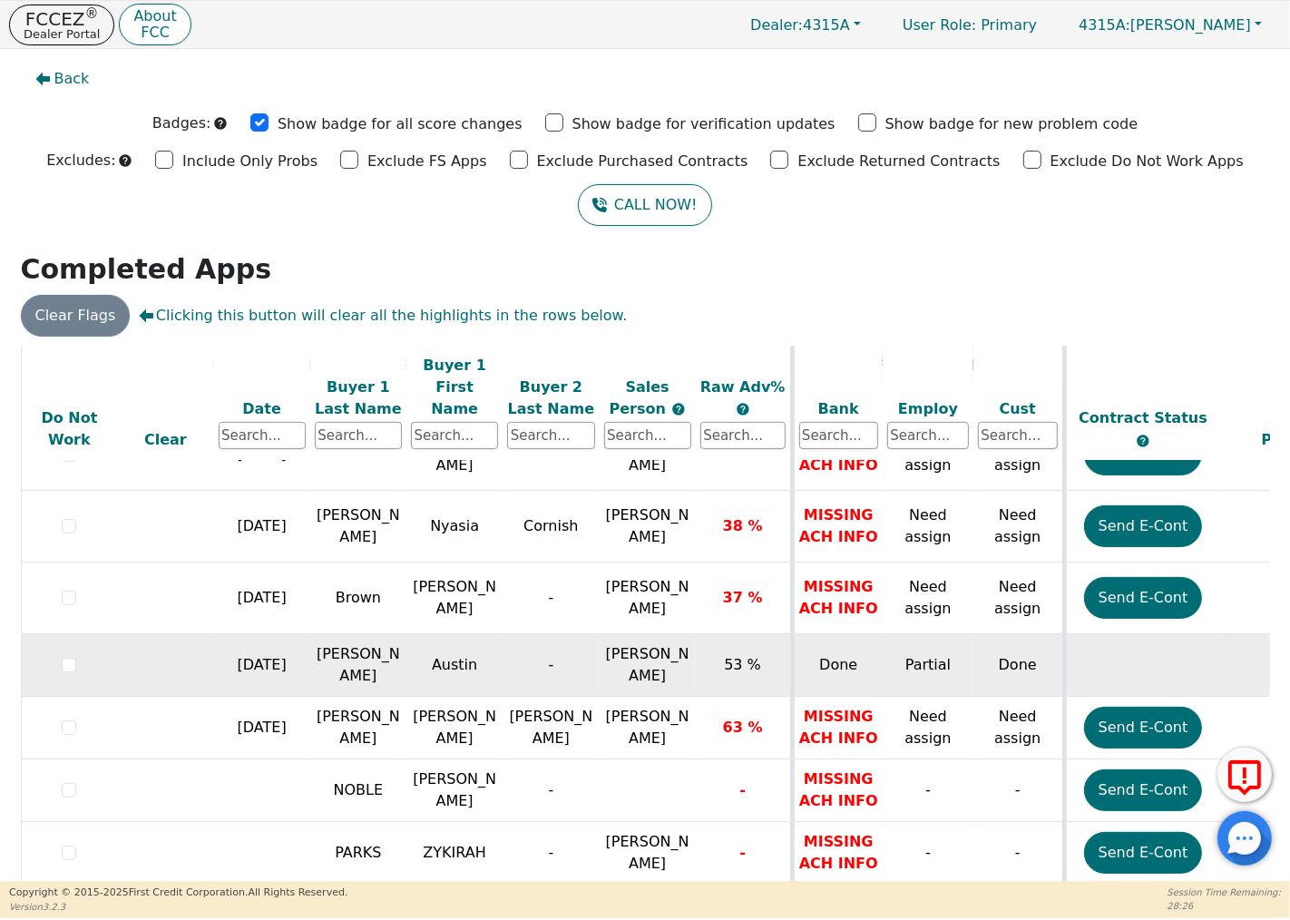
scroll to position [23, 0]
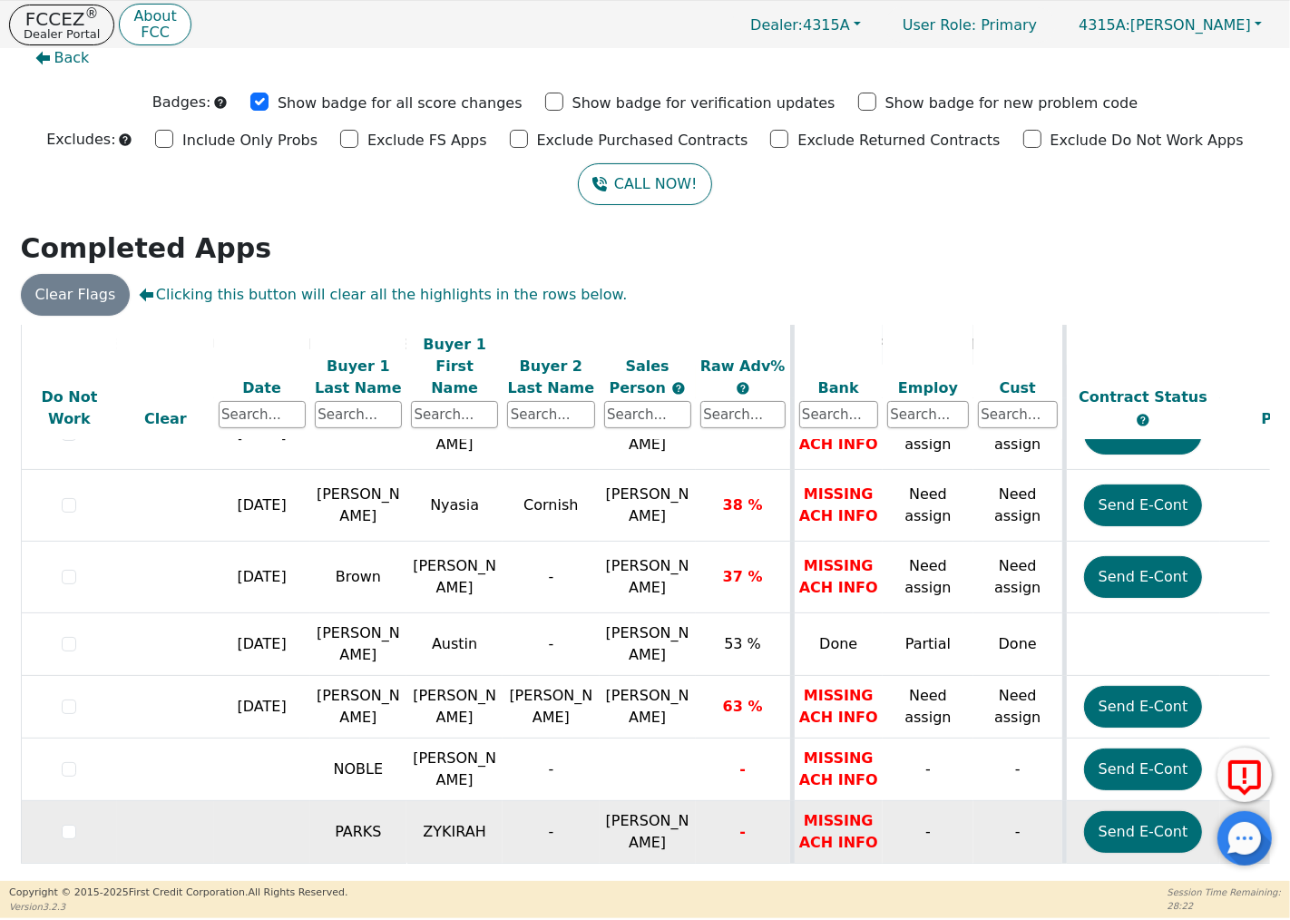
click at [645, 812] on span "[PERSON_NAME]" at bounding box center [647, 831] width 83 height 39
click at [67, 56] on span "Back" at bounding box center [71, 58] width 35 height 22
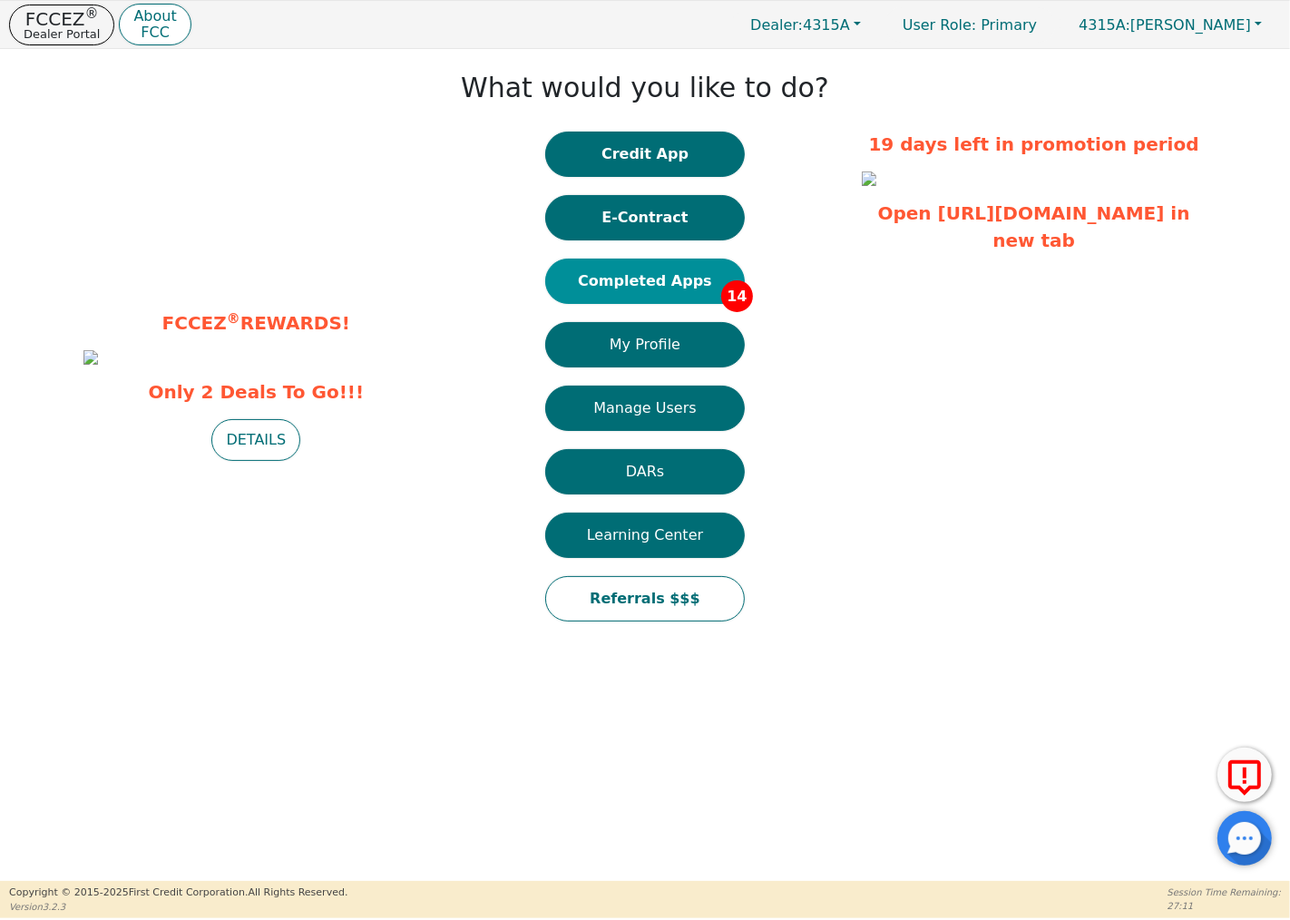
click at [677, 274] on button "Completed Apps 14" at bounding box center [645, 280] width 200 height 45
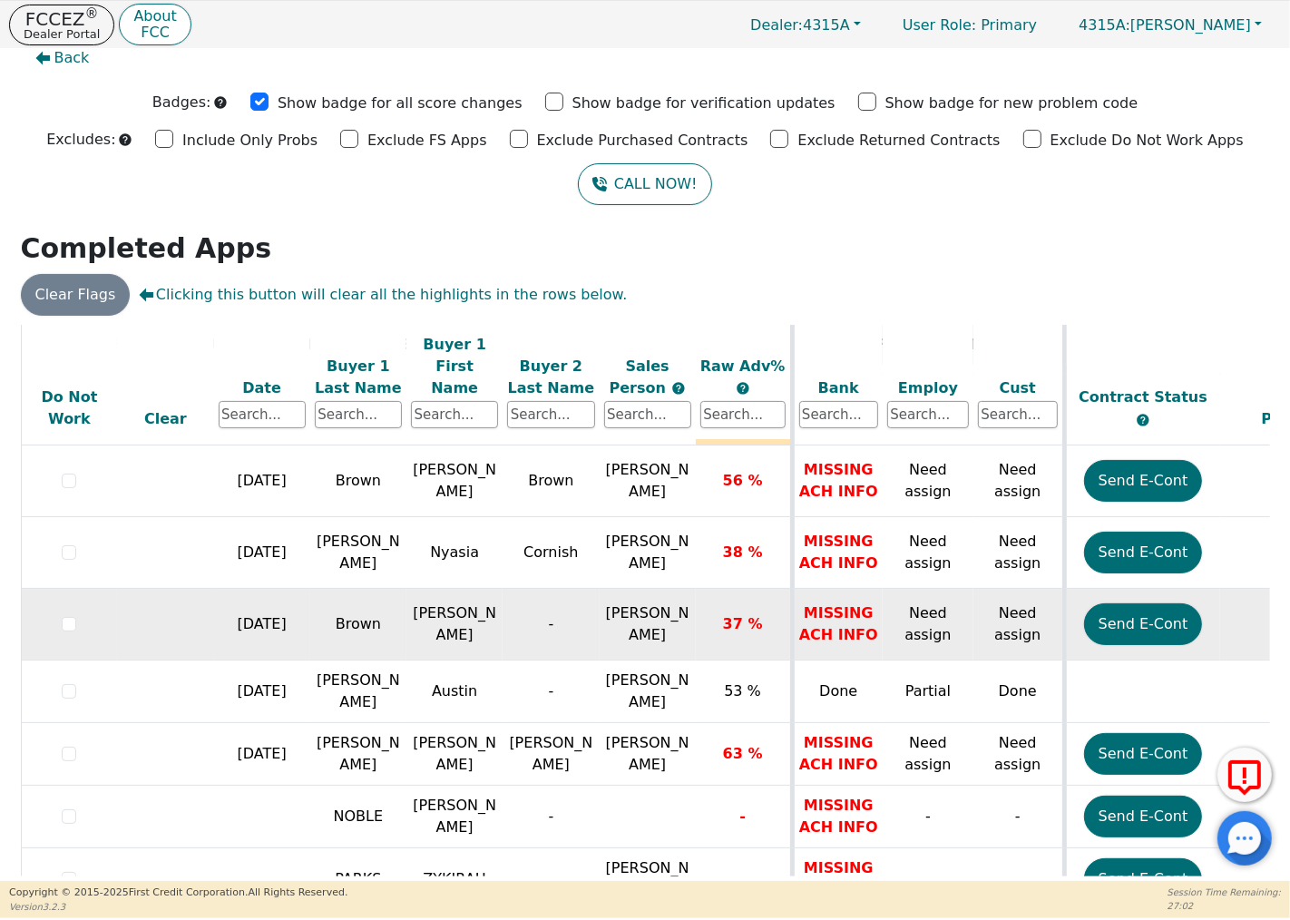
scroll to position [558, 0]
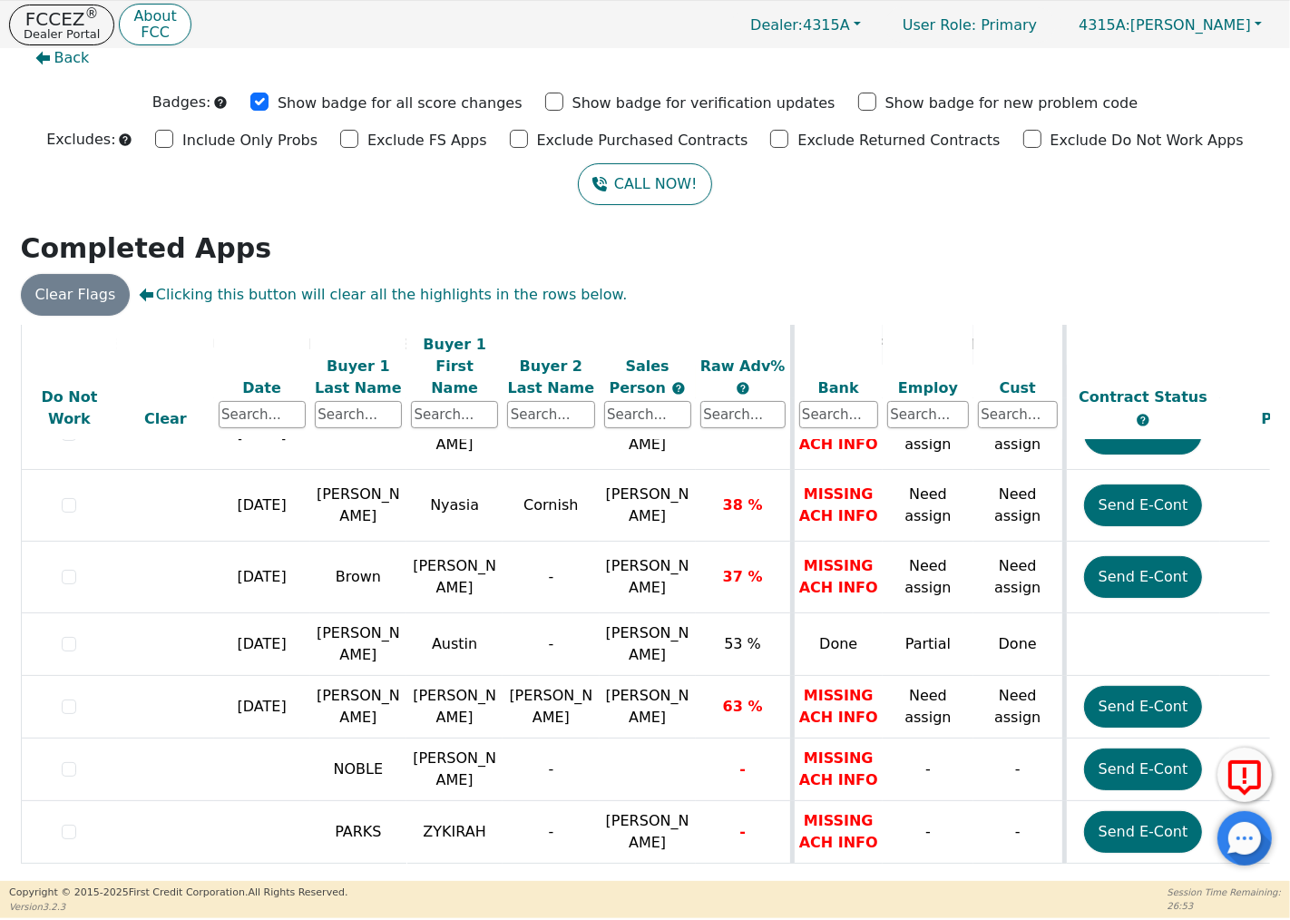
drag, startPoint x: 444, startPoint y: 875, endPoint x: 593, endPoint y: 880, distance: 148.8
click at [593, 880] on div "FCCEZ ® Dealer Portal About FCC Dealer: 4315A User Role : Primary 4315A: [PERSO…" at bounding box center [645, 459] width 1290 height 918
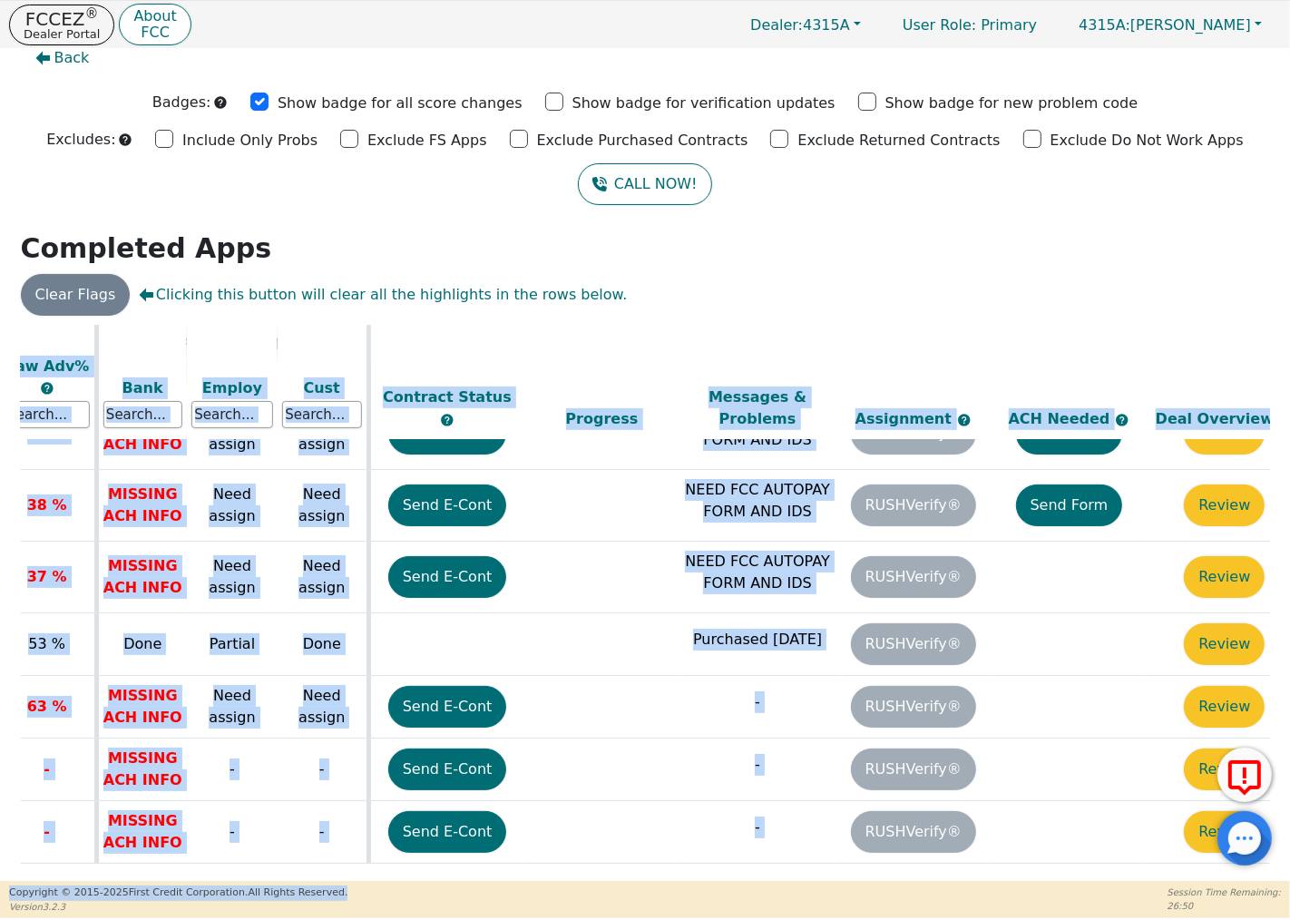
scroll to position [558, 738]
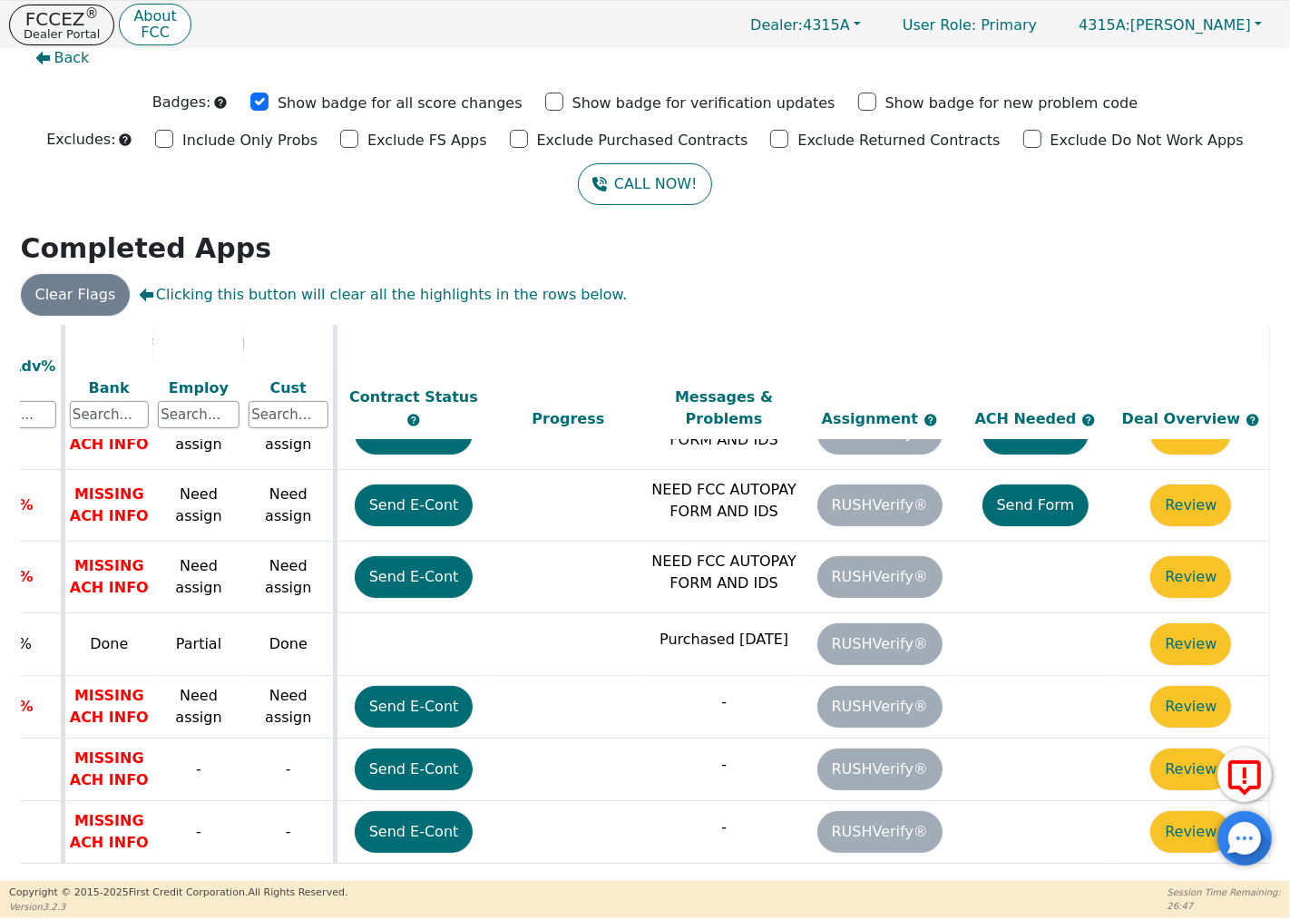
click at [990, 907] on footer "Copyright © [DATE]- [DATE] First Credit Corporation. All Rights Reserved. Versi…" at bounding box center [645, 900] width 1290 height 38
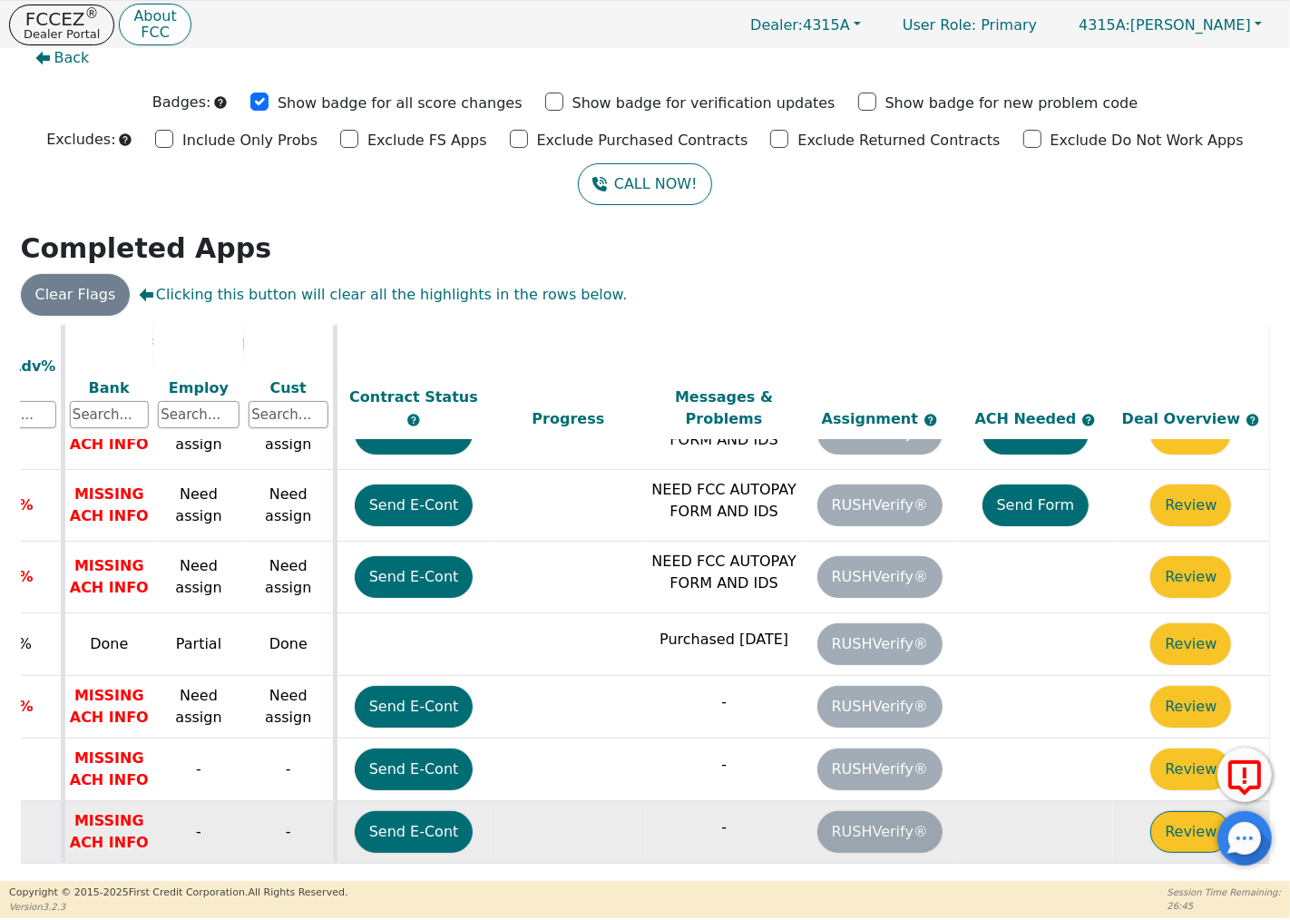
click at [1168, 816] on button "Review" at bounding box center [1190, 832] width 81 height 42
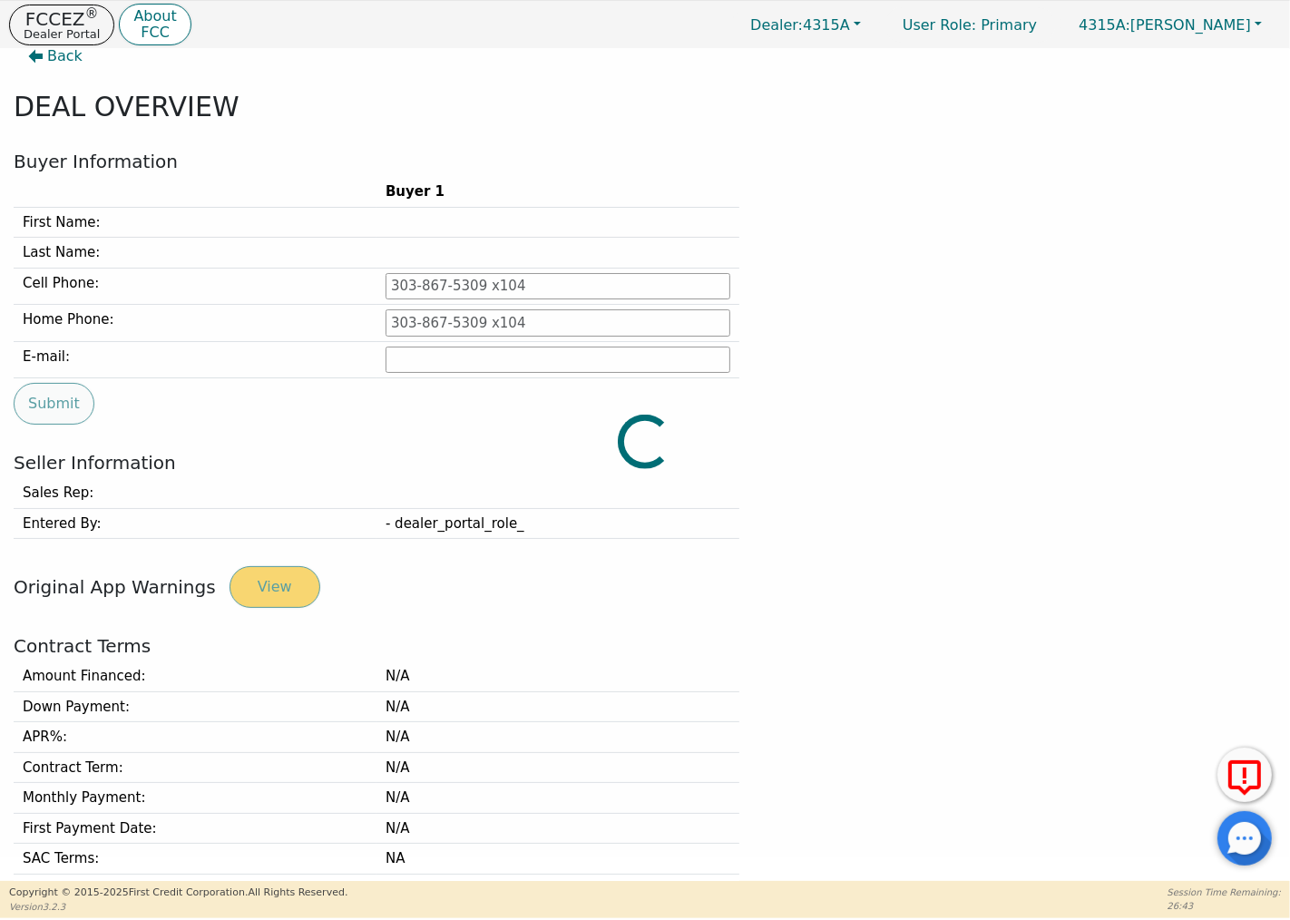
type input "[PHONE_NUMBER]"
type input "[EMAIL_ADDRESS][DOMAIN_NAME]"
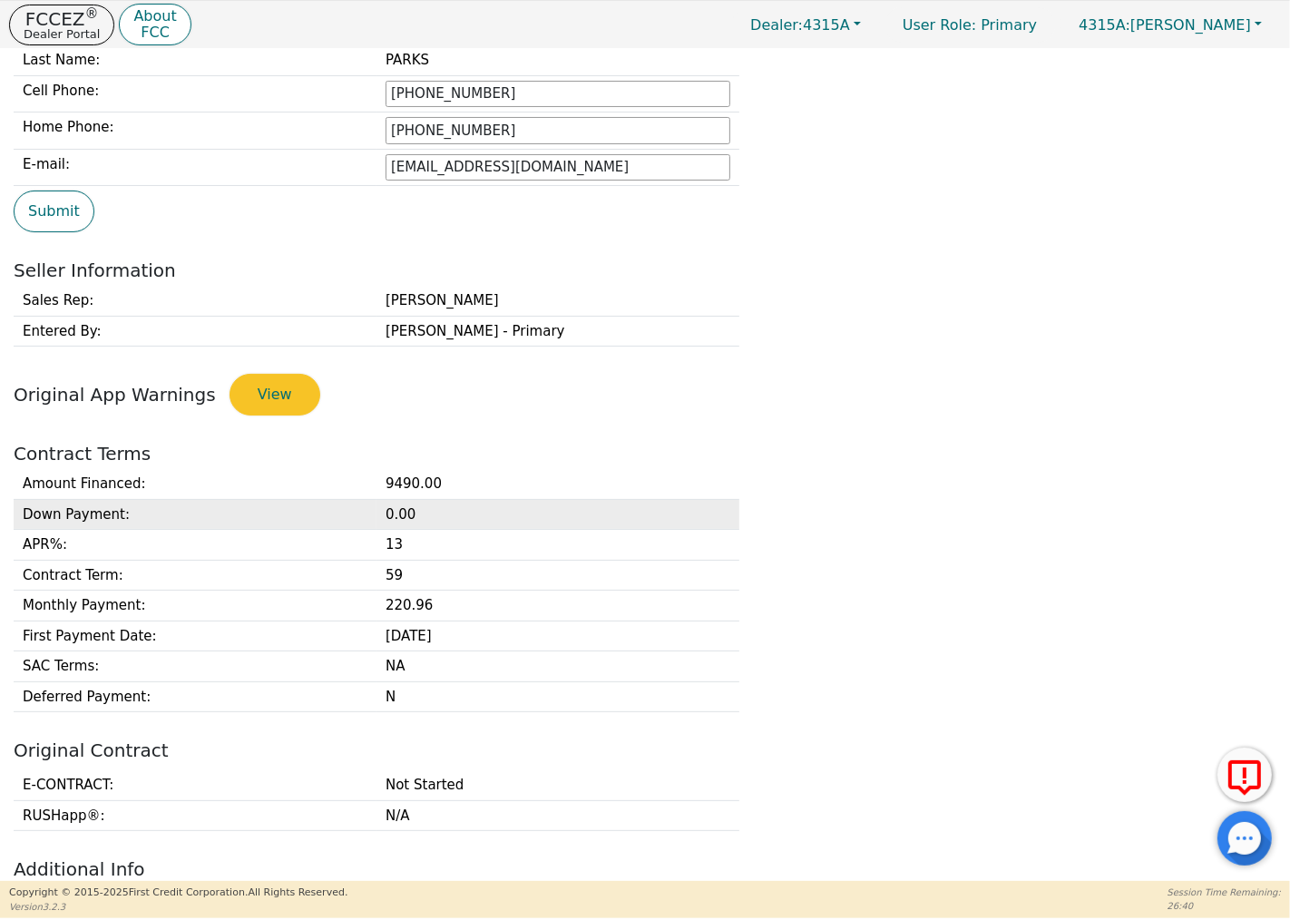
scroll to position [224, 0]
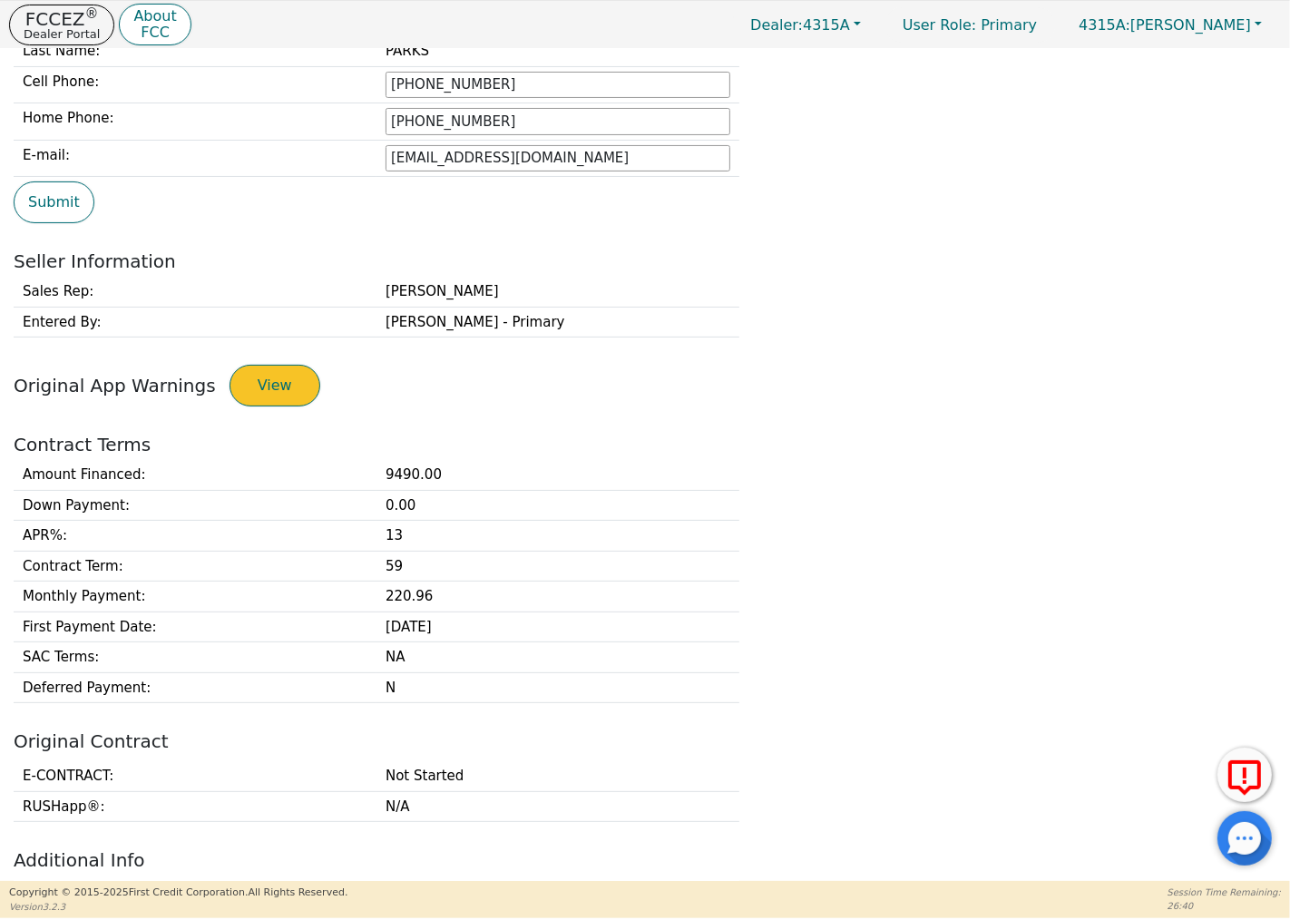
click at [263, 385] on button "View" at bounding box center [274, 386] width 91 height 42
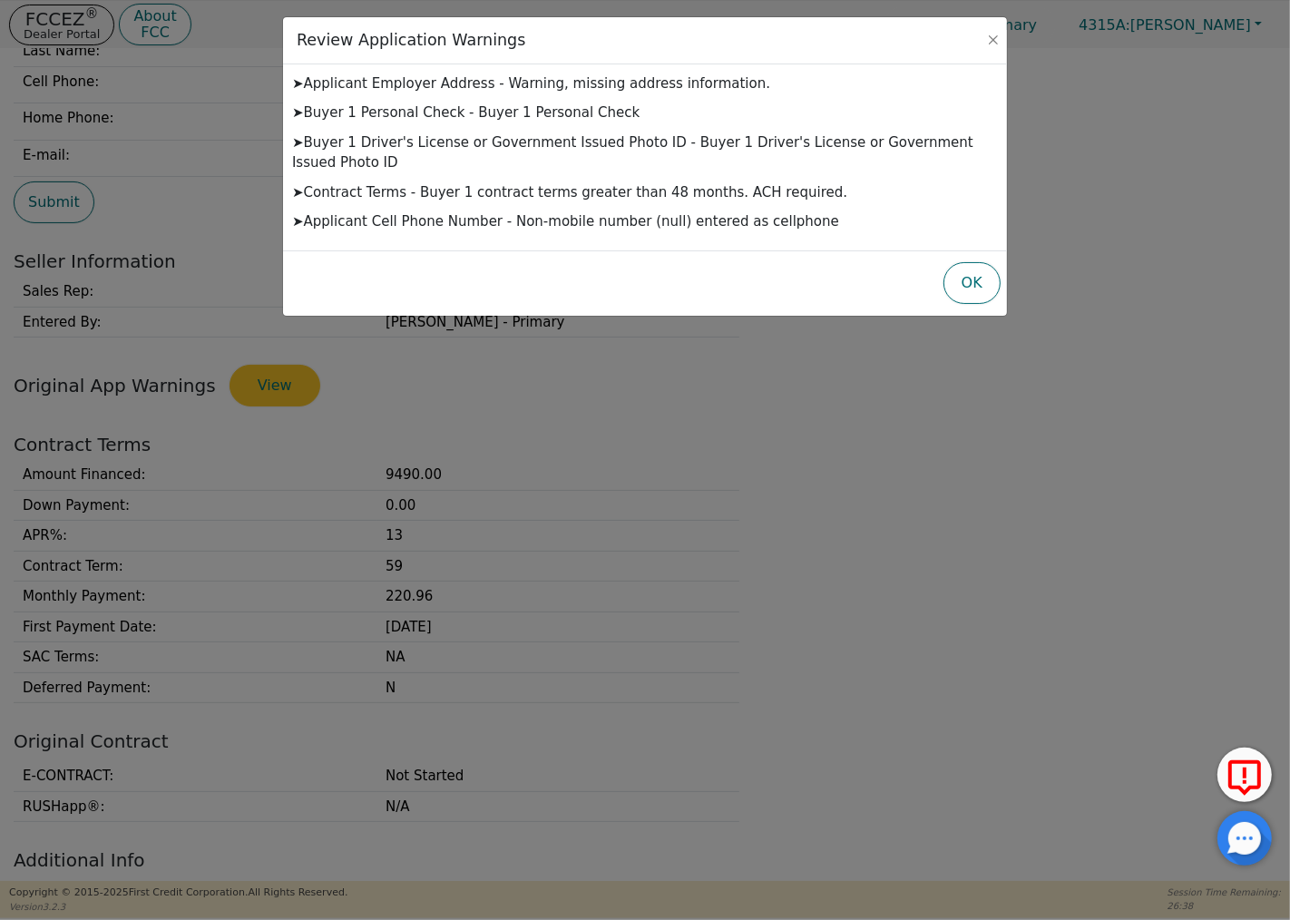
click at [963, 262] on button "OK" at bounding box center [971, 283] width 57 height 42
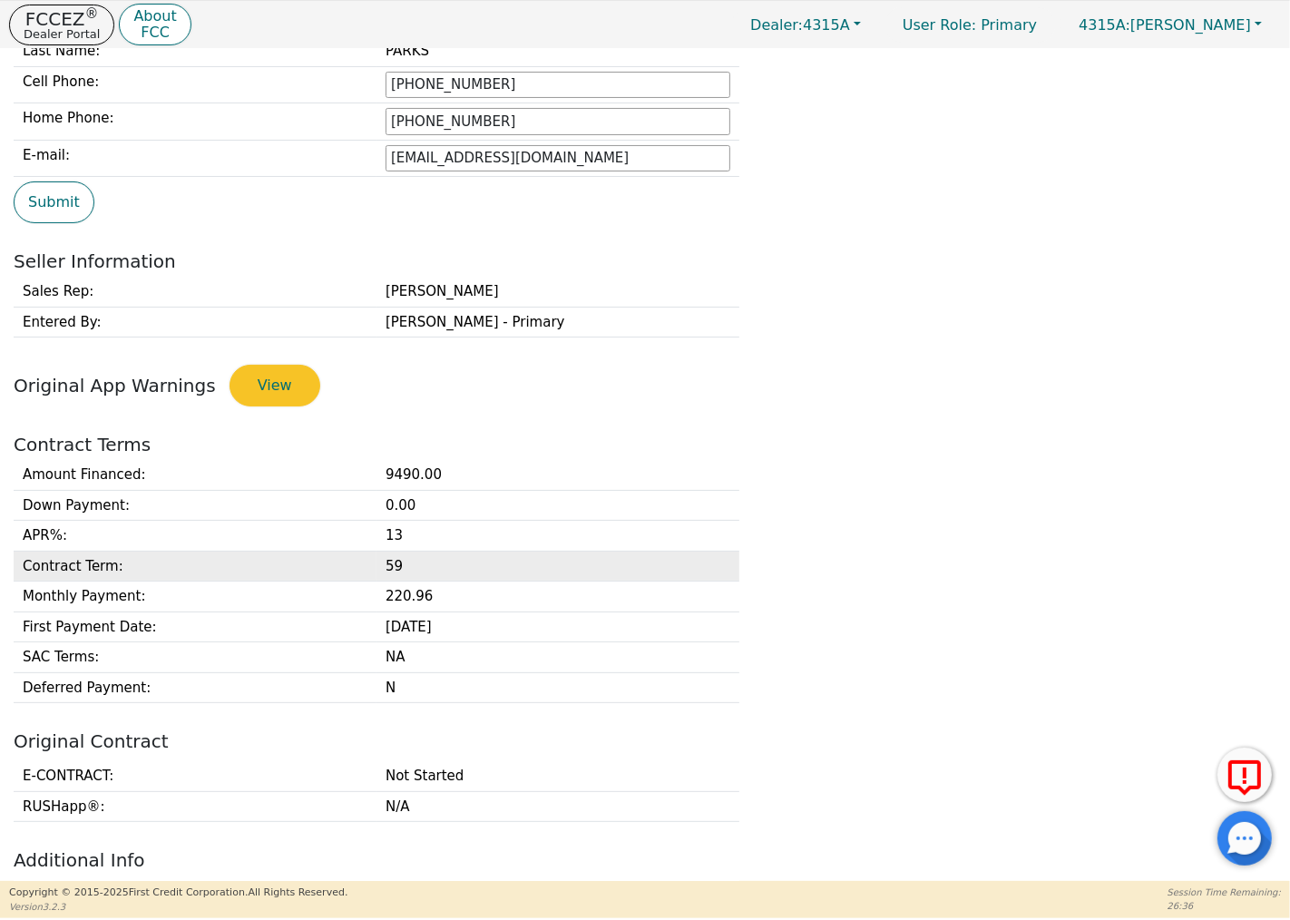
click at [448, 565] on td "59" at bounding box center [557, 566] width 363 height 31
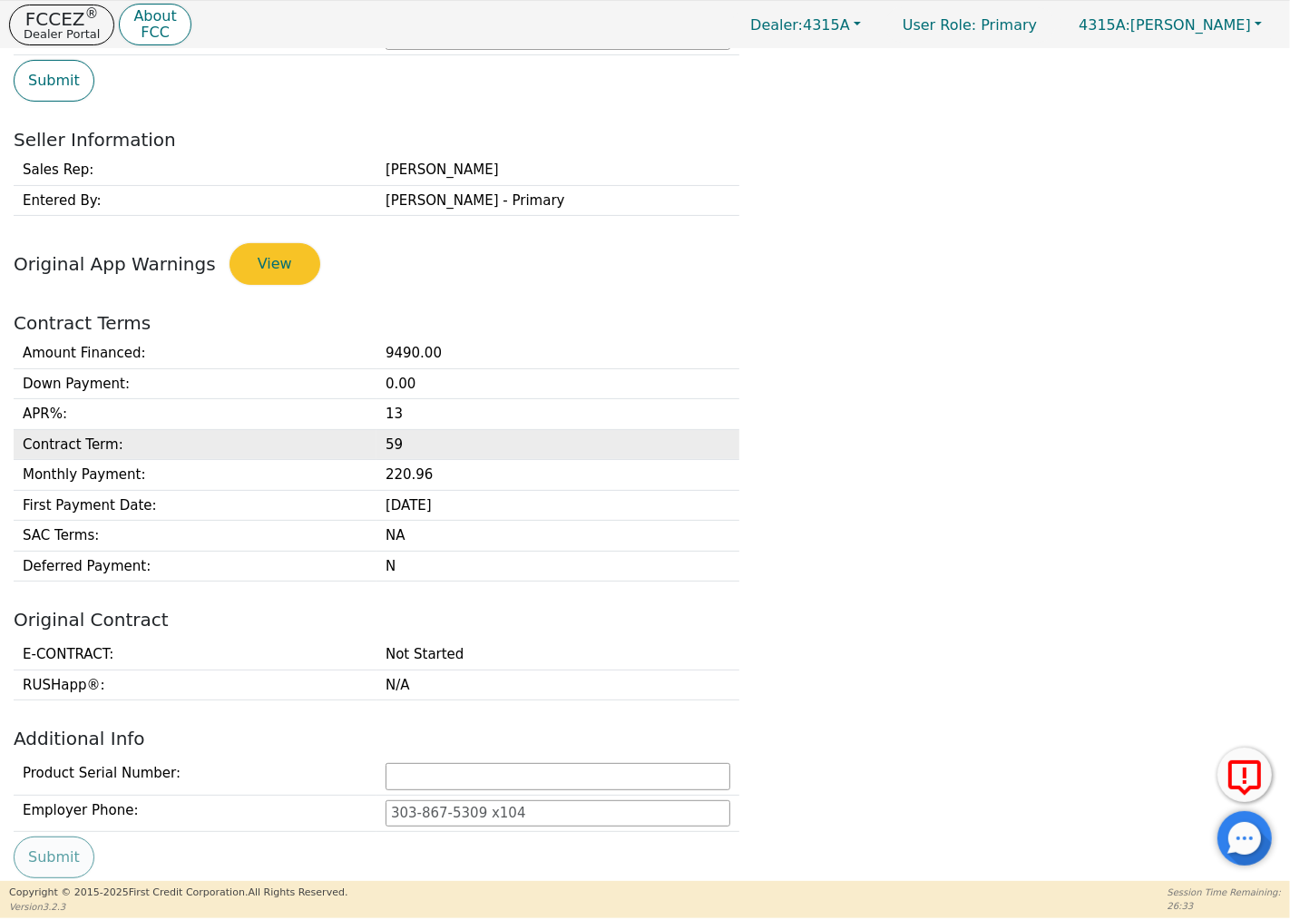
scroll to position [325, 0]
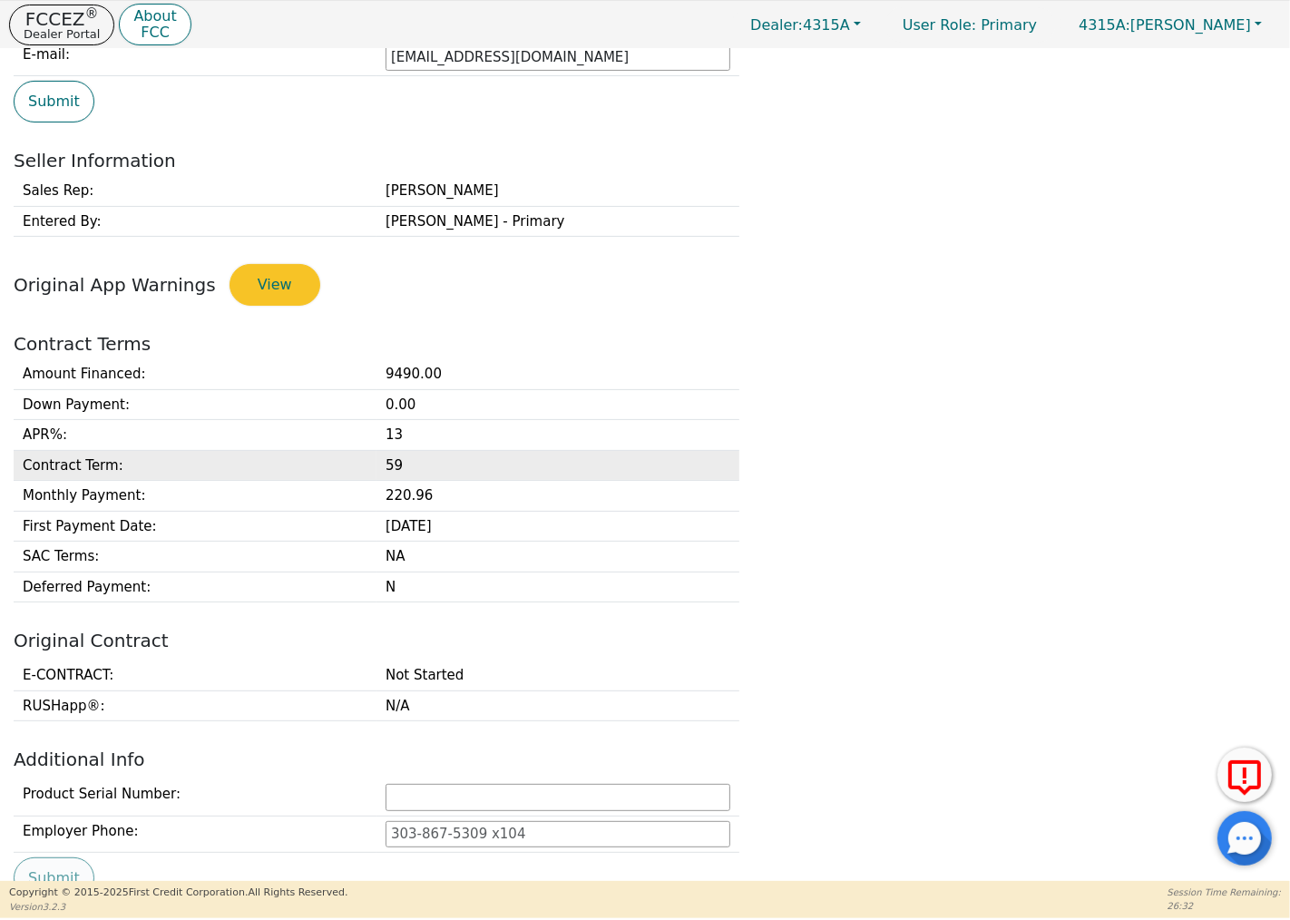
click at [396, 463] on td "59" at bounding box center [557, 465] width 363 height 31
drag, startPoint x: 412, startPoint y: 465, endPoint x: 397, endPoint y: 466, distance: 14.5
click at [397, 466] on td "59" at bounding box center [557, 465] width 363 height 31
drag, startPoint x: 397, startPoint y: 466, endPoint x: 375, endPoint y: 466, distance: 22.7
click at [375, 466] on tr "Contract Term : 59" at bounding box center [377, 465] width 726 height 31
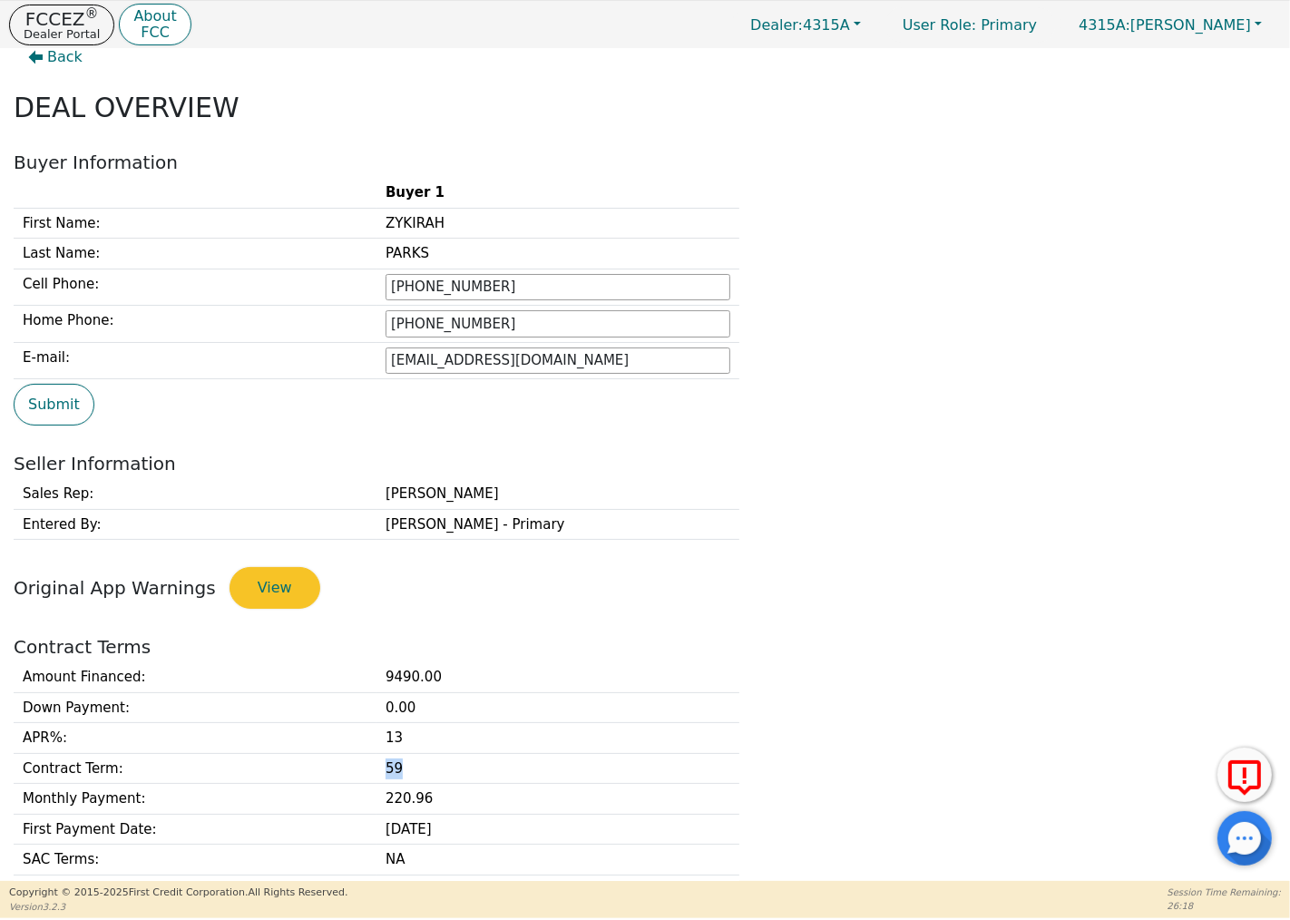
scroll to position [0, 0]
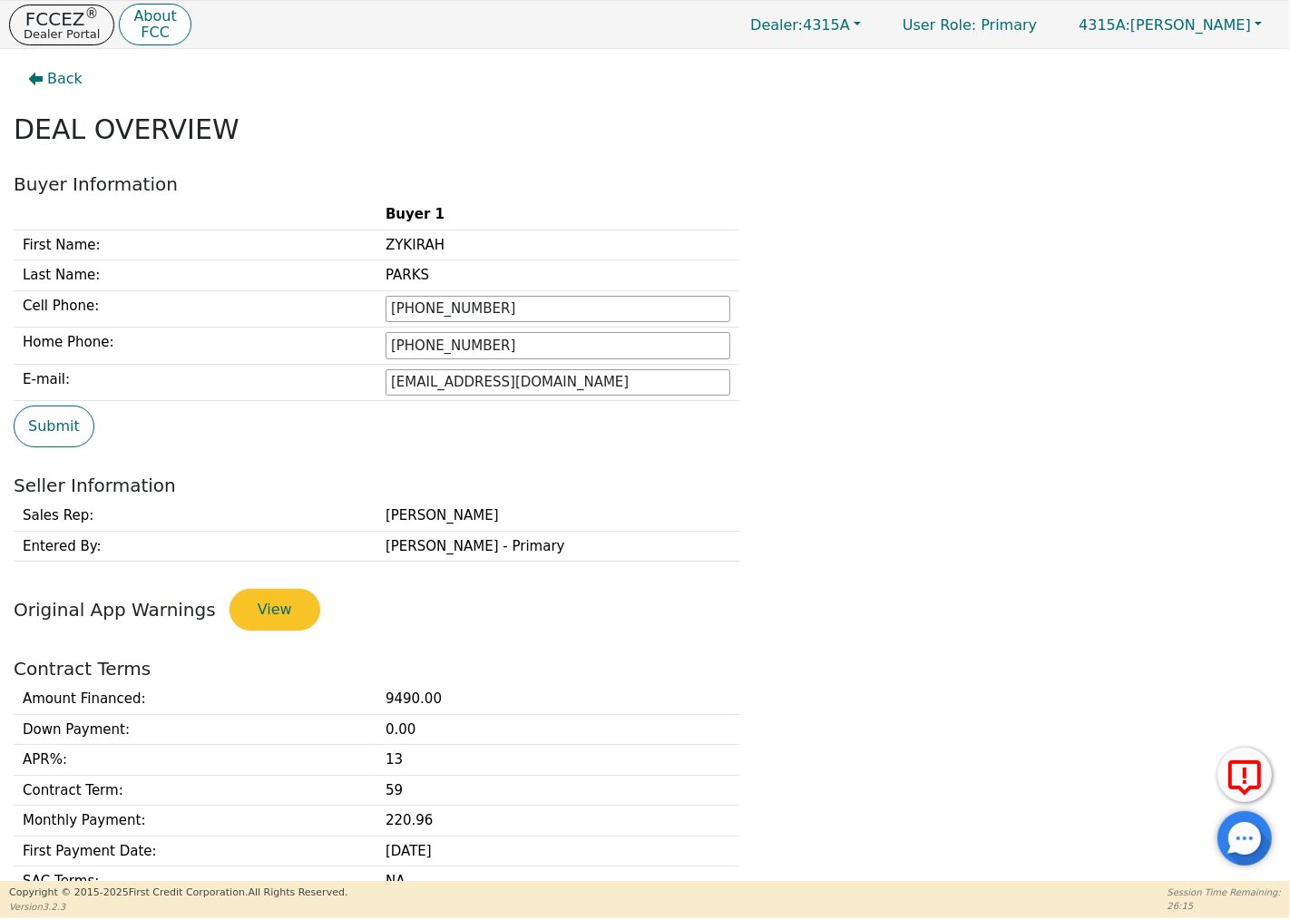
click at [755, 457] on div "Buyer 1 First Name: [PERSON_NAME] Last Name: PARKS Cell Phone: [PHONE_NUMBER] H…" at bounding box center [645, 337] width 1262 height 275
click at [52, 70] on span "Back" at bounding box center [64, 79] width 35 height 22
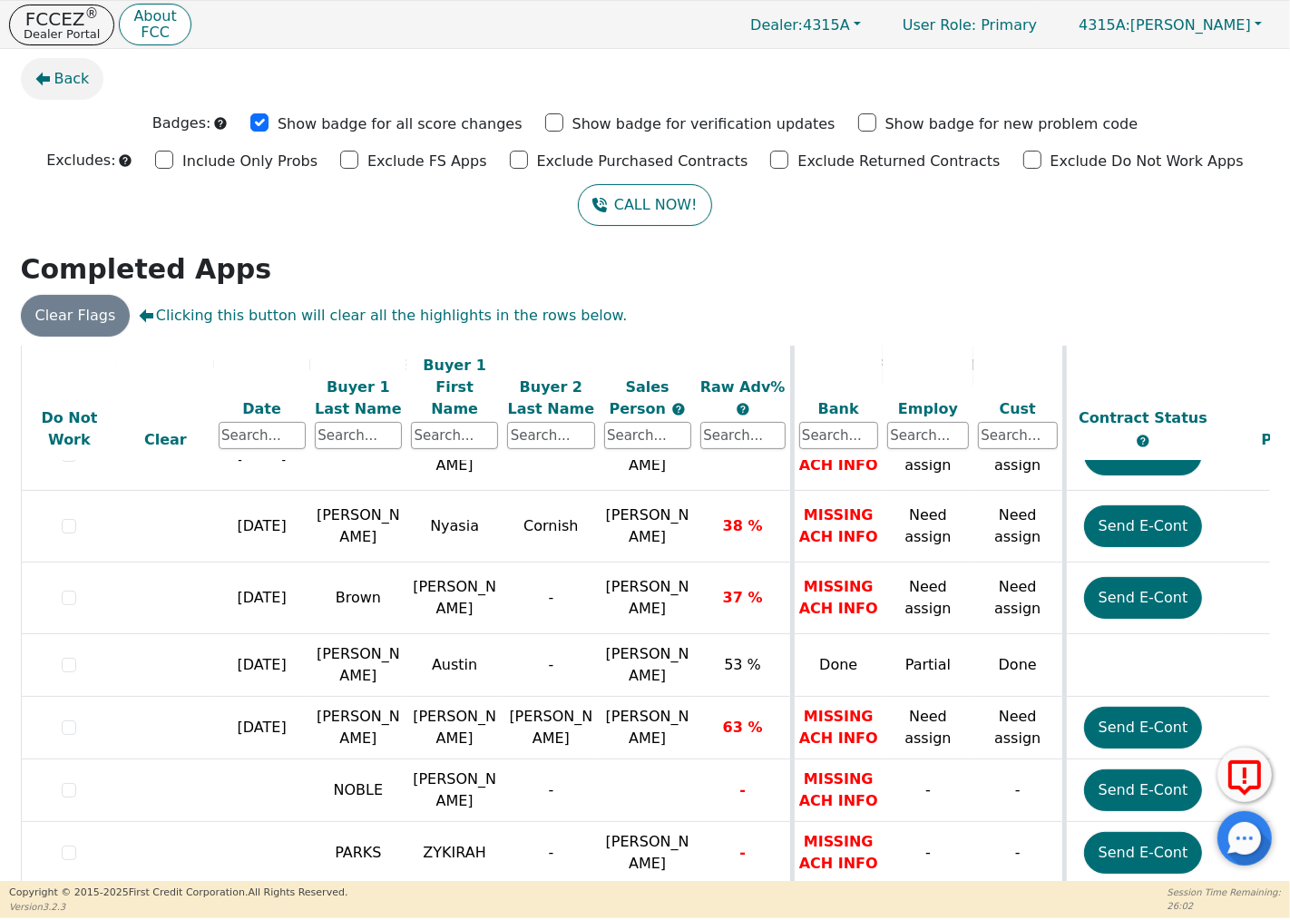
click at [71, 80] on span "Back" at bounding box center [71, 79] width 35 height 22
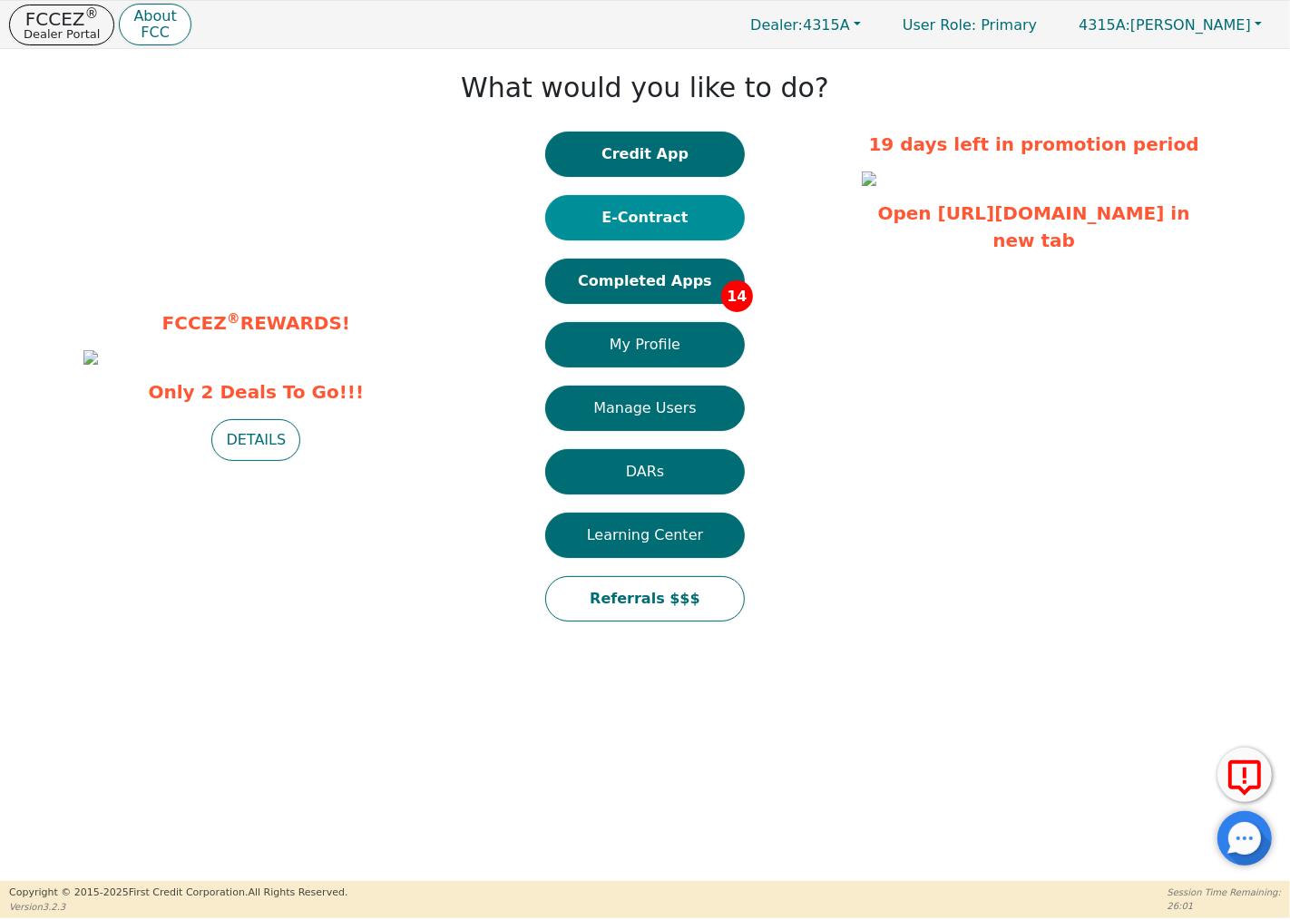
click at [642, 210] on button "E-Contract" at bounding box center [645, 217] width 200 height 45
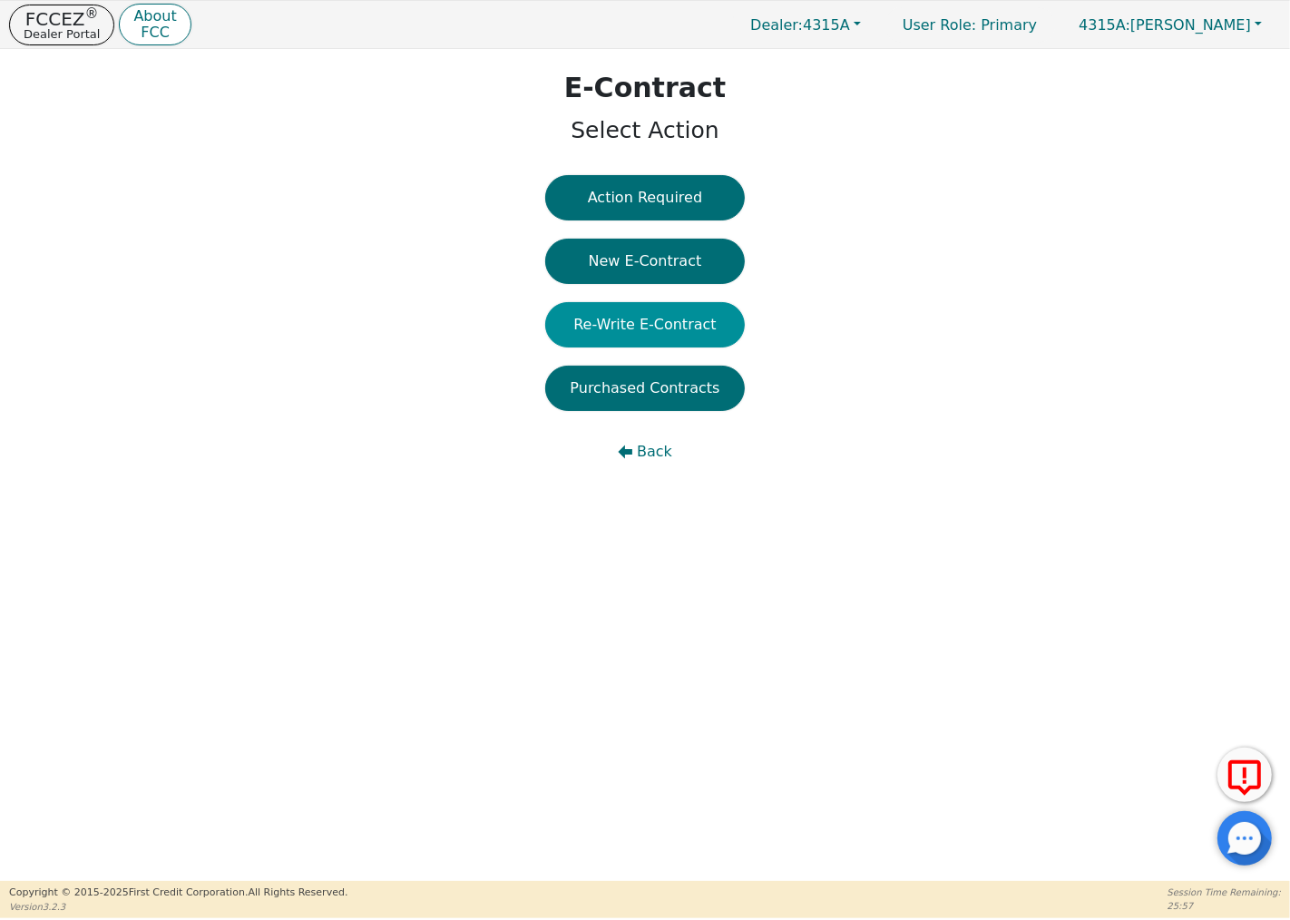
click at [658, 327] on button "Re-Write E-Contract" at bounding box center [645, 324] width 200 height 45
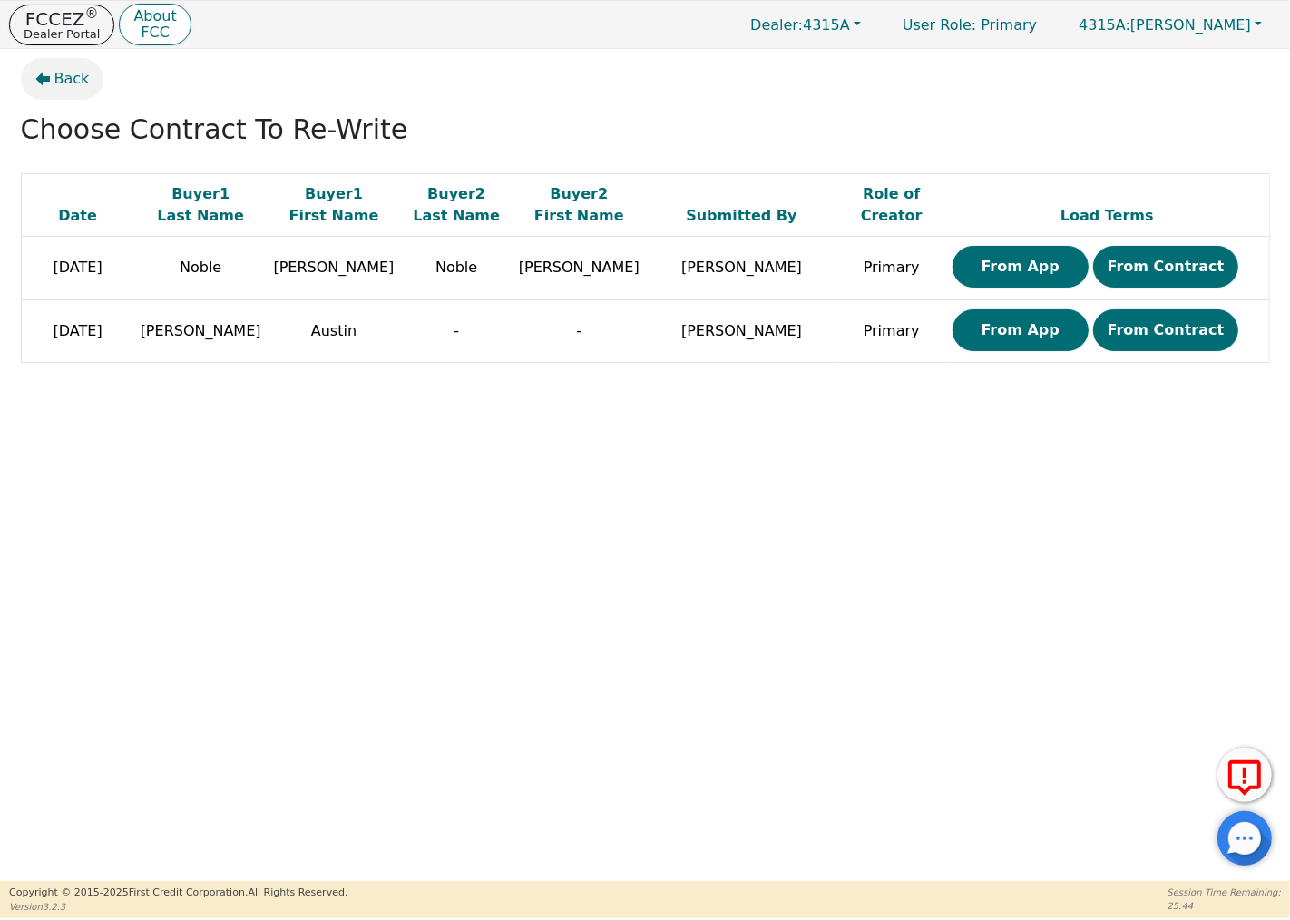
click at [73, 75] on span "Back" at bounding box center [71, 79] width 35 height 22
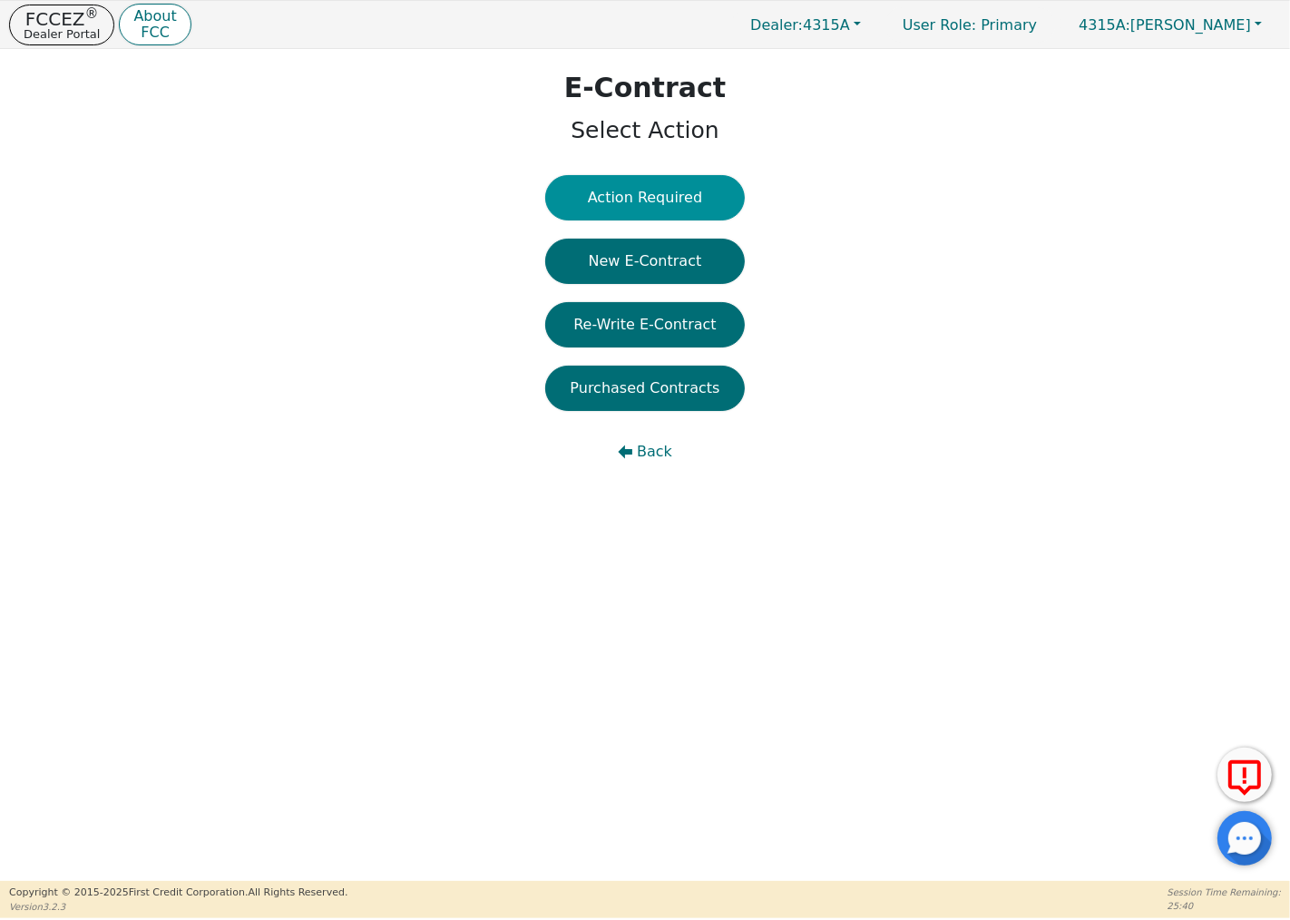
click at [671, 182] on button "Action Required" at bounding box center [645, 197] width 200 height 45
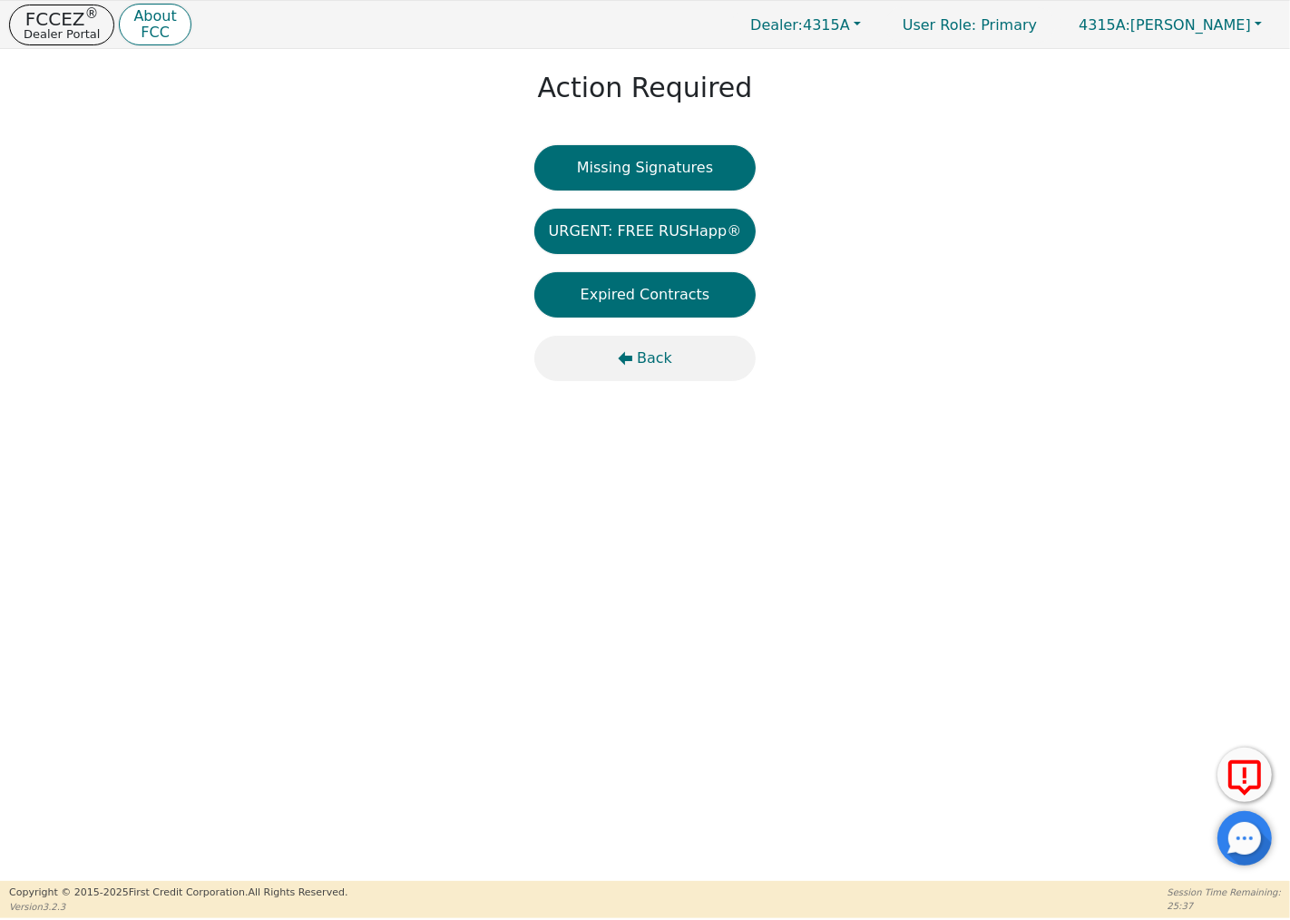
click at [632, 351] on icon "button" at bounding box center [625, 358] width 15 height 15
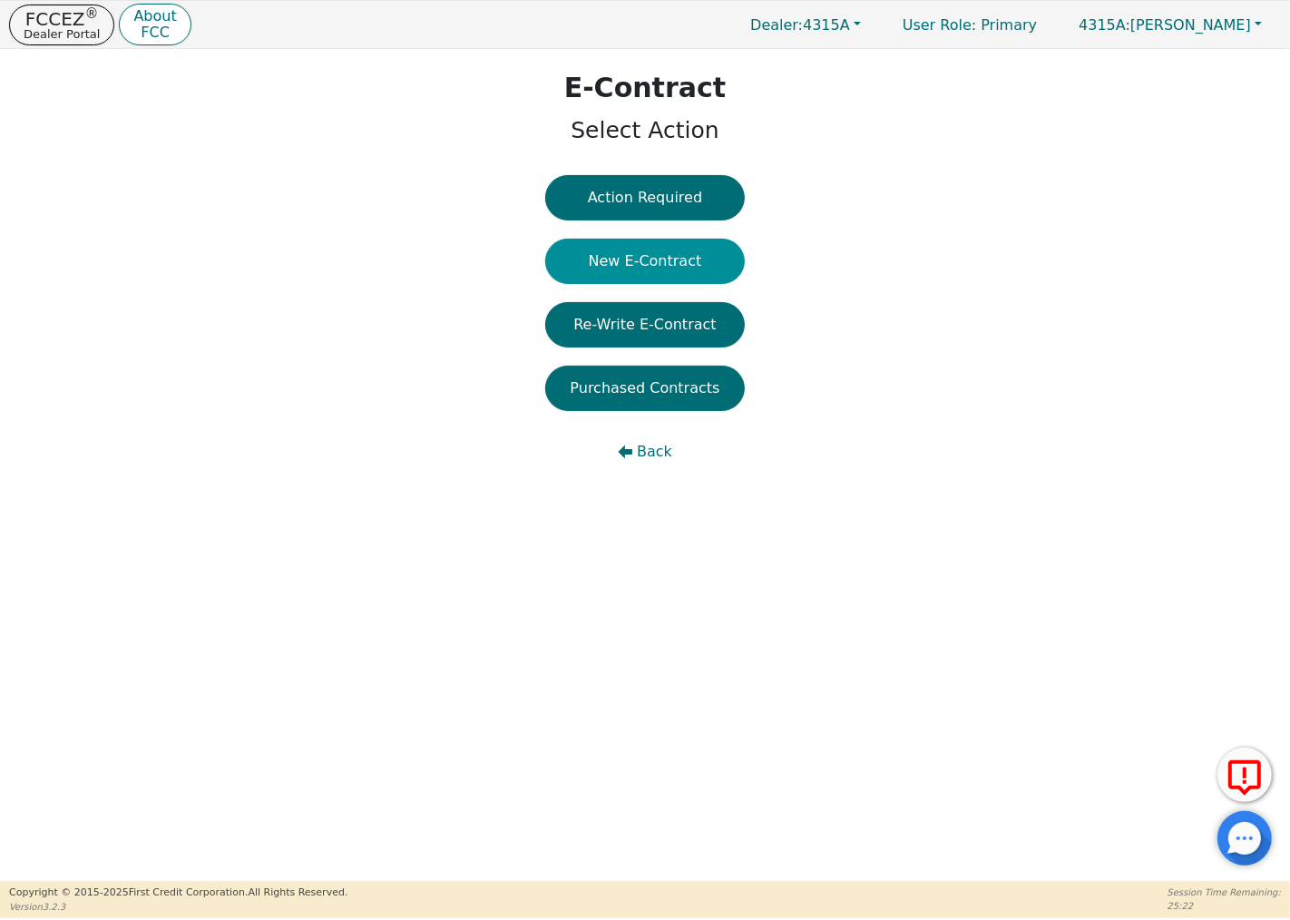
click at [675, 268] on button "New E-Contract" at bounding box center [645, 261] width 200 height 45
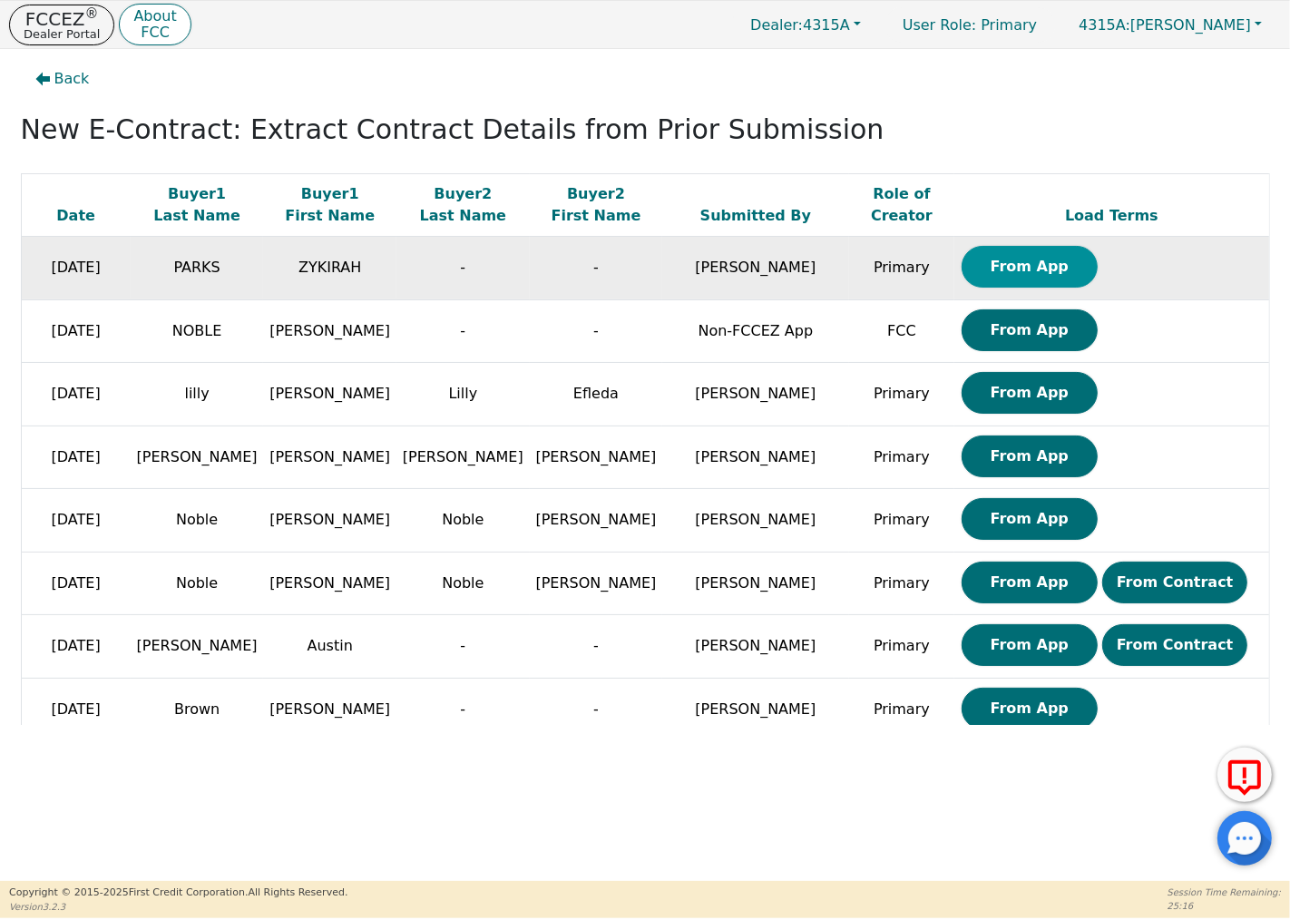
click at [999, 257] on button "From App" at bounding box center [1029, 267] width 136 height 42
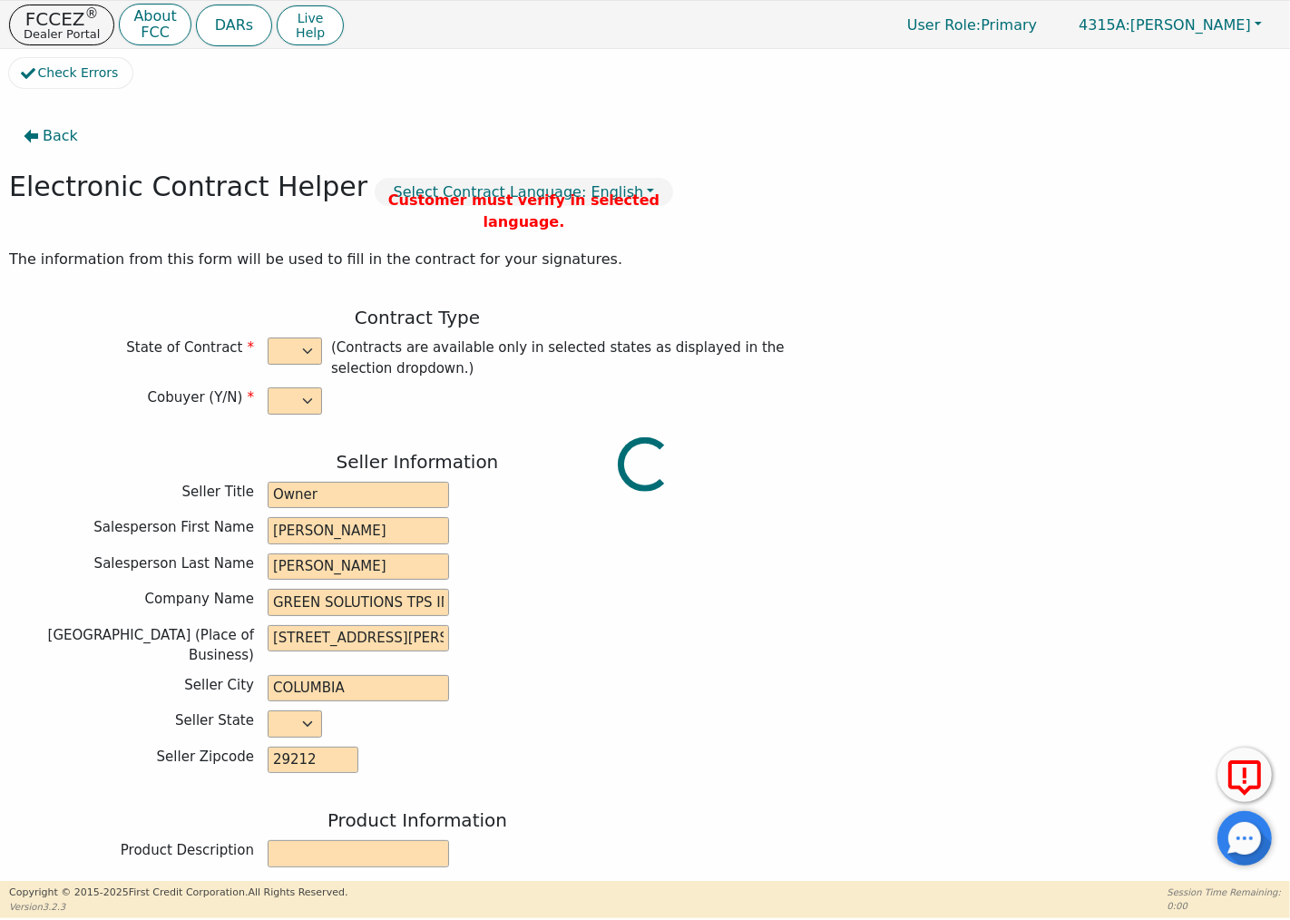
select select "n"
type input "Owner"
type input "[PERSON_NAME]"
type input "GREEN SOLUTIONS TPS INC"
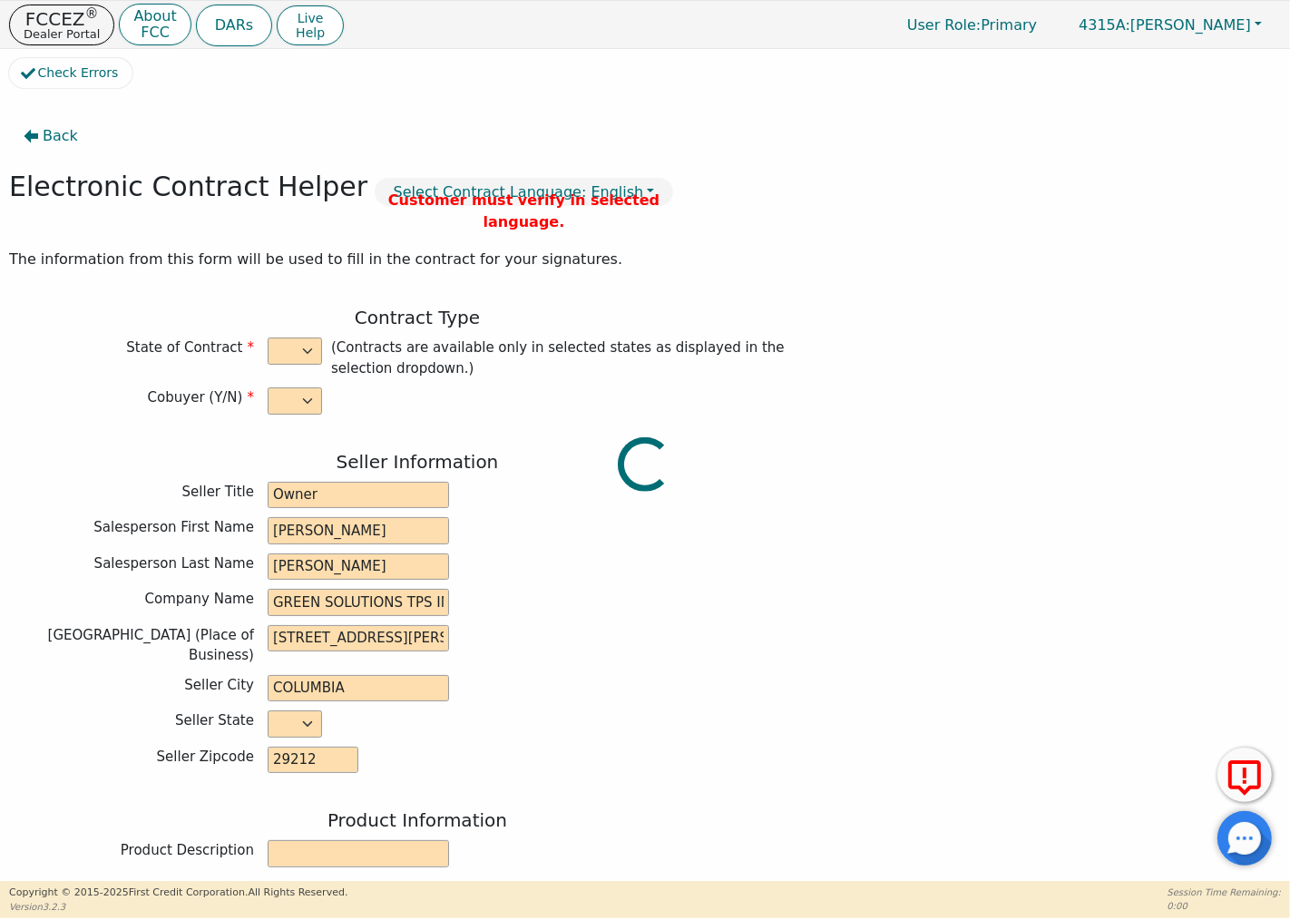
type input "[STREET_ADDRESS][PERSON_NAME]"
type input "COLUMBIA"
select select "SC"
type input "29212"
type input "ZYKIRAH"
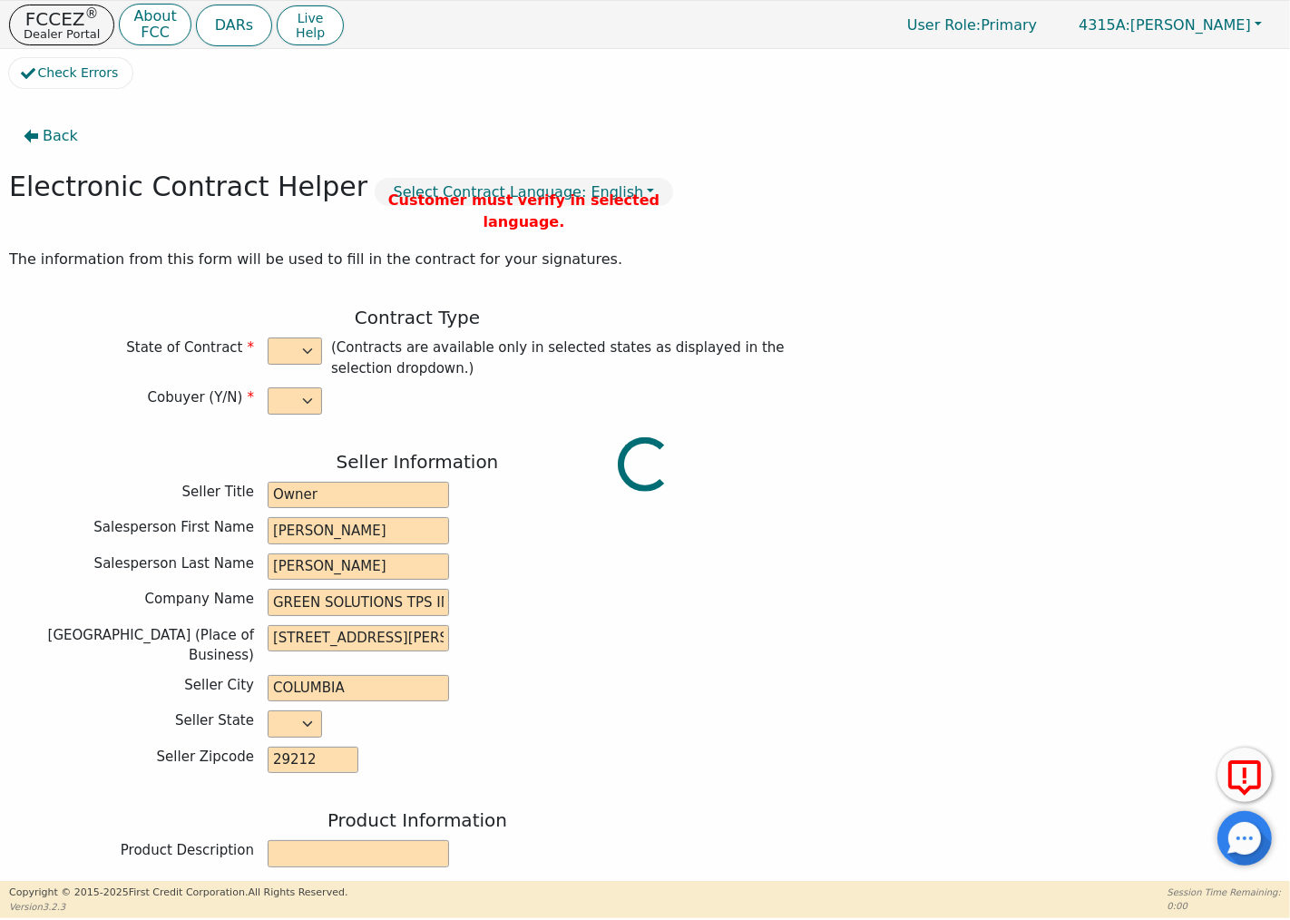
type input "PARKS"
type input "[EMAIL_ADDRESS][DOMAIN_NAME]"
type input "[STREET_ADDRESS]"
type input "[PERSON_NAME]"
select select "SC"
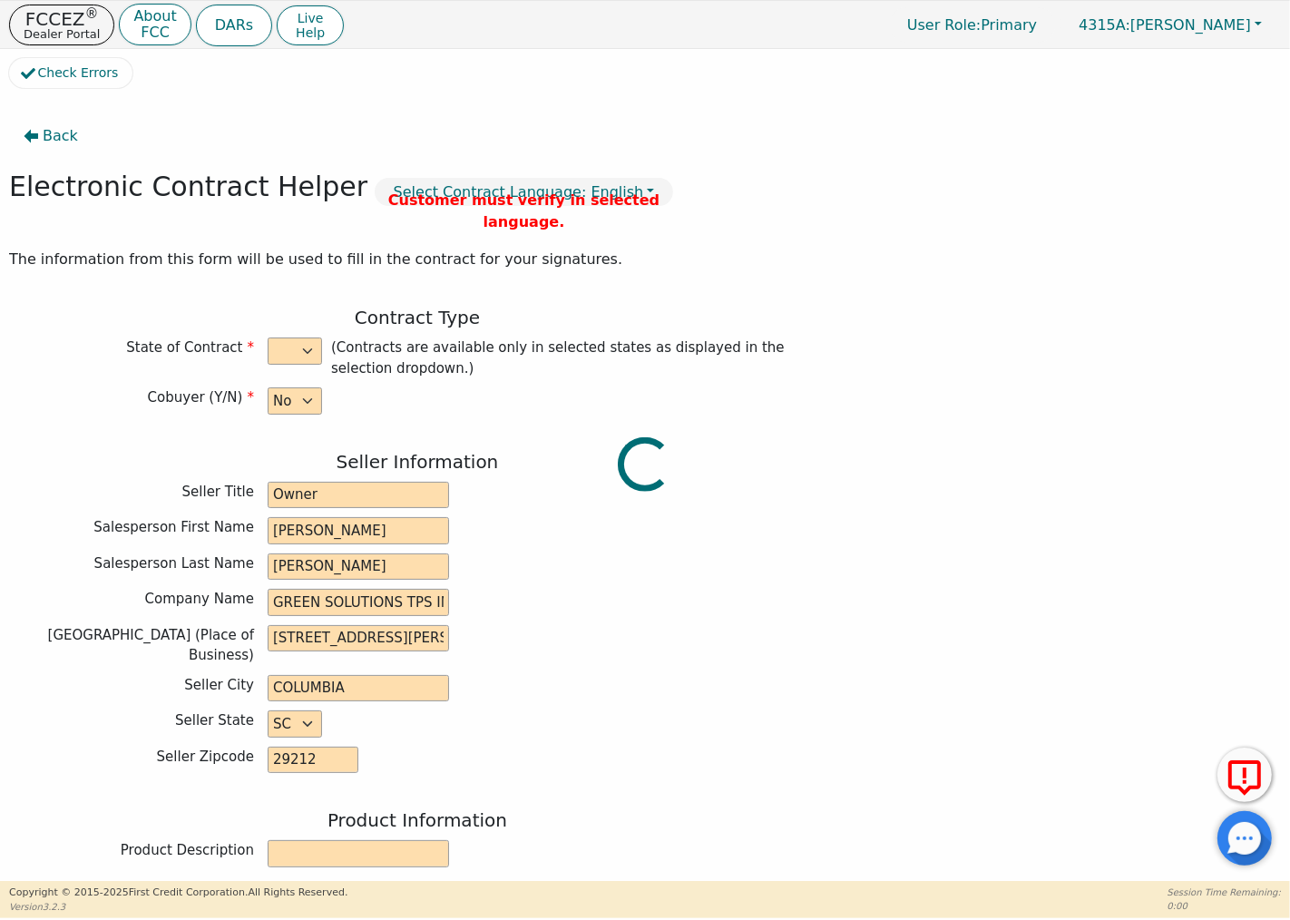
type input "29325"
type input "[DATE]"
type input "13.50"
type input "[DATE]"
type input "59"
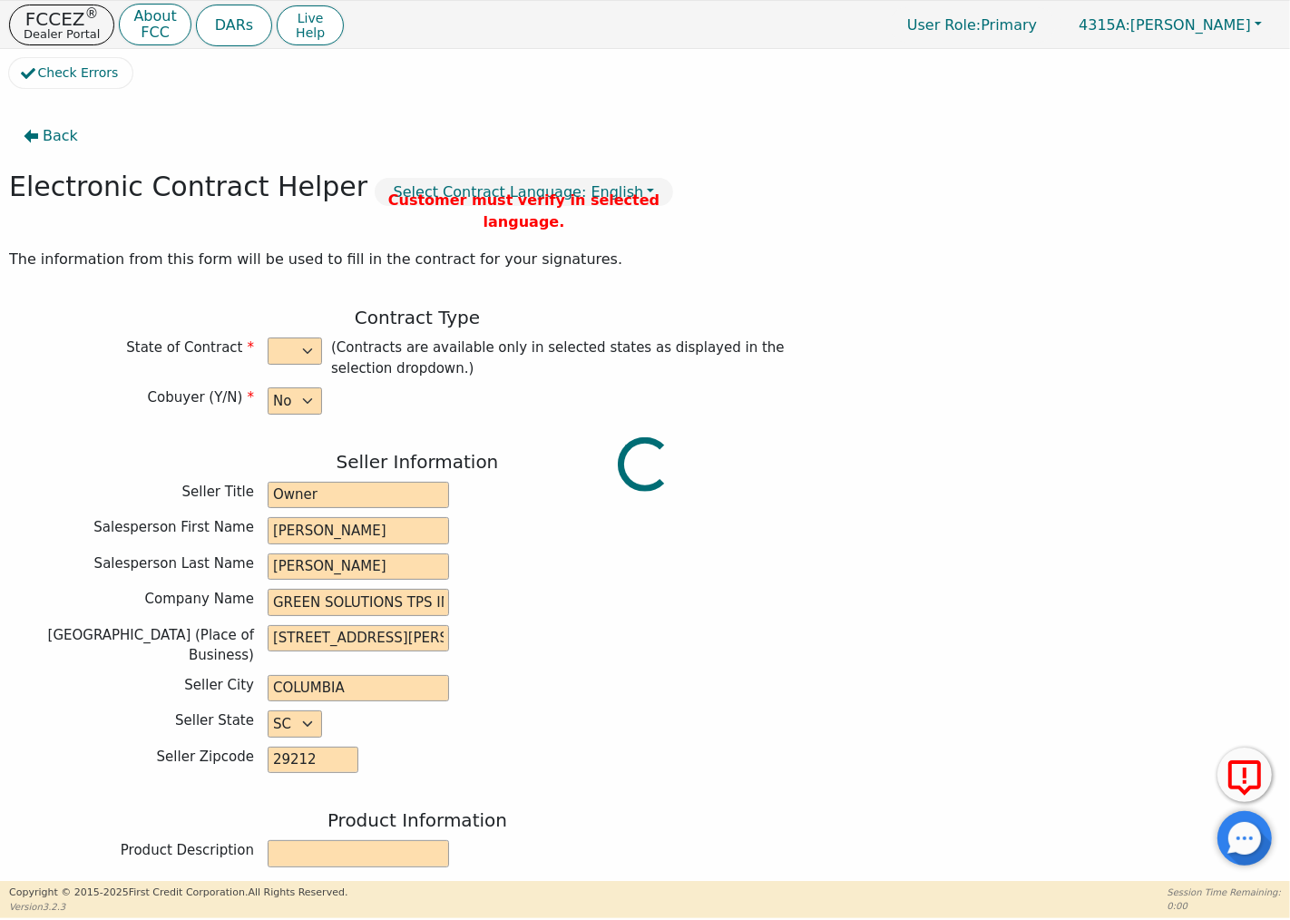
type input "0"
type input "9490.00"
type input "0.00"
type input "9490.00"
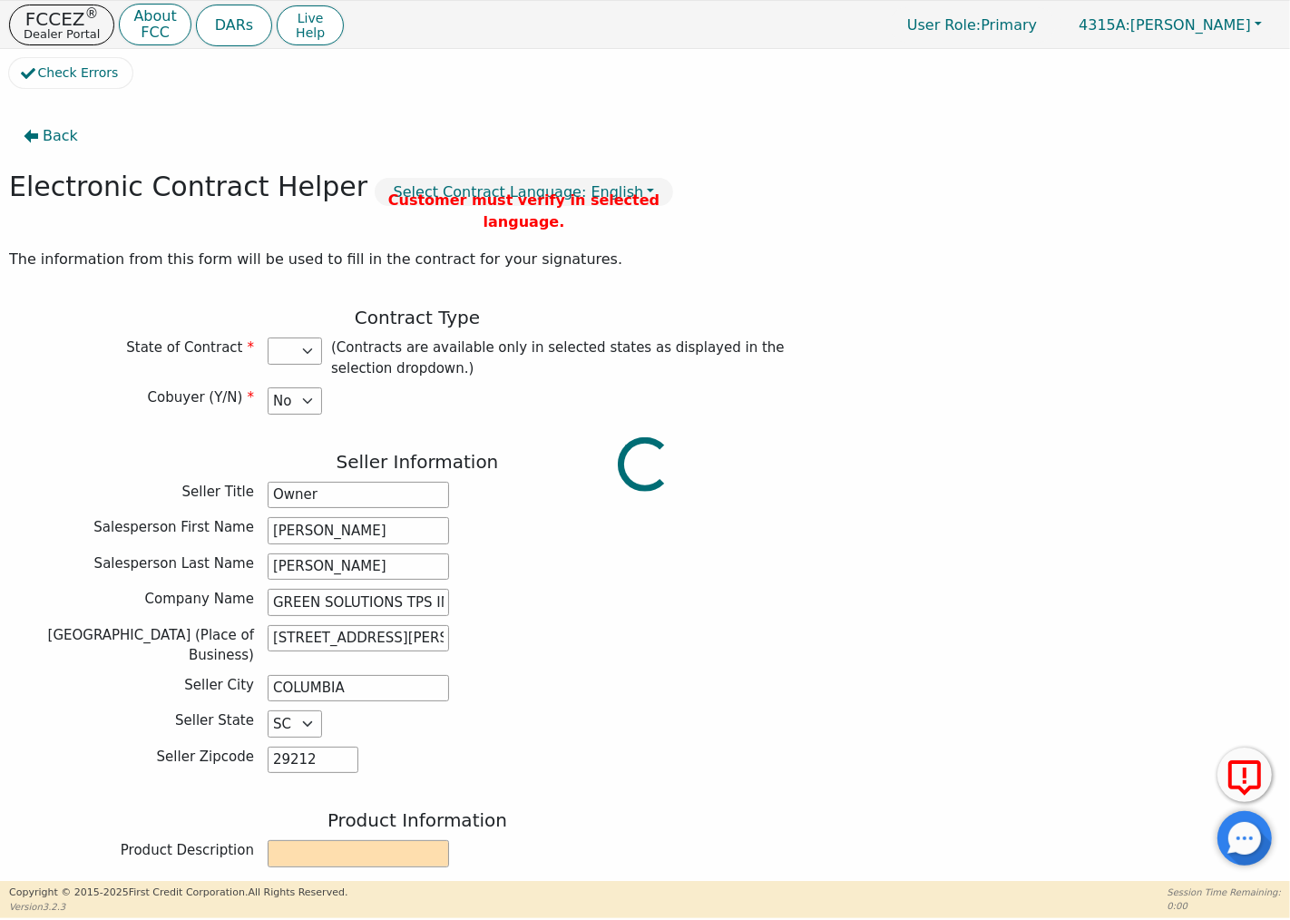
select select "SC"
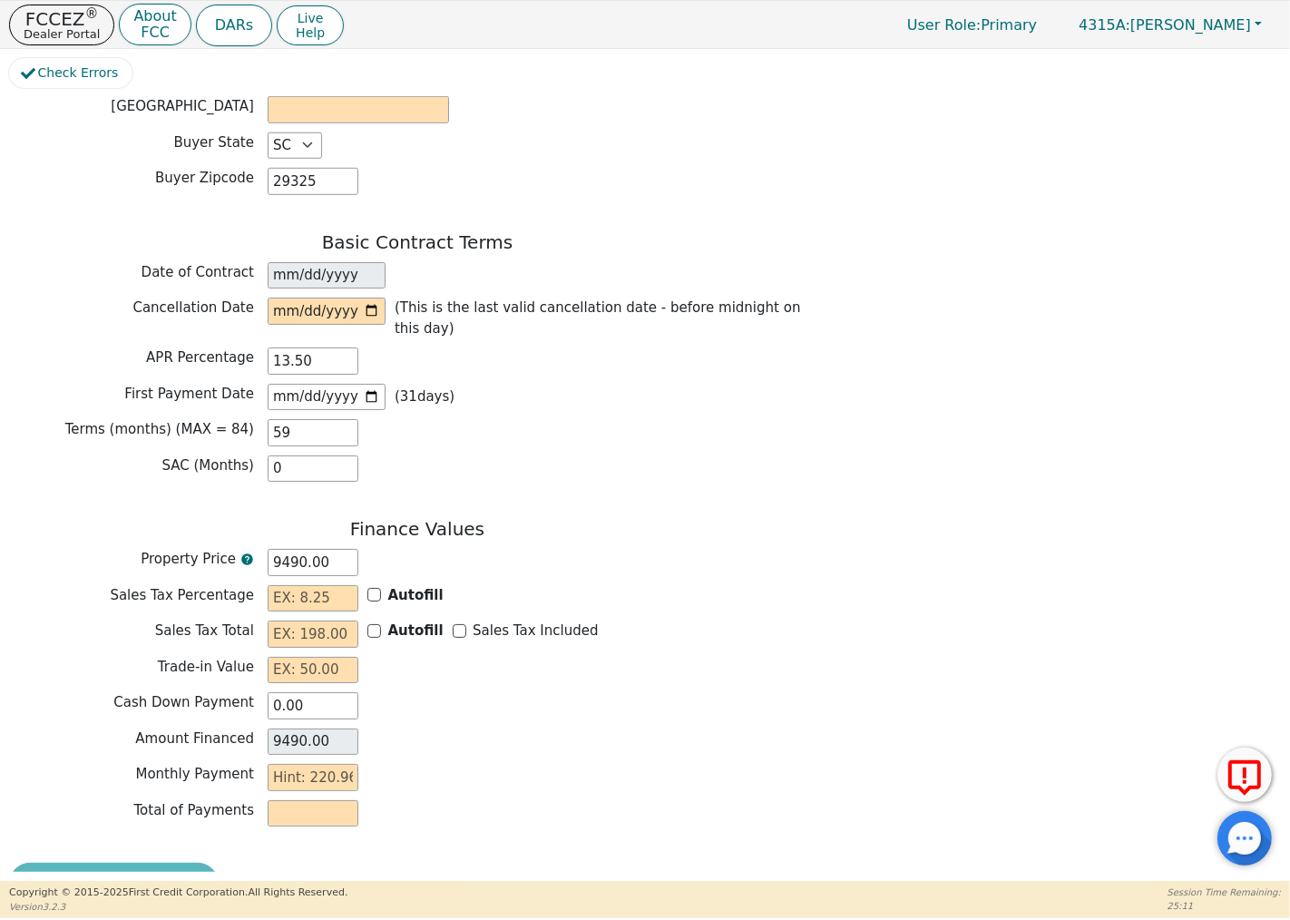
scroll to position [1181, 0]
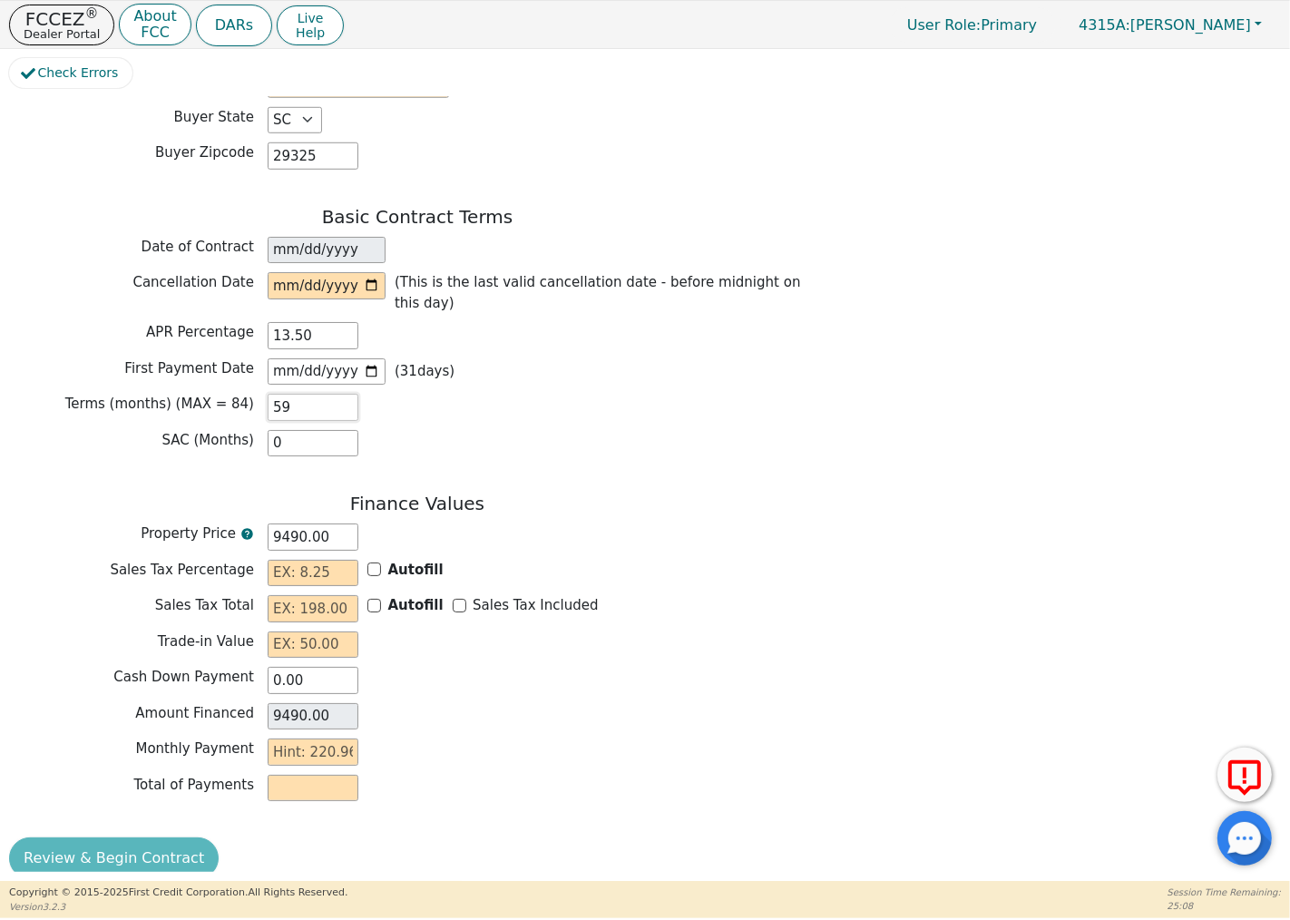
drag, startPoint x: 338, startPoint y: 384, endPoint x: 265, endPoint y: 382, distance: 73.5
click at [263, 394] on div "Terms (months) (MAX = 84) 59" at bounding box center [417, 407] width 816 height 27
type input "8"
type input "0.00"
type input "84"
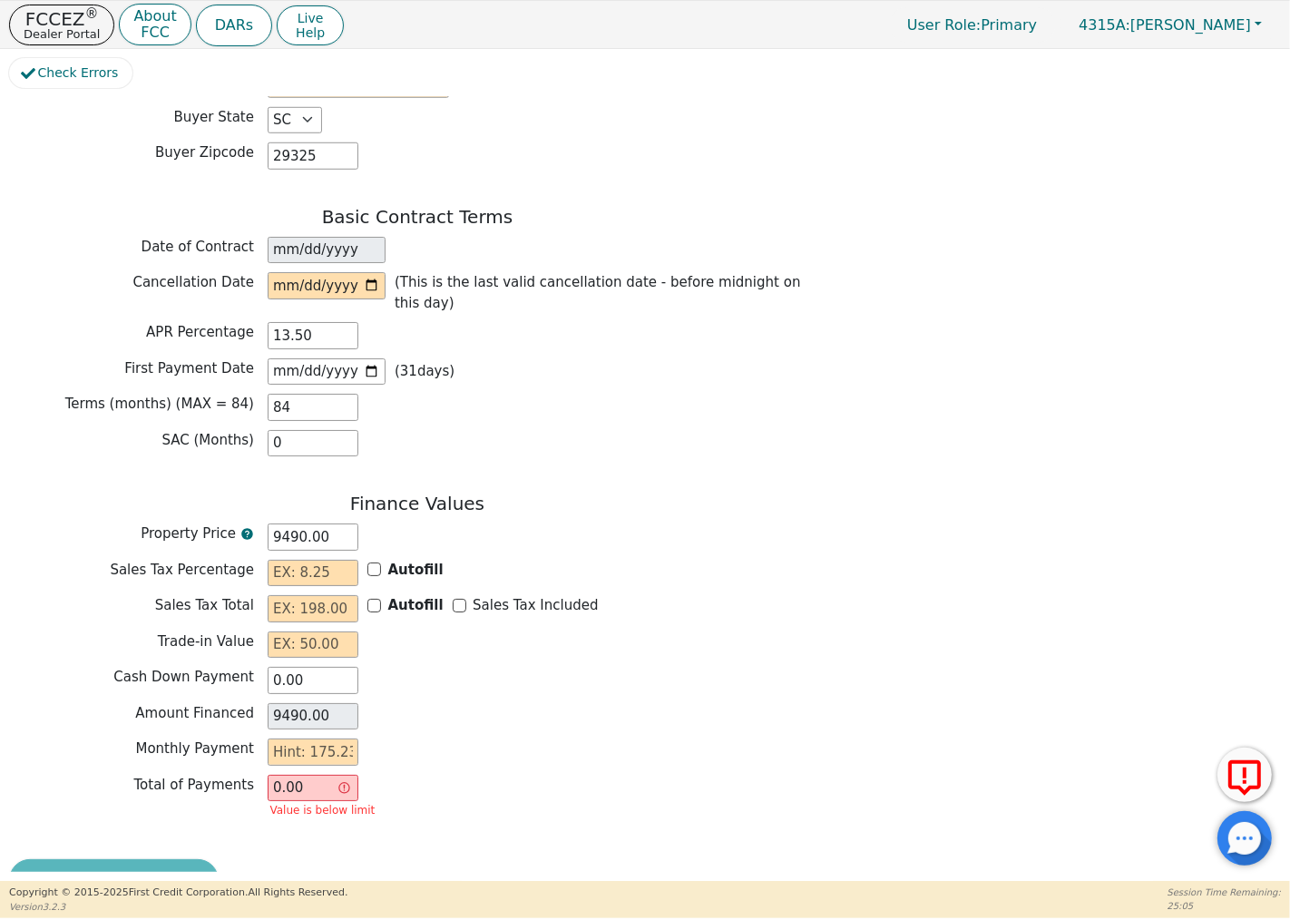
click at [529, 430] on div "SAC (Months) 0" at bounding box center [417, 443] width 816 height 27
drag, startPoint x: 318, startPoint y: 767, endPoint x: 265, endPoint y: 766, distance: 53.5
click at [265, 775] on div "Total of Payments 0.00 Value is below limit" at bounding box center [417, 799] width 816 height 48
click at [304, 775] on input "0.00" at bounding box center [313, 788] width 91 height 27
click at [306, 775] on input "0.00" at bounding box center [313, 788] width 91 height 27
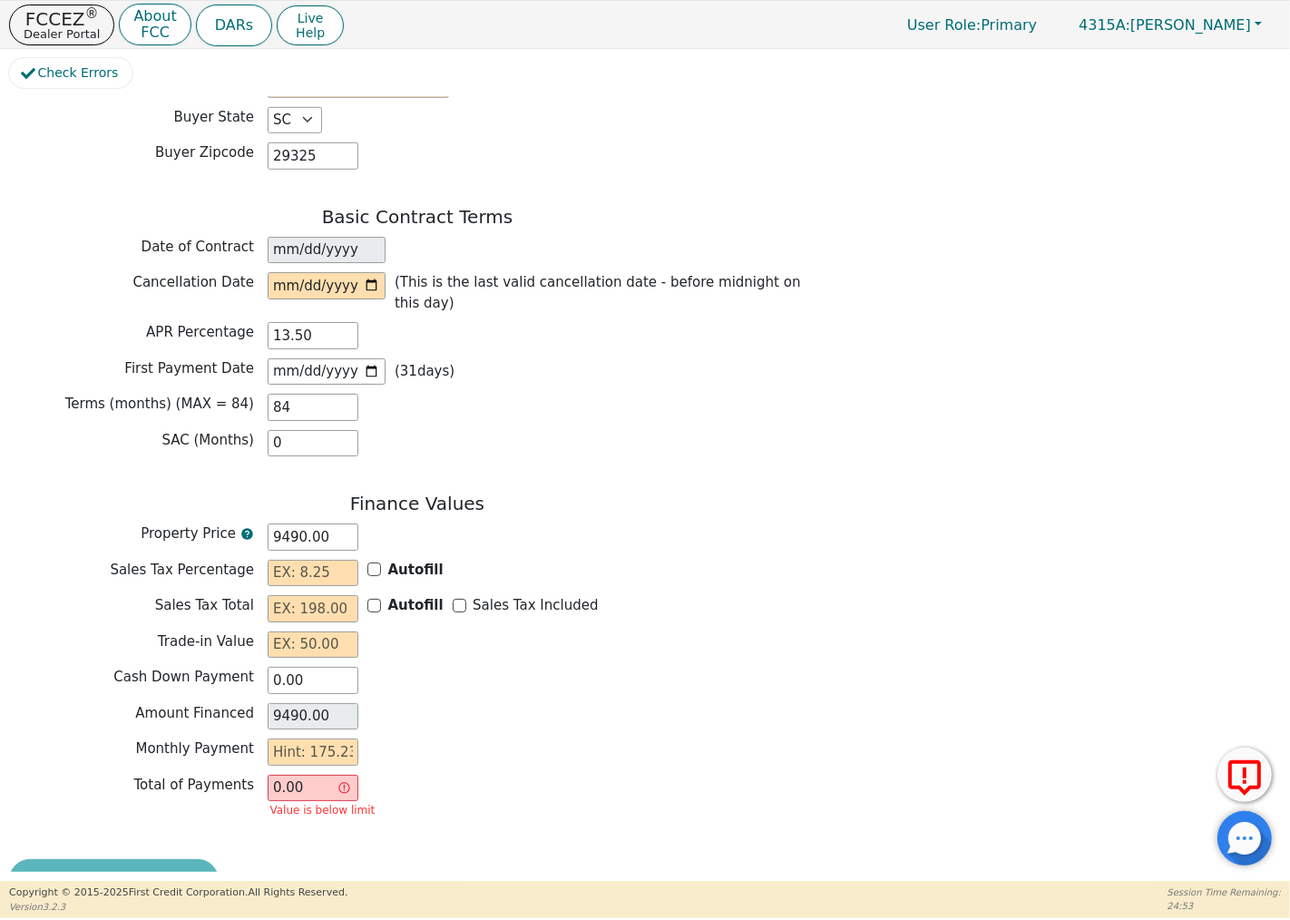
click at [317, 775] on input "0.00" at bounding box center [313, 788] width 91 height 27
click at [312, 775] on input "0.00" at bounding box center [313, 788] width 91 height 27
click at [306, 775] on input "0.00" at bounding box center [313, 788] width 91 height 27
click at [422, 775] on div "Total of Payments 0.00 Value is below limit" at bounding box center [417, 799] width 816 height 48
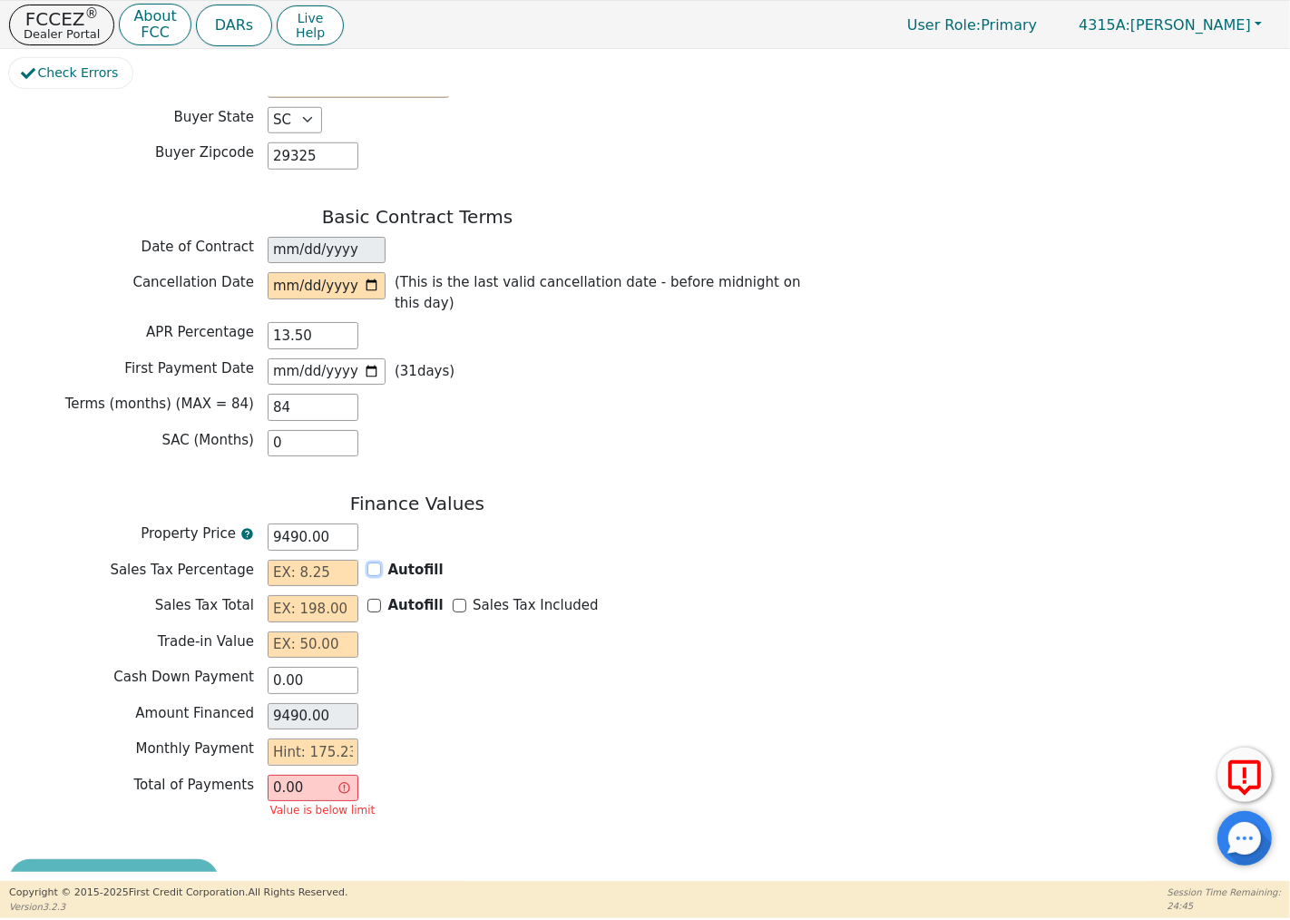
click at [373, 562] on input "Autofill" at bounding box center [374, 569] width 14 height 14
checkbox input "true"
type input "0.00"
click at [376, 599] on input "Autofill" at bounding box center [374, 606] width 14 height 14
checkbox input "false"
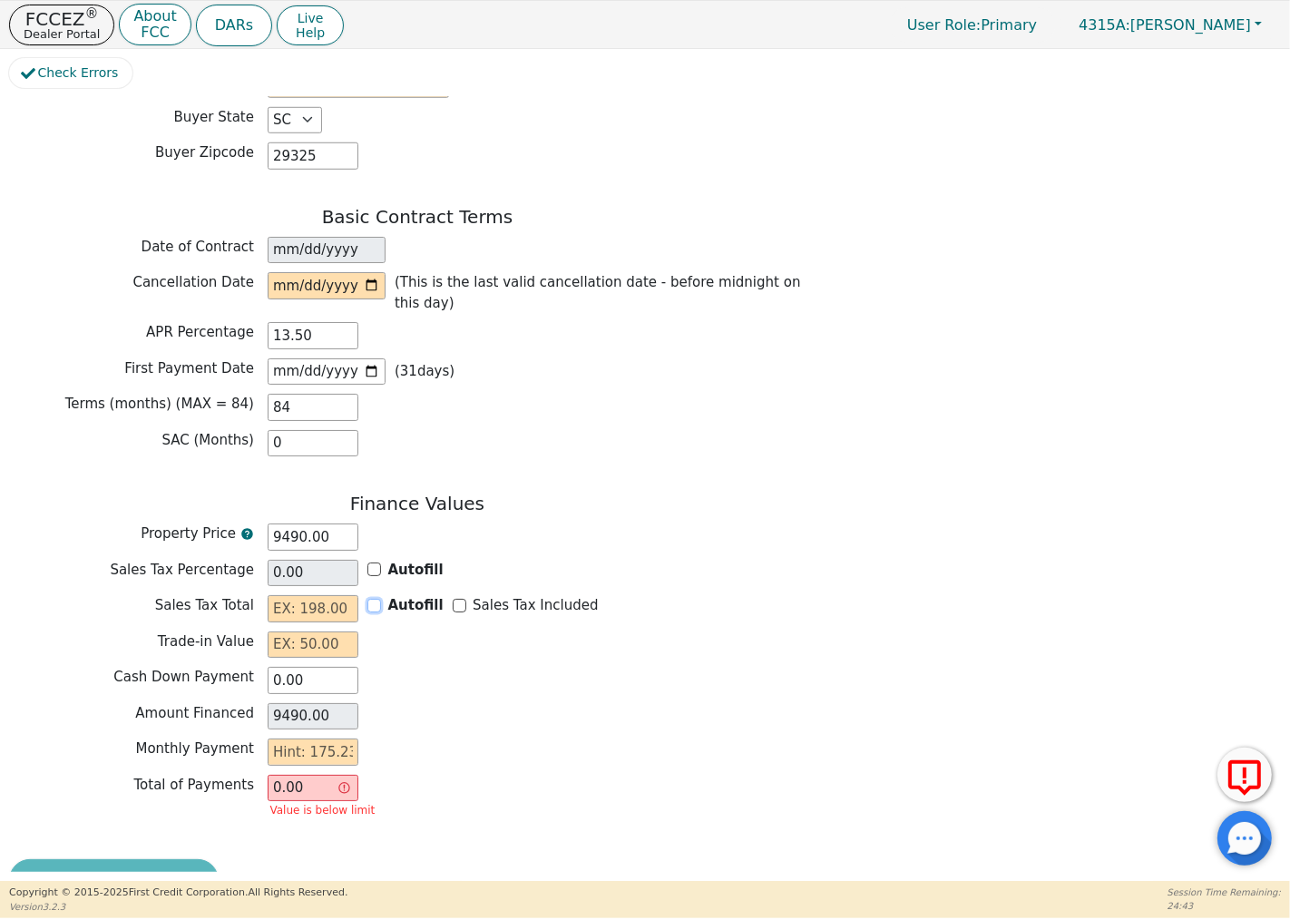
checkbox input "false"
type input "0.00"
click at [338, 560] on input "text" at bounding box center [313, 573] width 91 height 27
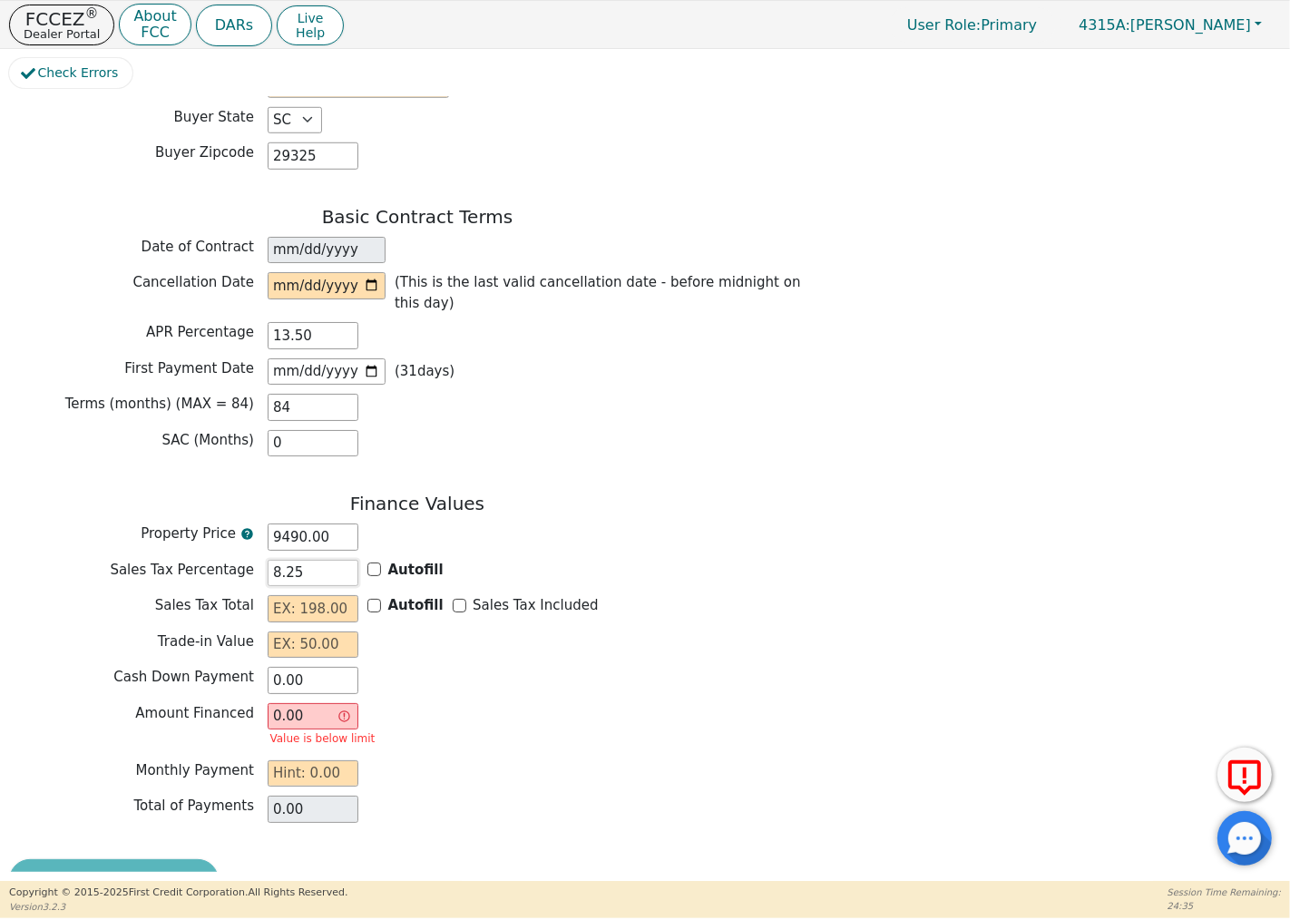
type input "8.25"
click at [337, 595] on input "text" at bounding box center [313, 608] width 91 height 27
type input "1"
type input "9491.00"
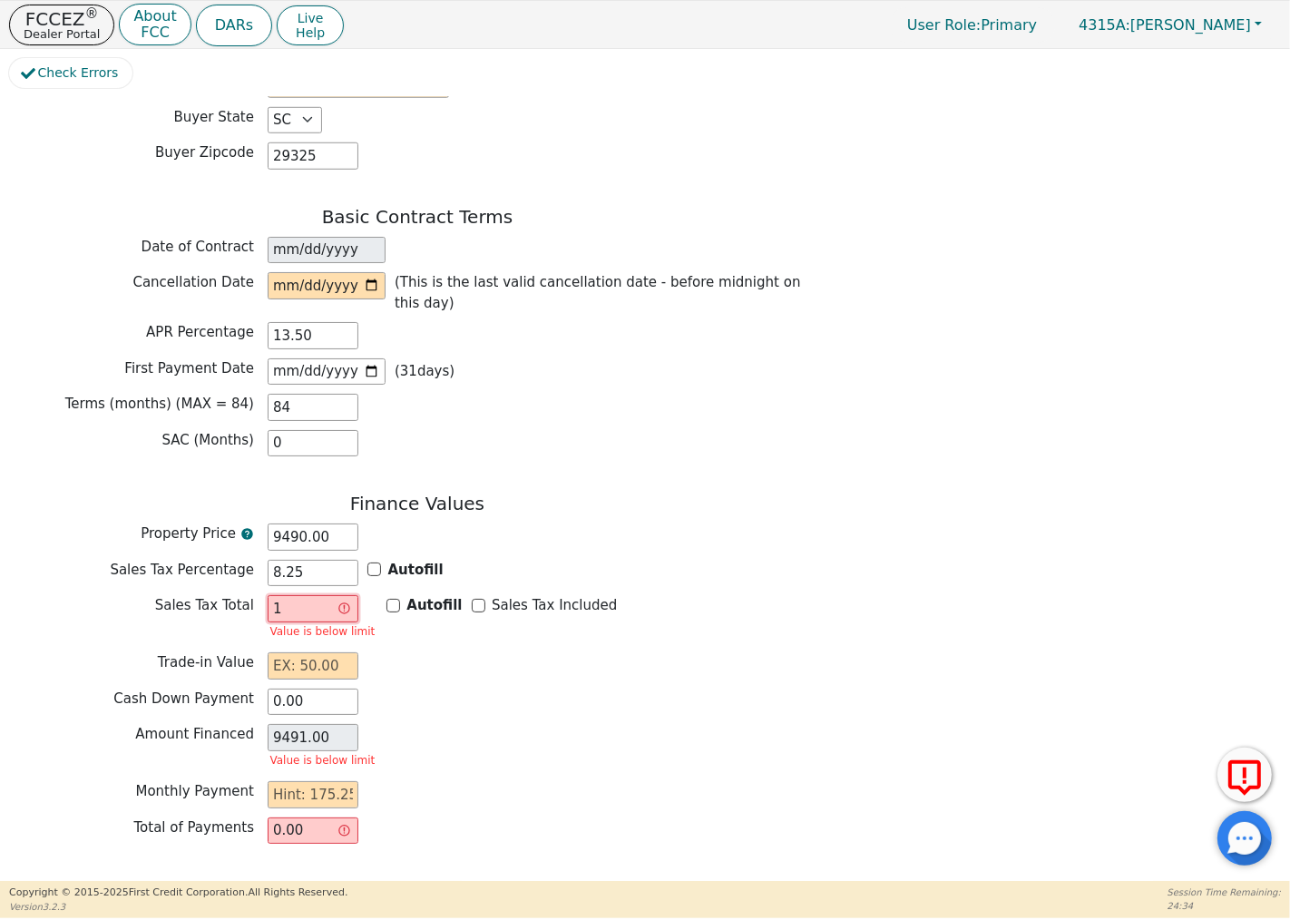
type input "19"
type input "9509.00"
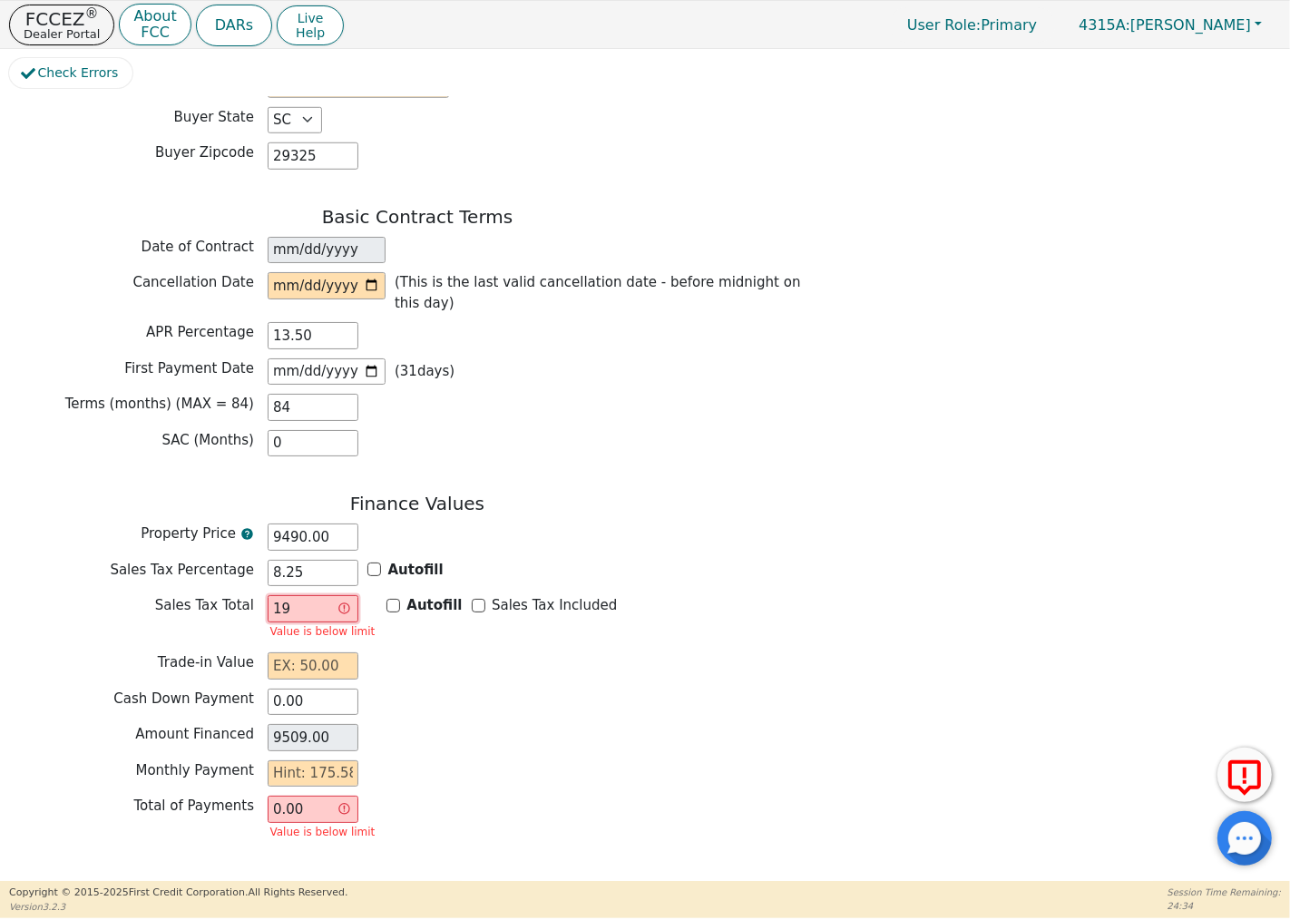
type input "198"
type input "9688.00"
type input "198.00"
click at [397, 652] on div "Trade-in Value" at bounding box center [417, 665] width 816 height 27
drag, startPoint x: 331, startPoint y: 590, endPoint x: 265, endPoint y: 582, distance: 66.7
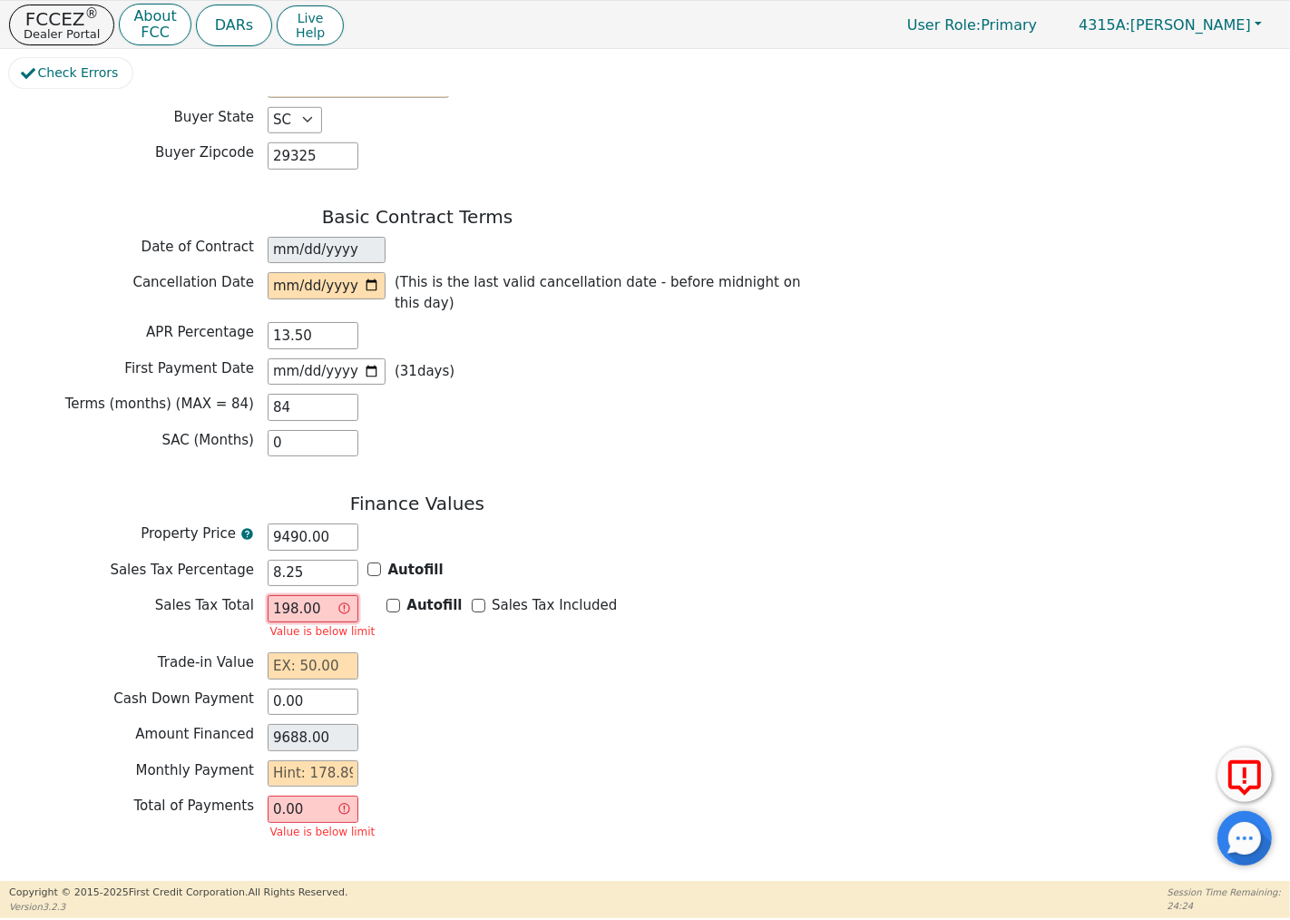
click at [265, 595] on div "Sales Tax Total 198.00 Value is below limit Autofill Sales Tax Included" at bounding box center [417, 619] width 816 height 48
type input "0.00"
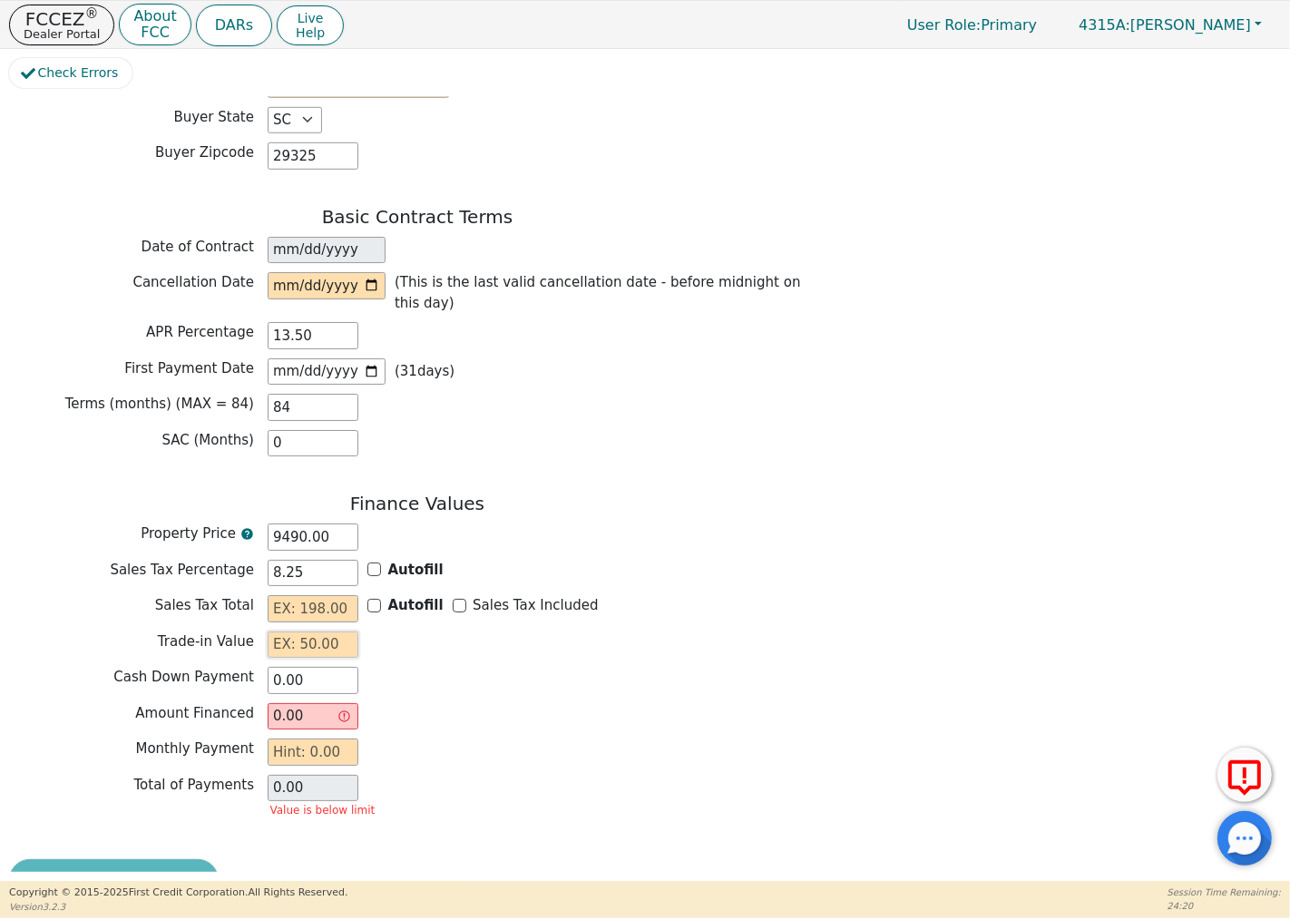
click at [339, 631] on input "text" at bounding box center [313, 644] width 91 height 27
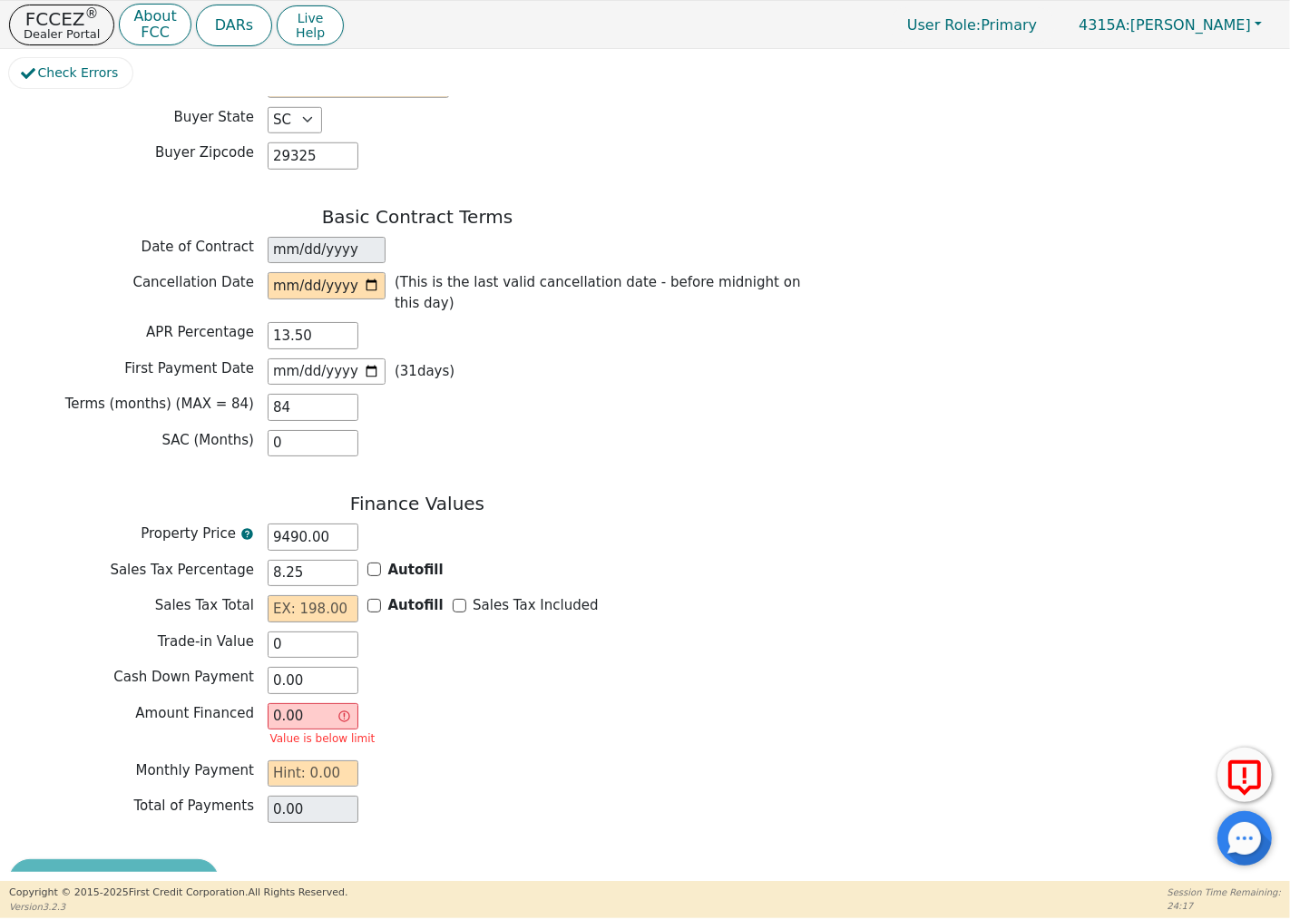
type input "0.00"
click at [400, 667] on div "Cash Down Payment 0.00" at bounding box center [417, 680] width 816 height 27
click at [320, 703] on input "0.00" at bounding box center [313, 716] width 91 height 27
click at [406, 703] on div "Amount Financed 0.00 Value is below limit" at bounding box center [417, 727] width 816 height 48
click at [318, 595] on input "text" at bounding box center [313, 608] width 91 height 27
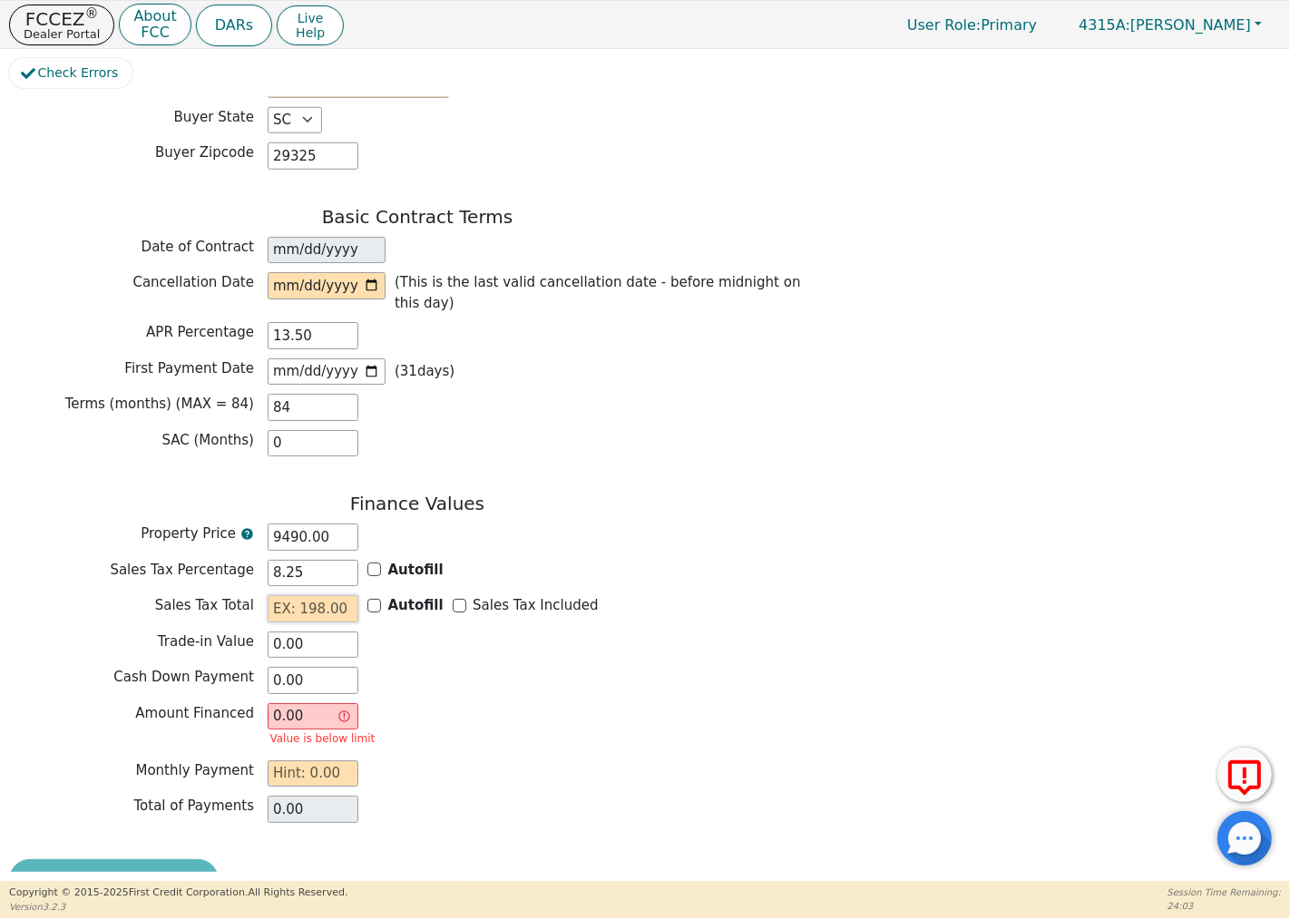
type input "0"
type input "9490.00"
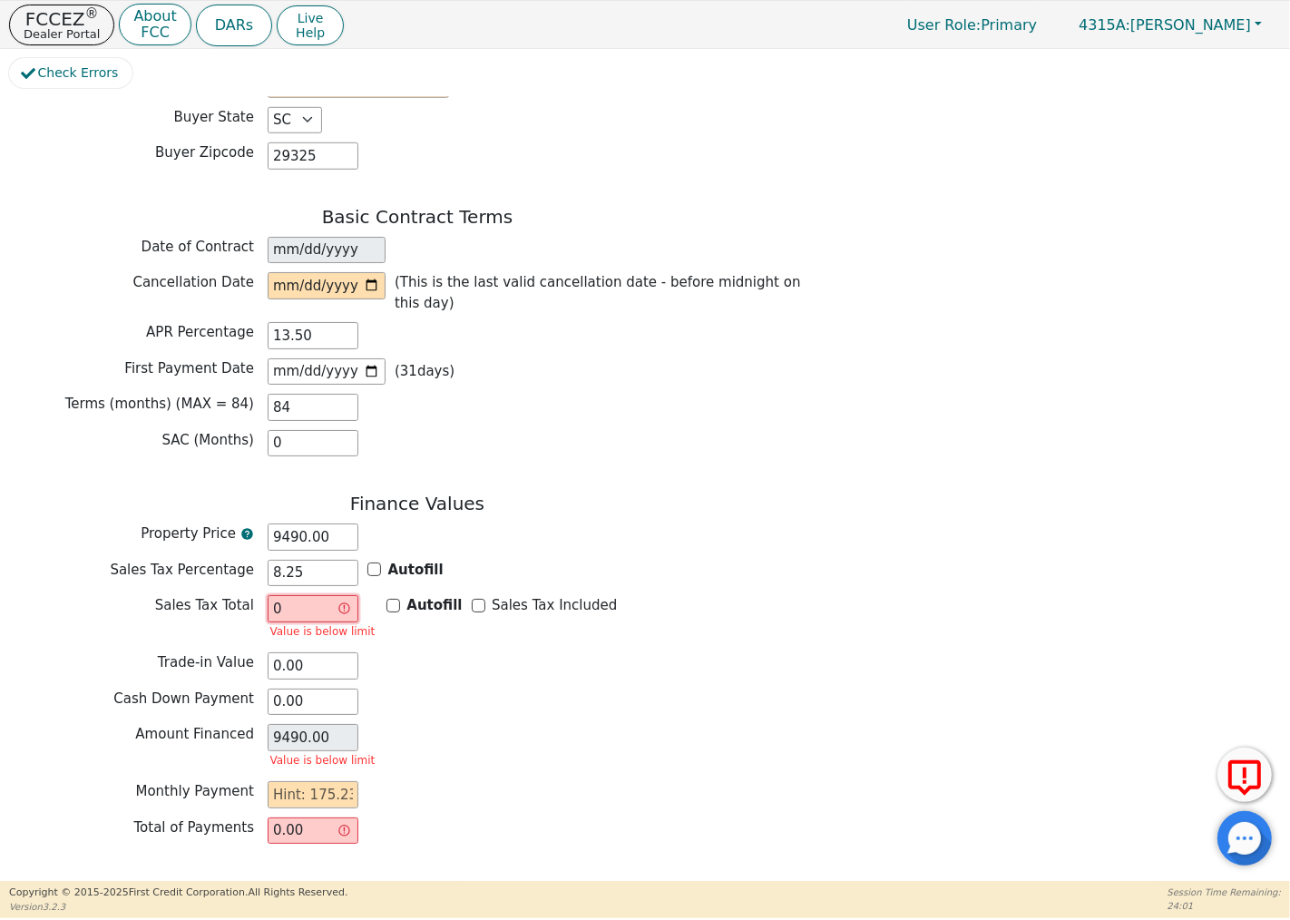
type input "0.00"
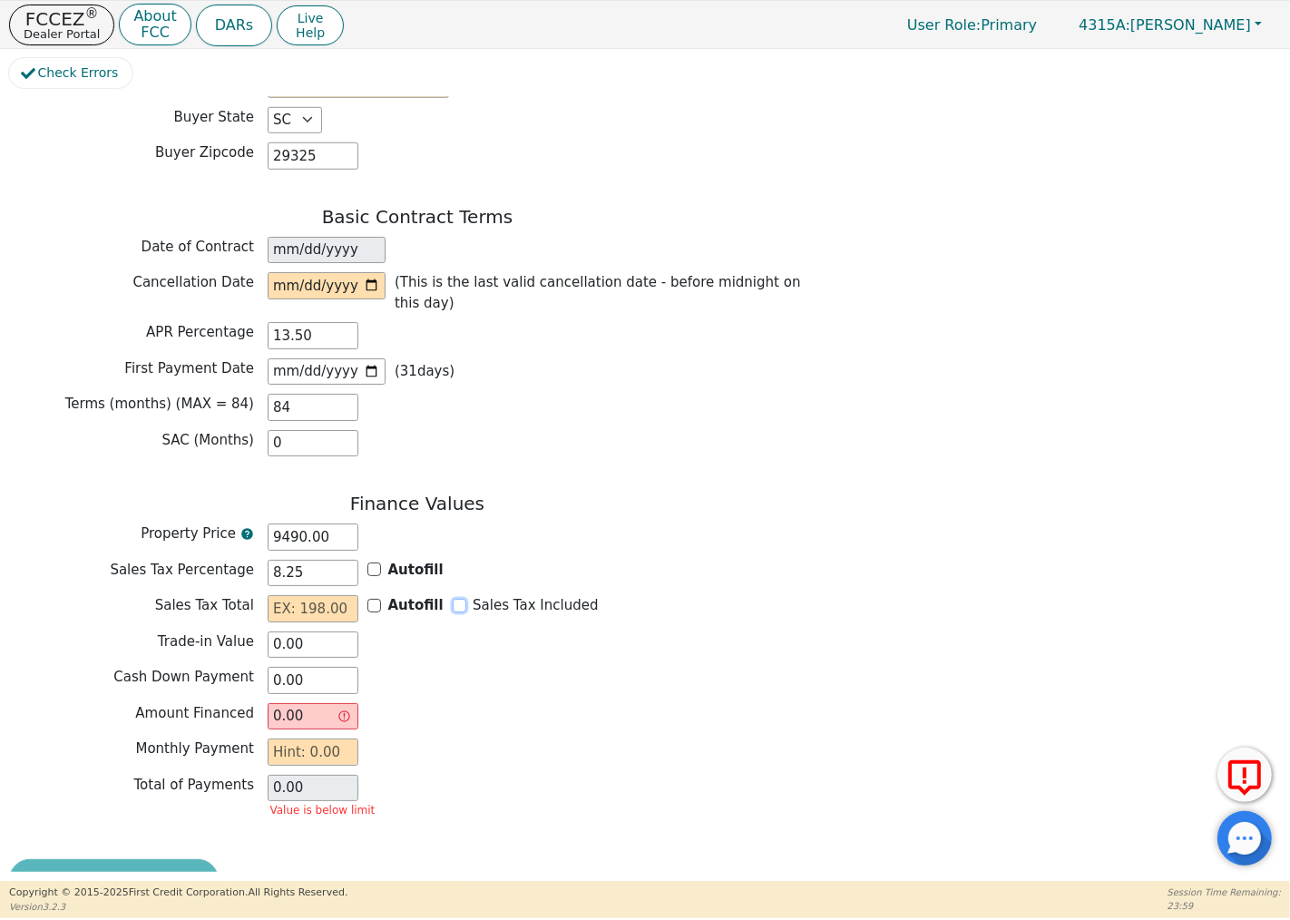
click at [453, 599] on input "Sales Tax Included" at bounding box center [460, 606] width 14 height 14
checkbox input "true"
type input "0.00"
type input "9490.00"
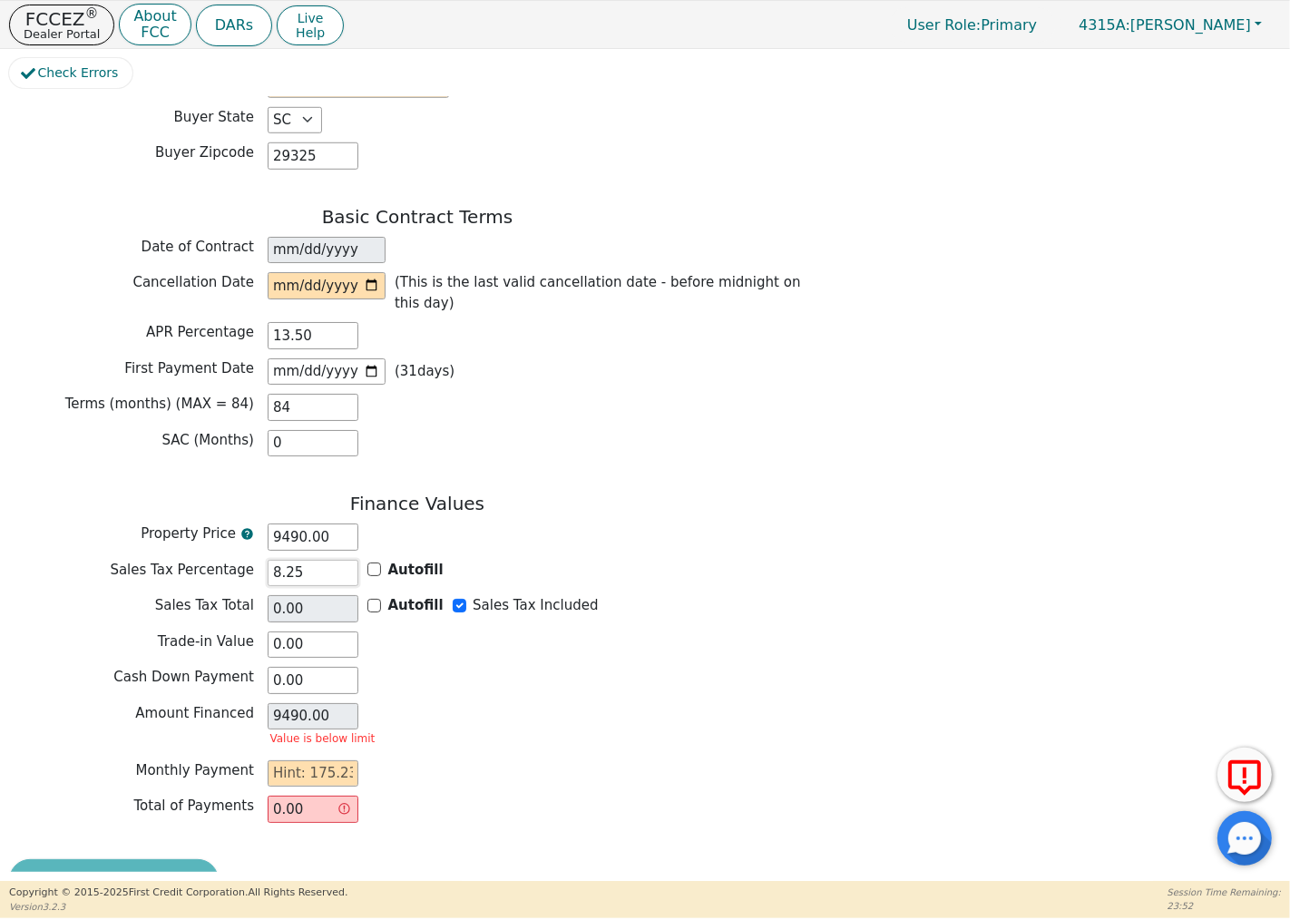
drag, startPoint x: 325, startPoint y: 551, endPoint x: 264, endPoint y: 546, distance: 61.0
click at [264, 560] on div "Sales Tax Percentage 8.25 Autofill" at bounding box center [417, 573] width 816 height 27
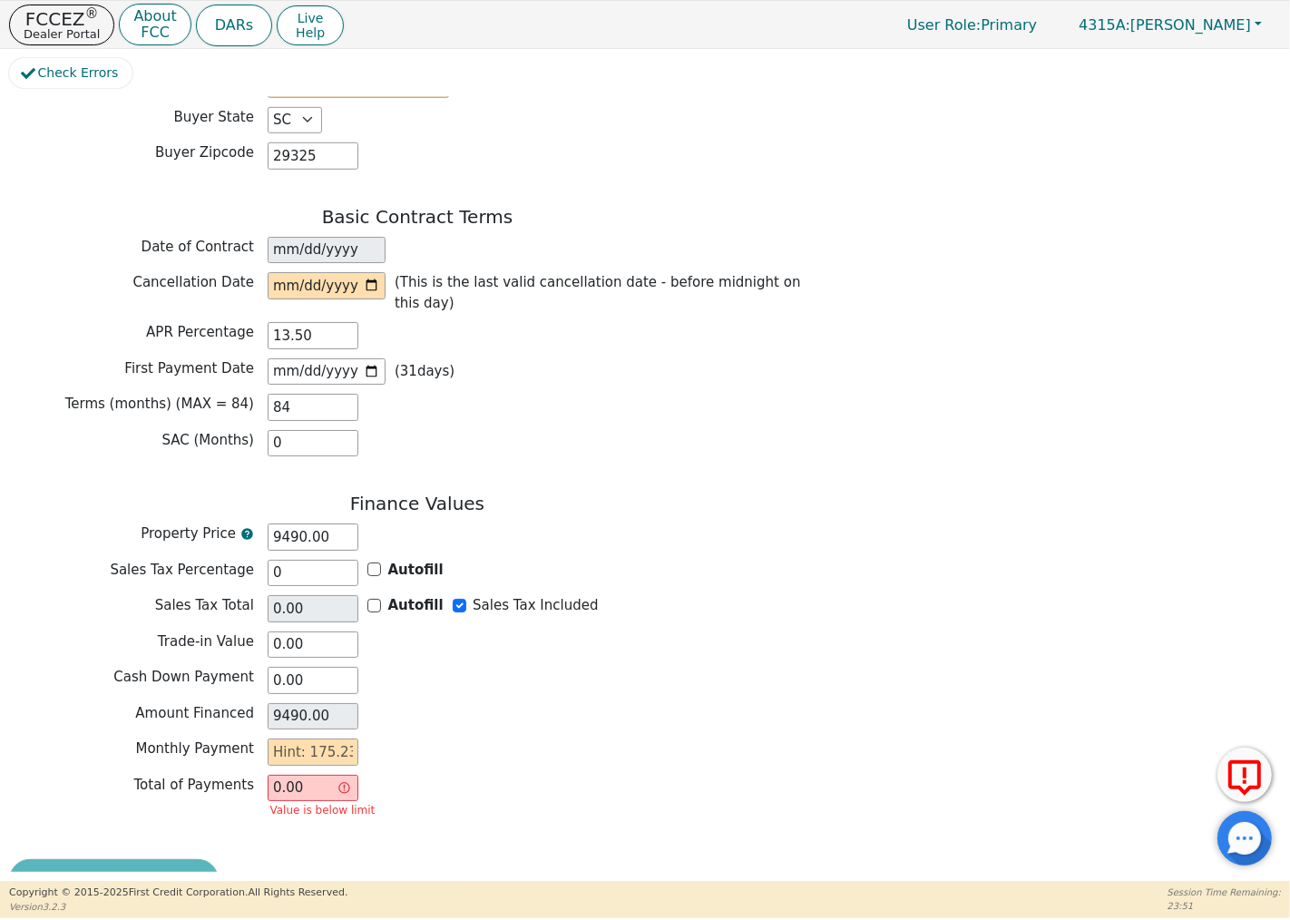
click at [424, 703] on div "Amount Financed 9490.00" at bounding box center [417, 716] width 816 height 27
type input "0.00"
click at [321, 775] on input "0.00" at bounding box center [313, 788] width 91 height 27
click at [328, 631] on input "0.00" at bounding box center [313, 644] width 91 height 27
click at [304, 775] on input "0.00" at bounding box center [313, 788] width 91 height 27
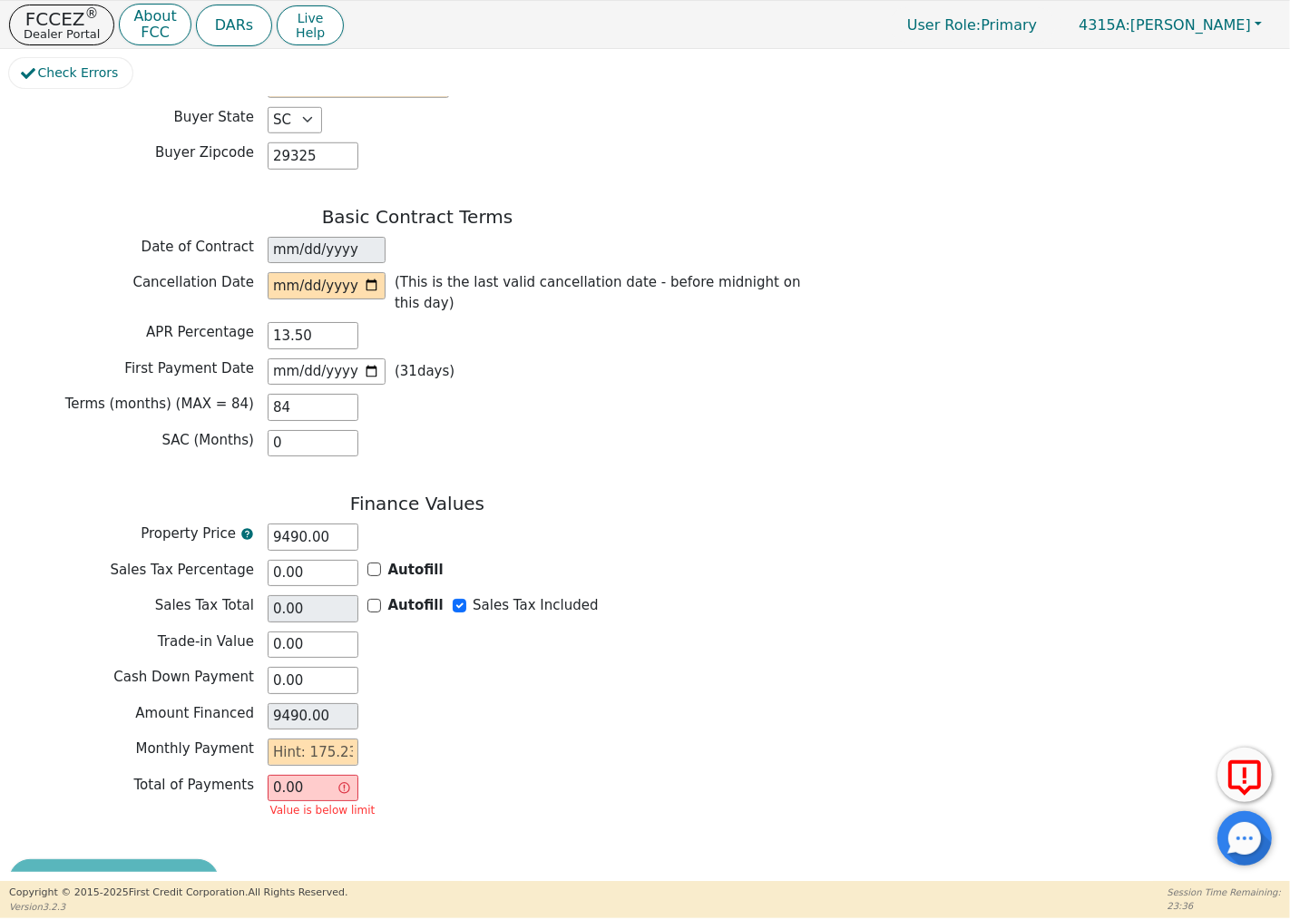
click at [279, 775] on input "0.00" at bounding box center [313, 788] width 91 height 27
click at [314, 738] on input "text" at bounding box center [313, 751] width 91 height 27
type input "1"
type input "84.00"
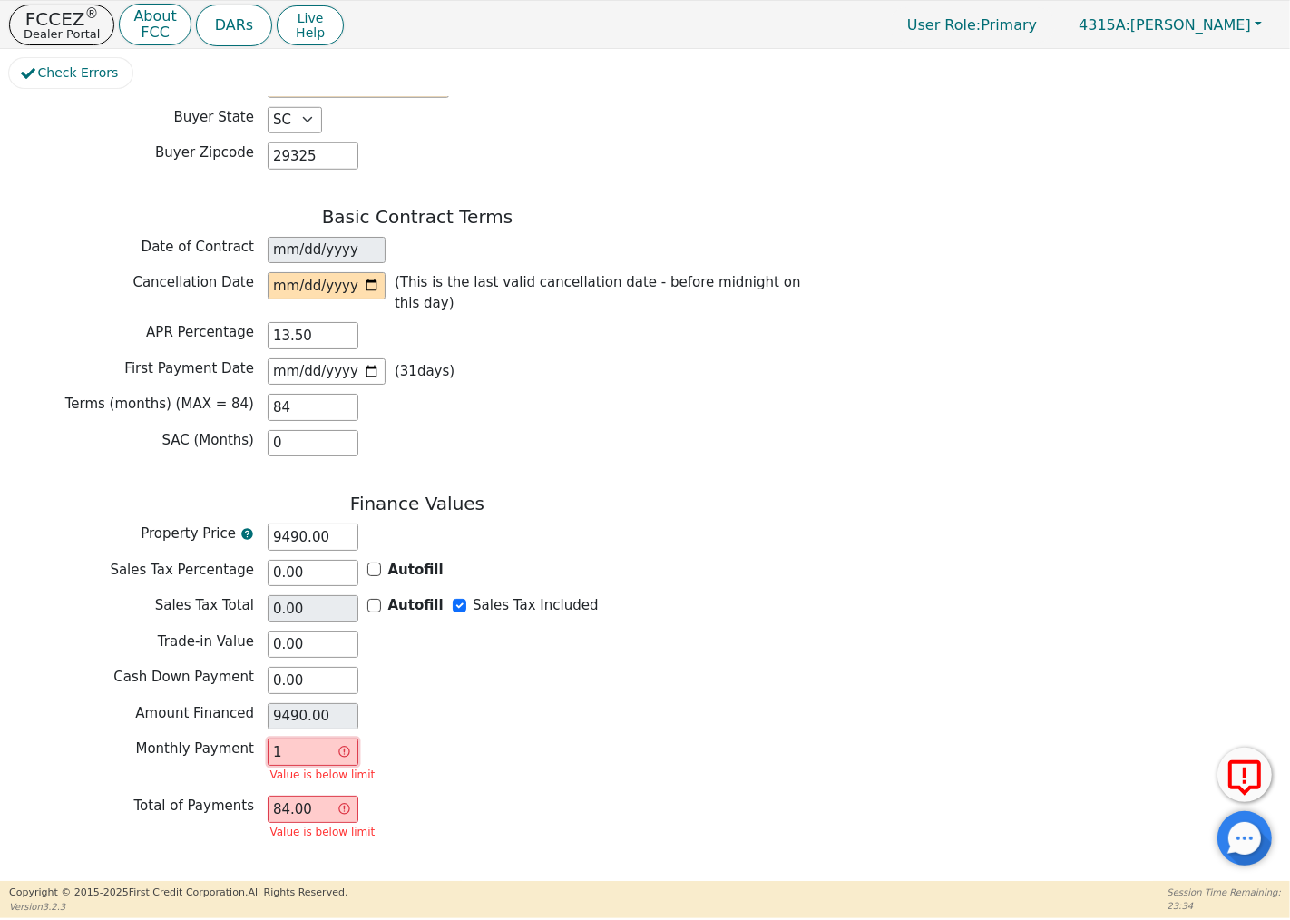
type input "17"
type input "1428.00"
type input "175"
type input "14700.00"
type input "175.2"
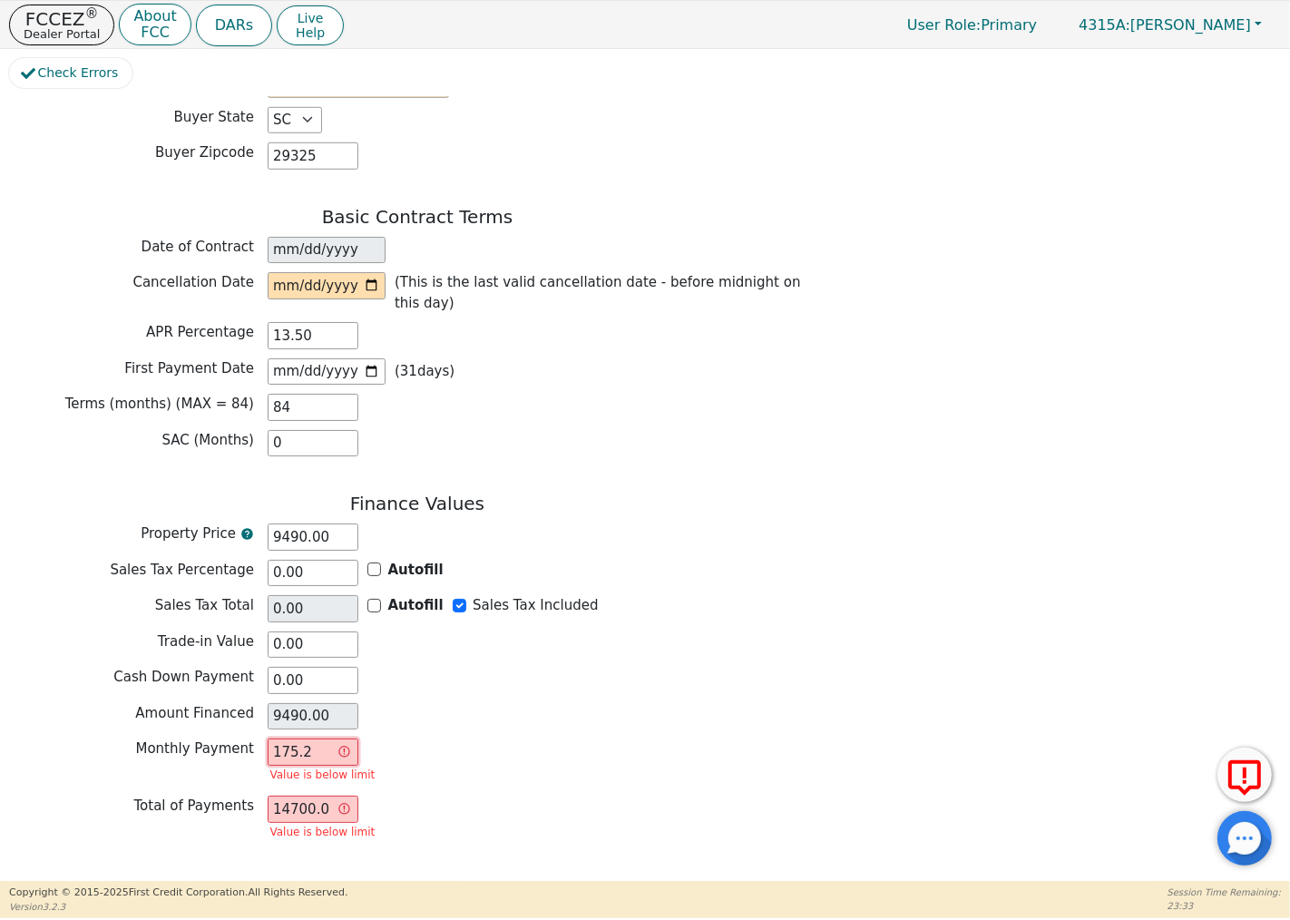
type input "14716.80"
type input "175.23"
type input "14719.32"
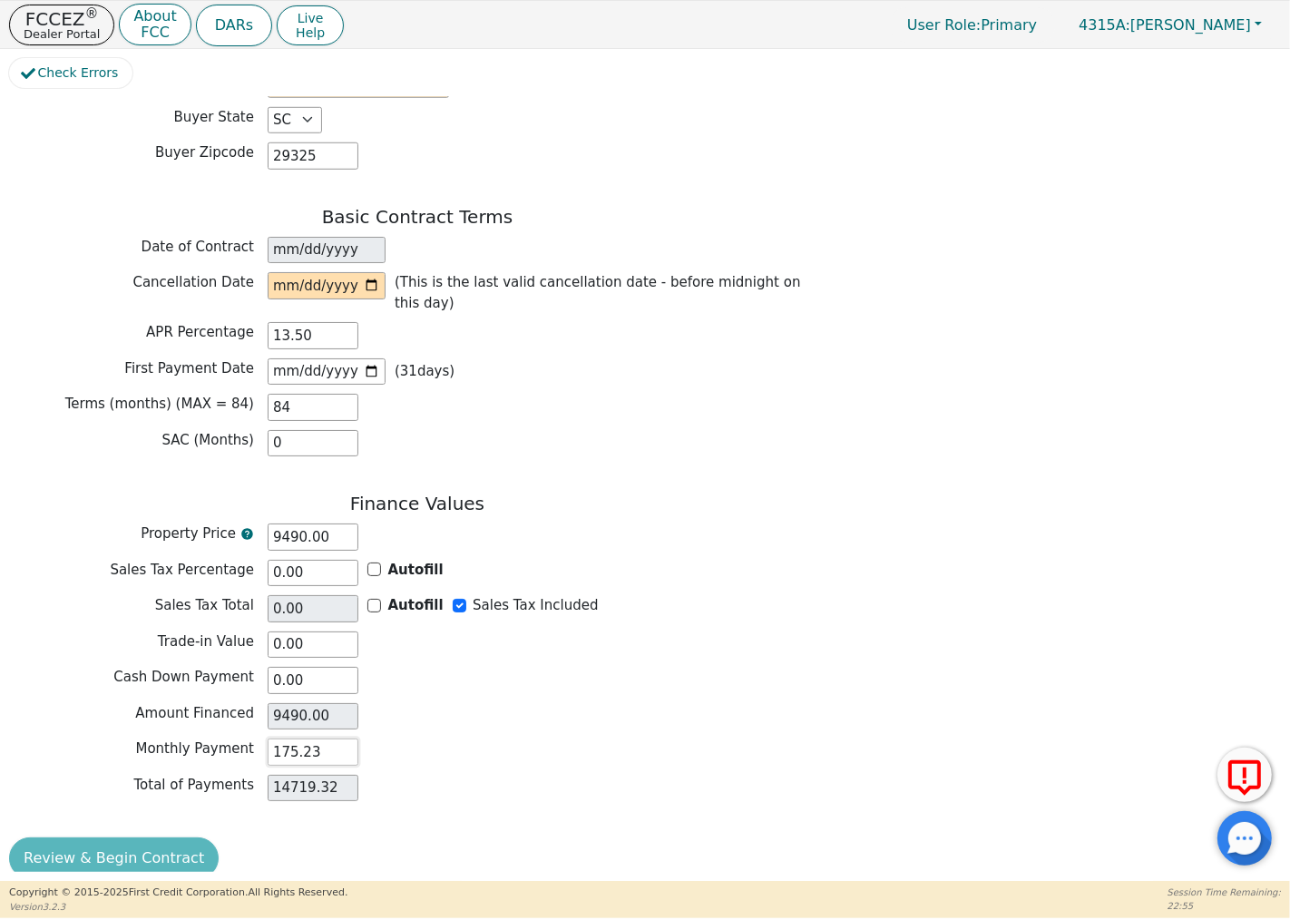
type input "175.23"
click at [372, 277] on input "date" at bounding box center [327, 285] width 118 height 27
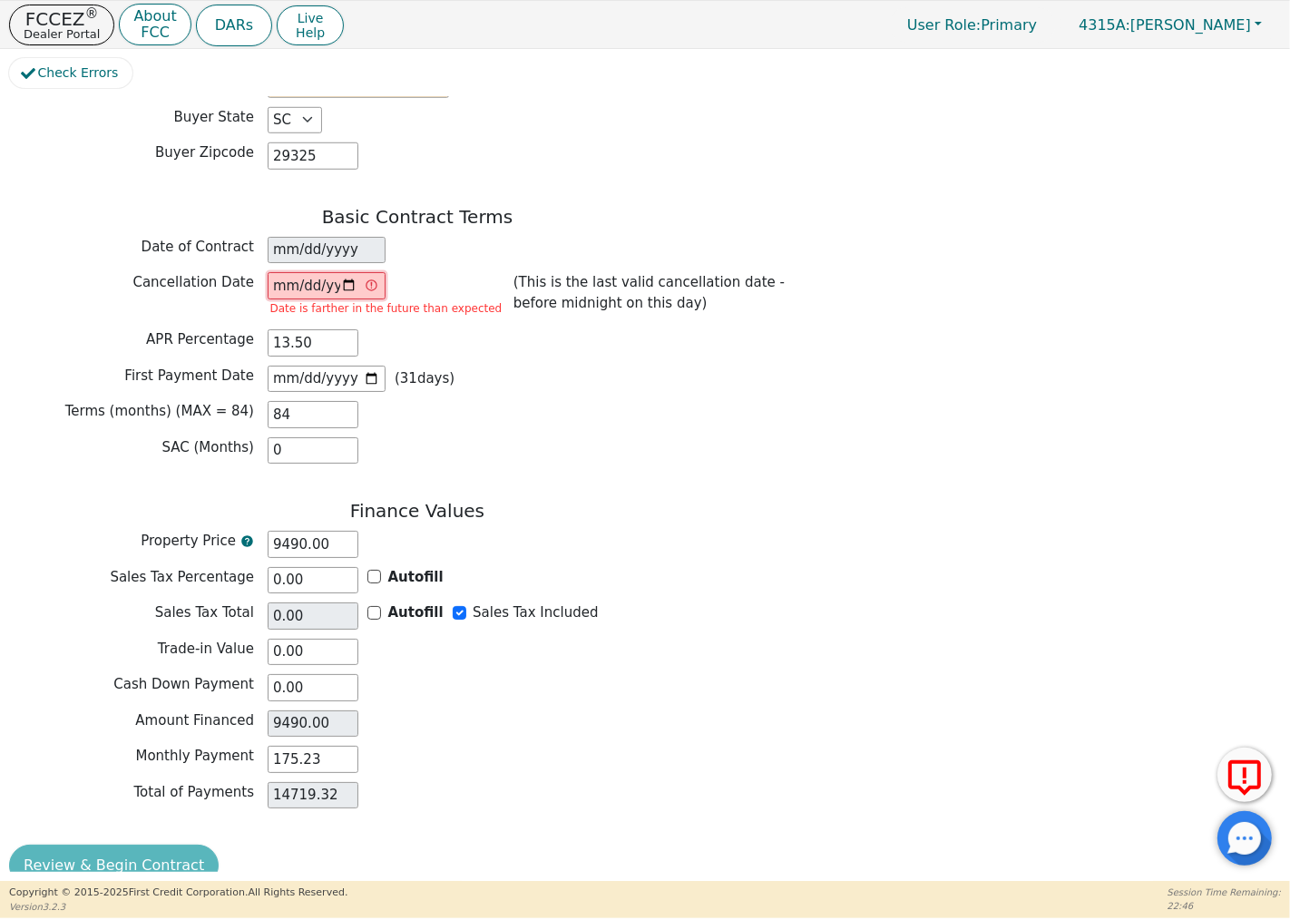
click at [348, 275] on input "[DATE]" at bounding box center [327, 285] width 118 height 27
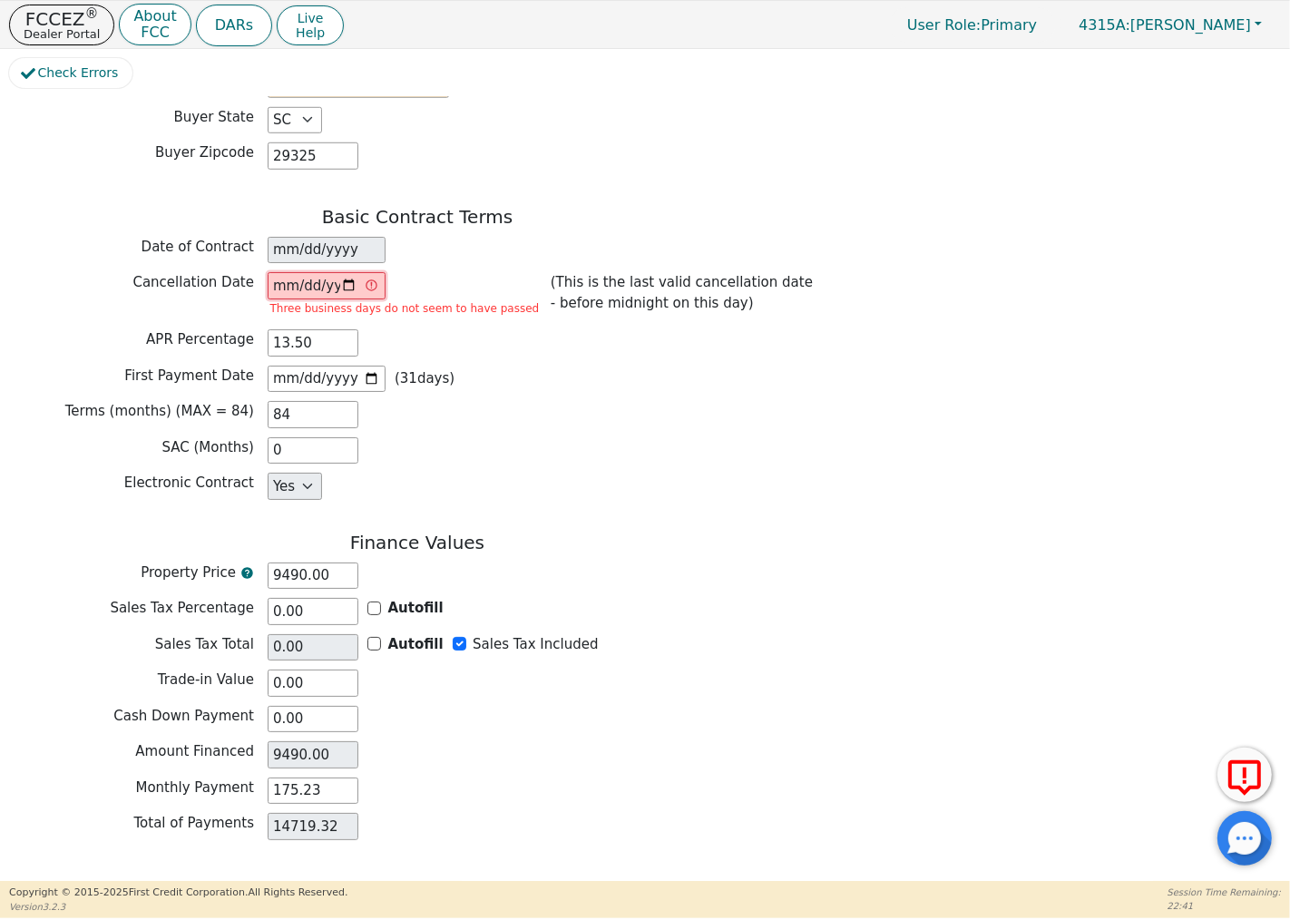
click at [347, 278] on input "[DATE]" at bounding box center [327, 285] width 118 height 27
click at [345, 274] on input "[DATE]" at bounding box center [327, 285] width 118 height 27
click at [436, 406] on div "Terms (months) (MAX = 84) 84" at bounding box center [417, 414] width 816 height 27
click at [349, 276] on input "[DATE]" at bounding box center [327, 285] width 118 height 27
type input "[DATE]"
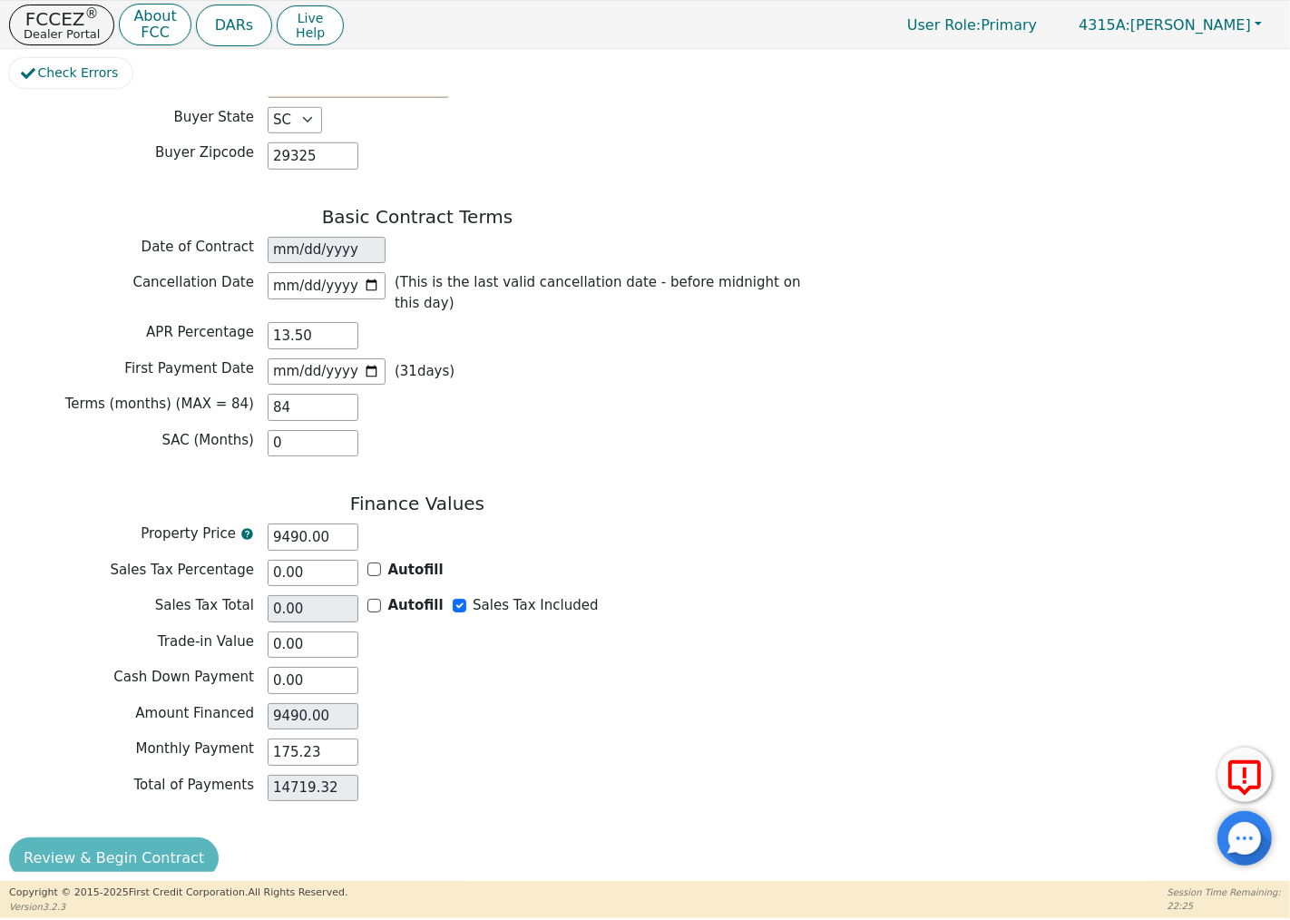
click at [141, 838] on div "Review & Begin Contract" at bounding box center [417, 858] width 816 height 42
click at [556, 747] on div "Monthly Payment 175.23" at bounding box center [417, 754] width 816 height 32
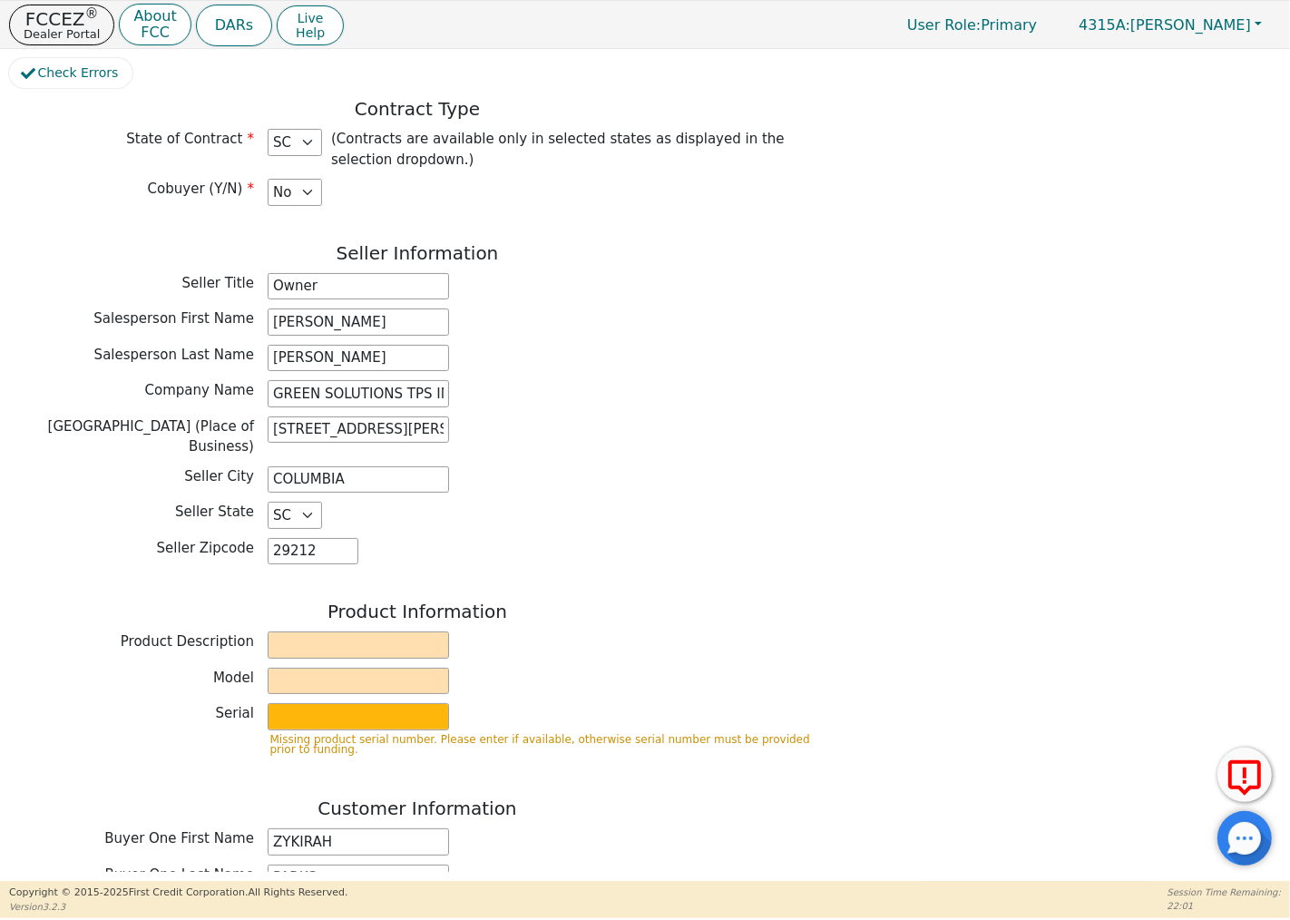
scroll to position [403, 0]
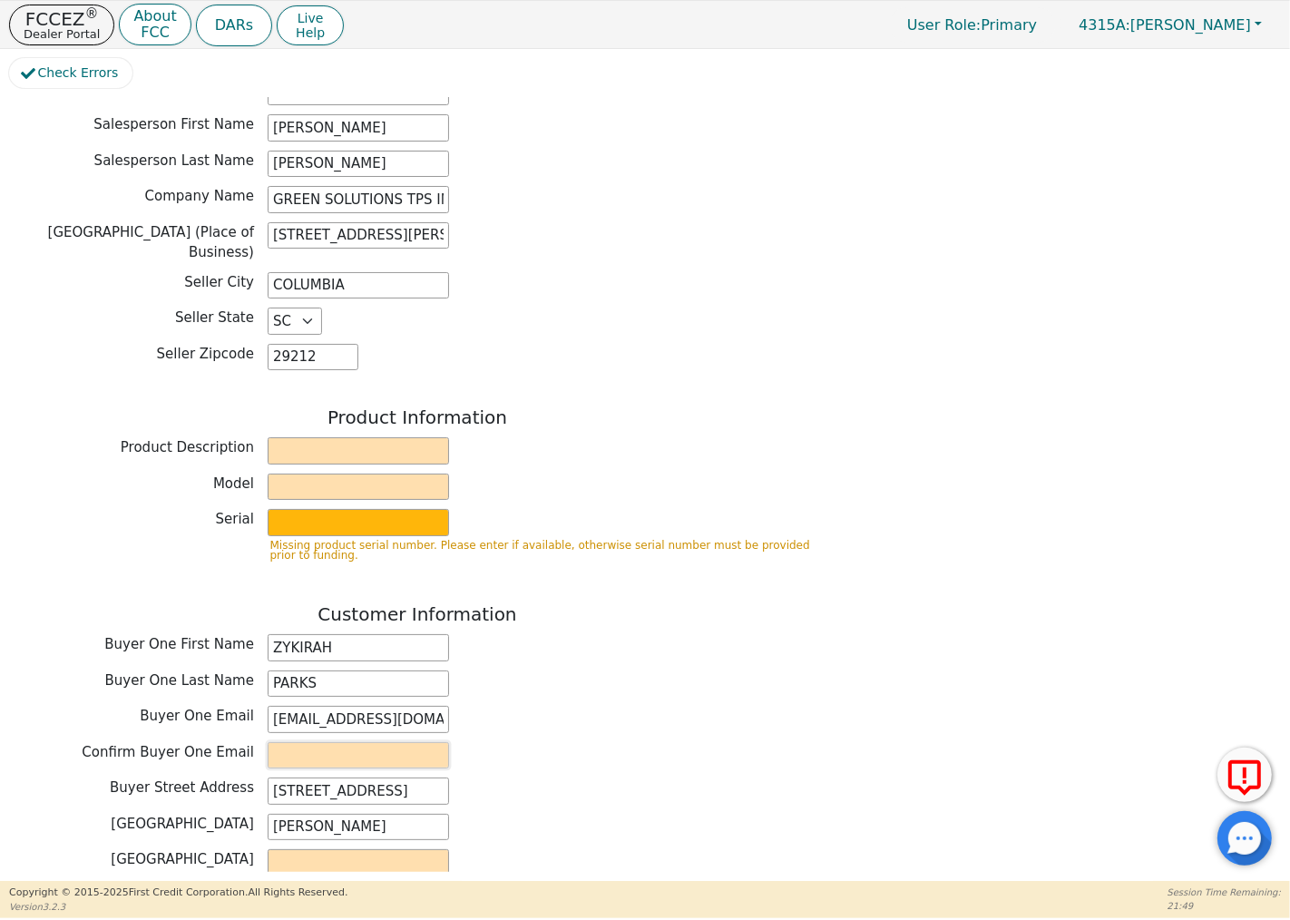
click at [352, 742] on input "email" at bounding box center [358, 755] width 181 height 27
type input "[EMAIL_ADDRESS][DOMAIN_NAME]"
click at [341, 855] on input "text" at bounding box center [358, 862] width 181 height 27
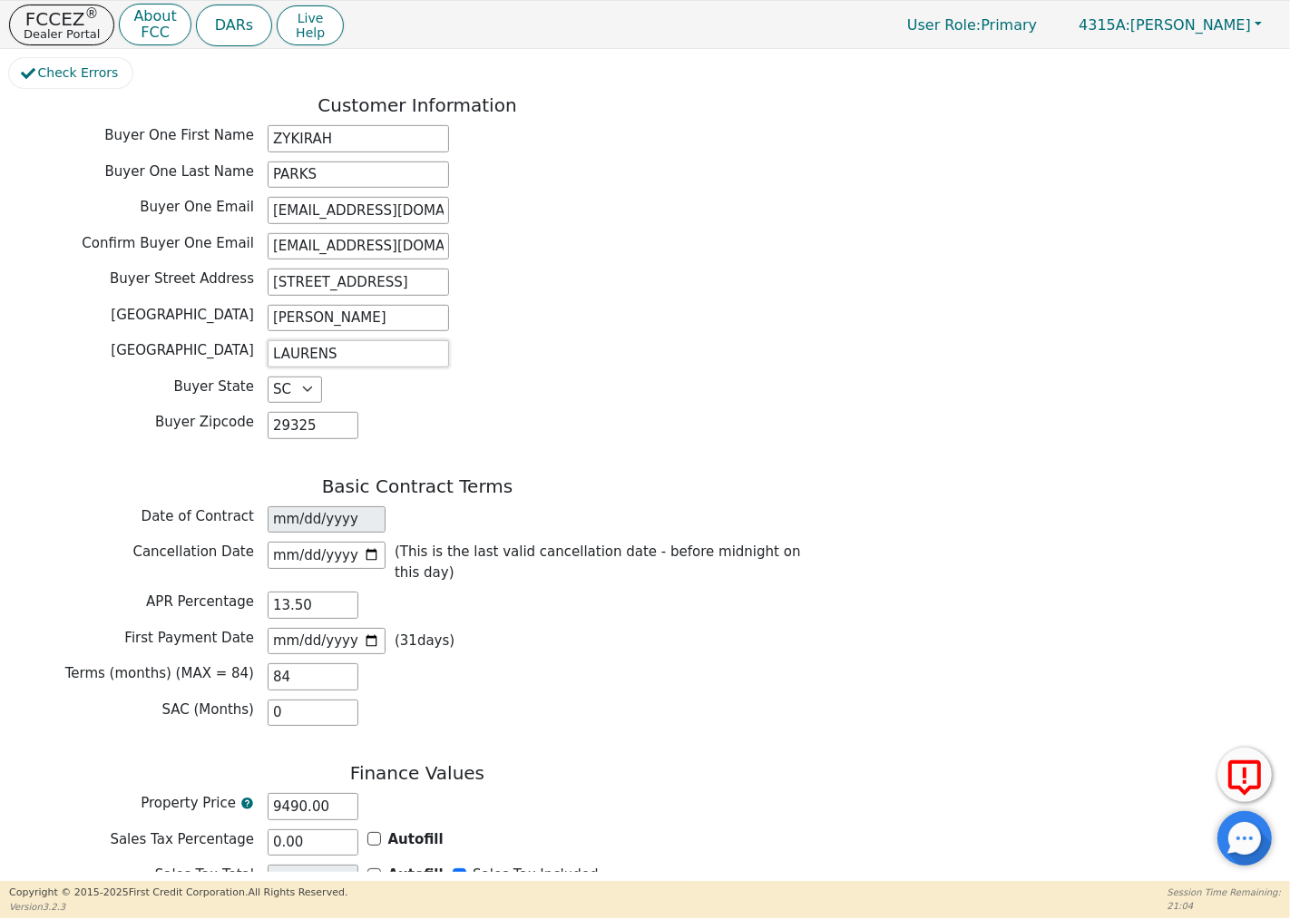
scroll to position [1181, 0]
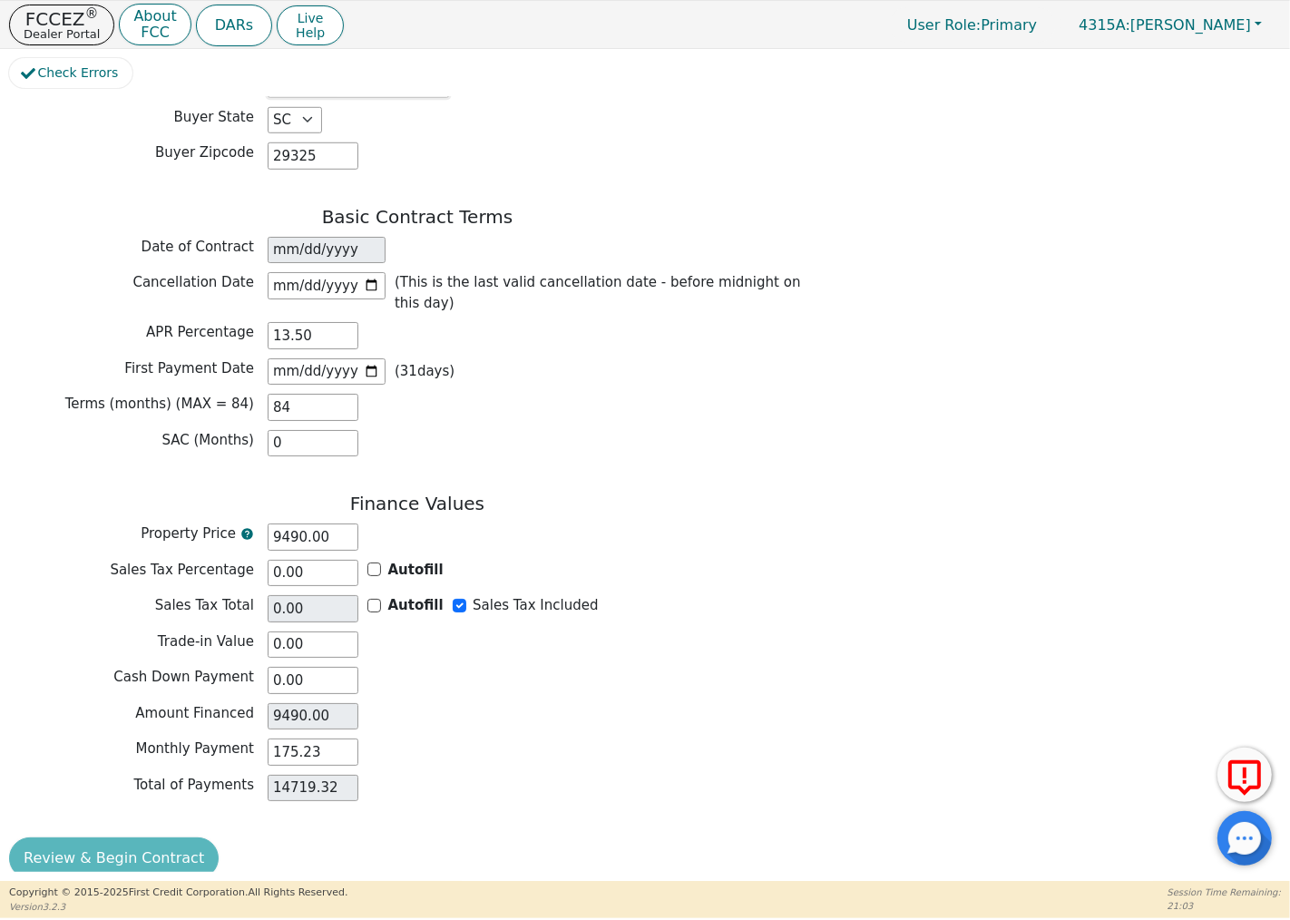
type input "LAURENS"
click at [142, 837] on div "Review & Begin Contract" at bounding box center [417, 858] width 816 height 42
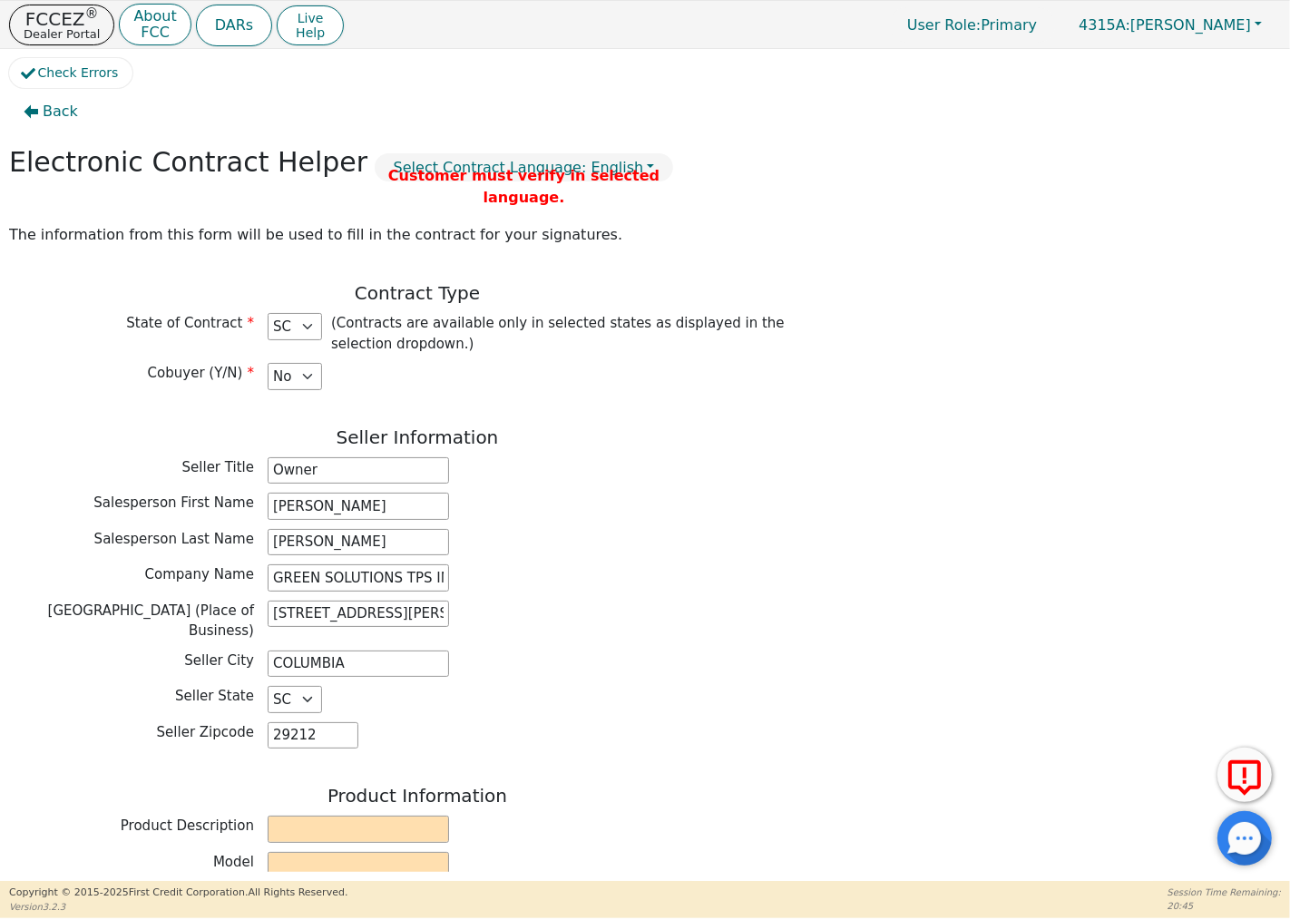
scroll to position [0, 0]
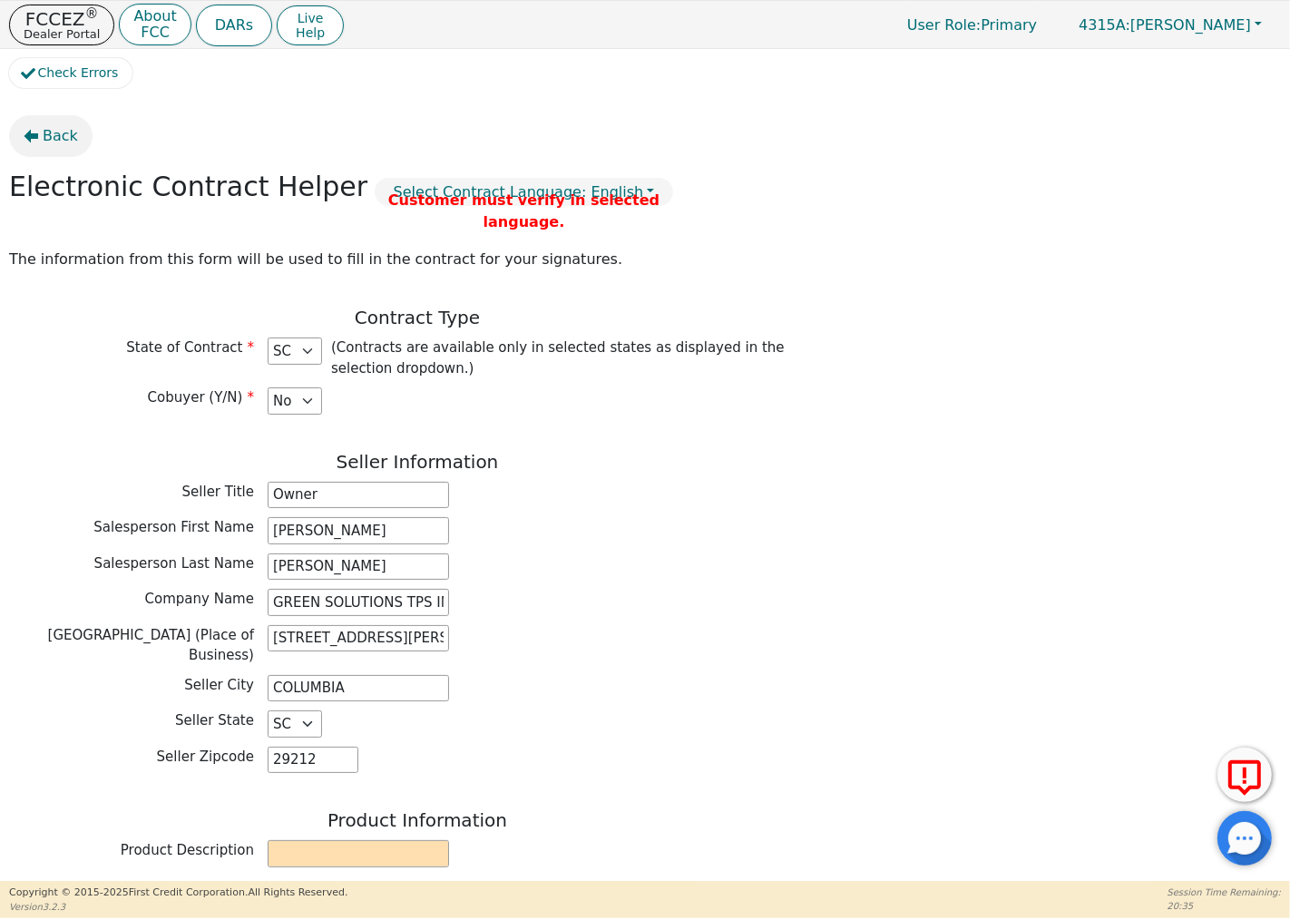
click at [44, 141] on span "Back" at bounding box center [60, 136] width 35 height 22
